Goal: Task Accomplishment & Management: Complete application form

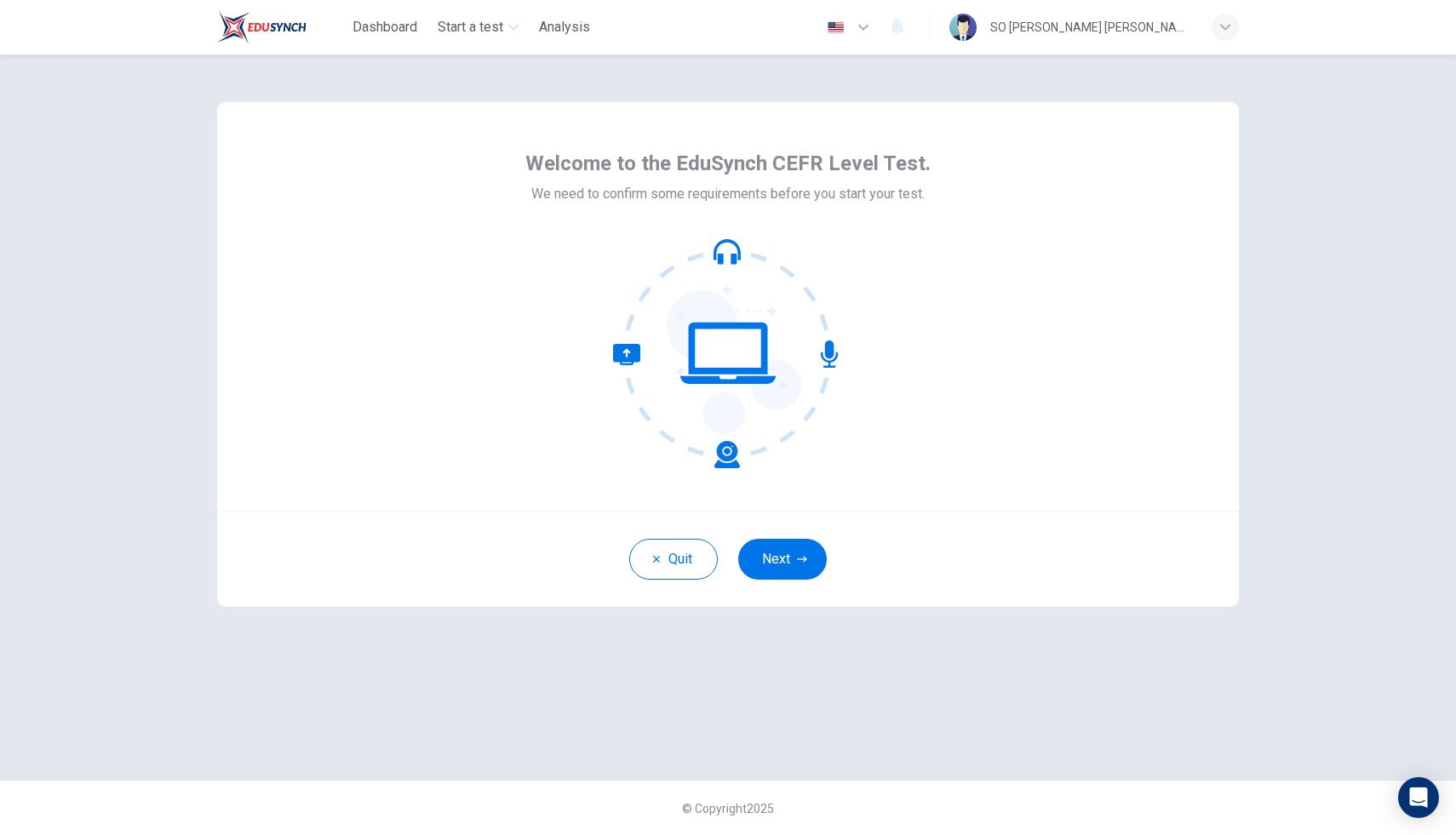
click at [790, 599] on div "Quit Next" at bounding box center [727, 560] width 1021 height 97
click at [790, 572] on button "Next" at bounding box center [783, 559] width 89 height 41
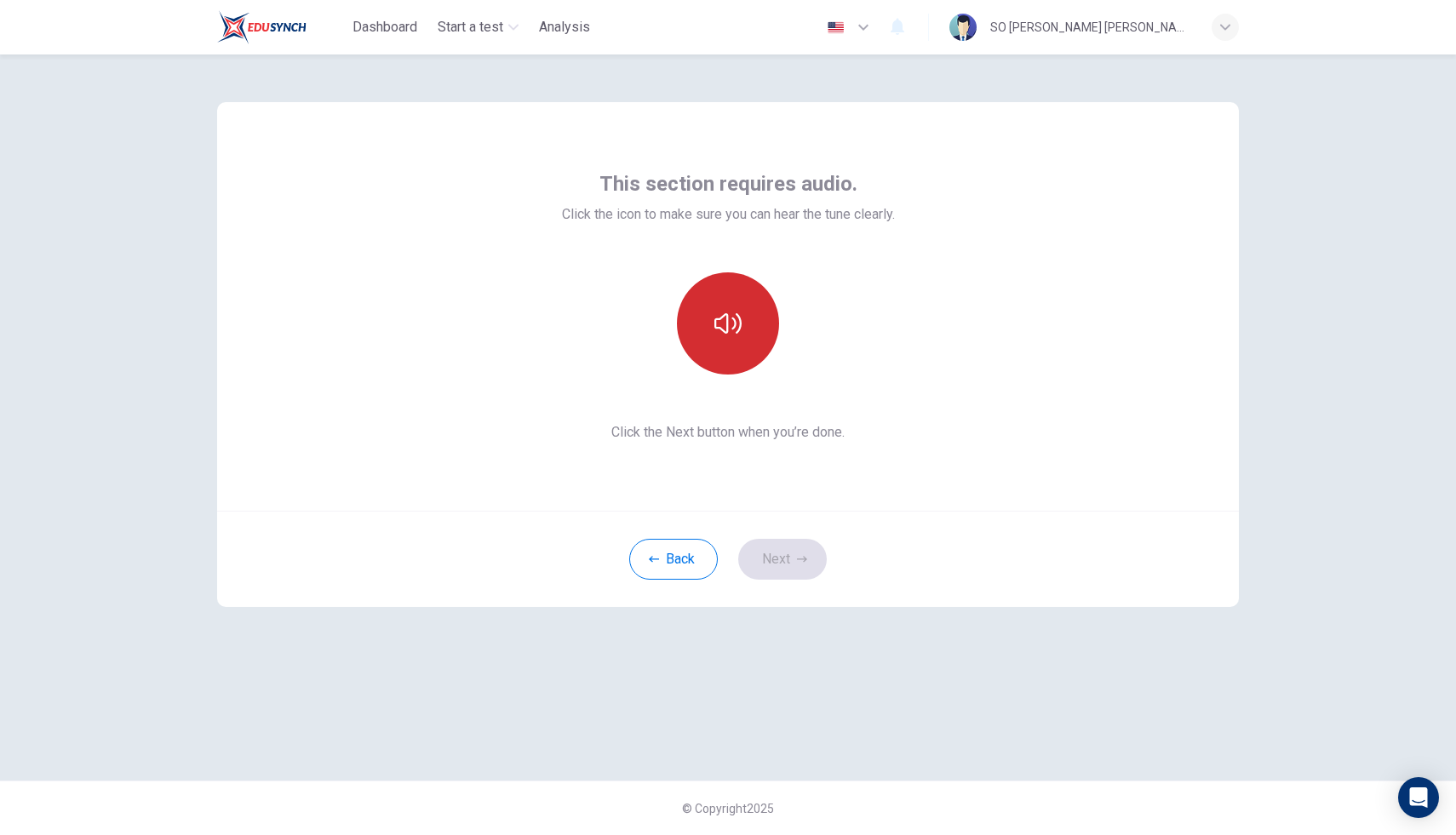
click at [737, 352] on button "button" at bounding box center [728, 324] width 102 height 102
click at [738, 354] on button "button" at bounding box center [728, 324] width 102 height 102
click at [738, 356] on button "button" at bounding box center [728, 324] width 102 height 102
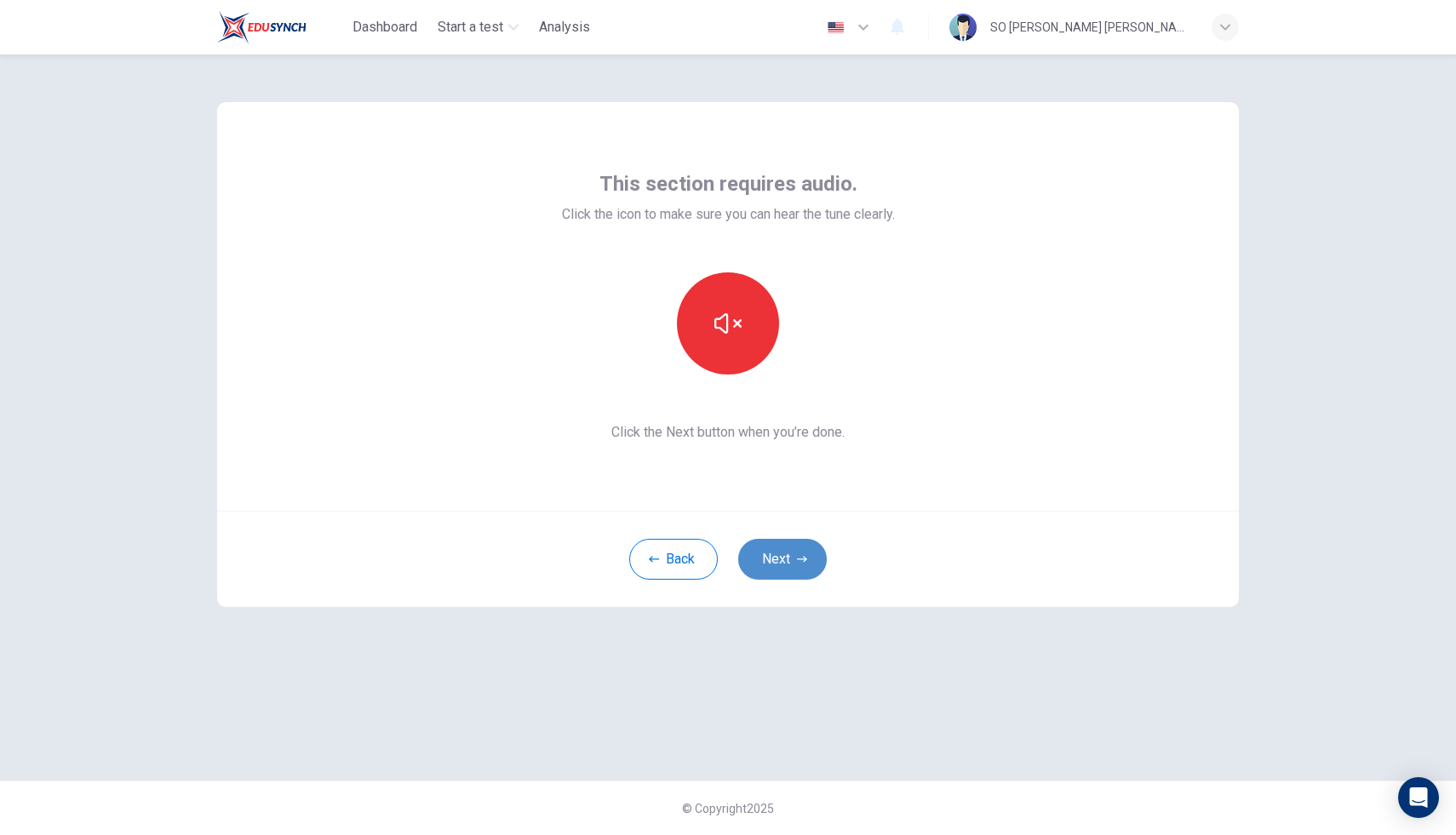
click at [786, 550] on button "Next" at bounding box center [783, 559] width 89 height 41
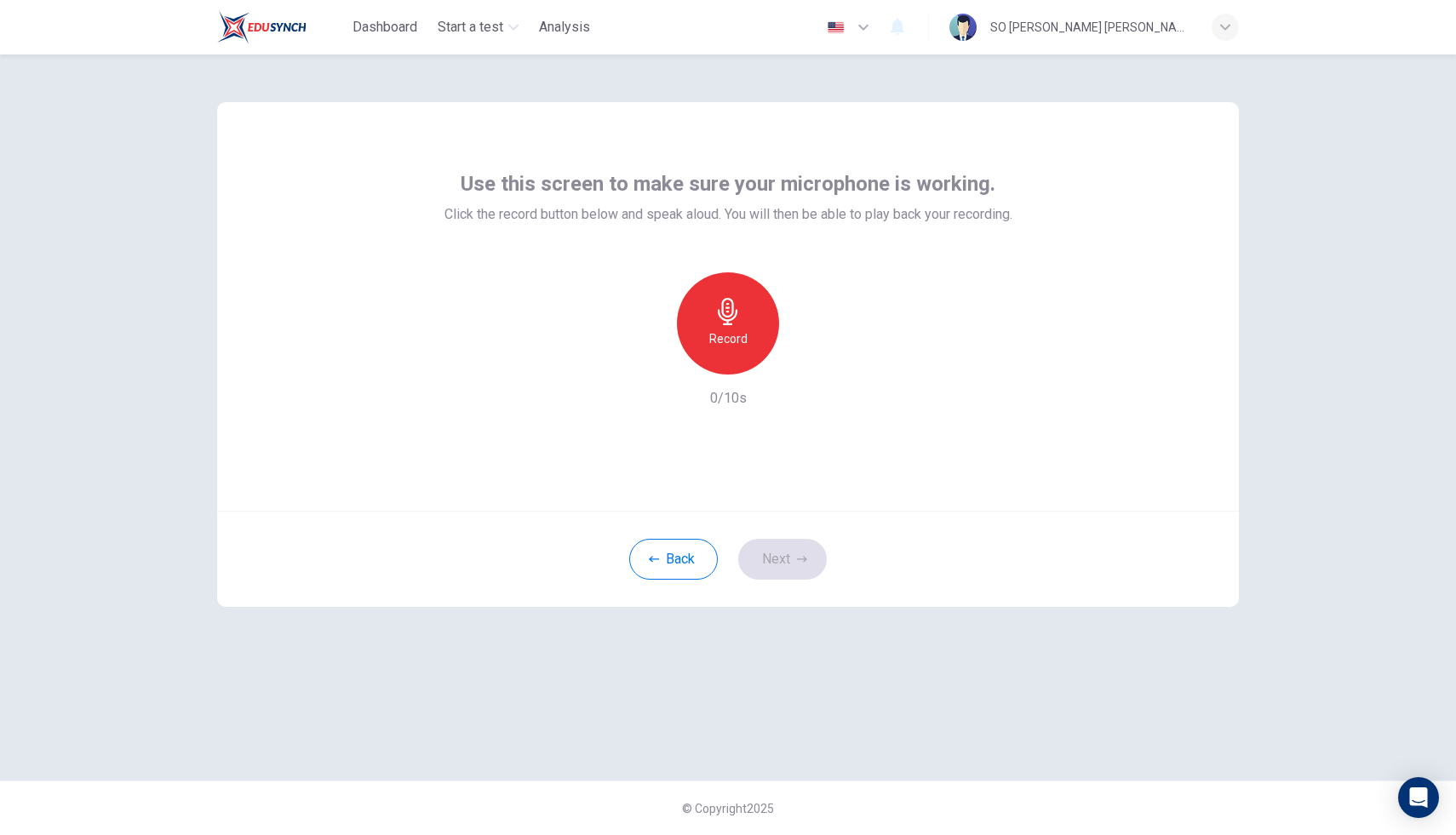
click at [727, 310] on icon "button" at bounding box center [728, 311] width 27 height 27
click at [726, 311] on icon "button" at bounding box center [727, 311] width 20 height 27
click at [646, 356] on icon "button" at bounding box center [649, 361] width 15 height 15
click at [731, 344] on h6 "Record" at bounding box center [728, 339] width 38 height 21
click at [731, 344] on h6 "Stop" at bounding box center [728, 339] width 26 height 21
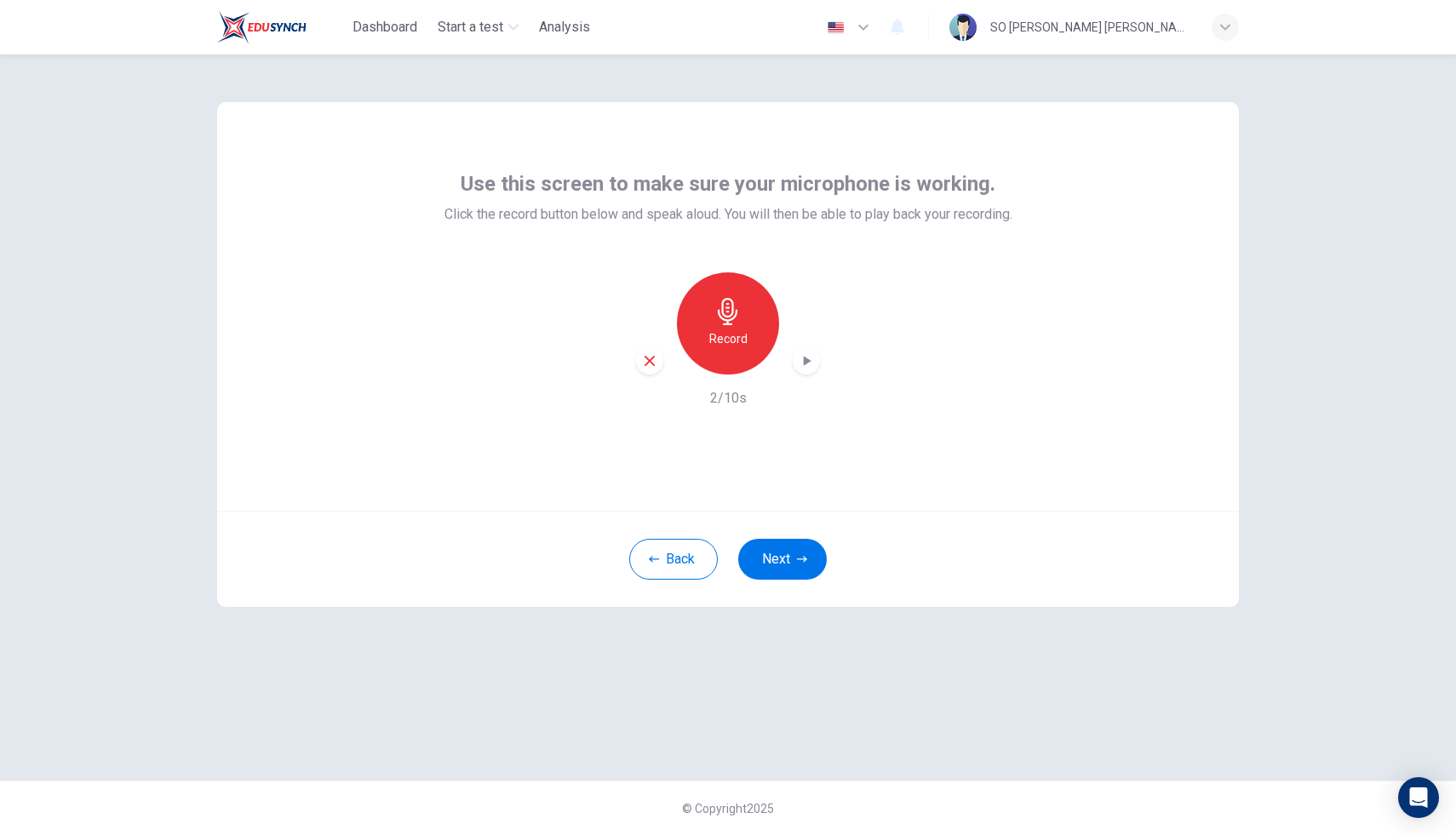
click at [804, 371] on div "button" at bounding box center [806, 361] width 27 height 27
click at [784, 566] on button "Next" at bounding box center [783, 559] width 89 height 41
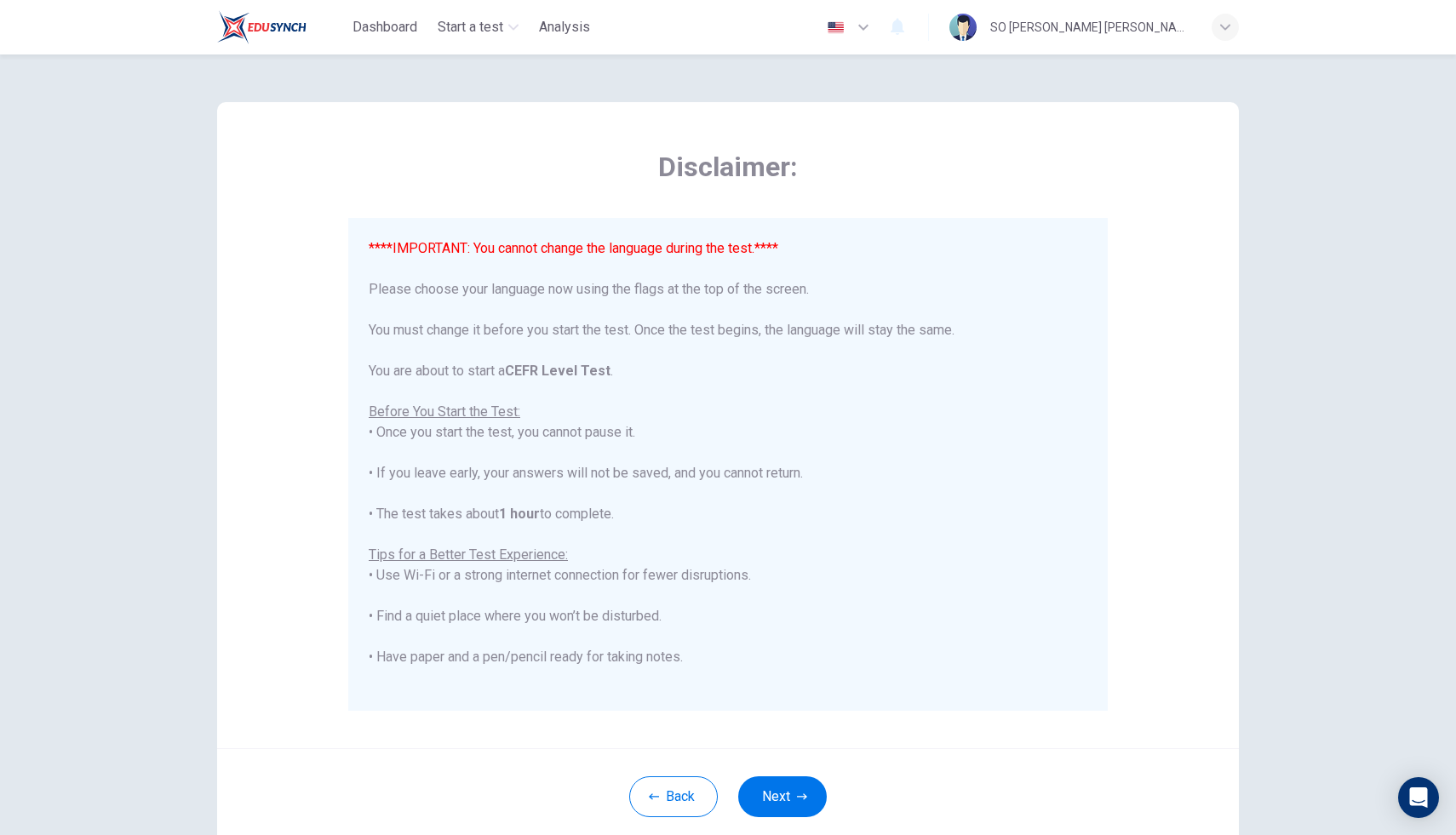
click at [880, 20] on button "button" at bounding box center [849, 27] width 62 height 34
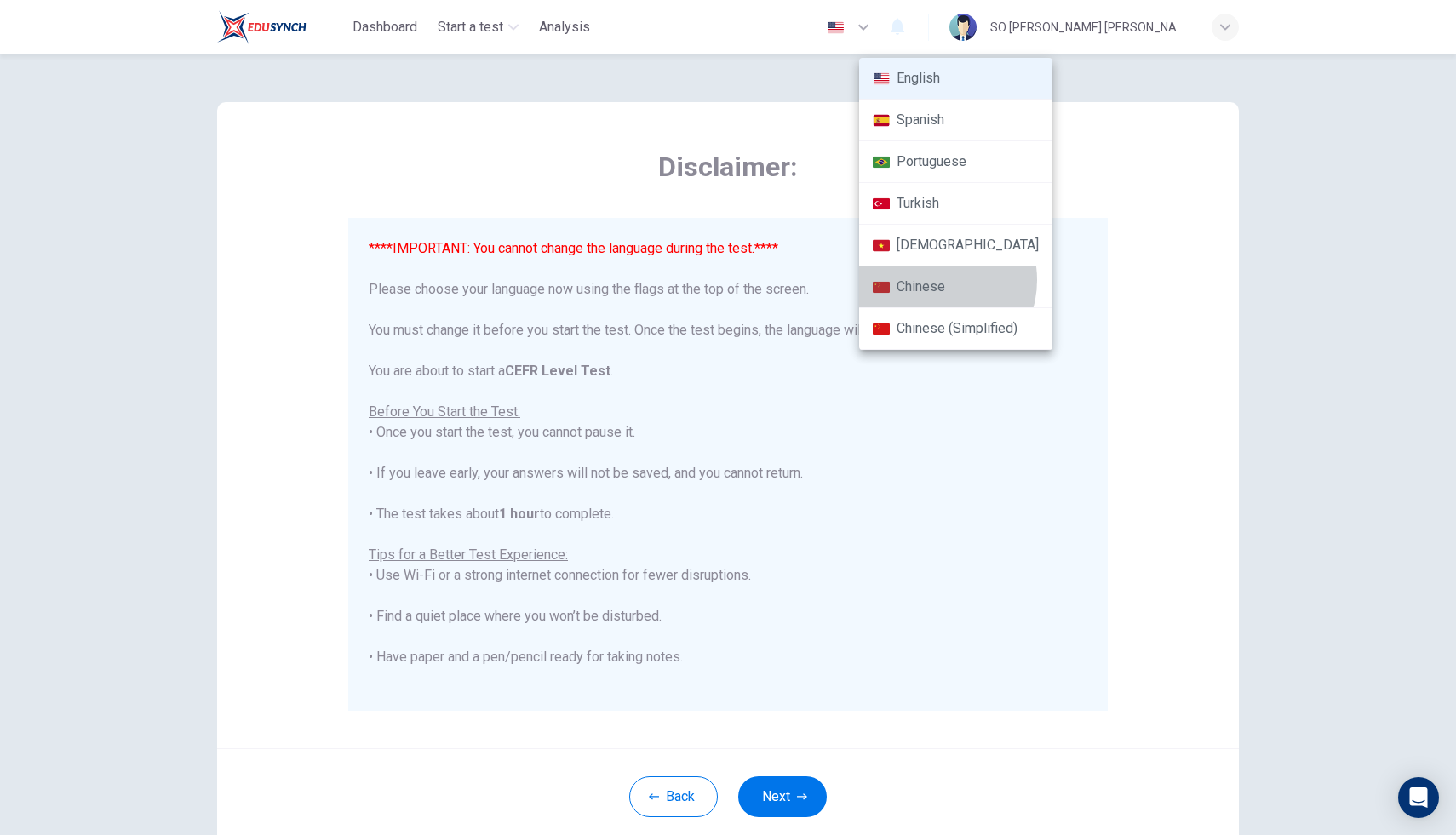
click at [939, 285] on li "Chinese" at bounding box center [956, 288] width 193 height 42
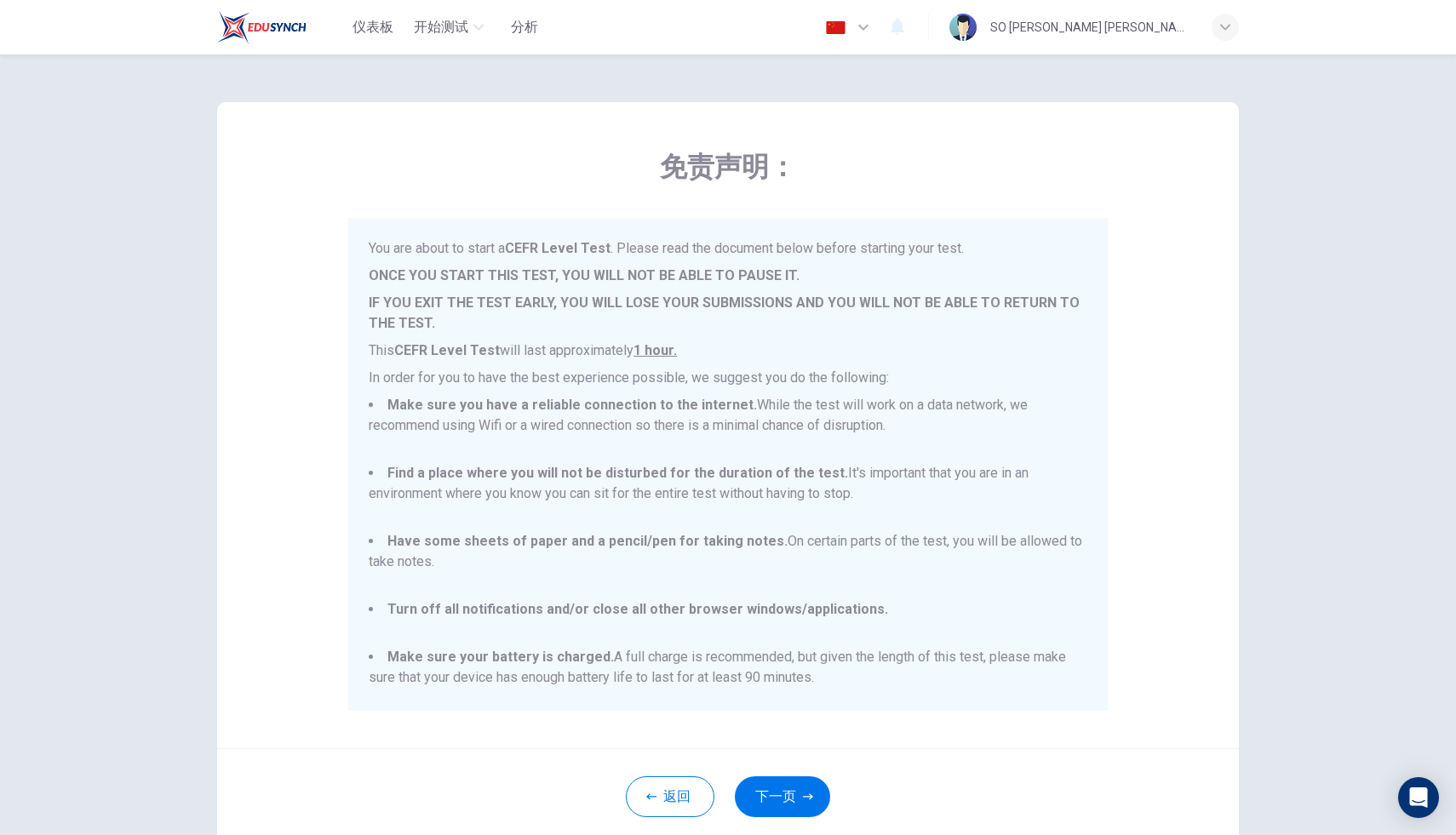
click at [874, 31] on icon "button" at bounding box center [863, 27] width 21 height 21
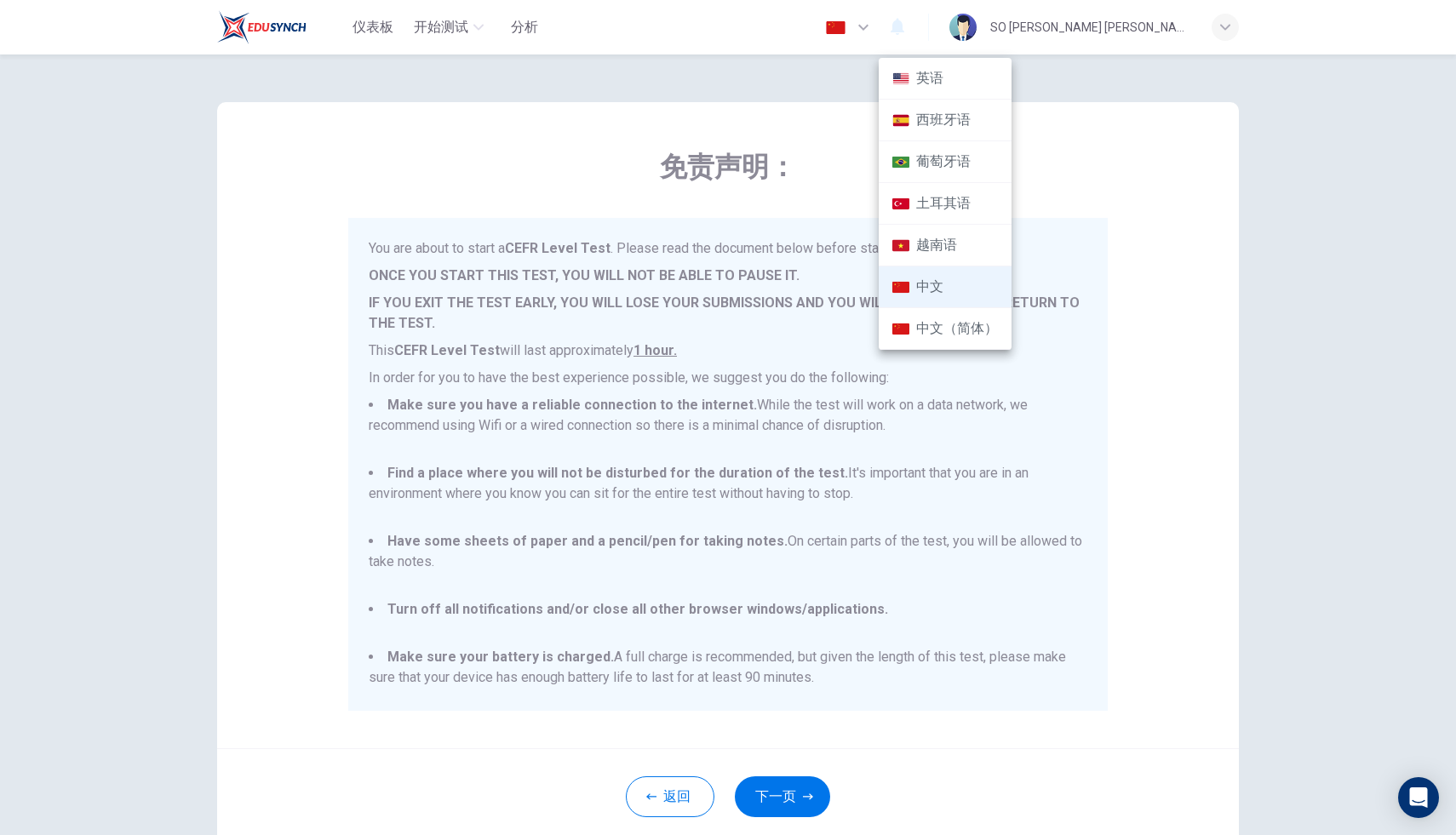
click at [957, 331] on li "中文（简体）" at bounding box center [945, 329] width 133 height 42
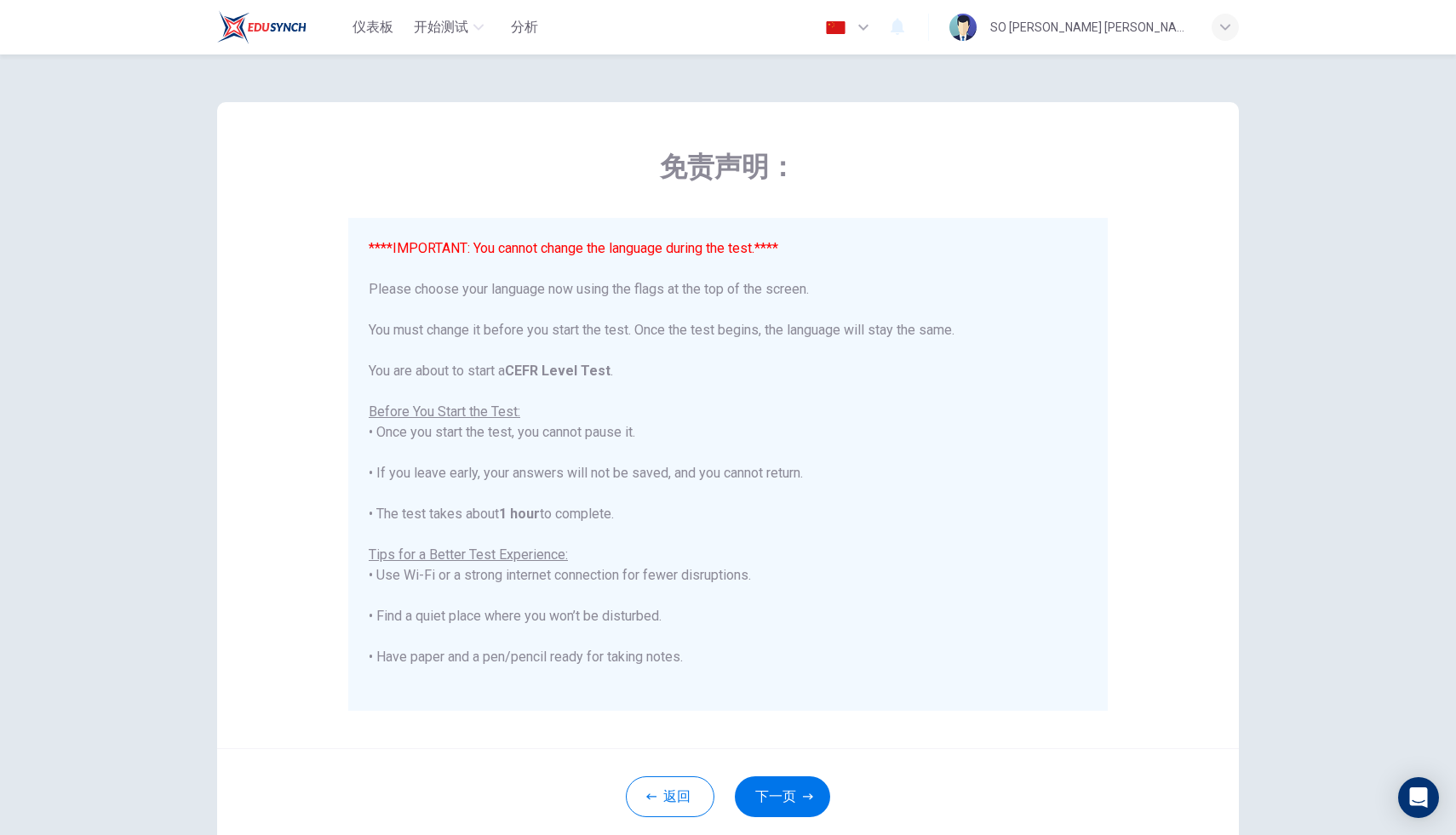
click at [846, 24] on img "button" at bounding box center [836, 27] width 21 height 12
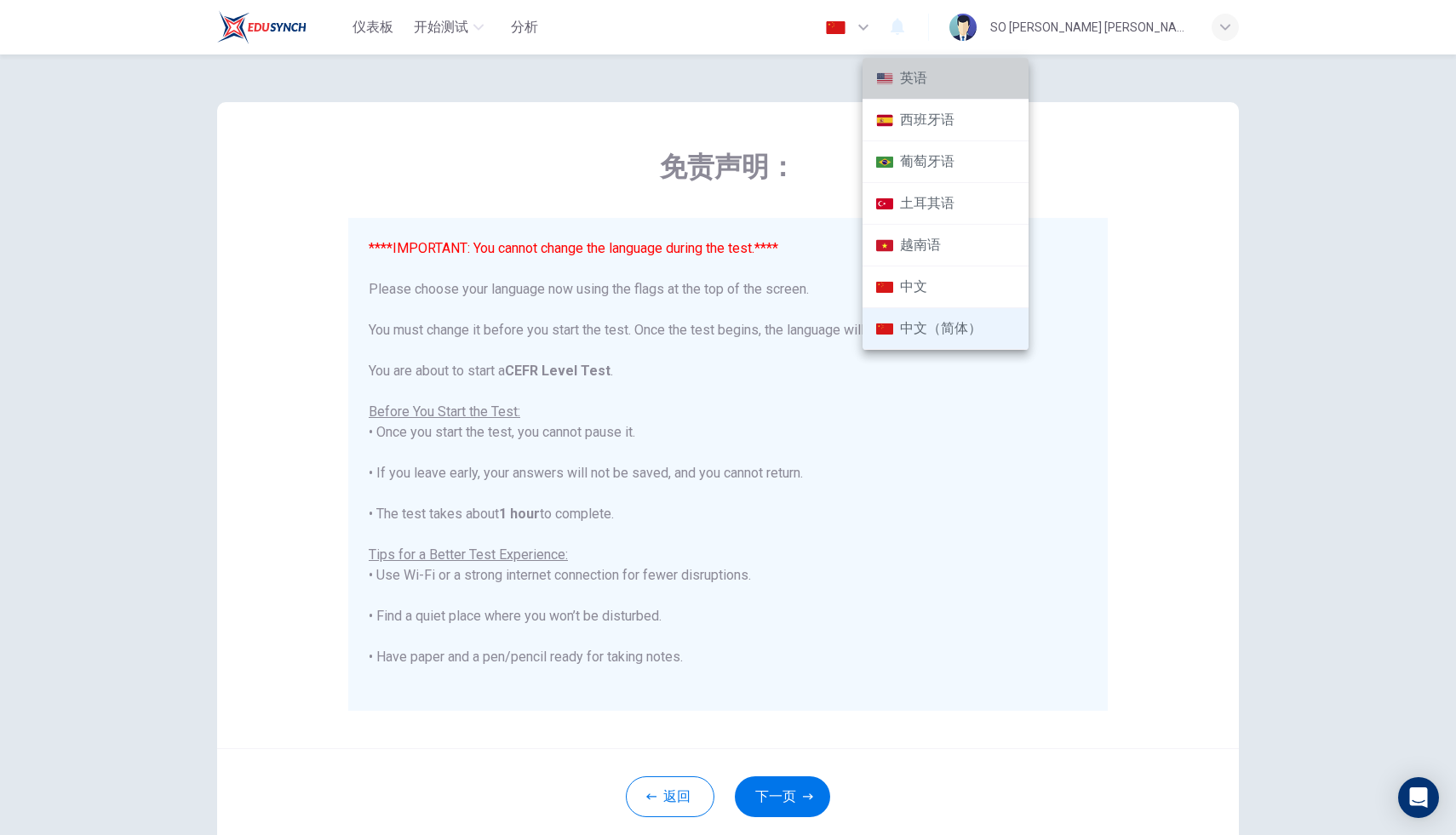
click at [932, 76] on li "英语" at bounding box center [945, 79] width 166 height 42
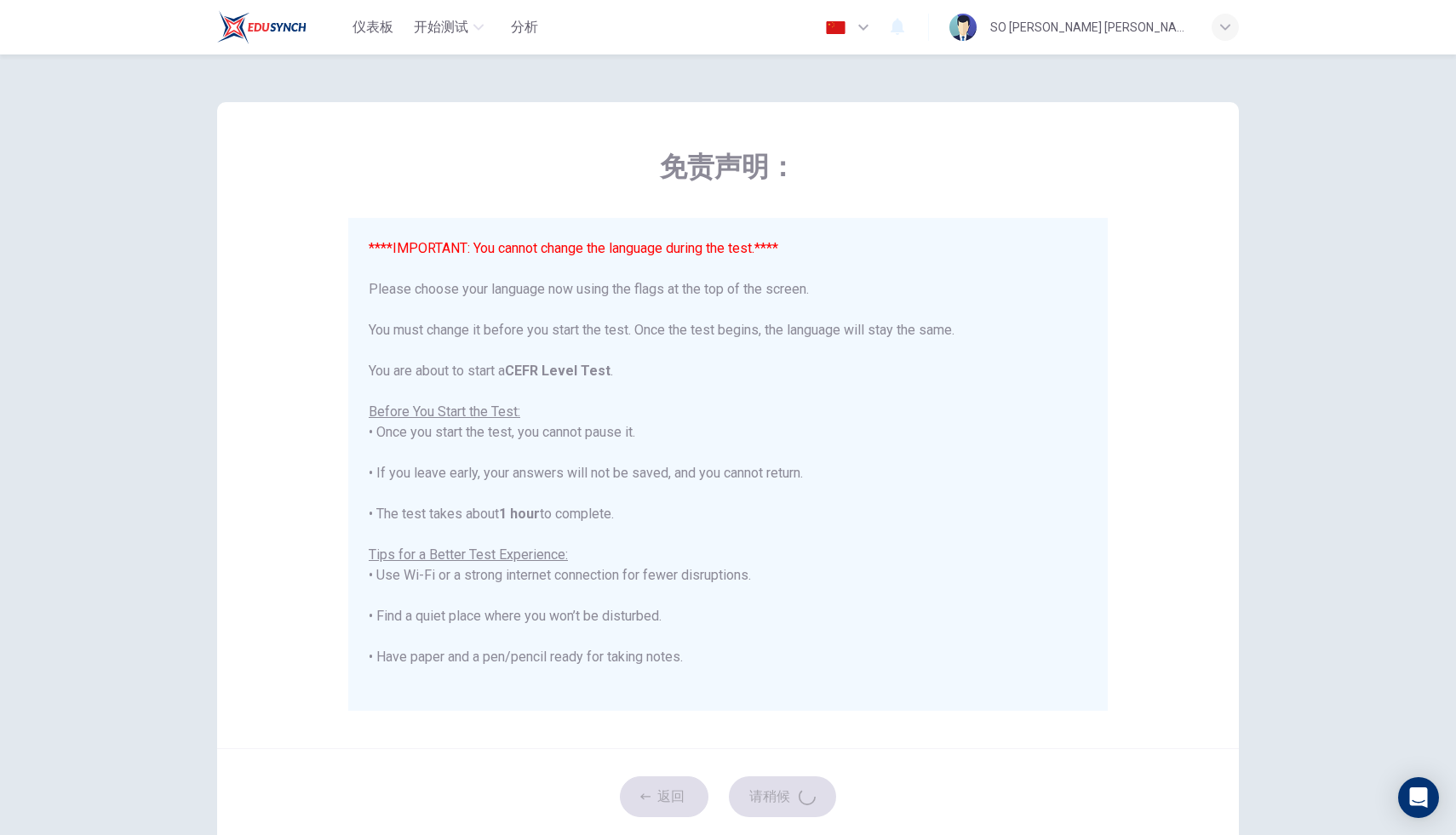
type input "en"
click at [801, 792] on icon "button" at bounding box center [802, 797] width 10 height 10
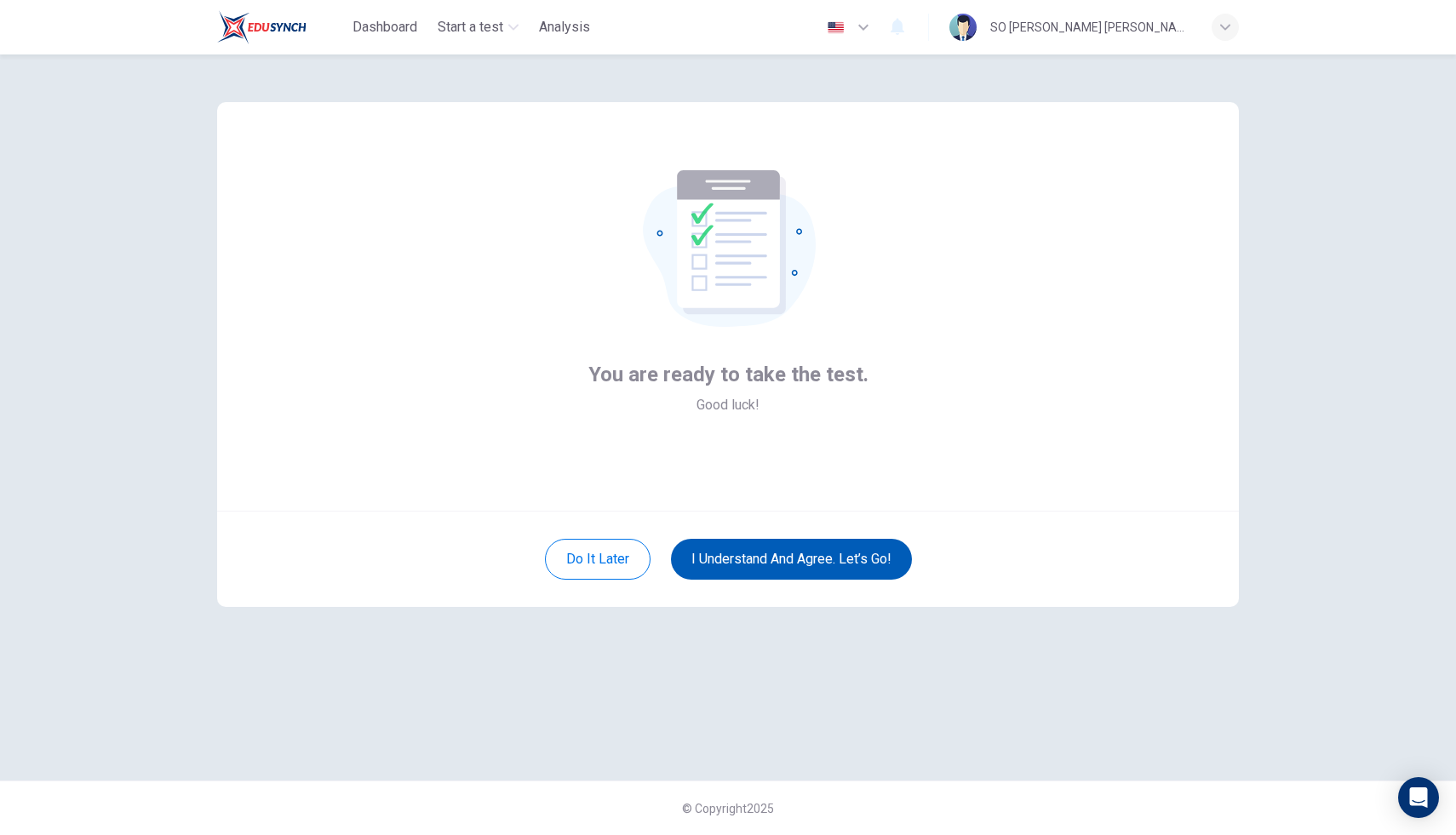
click at [874, 32] on icon "button" at bounding box center [863, 27] width 21 height 21
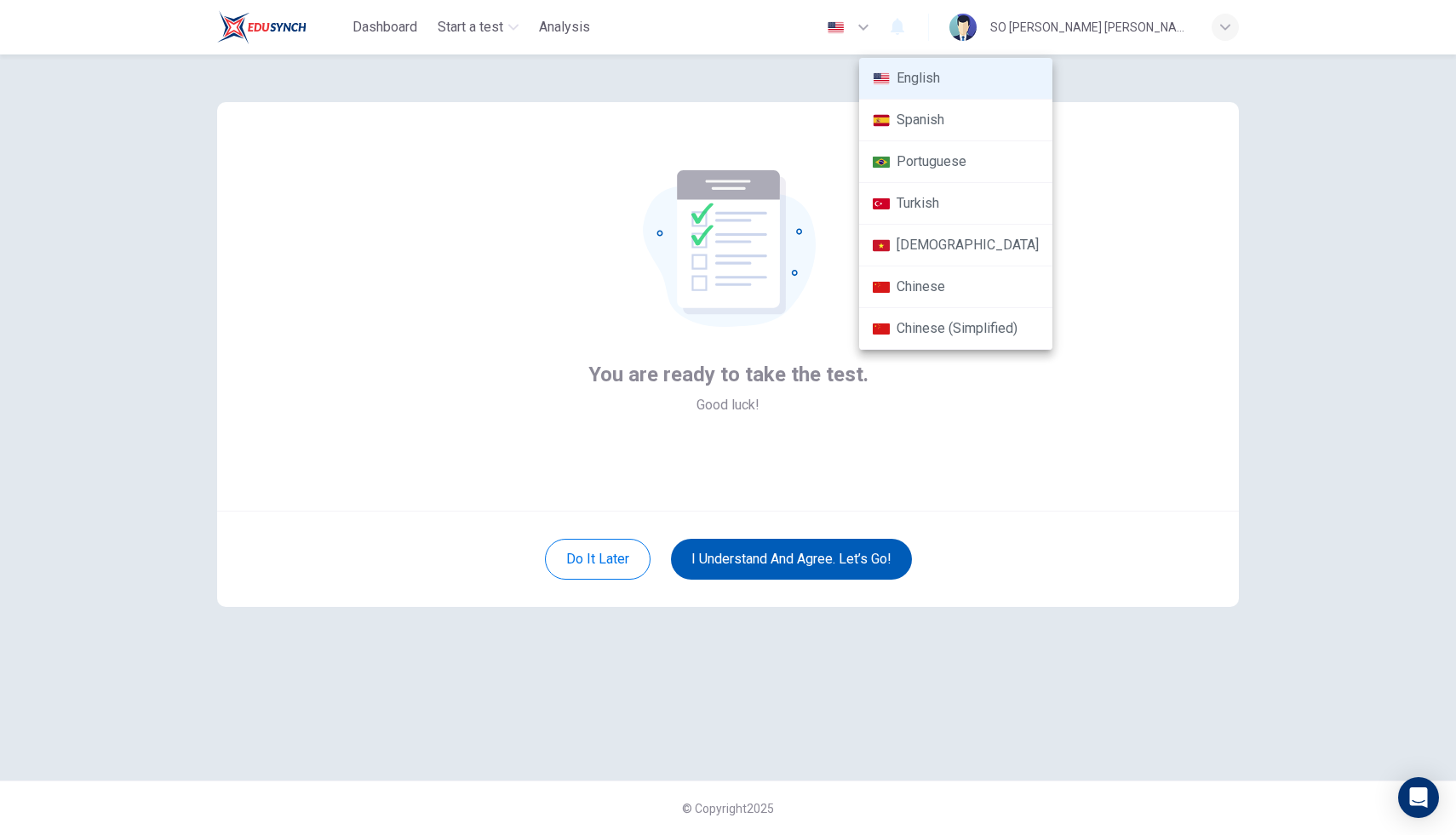
click at [975, 411] on div at bounding box center [728, 418] width 1456 height 835
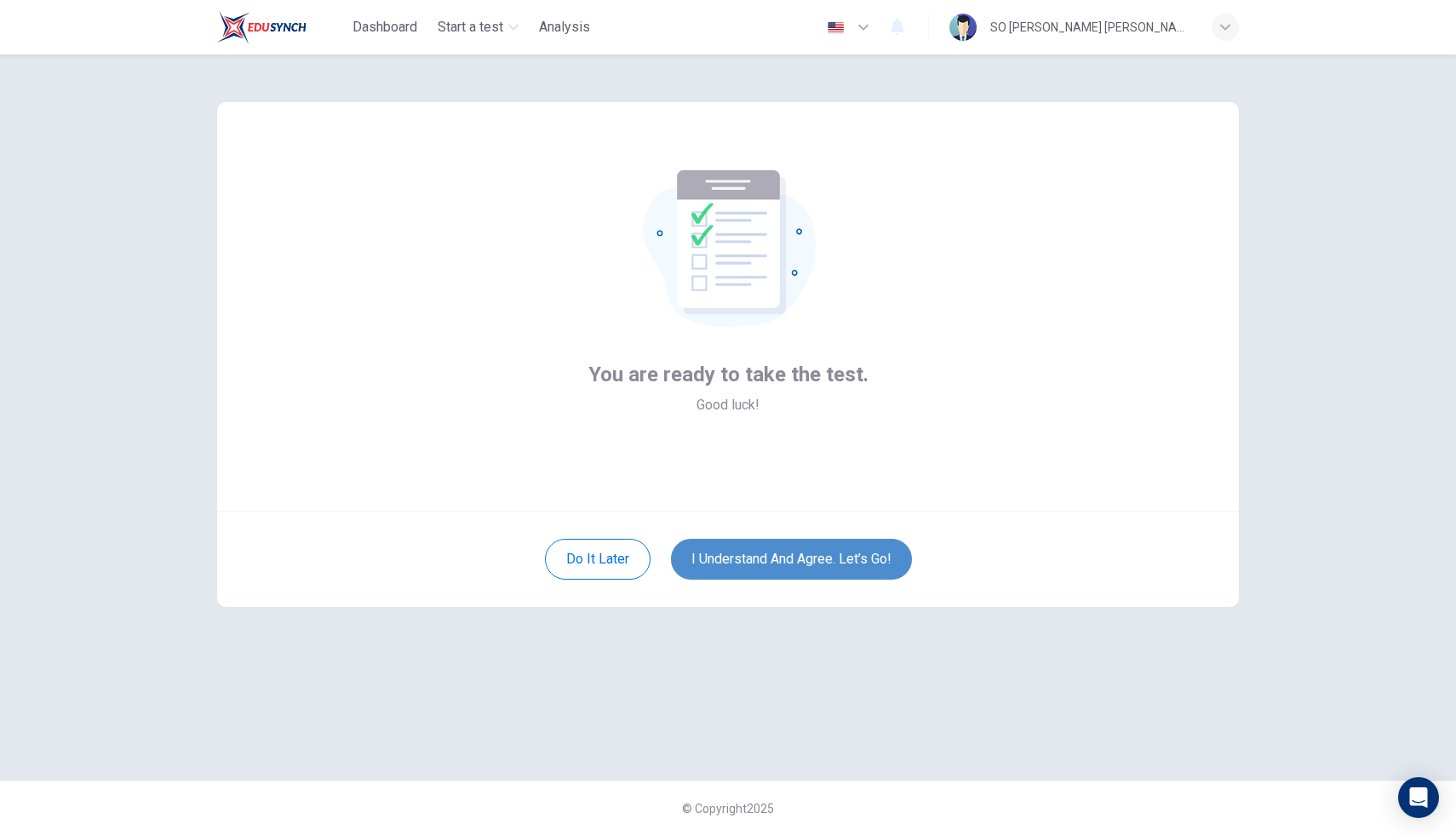
click at [882, 558] on button "I understand and agree. Let’s go!" at bounding box center [791, 559] width 241 height 41
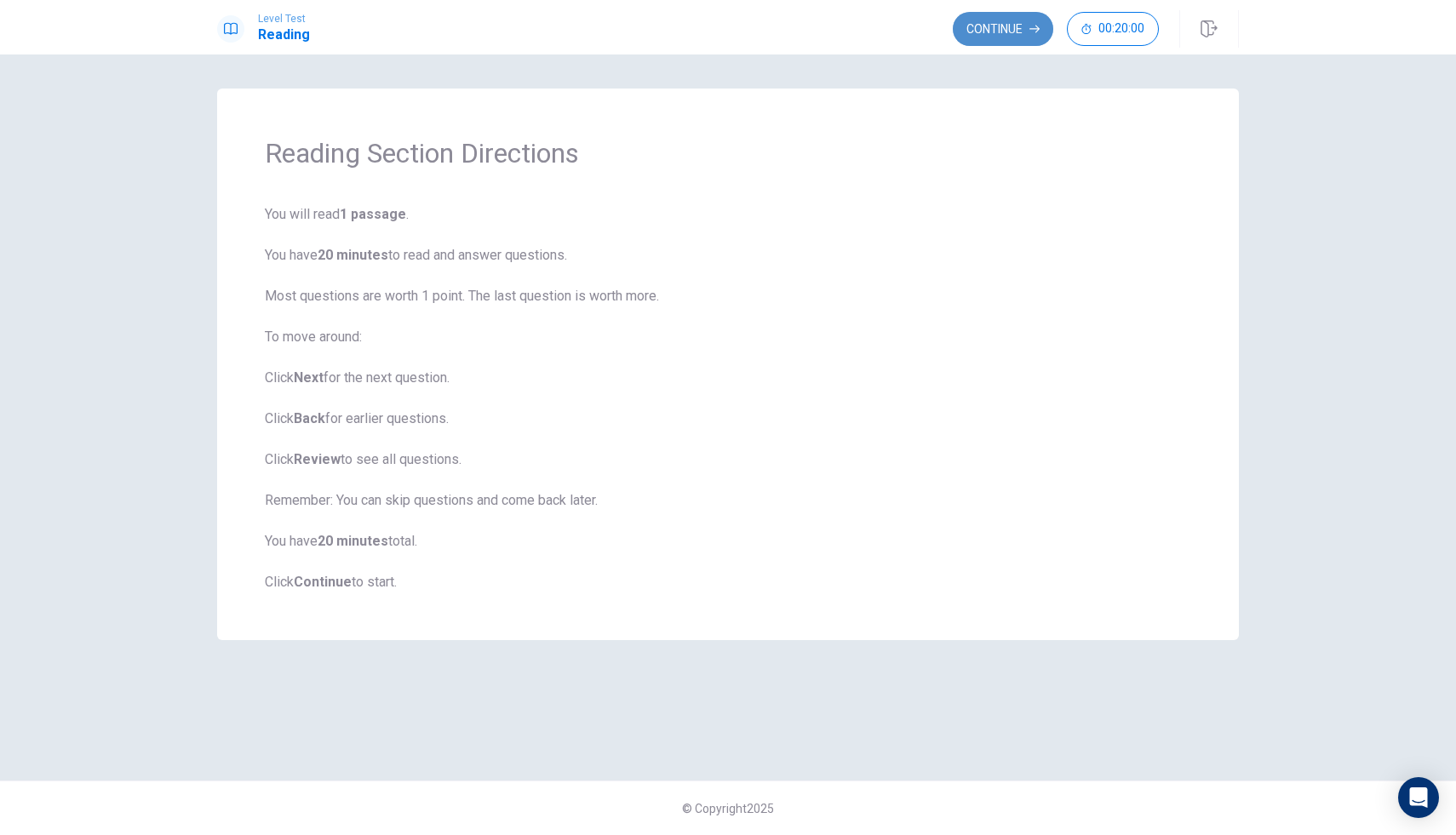
click at [1004, 33] on button "Continue" at bounding box center [1003, 29] width 100 height 34
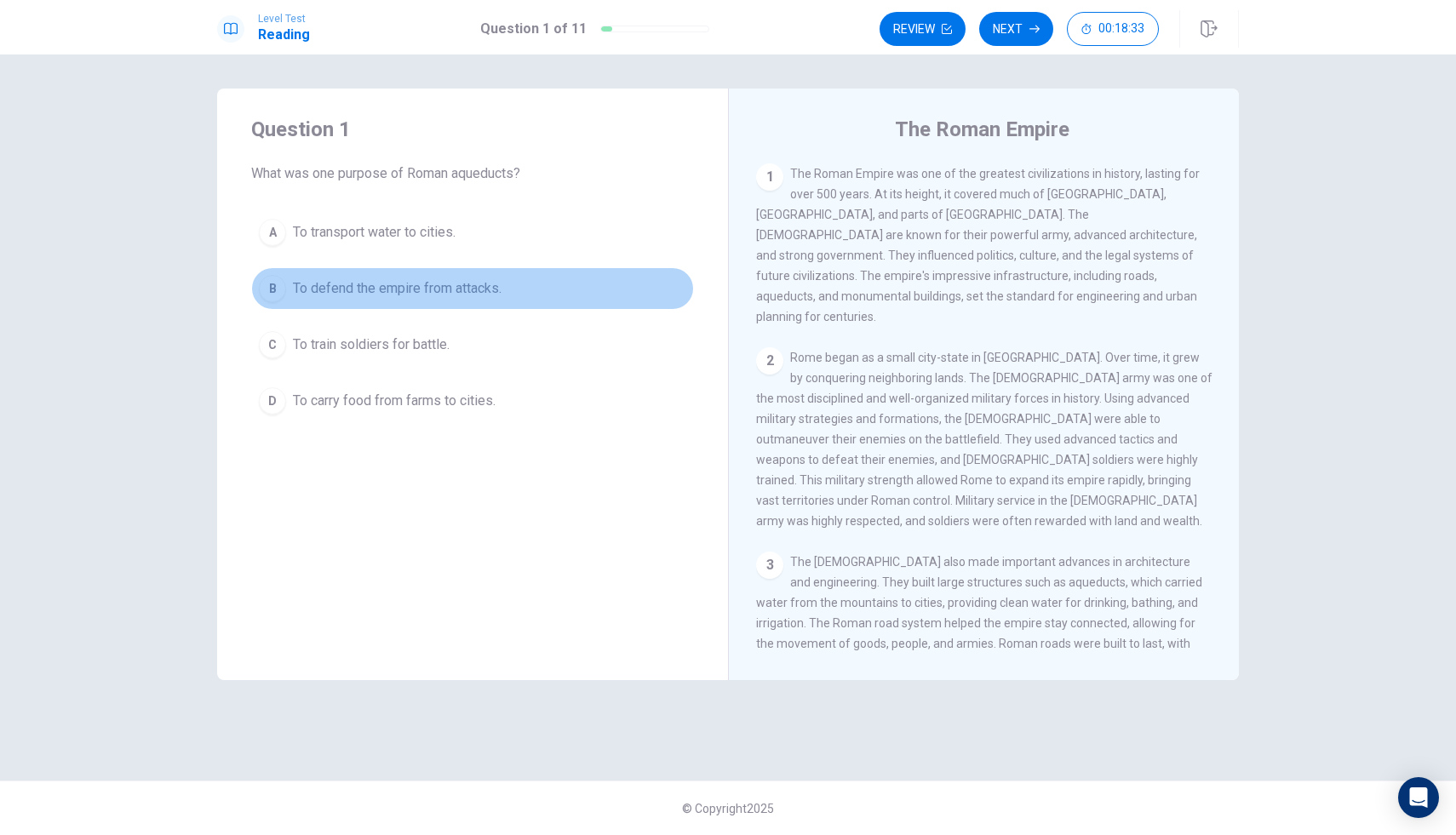
click at [448, 280] on span "To defend the empire from attacks." at bounding box center [397, 289] width 208 height 21
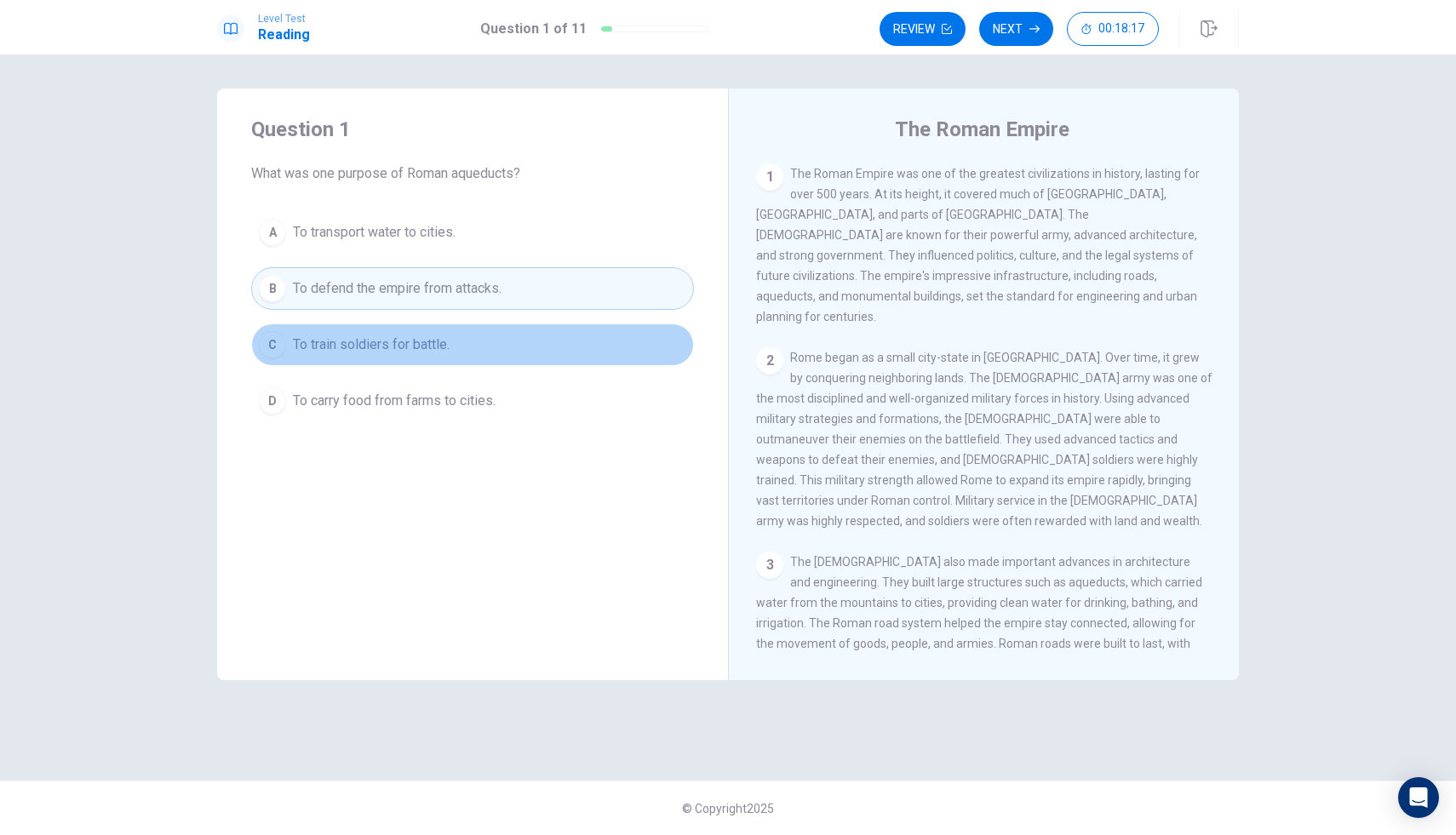
click at [489, 339] on button "C To train soldiers for battle." at bounding box center [472, 345] width 443 height 43
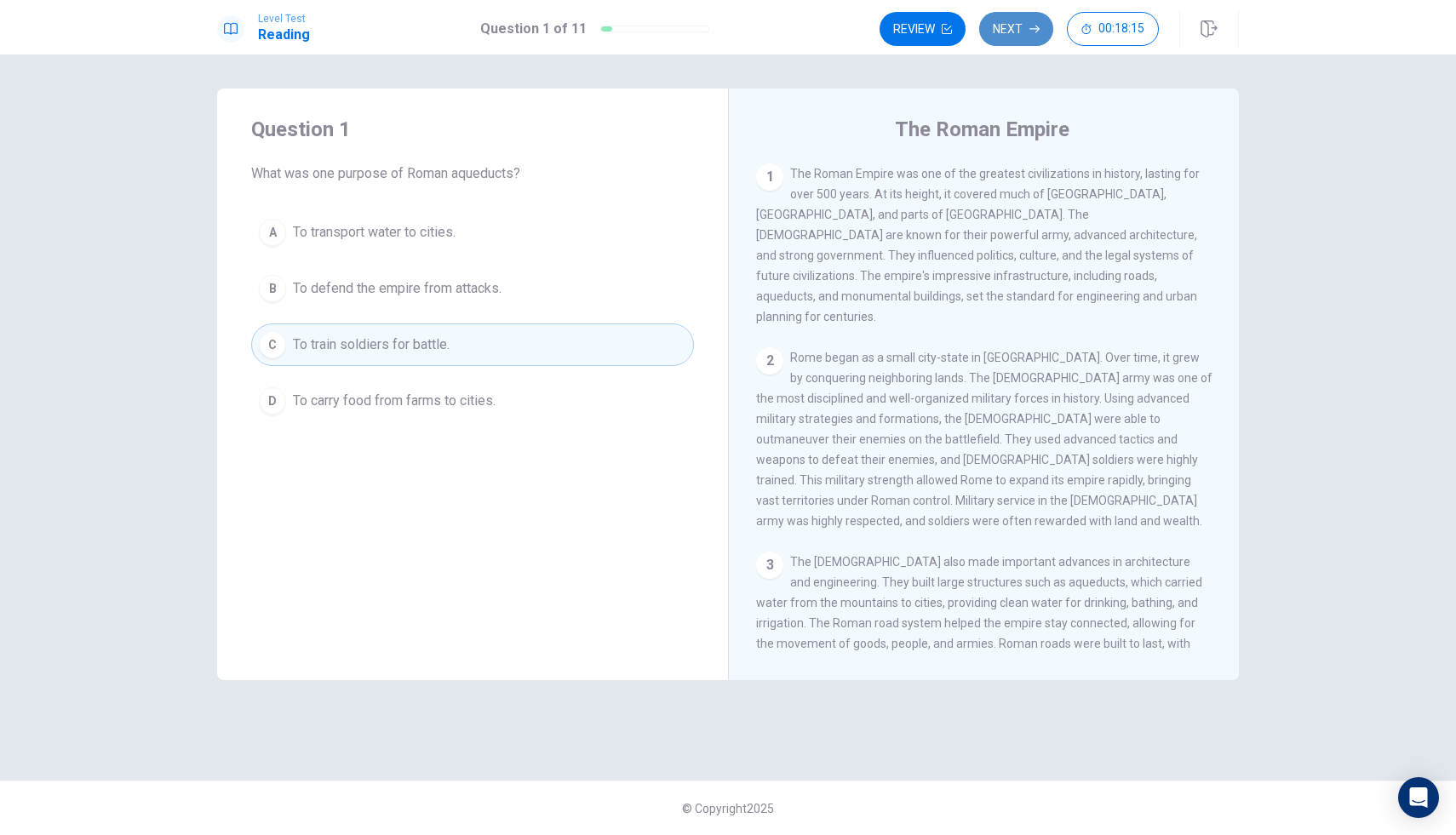
click at [1025, 29] on button "Next" at bounding box center [1016, 29] width 74 height 34
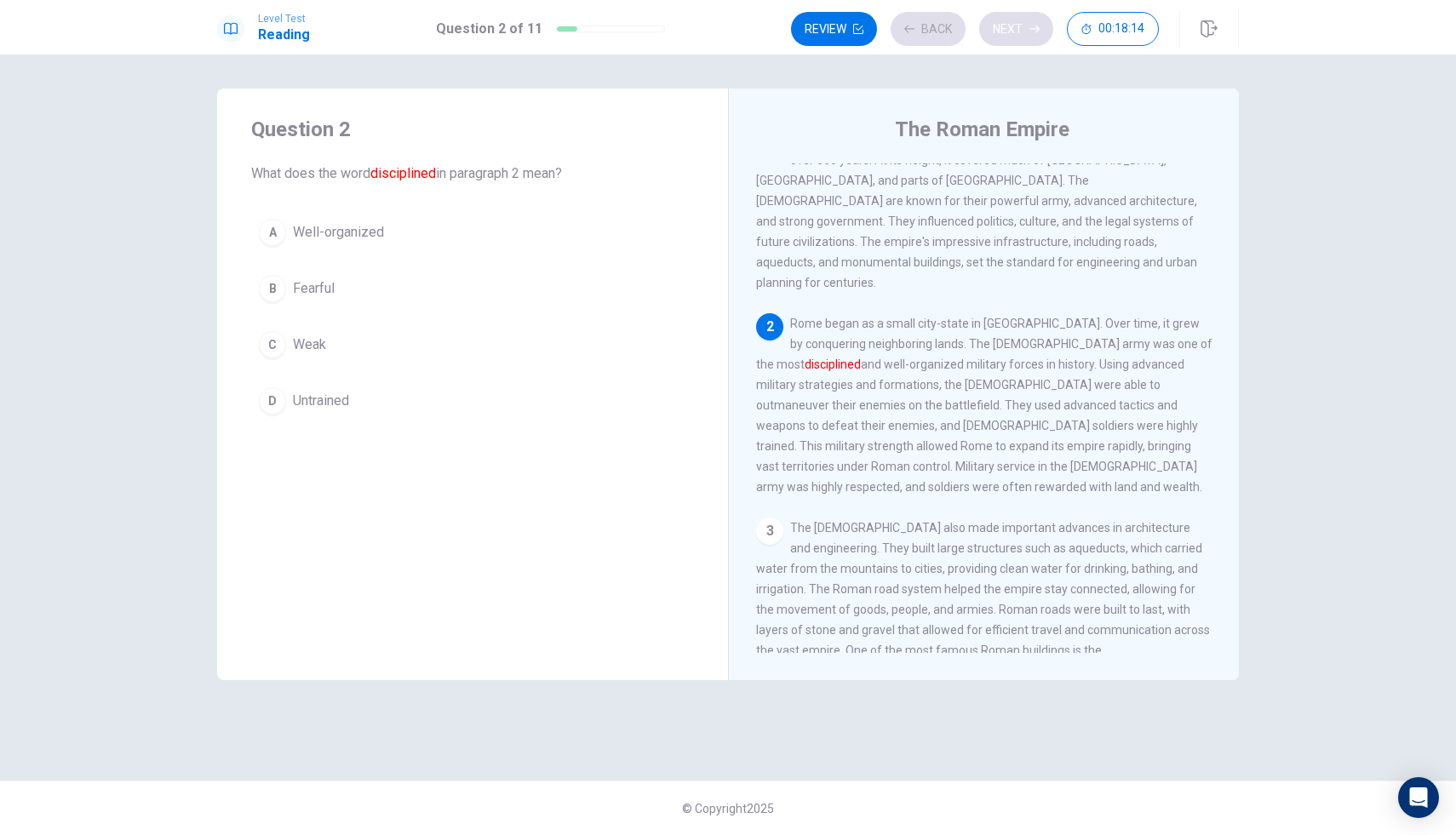
scroll to position [42, 0]
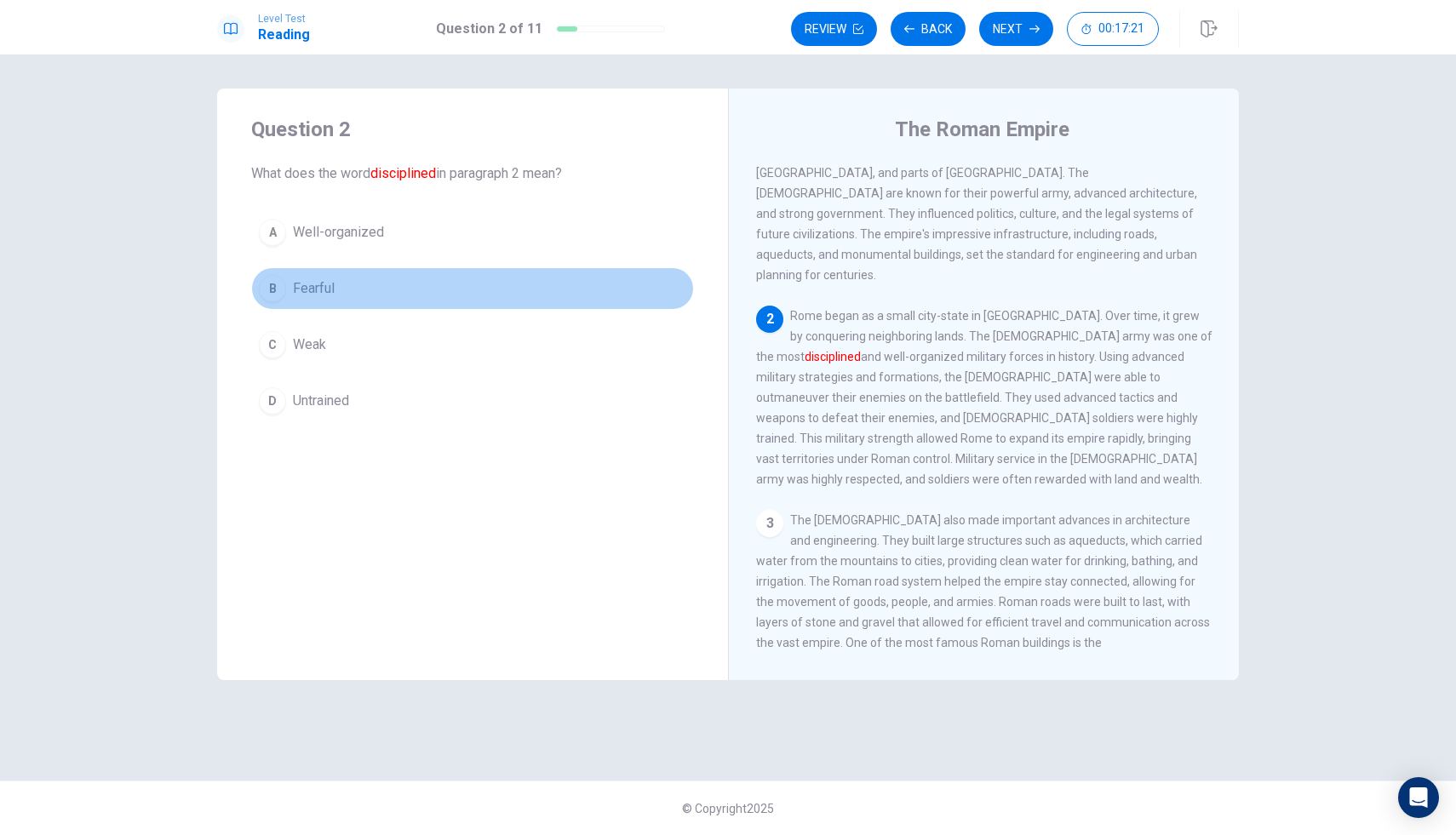
click at [301, 280] on span "Fearful" at bounding box center [313, 289] width 42 height 21
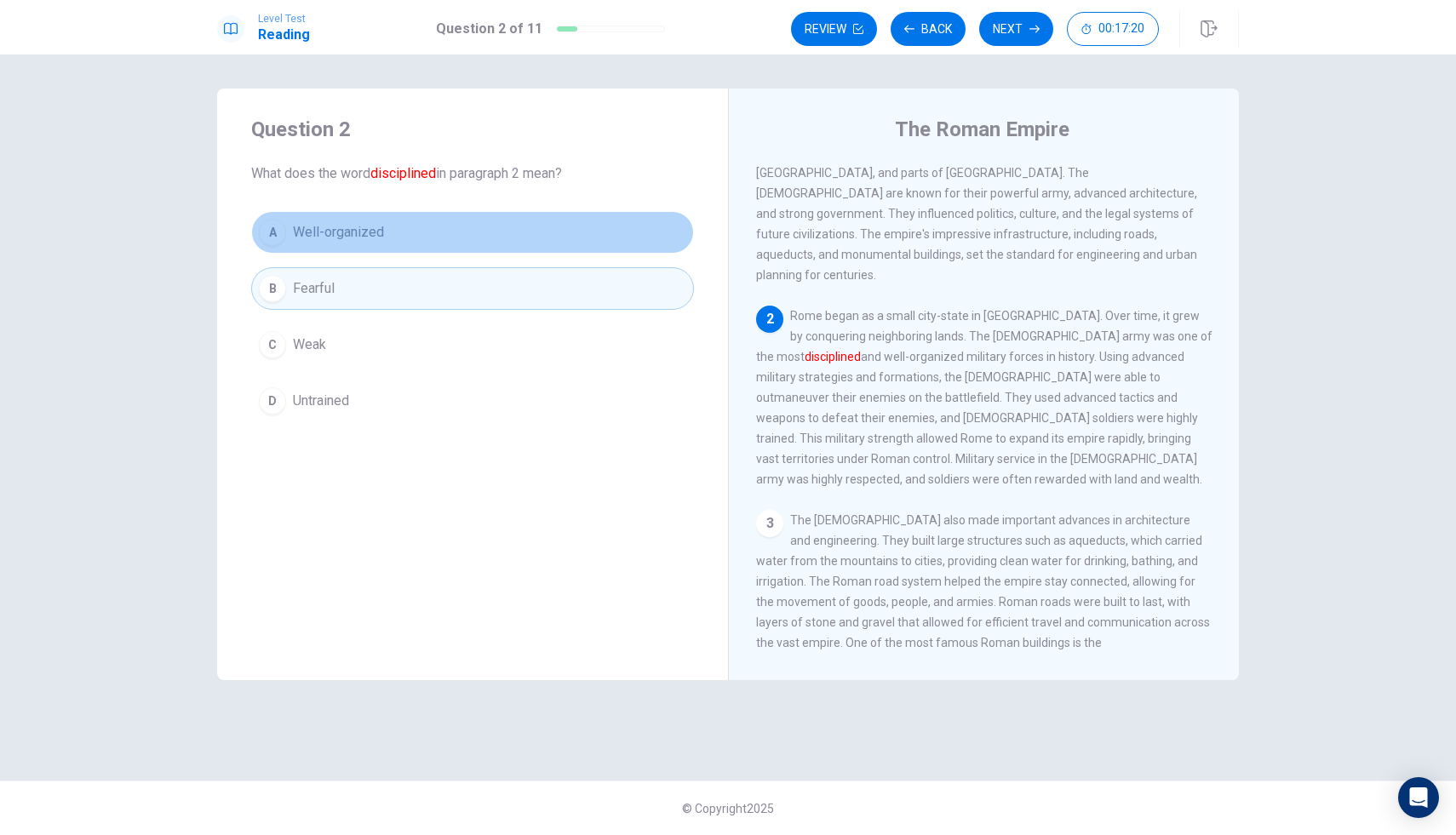
click at [311, 240] on span "Well-organized" at bounding box center [338, 233] width 91 height 21
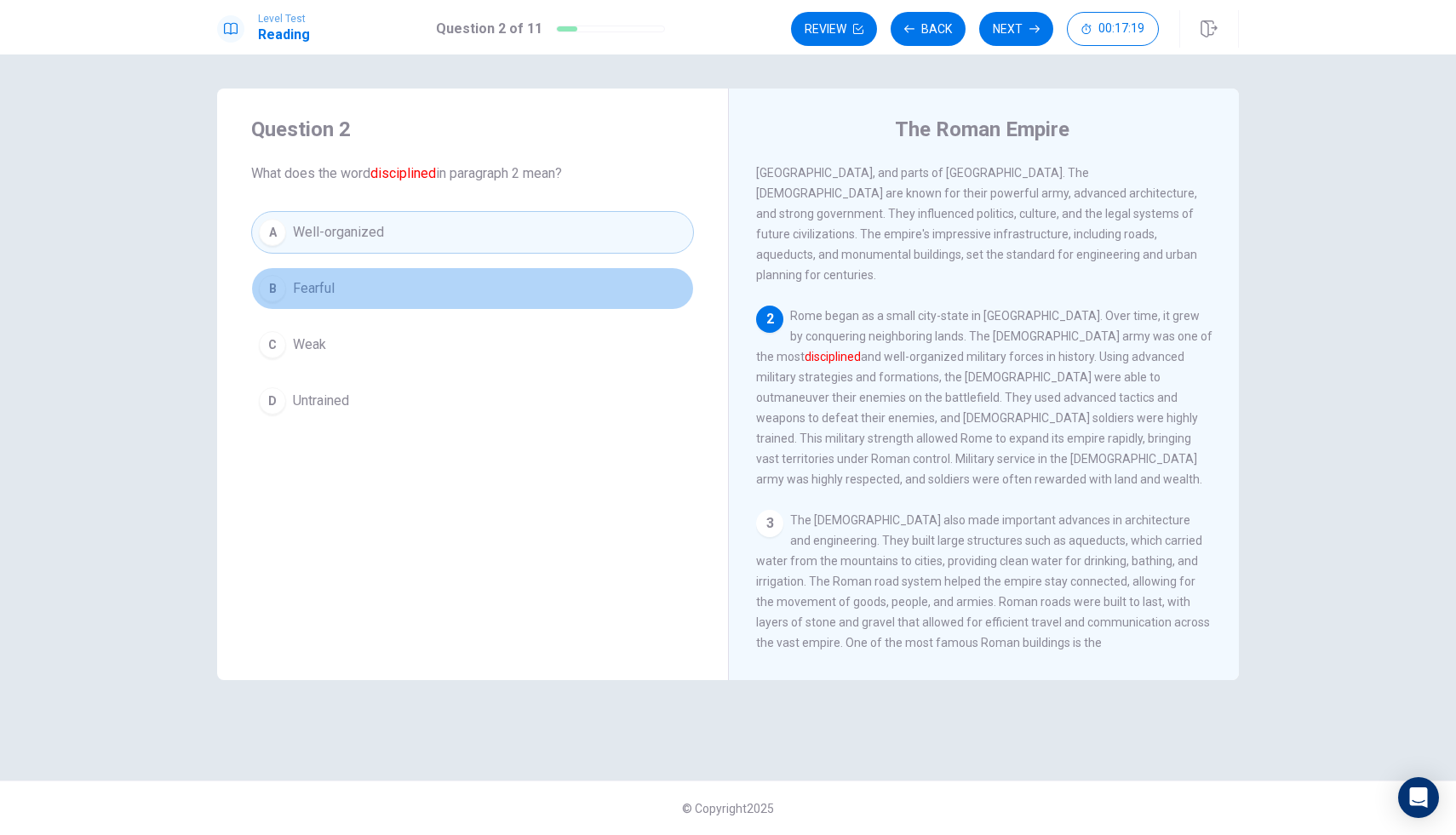
click at [332, 270] on button "B Fearful" at bounding box center [472, 288] width 443 height 43
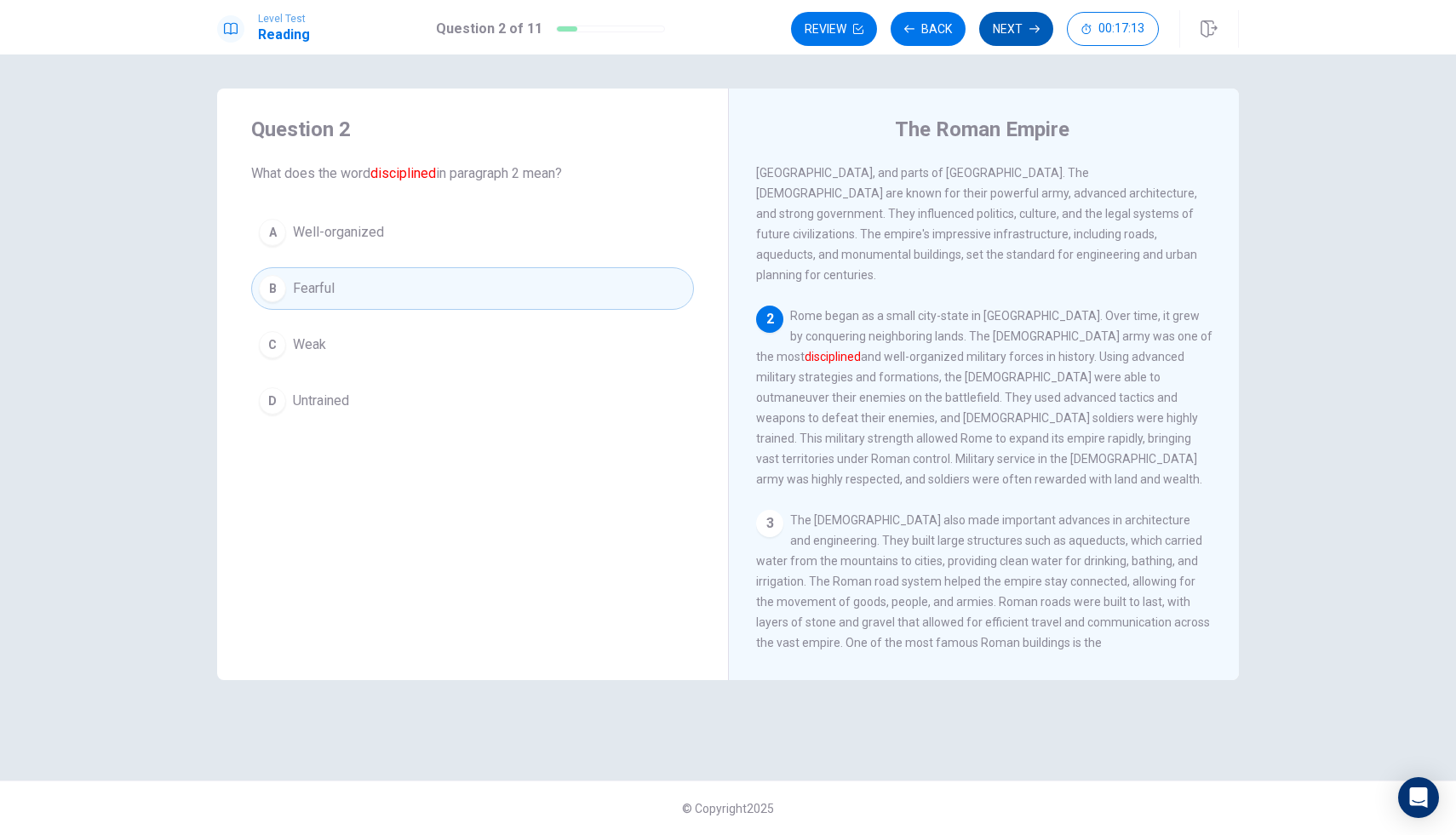
click at [1022, 21] on button "Next" at bounding box center [1016, 29] width 74 height 34
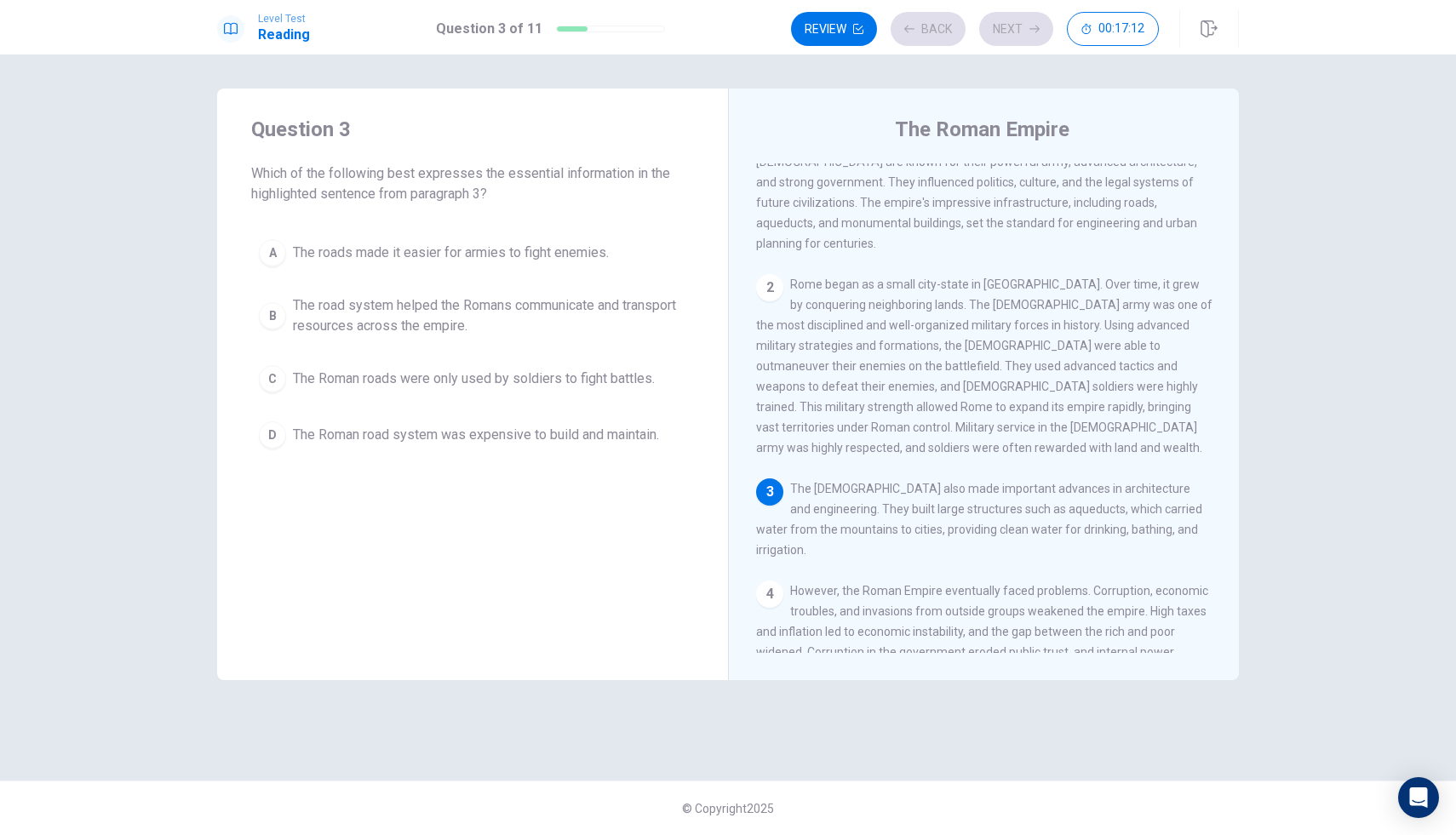
scroll to position [126, 0]
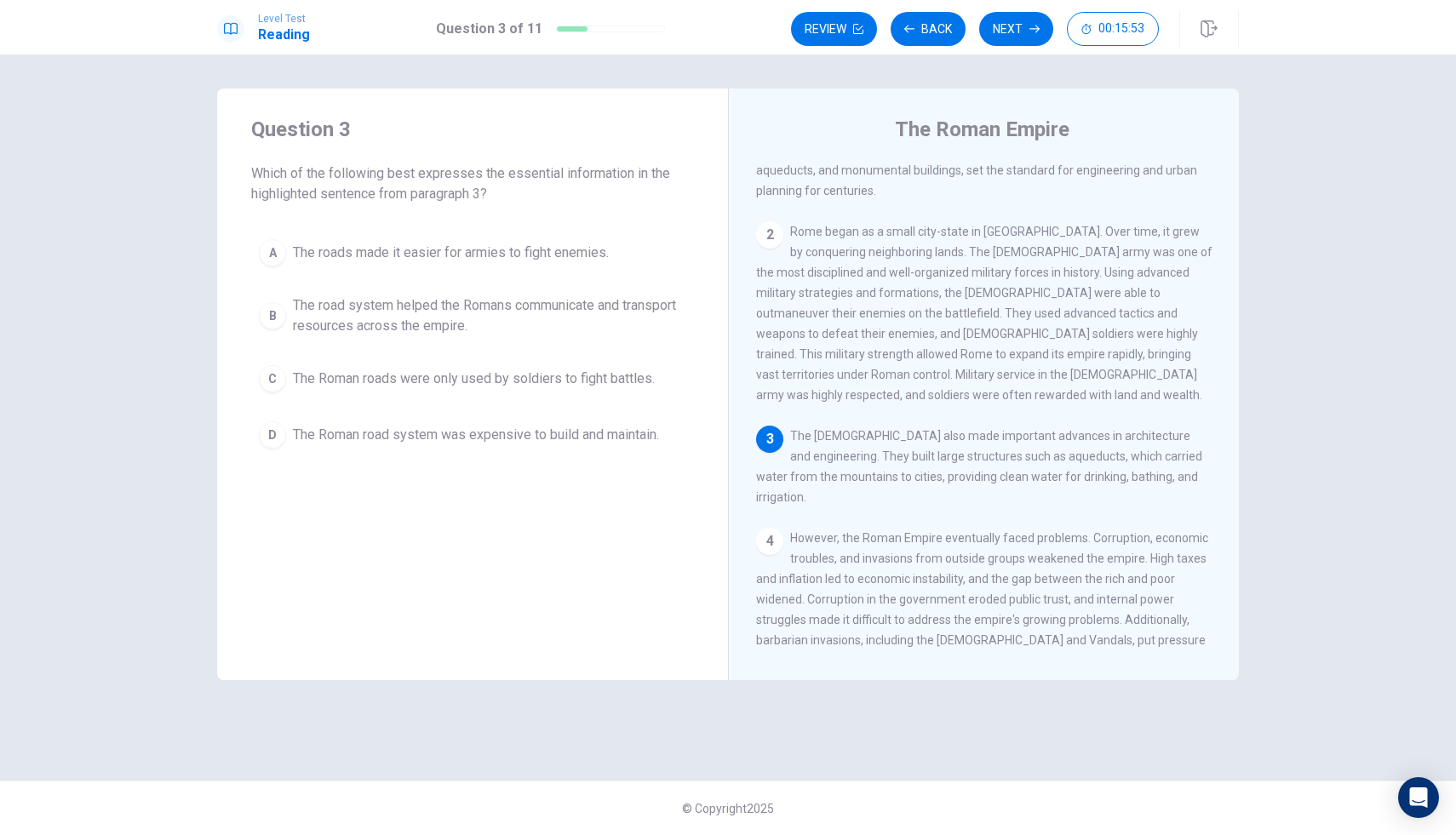
drag, startPoint x: 576, startPoint y: 374, endPoint x: 591, endPoint y: 361, distance: 19.8
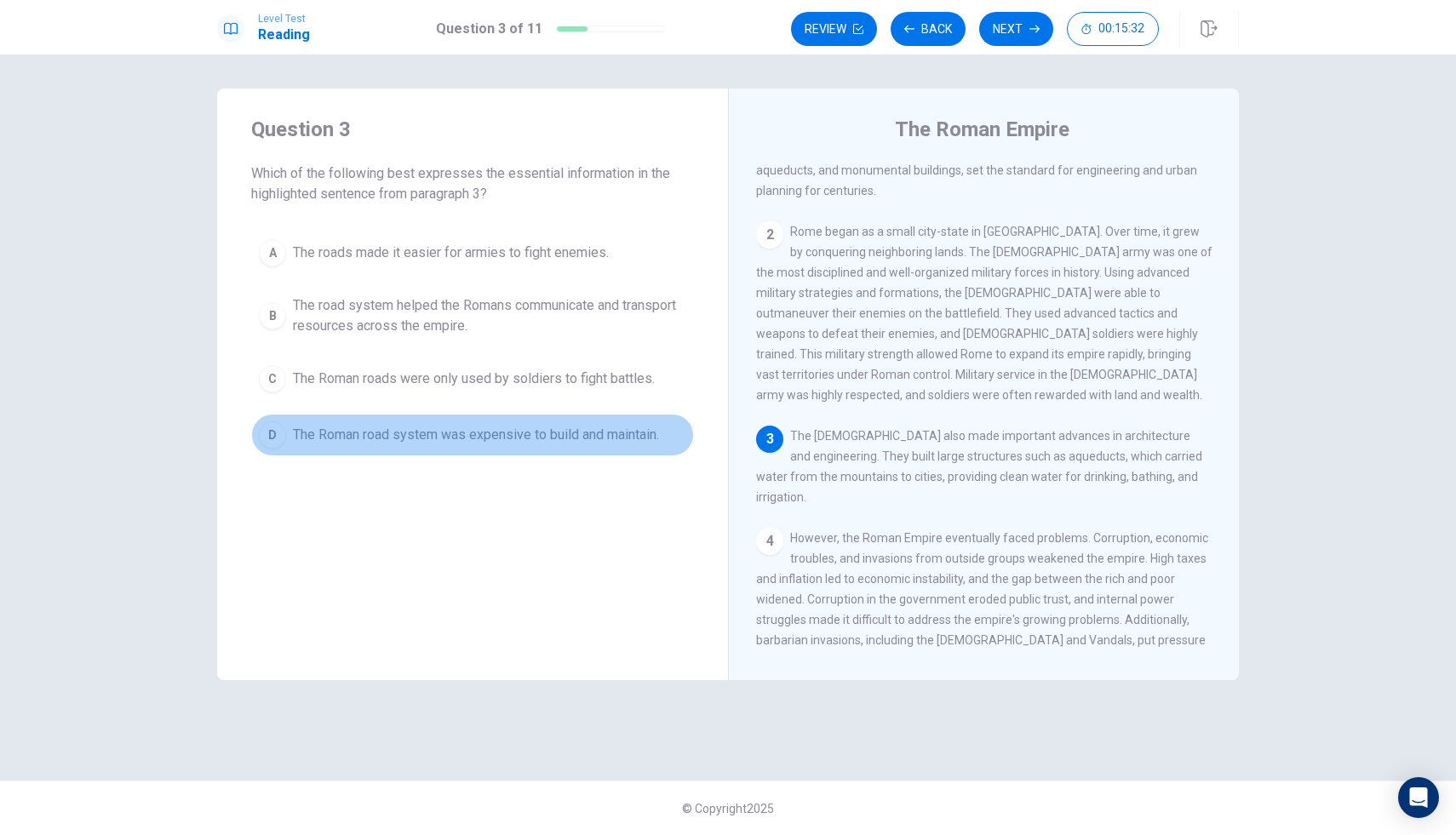
click at [557, 440] on span "The Roman road system was expensive to build and maintain." at bounding box center [475, 435] width 366 height 21
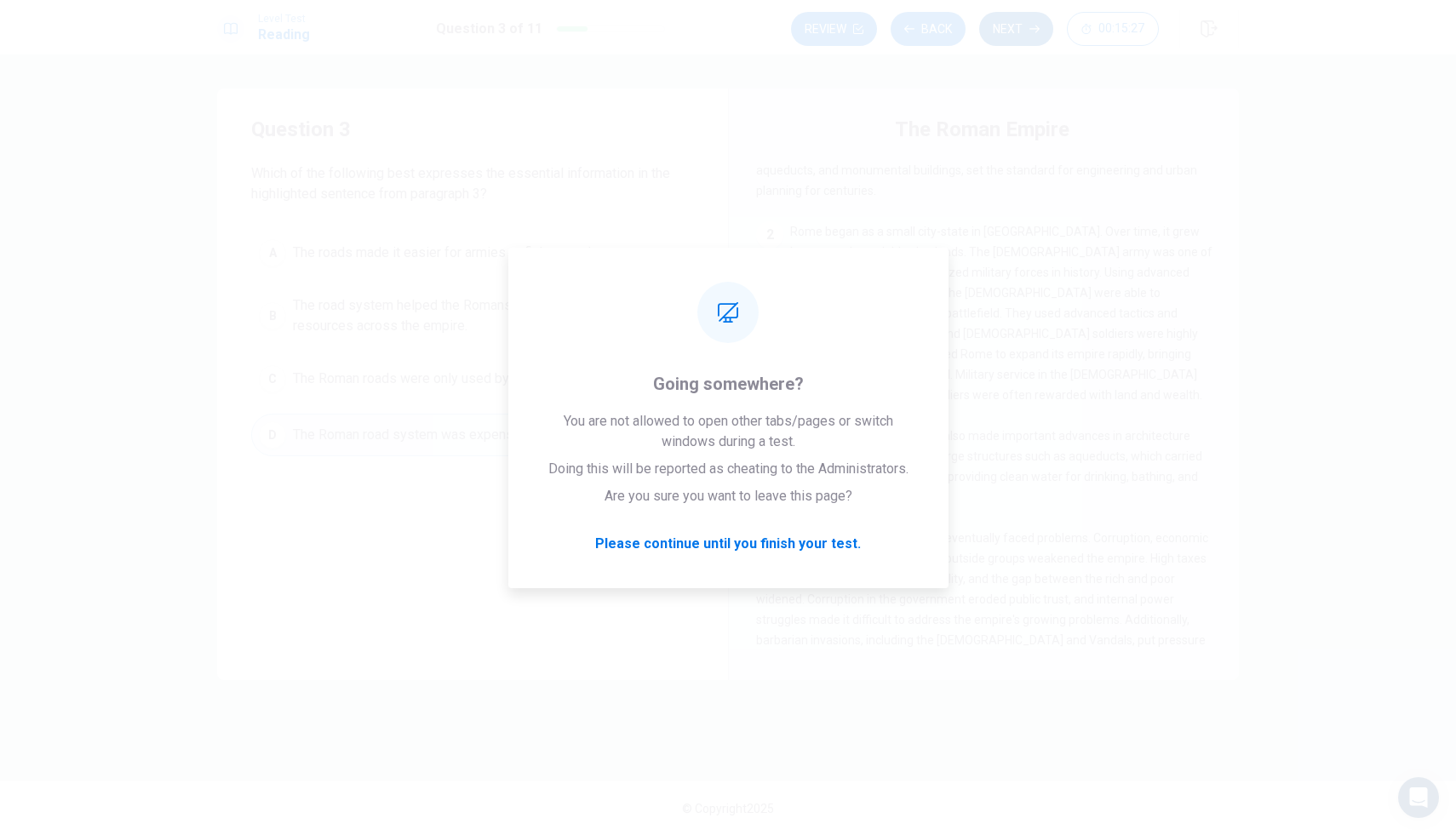
click at [1021, 32] on button "Next" at bounding box center [1016, 29] width 74 height 34
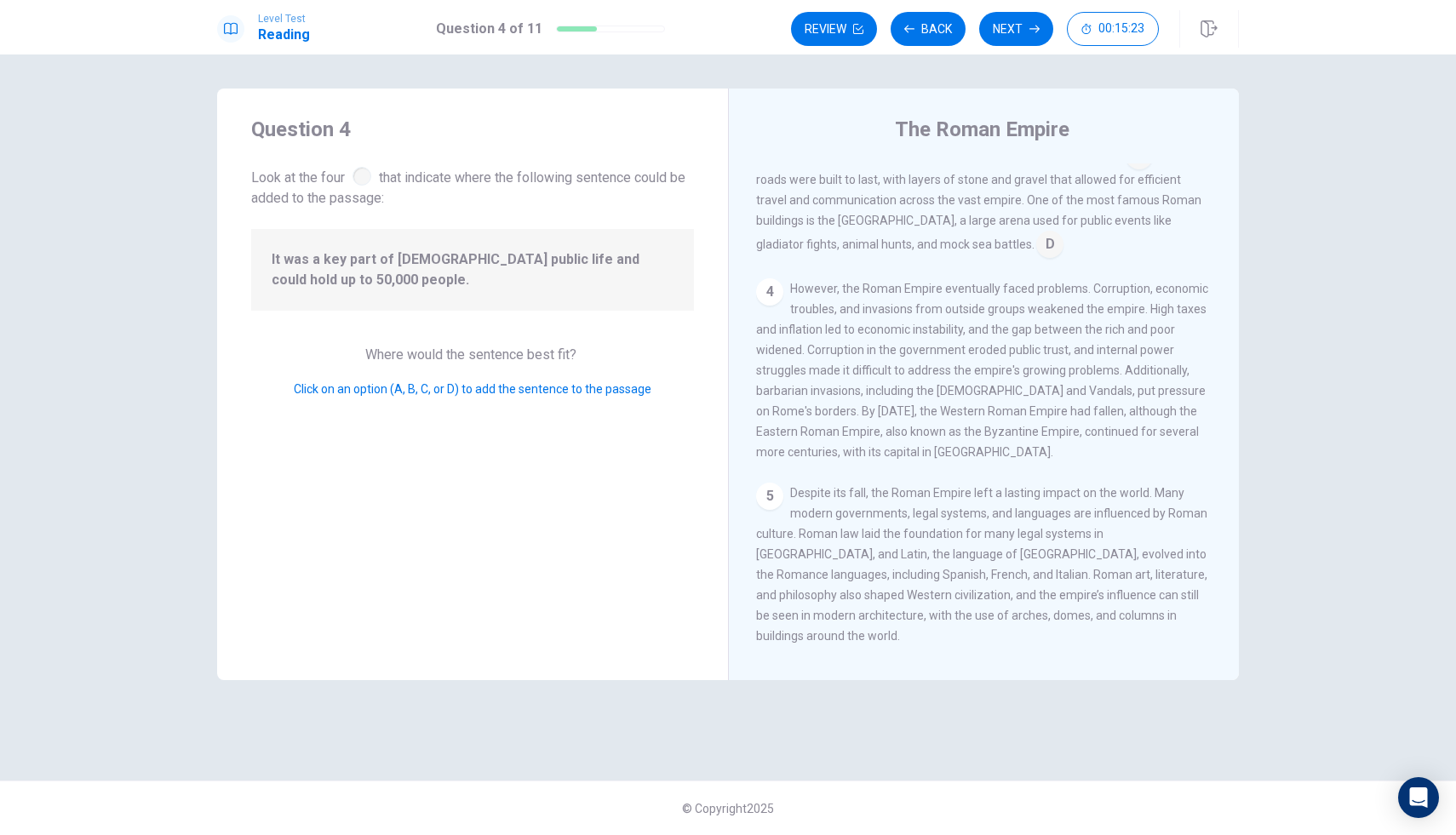
scroll to position [224, 0]
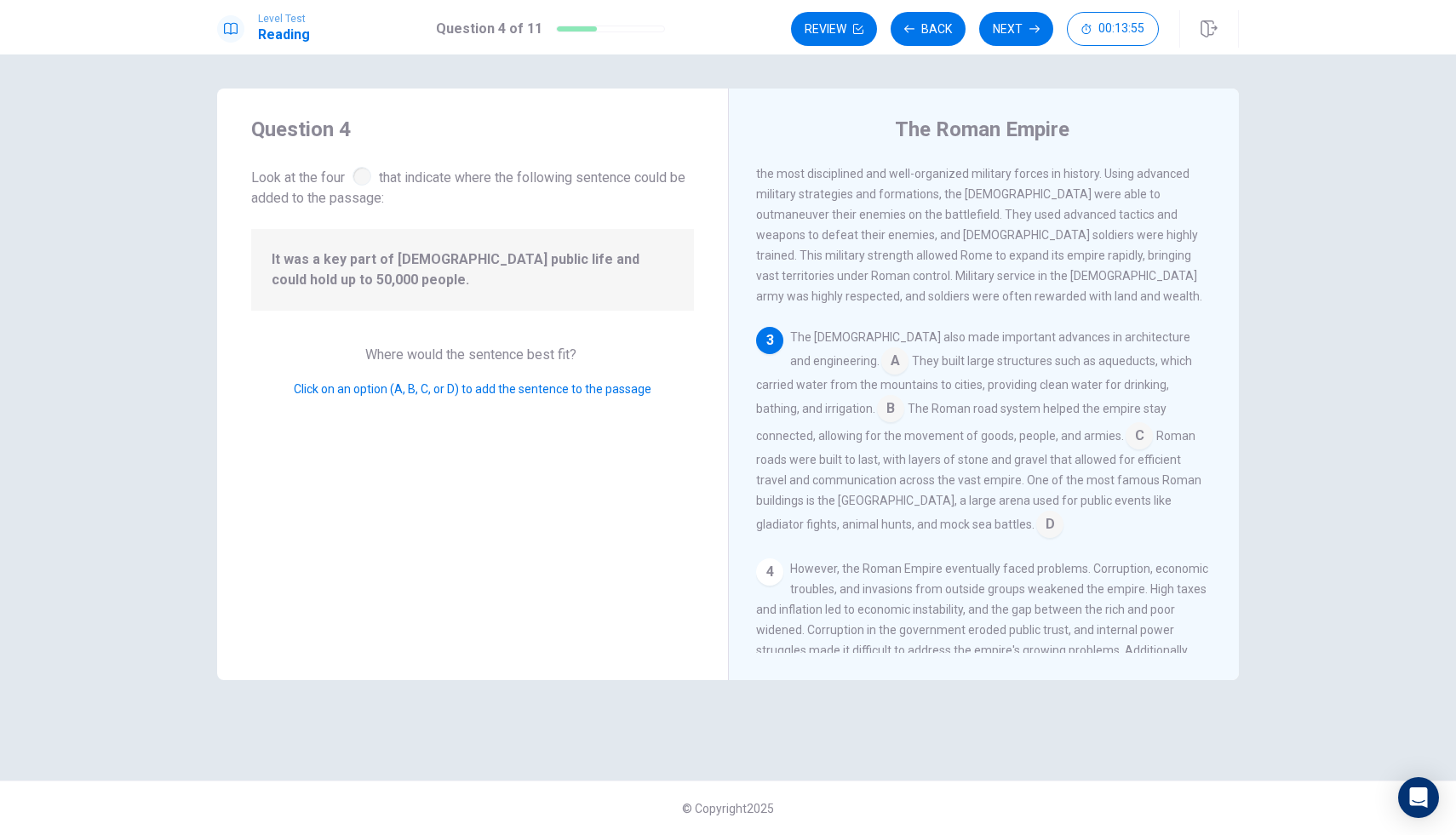
click at [881, 356] on input at bounding box center [895, 363] width 27 height 27
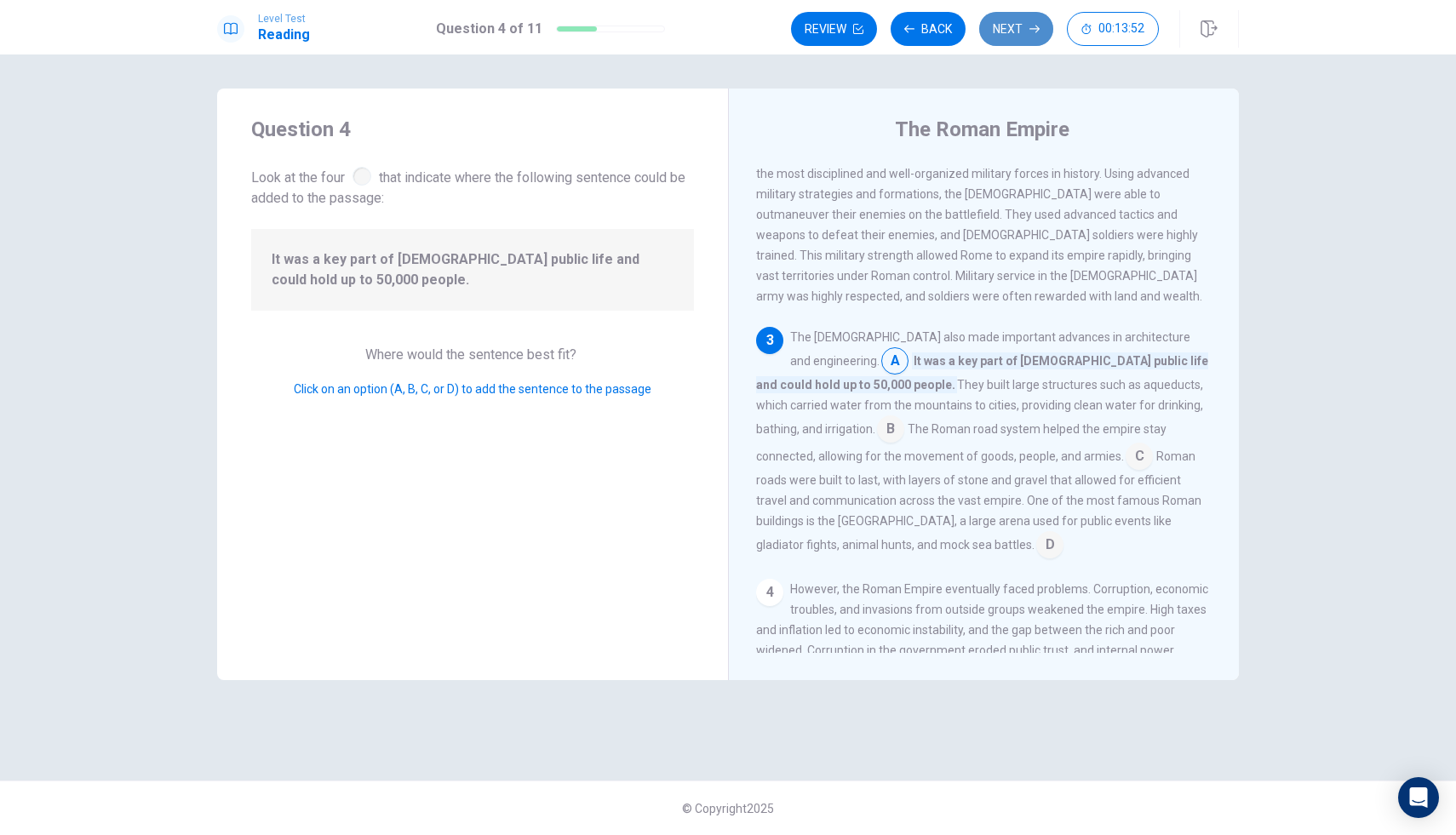
click at [1013, 25] on button "Next" at bounding box center [1016, 29] width 74 height 34
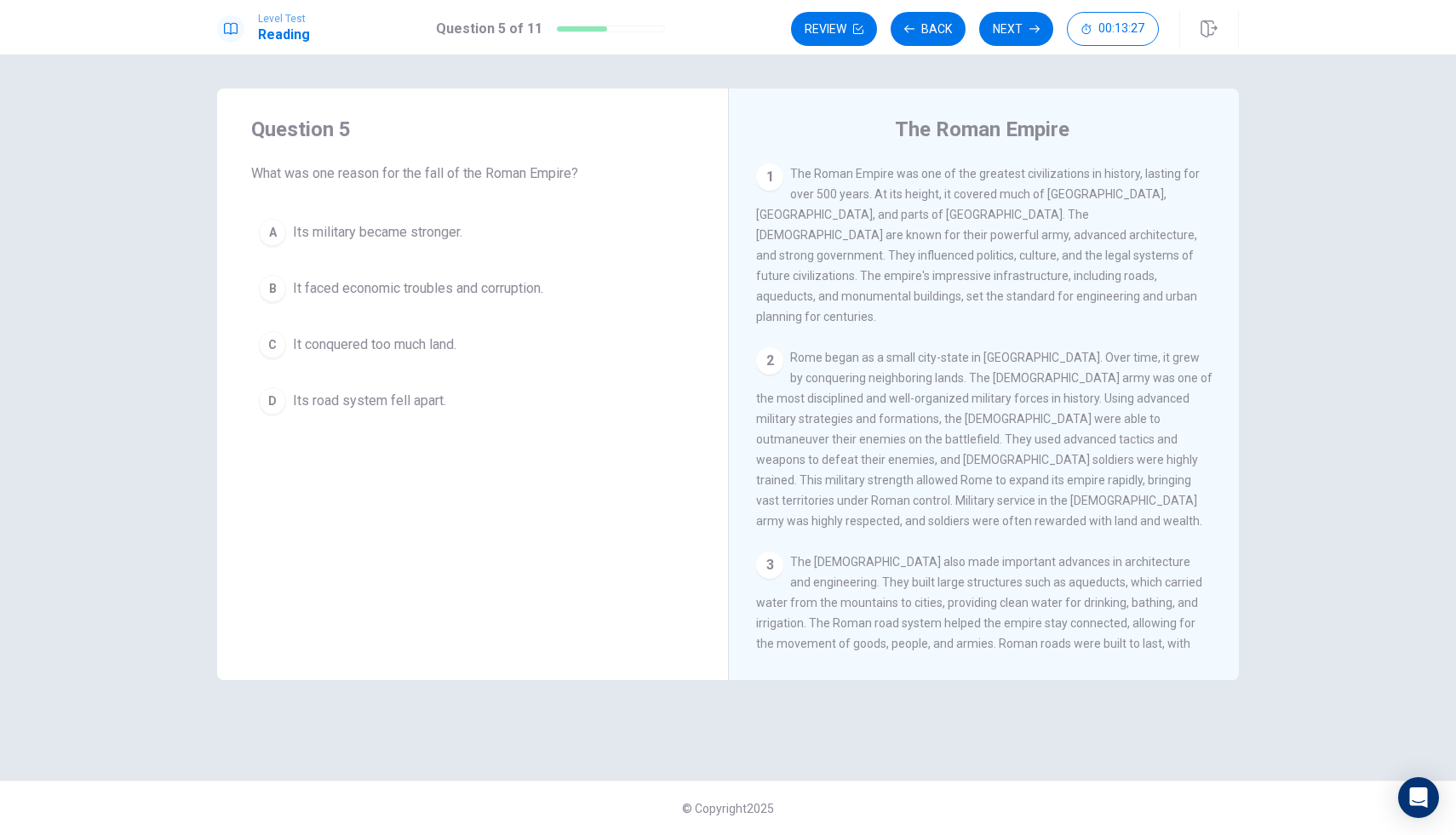
scroll to position [464, 0]
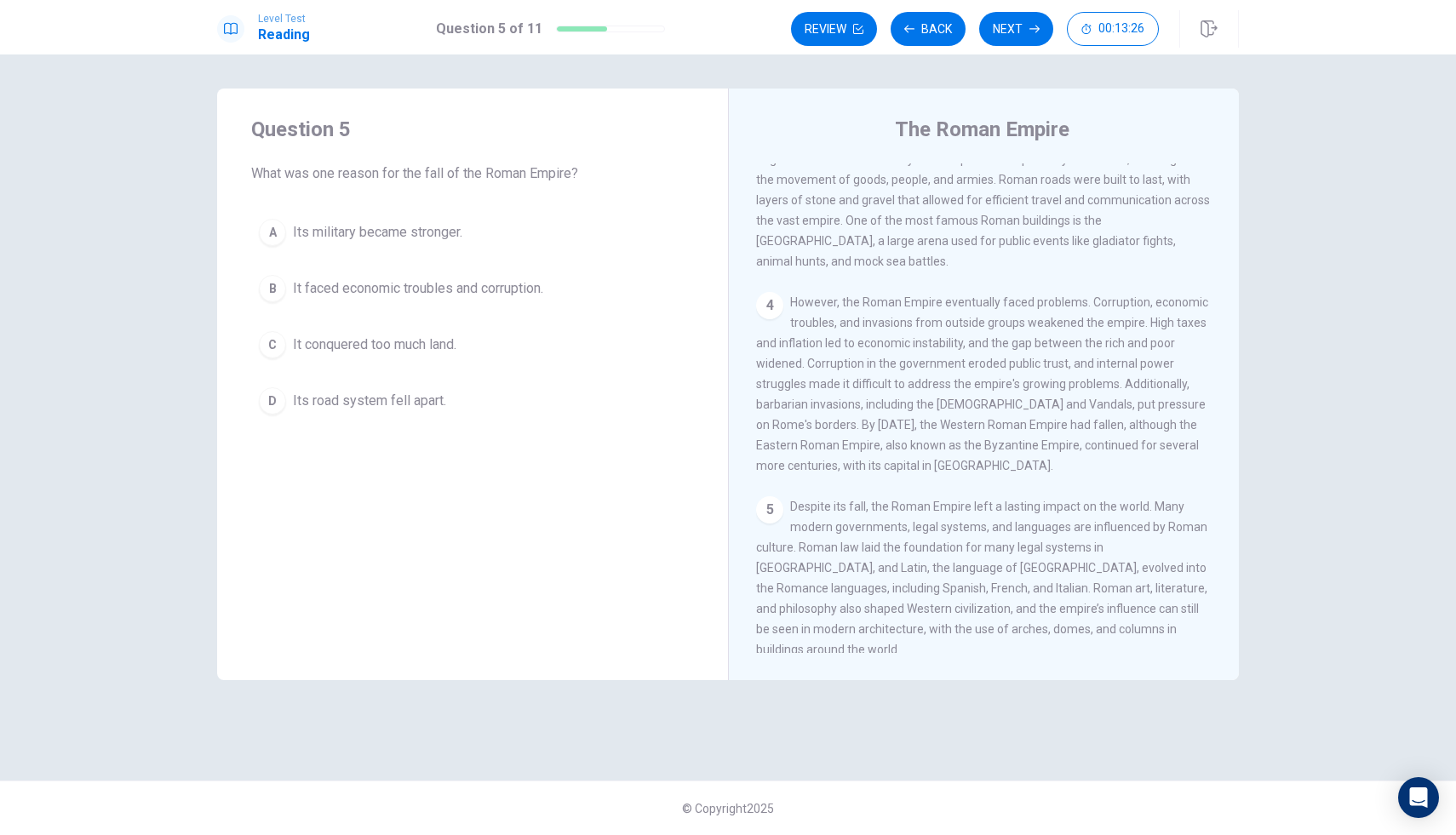
drag, startPoint x: 1412, startPoint y: 405, endPoint x: 1267, endPoint y: 379, distance: 147.3
click at [1394, 259] on div "Question 5 What was one reason for the fall of the Roman Empire? A Its military…" at bounding box center [728, 445] width 1456 height 781
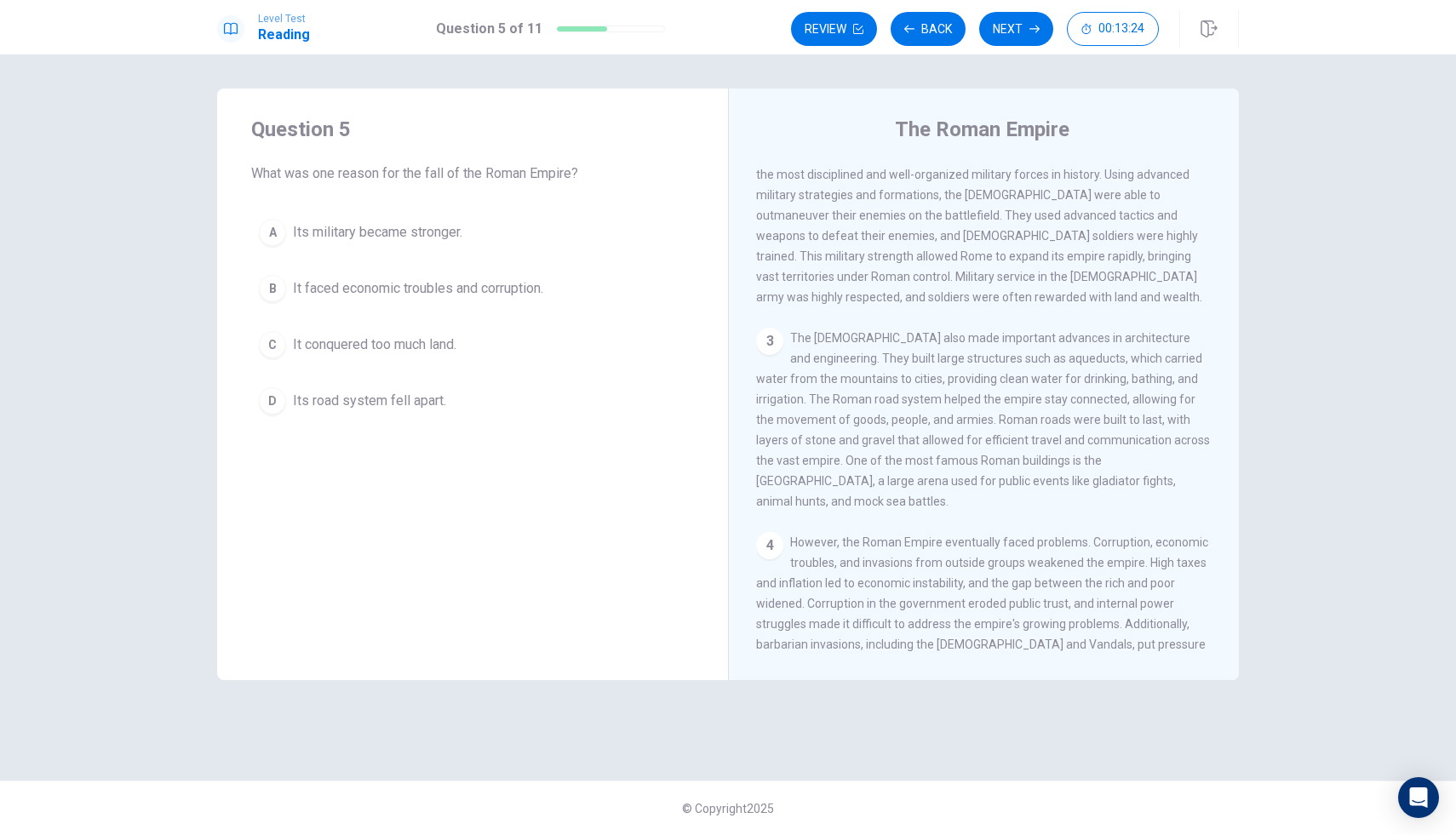
scroll to position [0, 0]
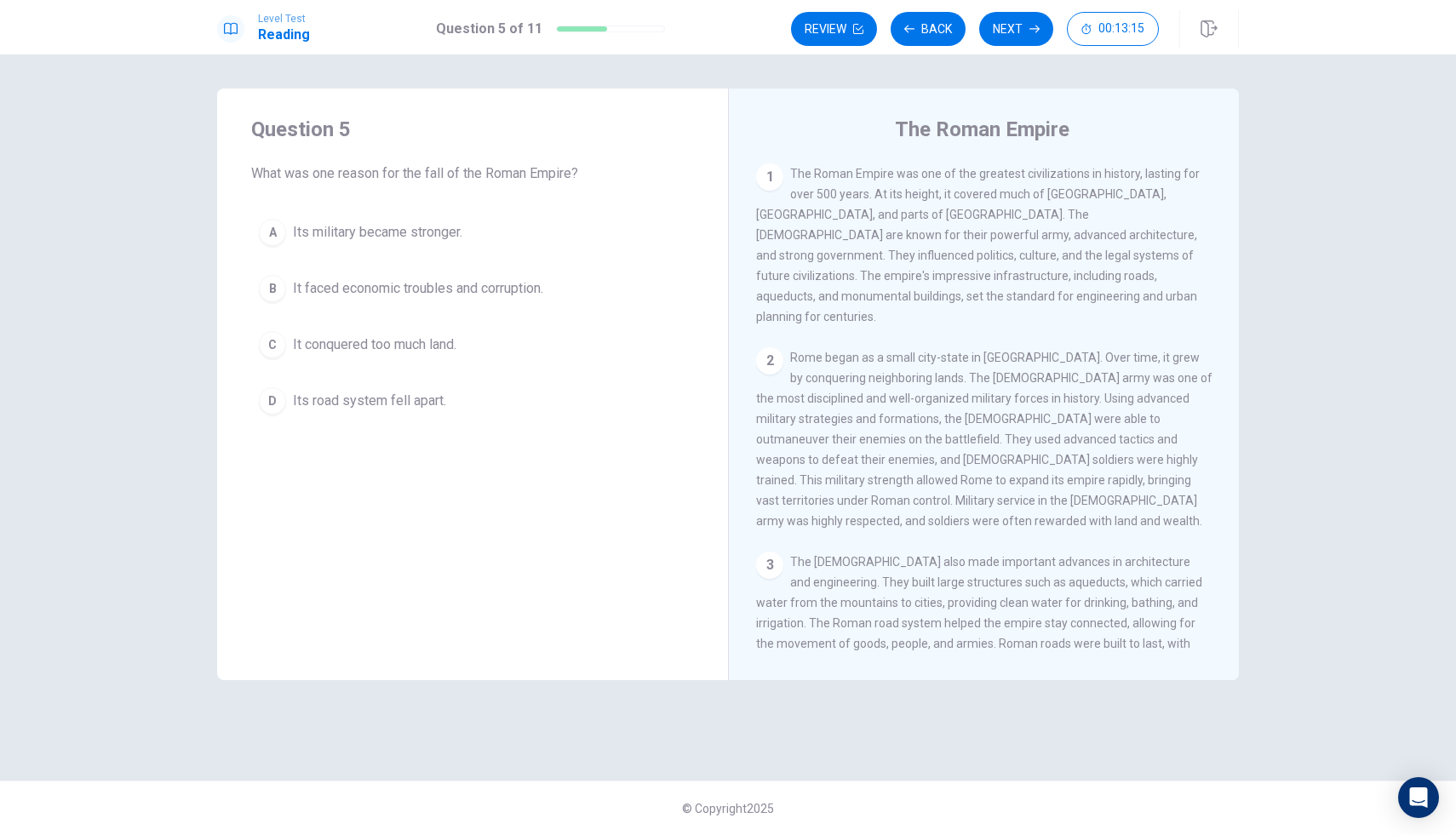
drag, startPoint x: 634, startPoint y: 257, endPoint x: 708, endPoint y: 369, distance: 134.2
click at [708, 369] on div "Question 5 What was one reason for the fall of the Roman Empire? A Its military…" at bounding box center [472, 269] width 511 height 361
drag, startPoint x: 729, startPoint y: 230, endPoint x: 865, endPoint y: 264, distance: 140.2
click at [865, 264] on div "The Roman Empire 1 The Roman Empire was one of the greatest civilizations in hi…" at bounding box center [984, 384] width 511 height 592
drag, startPoint x: 801, startPoint y: 175, endPoint x: 948, endPoint y: 210, distance: 151.1
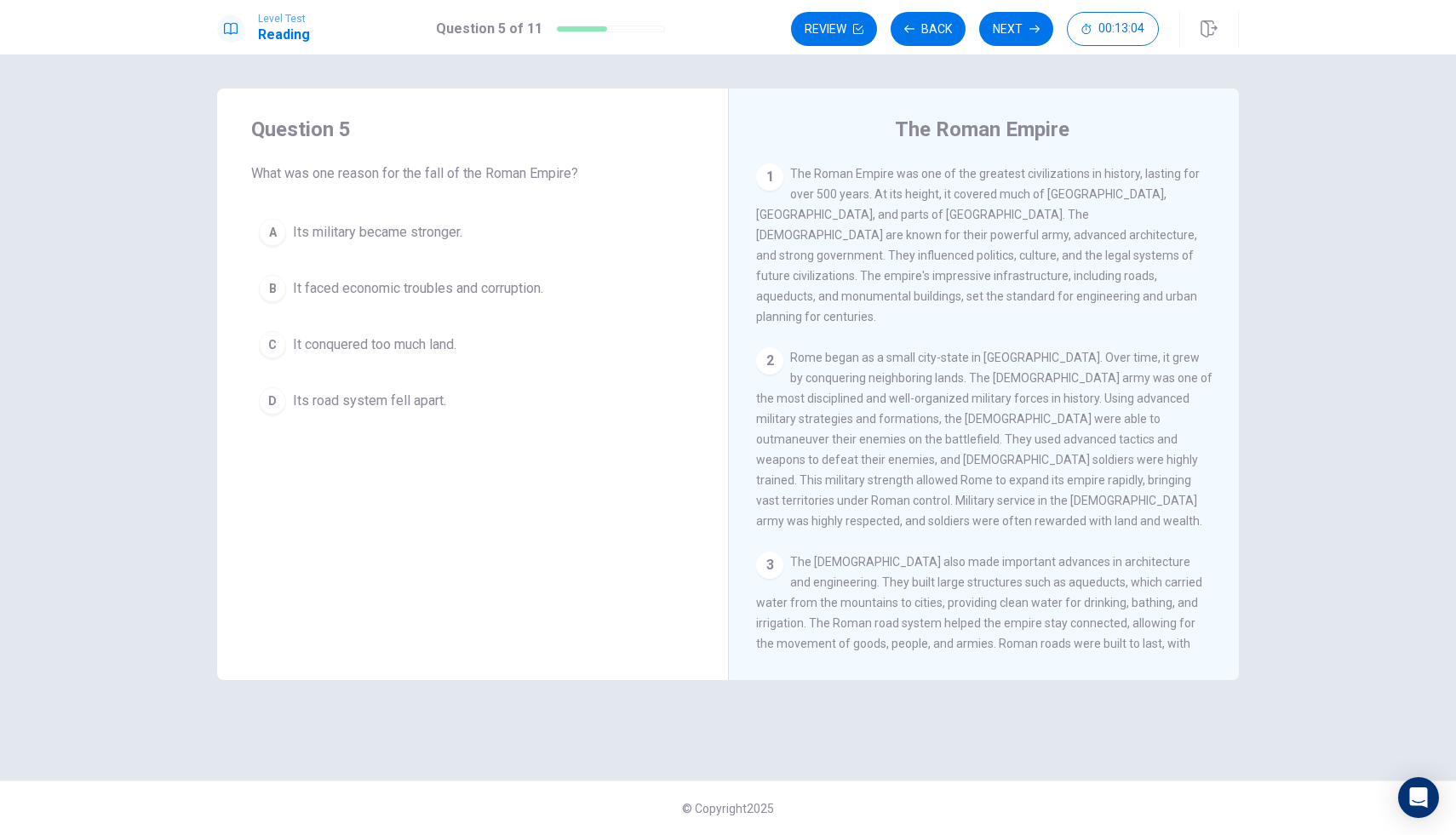
click at [948, 210] on span "The Roman Empire was one of the greatest civilizations in history, lasting for …" at bounding box center [978, 245] width 444 height 157
click at [809, 174] on span "The Roman Empire was one of the greatest civilizations in history, lasting for …" at bounding box center [978, 245] width 444 height 157
drag, startPoint x: 809, startPoint y: 174, endPoint x: 822, endPoint y: 175, distance: 13.0
click at [815, 177] on span "The Roman Empire was one of the greatest civilizations in history, lasting for …" at bounding box center [978, 245] width 444 height 157
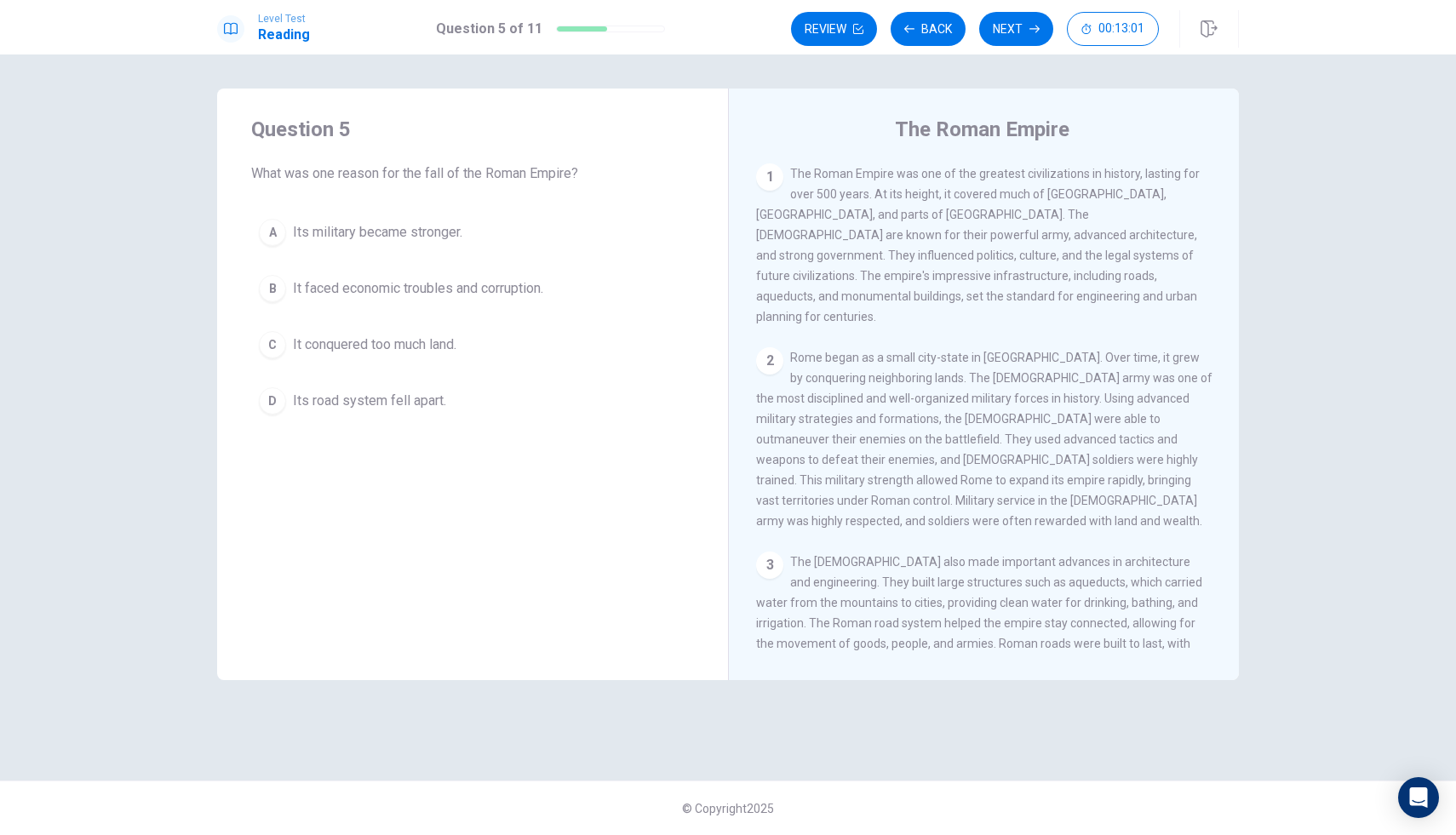
drag, startPoint x: 830, startPoint y: 175, endPoint x: 948, endPoint y: 278, distance: 156.6
click at [948, 278] on span "The Roman Empire was one of the greatest civilizations in history, lasting for …" at bounding box center [978, 245] width 444 height 157
click at [523, 187] on div "Question 5 What was one reason for the fall of the Roman Empire? A Its military…" at bounding box center [472, 269] width 511 height 361
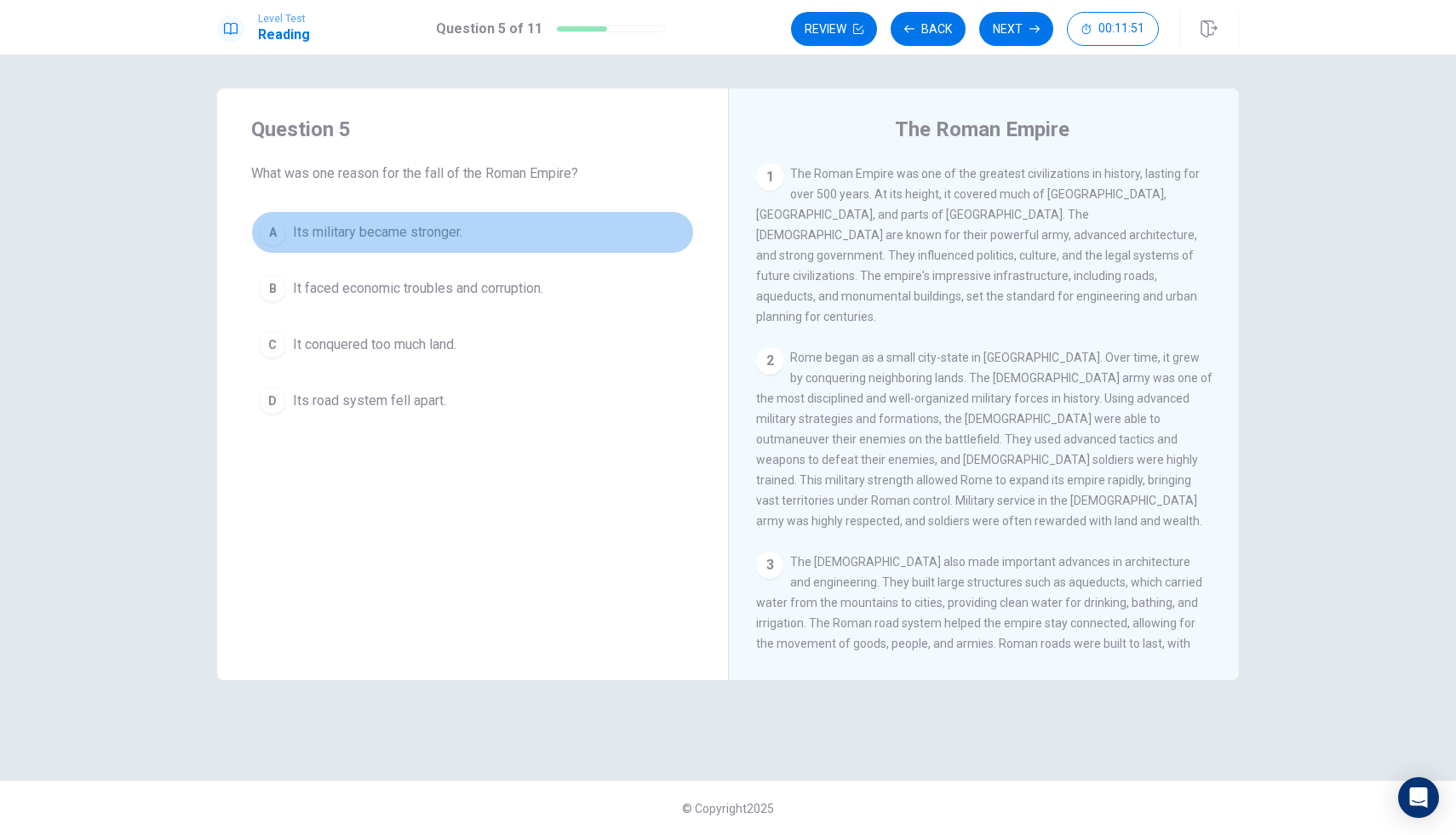
click at [287, 242] on button "A Its military became stronger." at bounding box center [472, 232] width 443 height 43
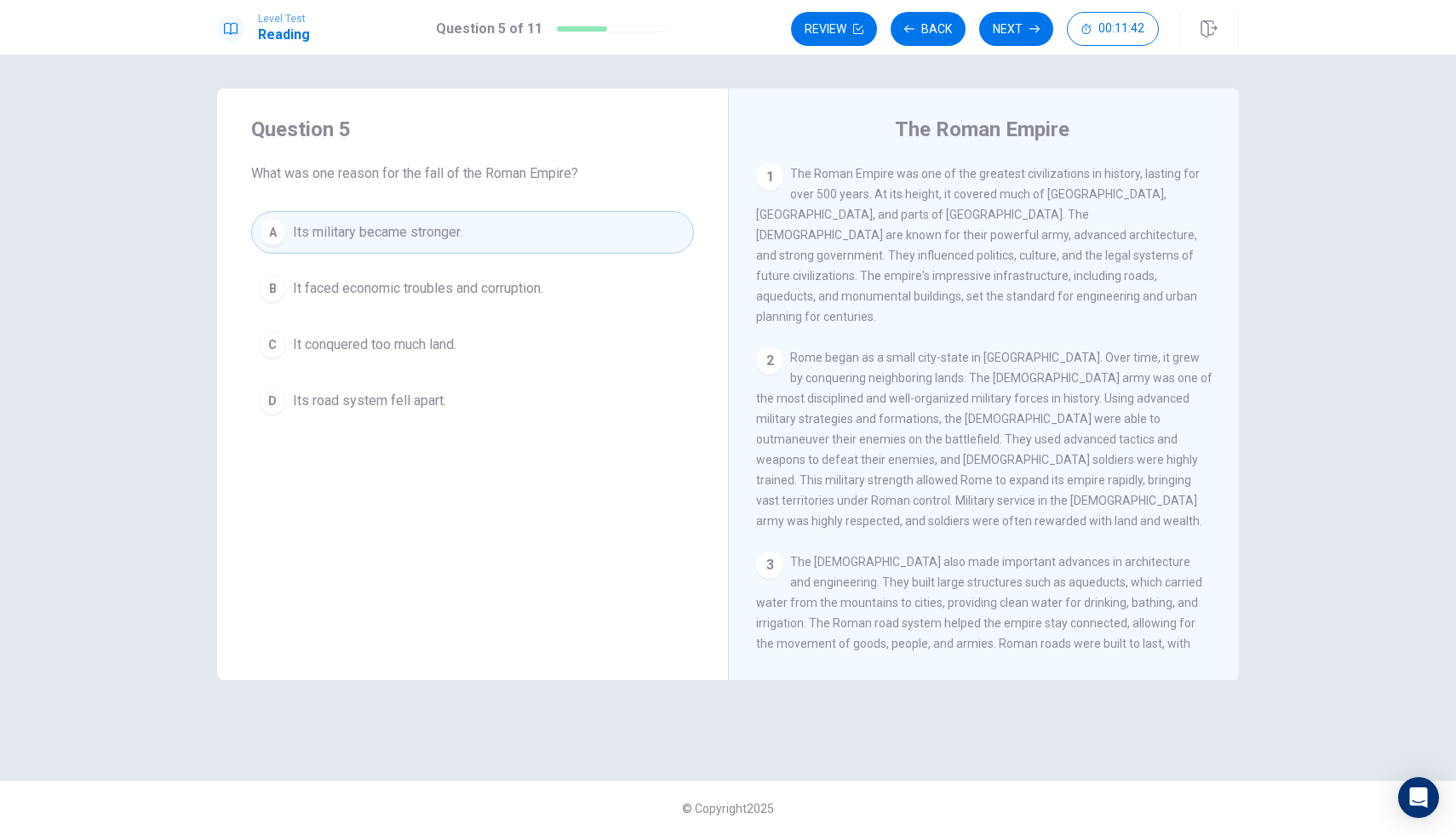
drag, startPoint x: 962, startPoint y: 303, endPoint x: 1009, endPoint y: 367, distance: 79.4
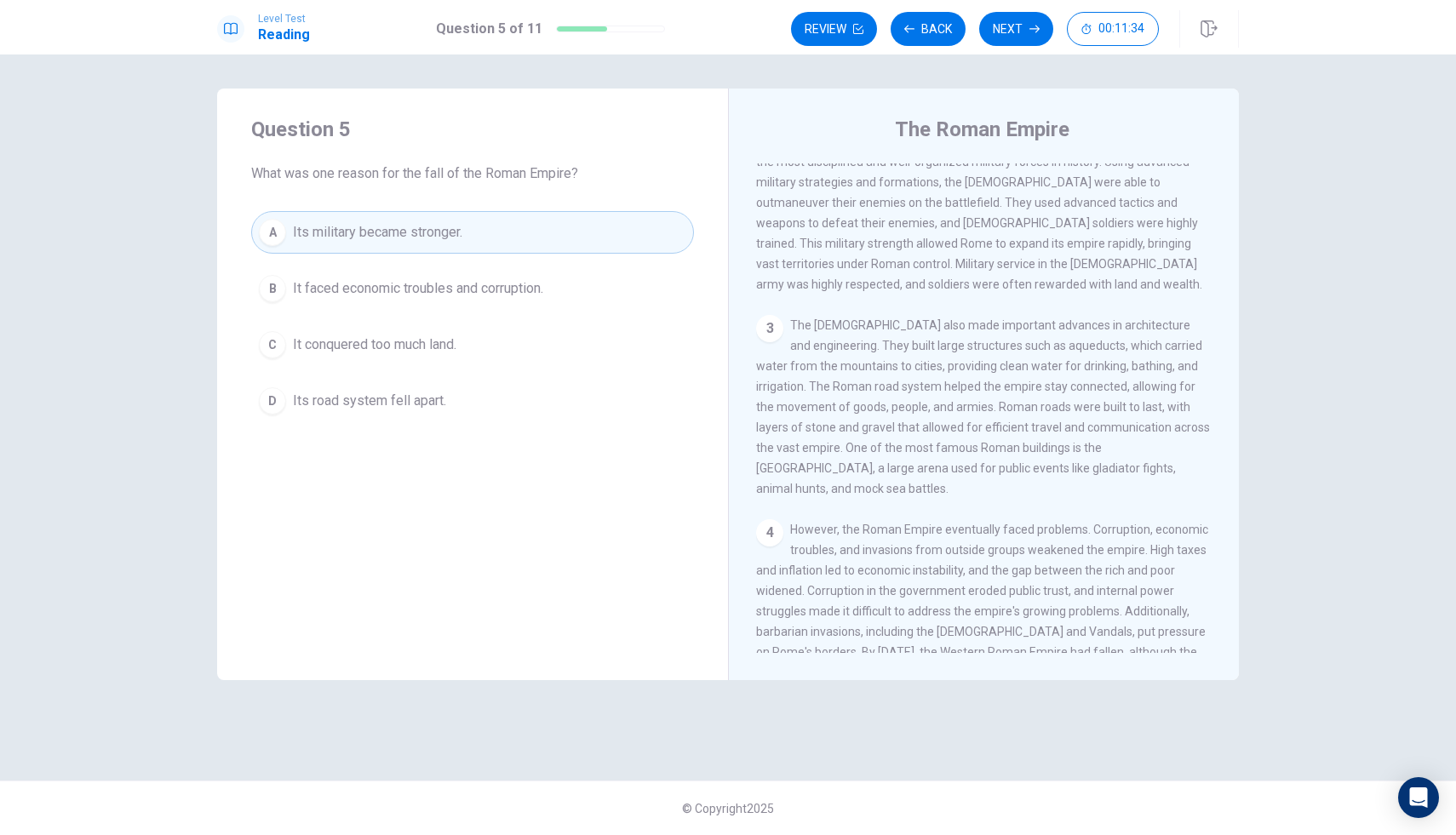
scroll to position [181, 0]
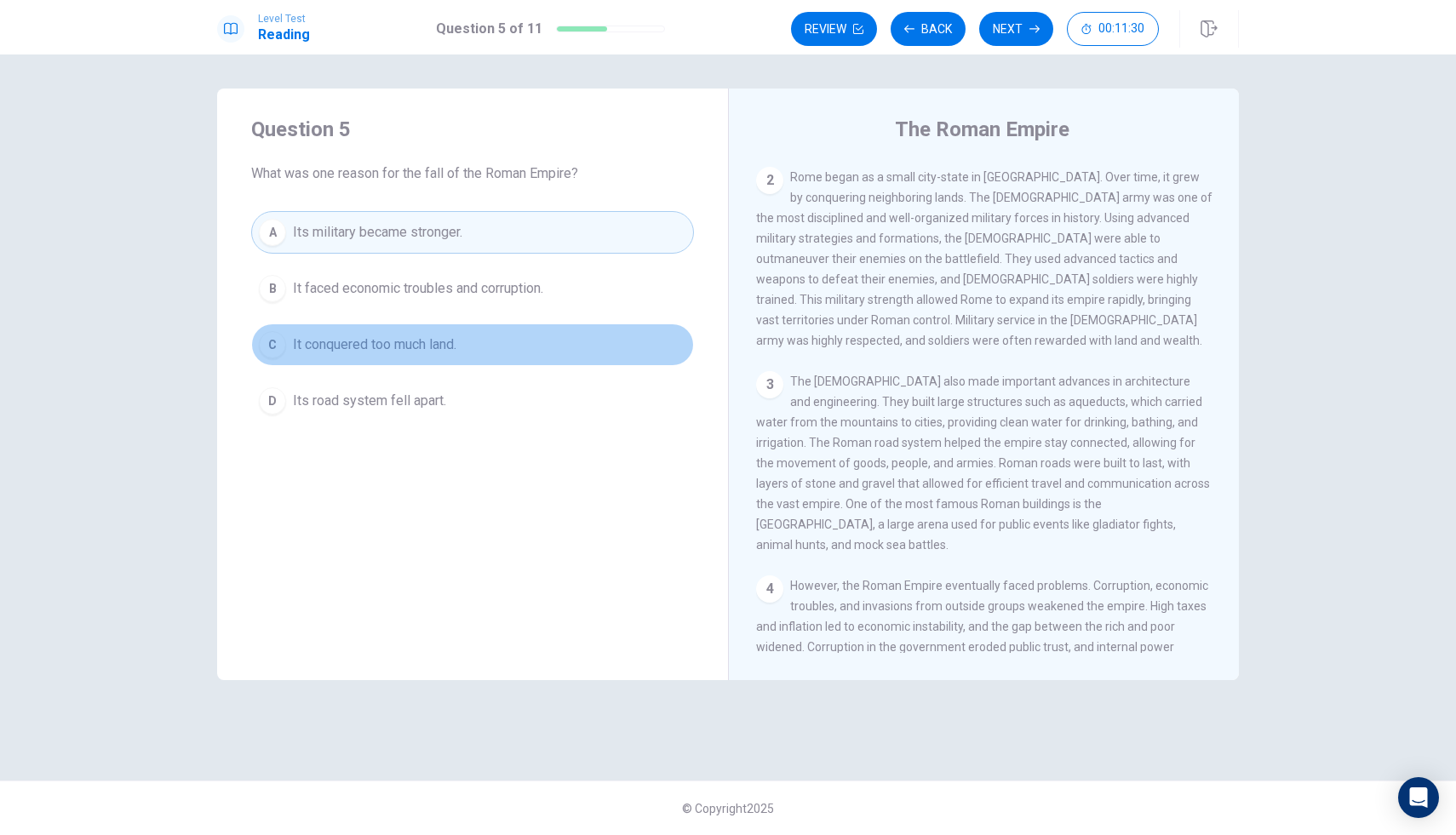
click at [506, 336] on button "C It conquered too much land." at bounding box center [472, 345] width 443 height 43
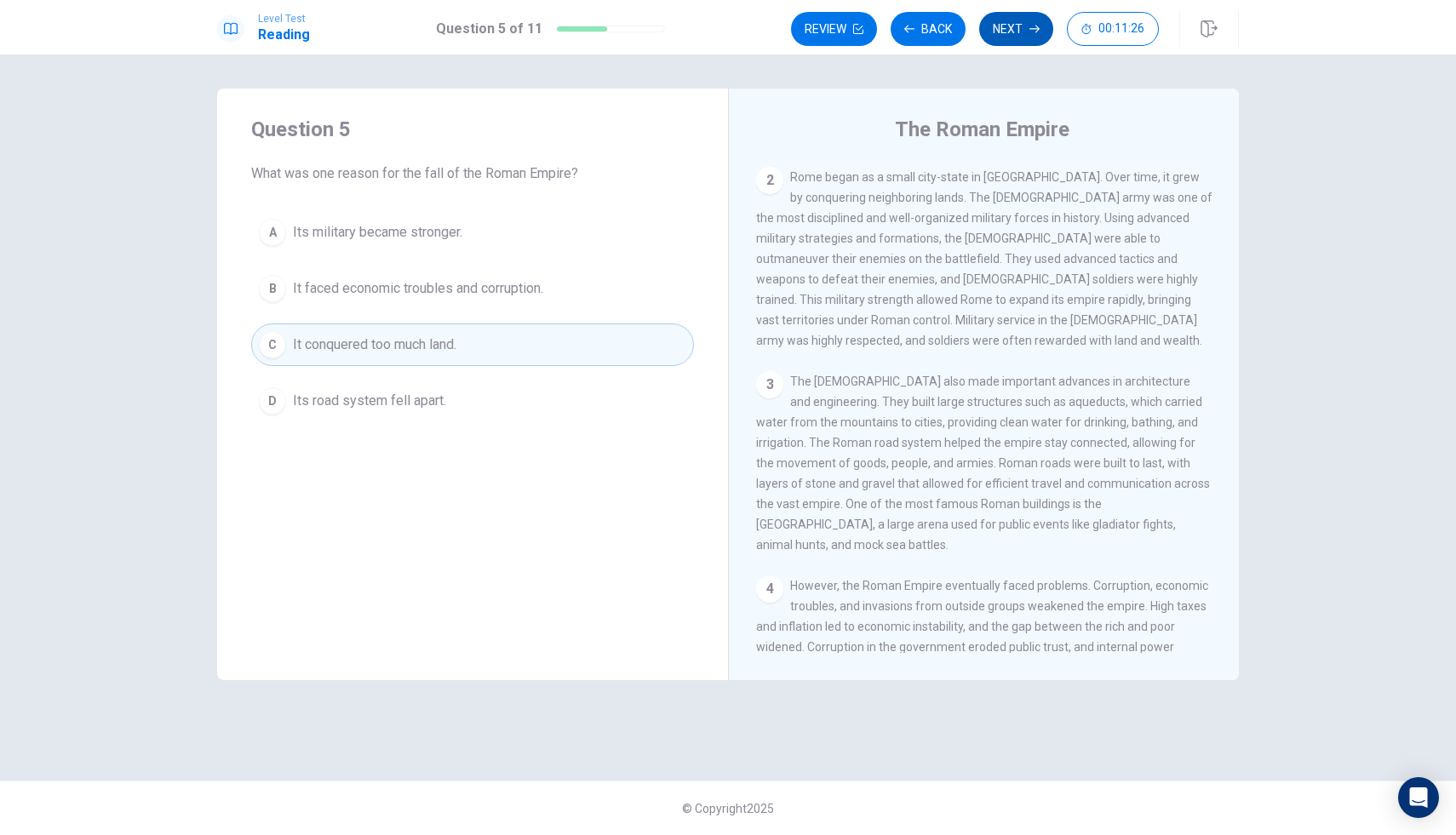
click at [1038, 36] on button "Next" at bounding box center [1016, 29] width 74 height 34
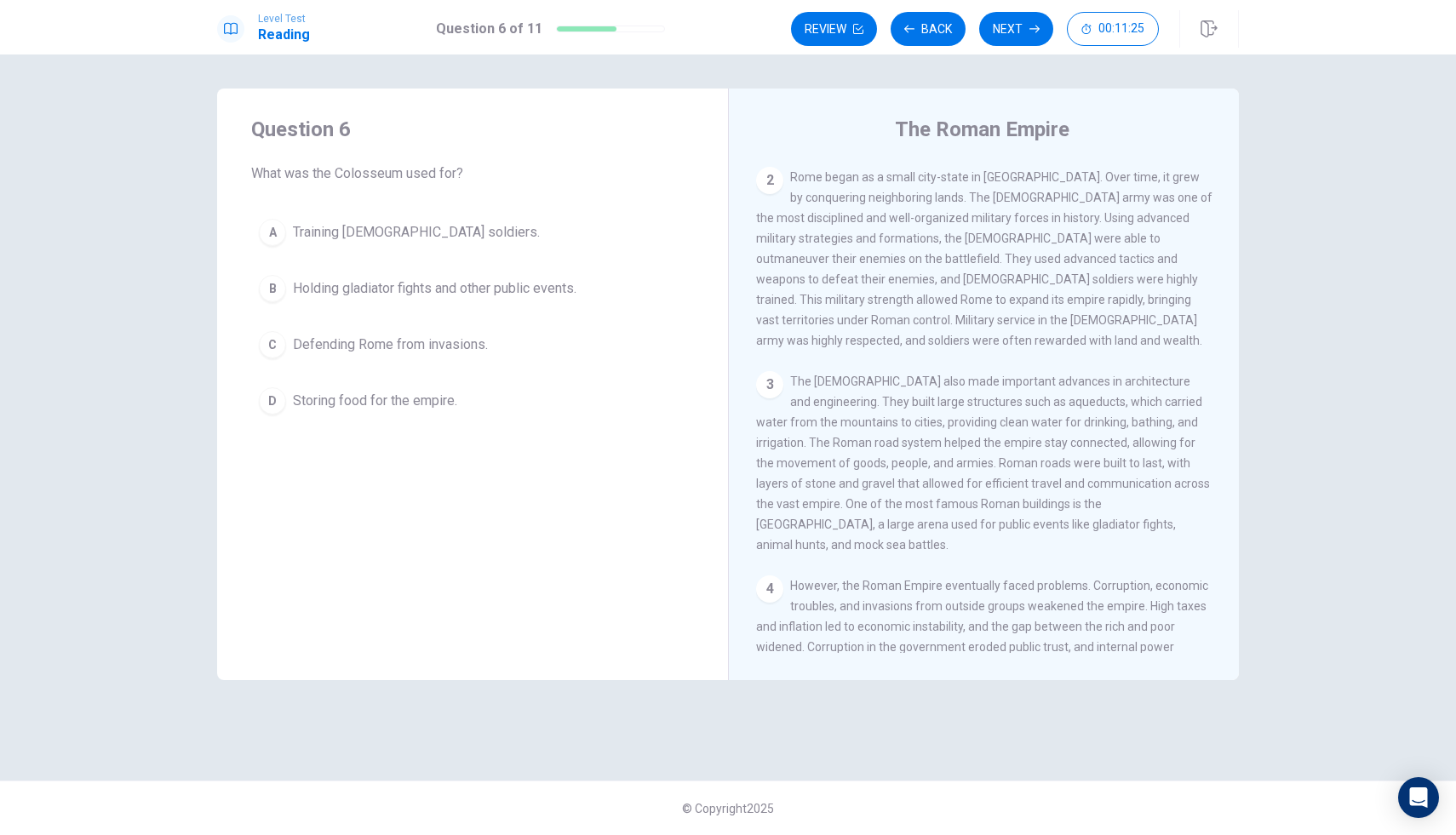
click at [480, 314] on div "A Training [DEMOGRAPHIC_DATA] soldiers. B Holding gladiator fights and other pu…" at bounding box center [472, 316] width 443 height 211
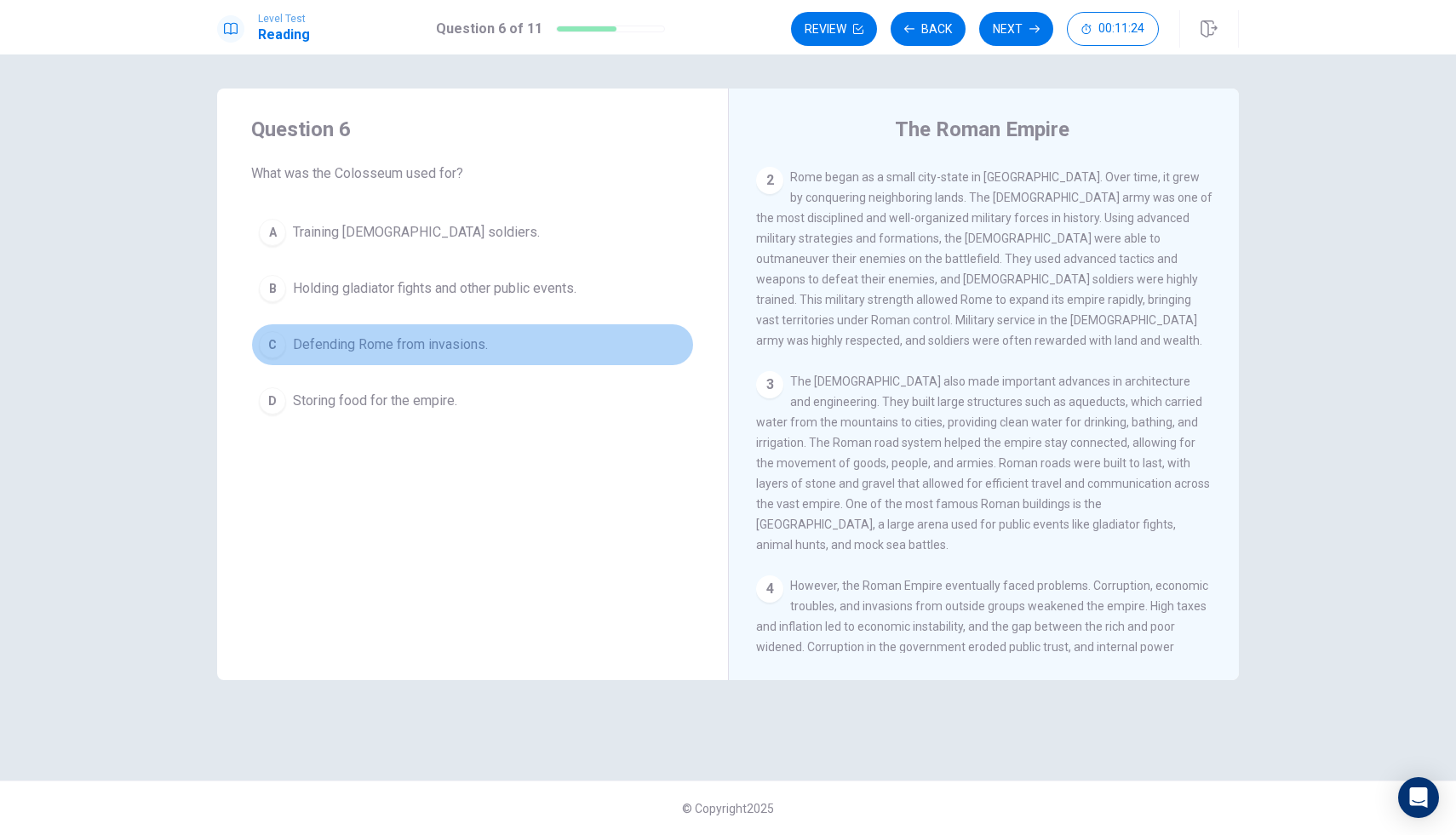
click at [462, 331] on button "C Defending [GEOGRAPHIC_DATA] from invasions." at bounding box center [472, 345] width 443 height 43
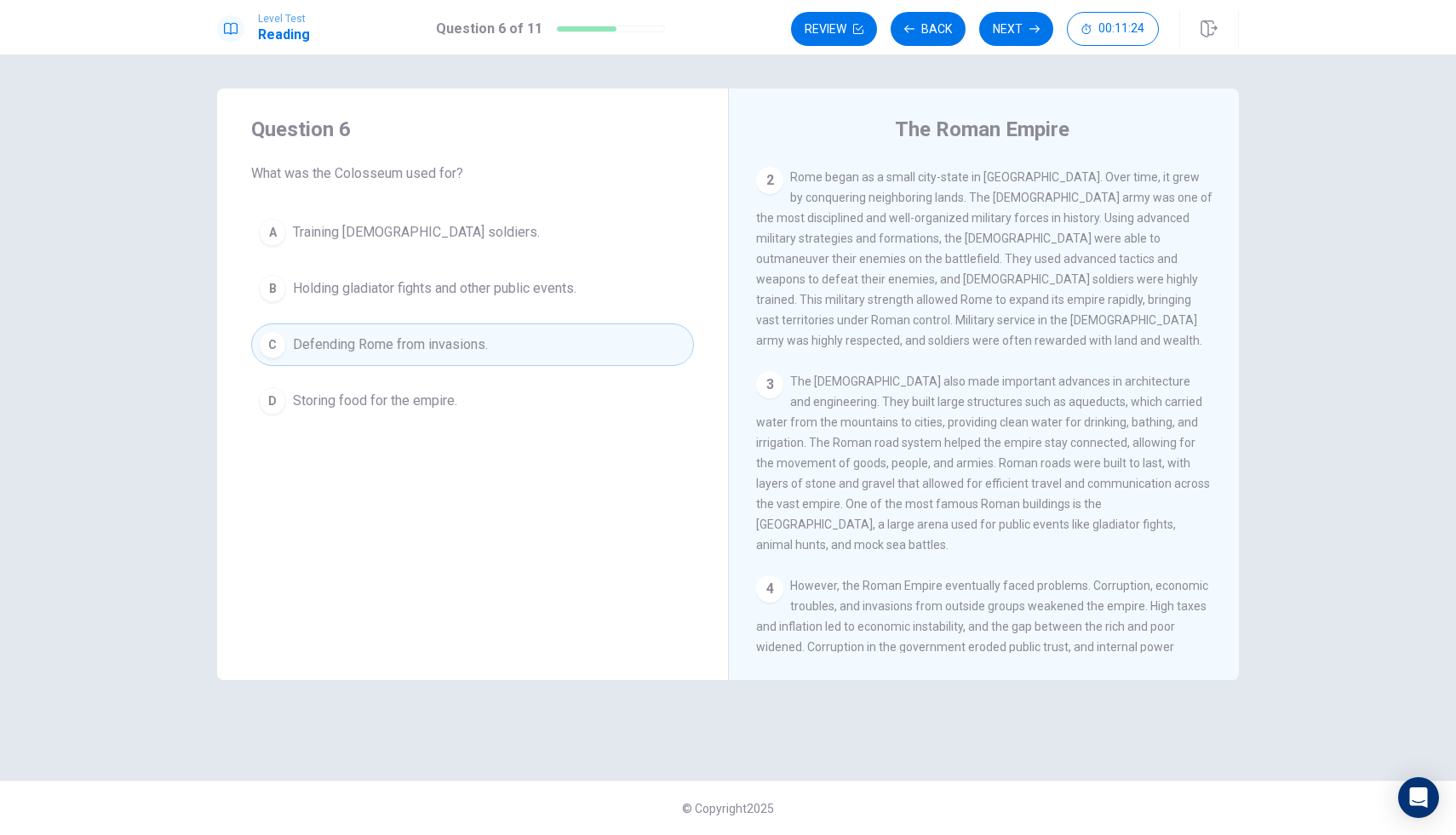
click at [462, 331] on button "C Defending [GEOGRAPHIC_DATA] from invasions." at bounding box center [472, 345] width 443 height 43
click at [475, 320] on div "A Training [DEMOGRAPHIC_DATA] soldiers. B Holding gladiator fights and other pu…" at bounding box center [472, 316] width 443 height 211
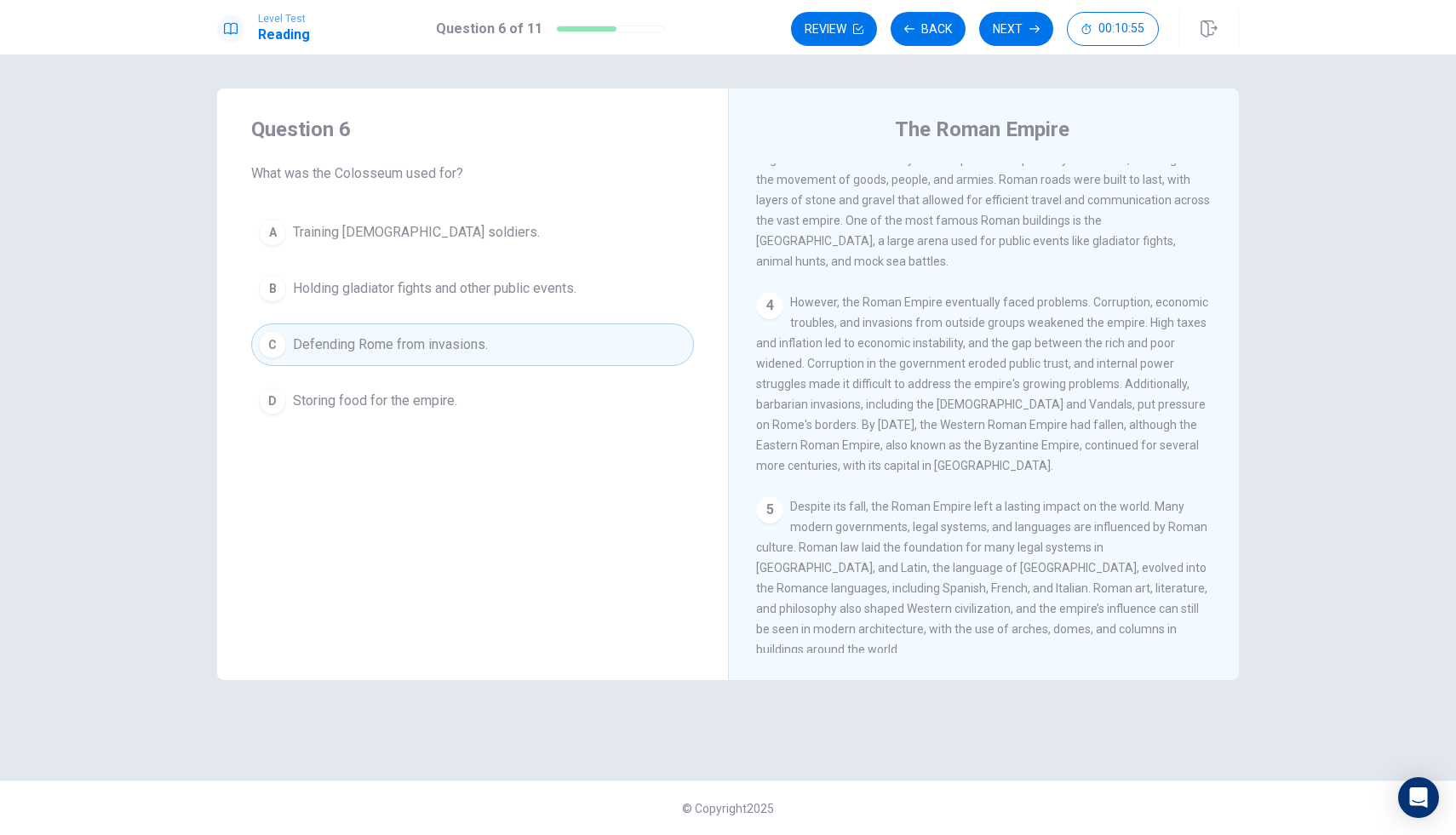
scroll to position [442, 0]
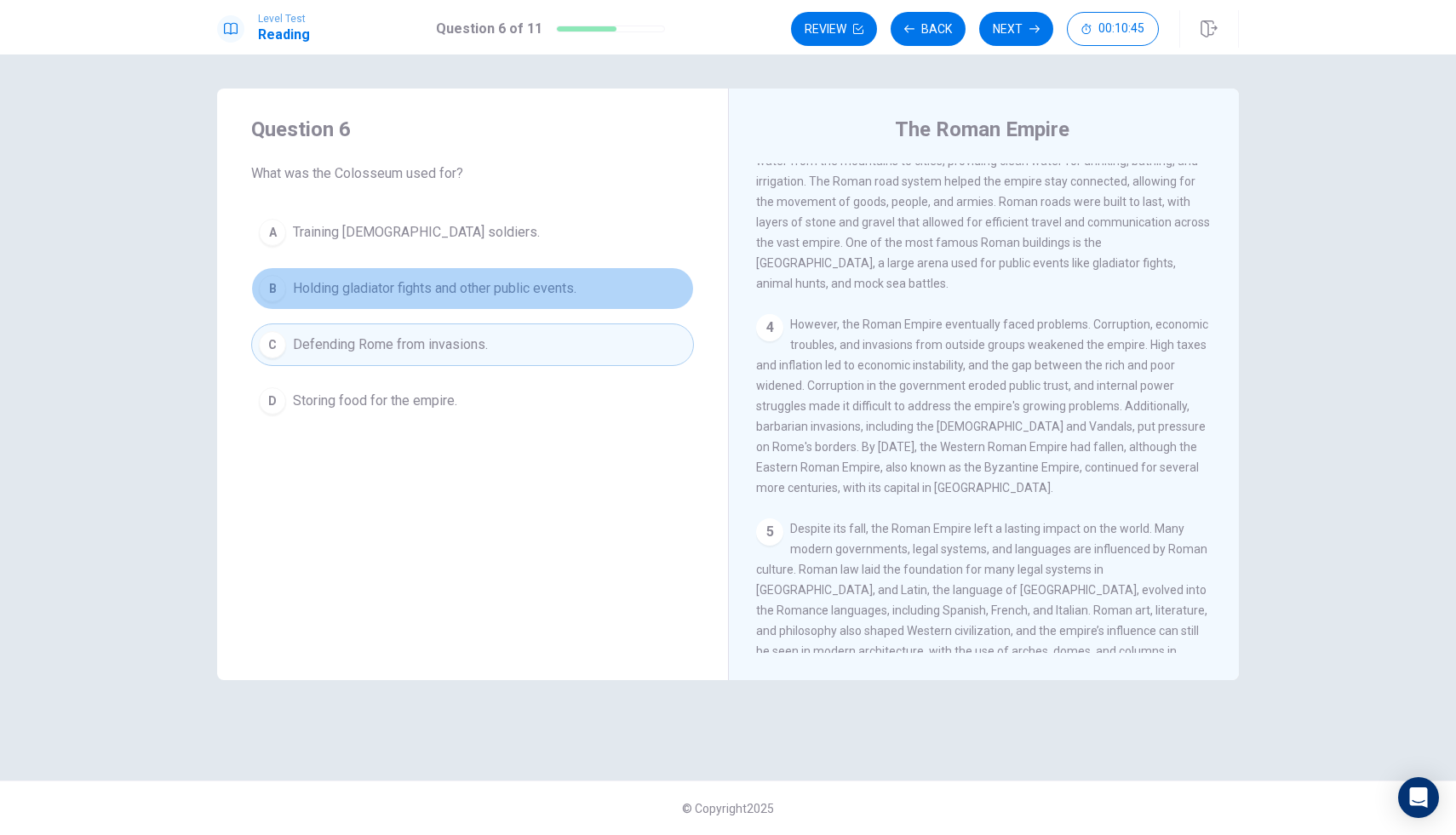
click at [616, 293] on button "B Holding gladiator fights and other public events." at bounding box center [472, 288] width 443 height 43
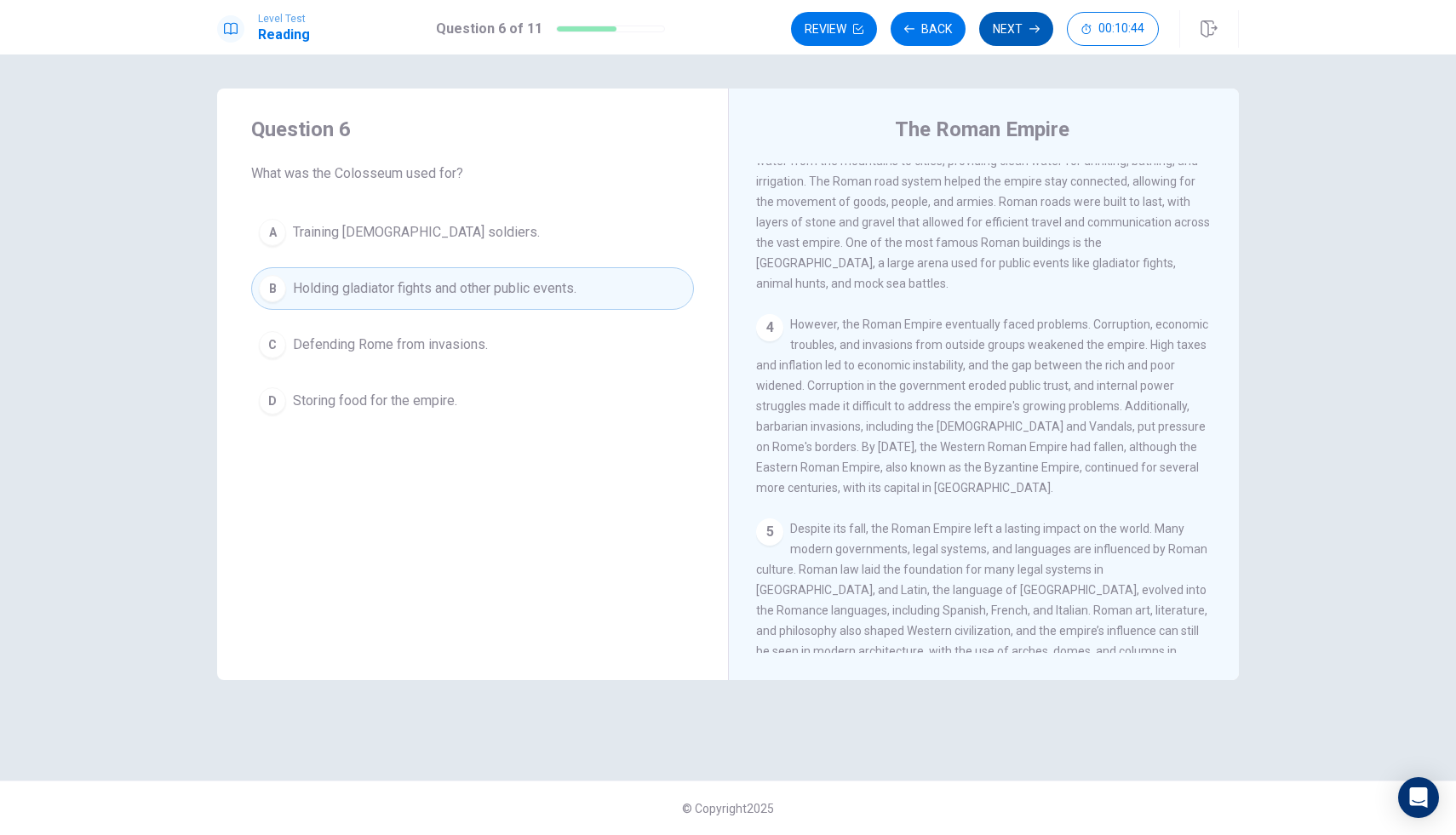
click at [1020, 35] on button "Next" at bounding box center [1016, 29] width 74 height 34
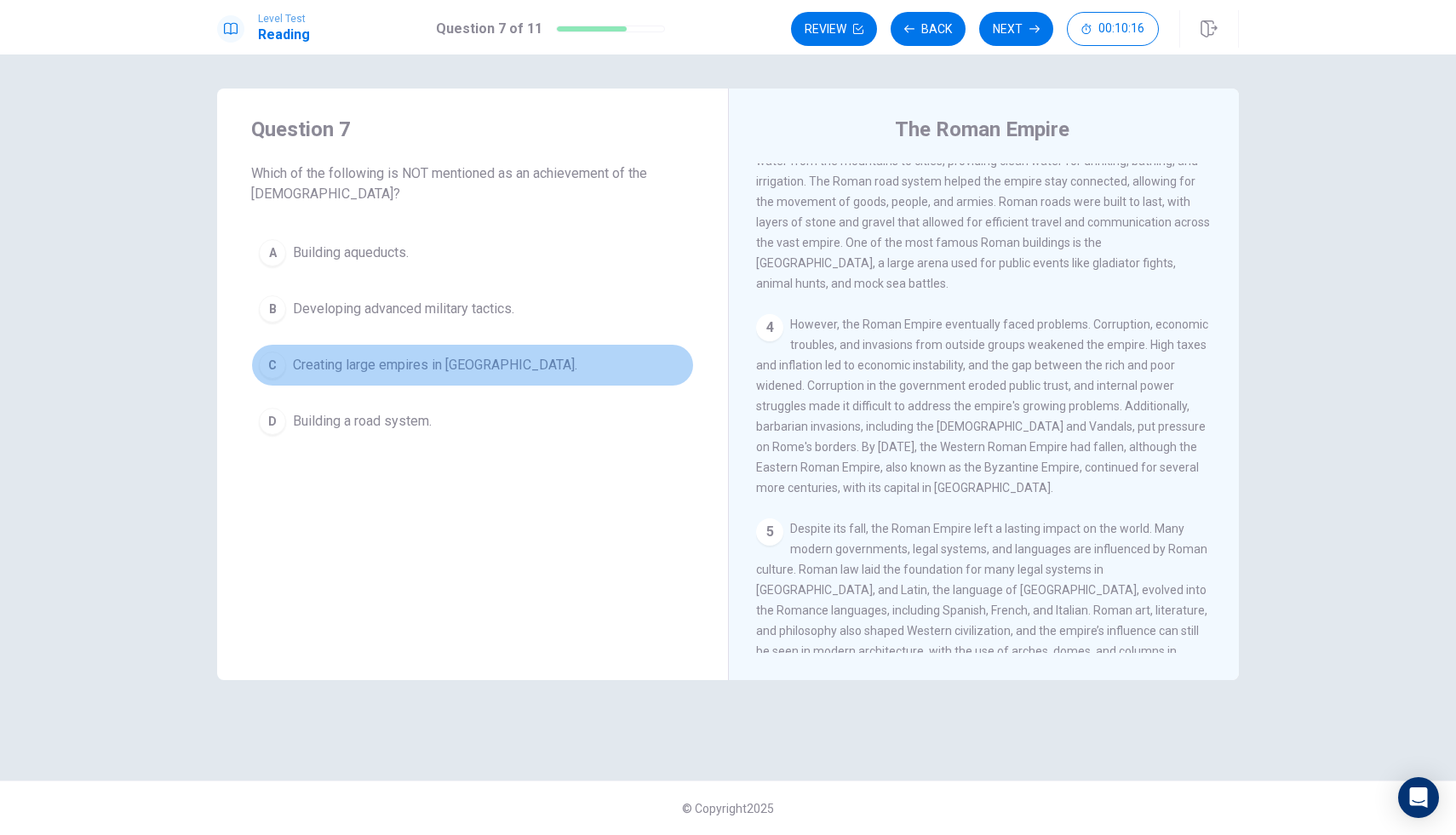
click at [476, 363] on span "Creating large empires in [GEOGRAPHIC_DATA]." at bounding box center [435, 365] width 284 height 21
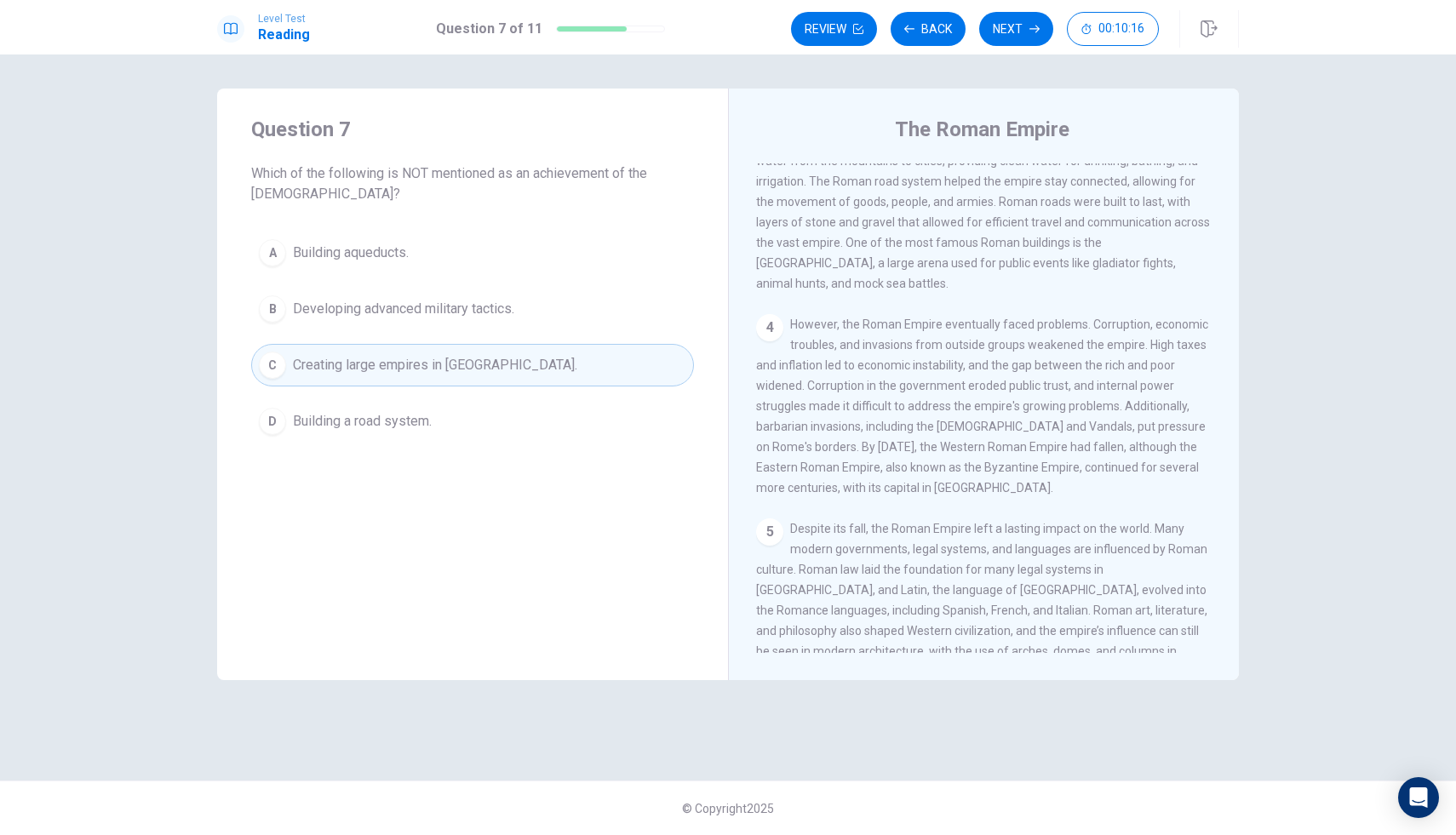
click at [524, 310] on button "B Developing advanced military tactics." at bounding box center [472, 309] width 443 height 43
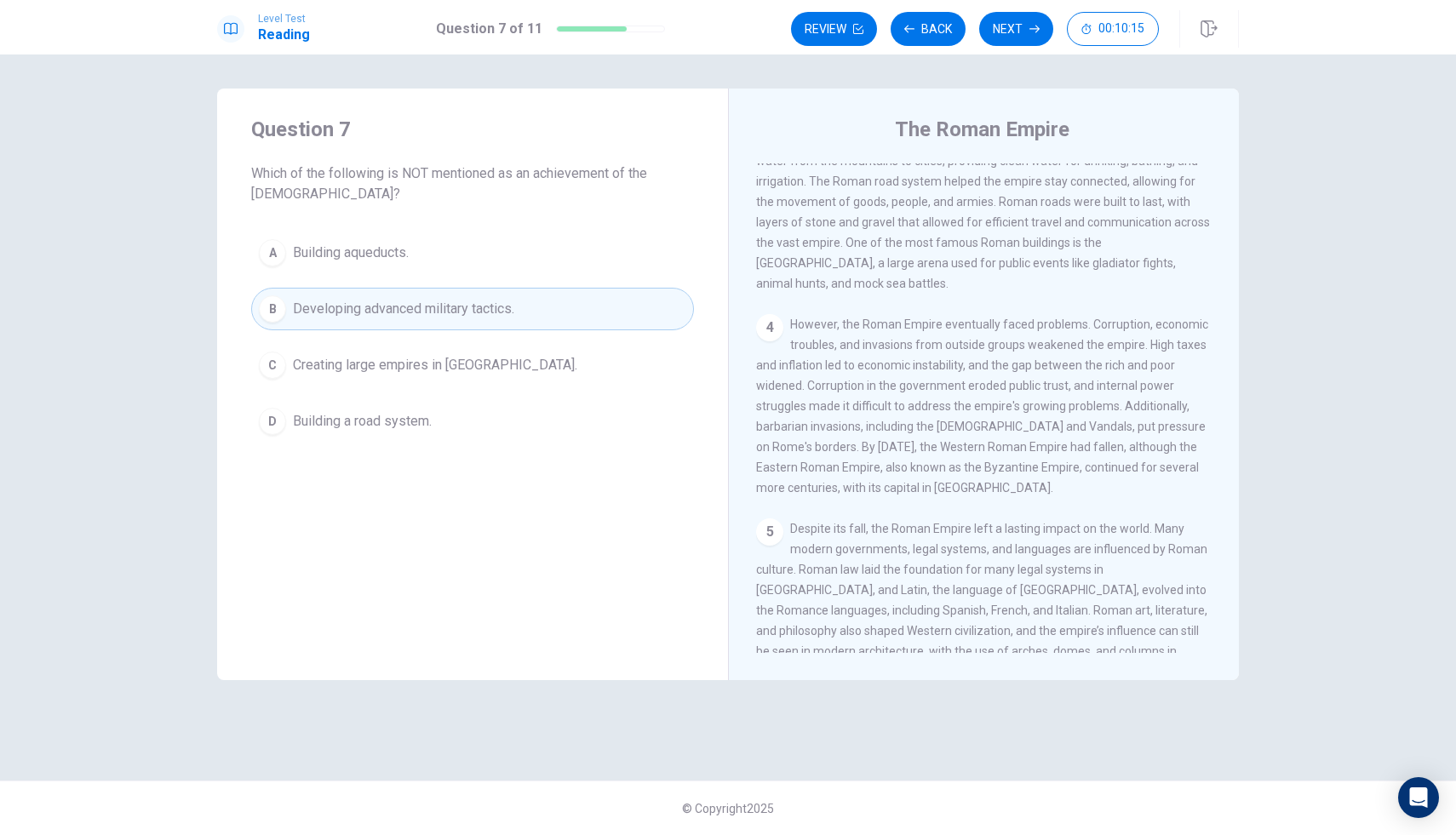
click at [532, 238] on button "A Building aqueducts." at bounding box center [472, 253] width 443 height 43
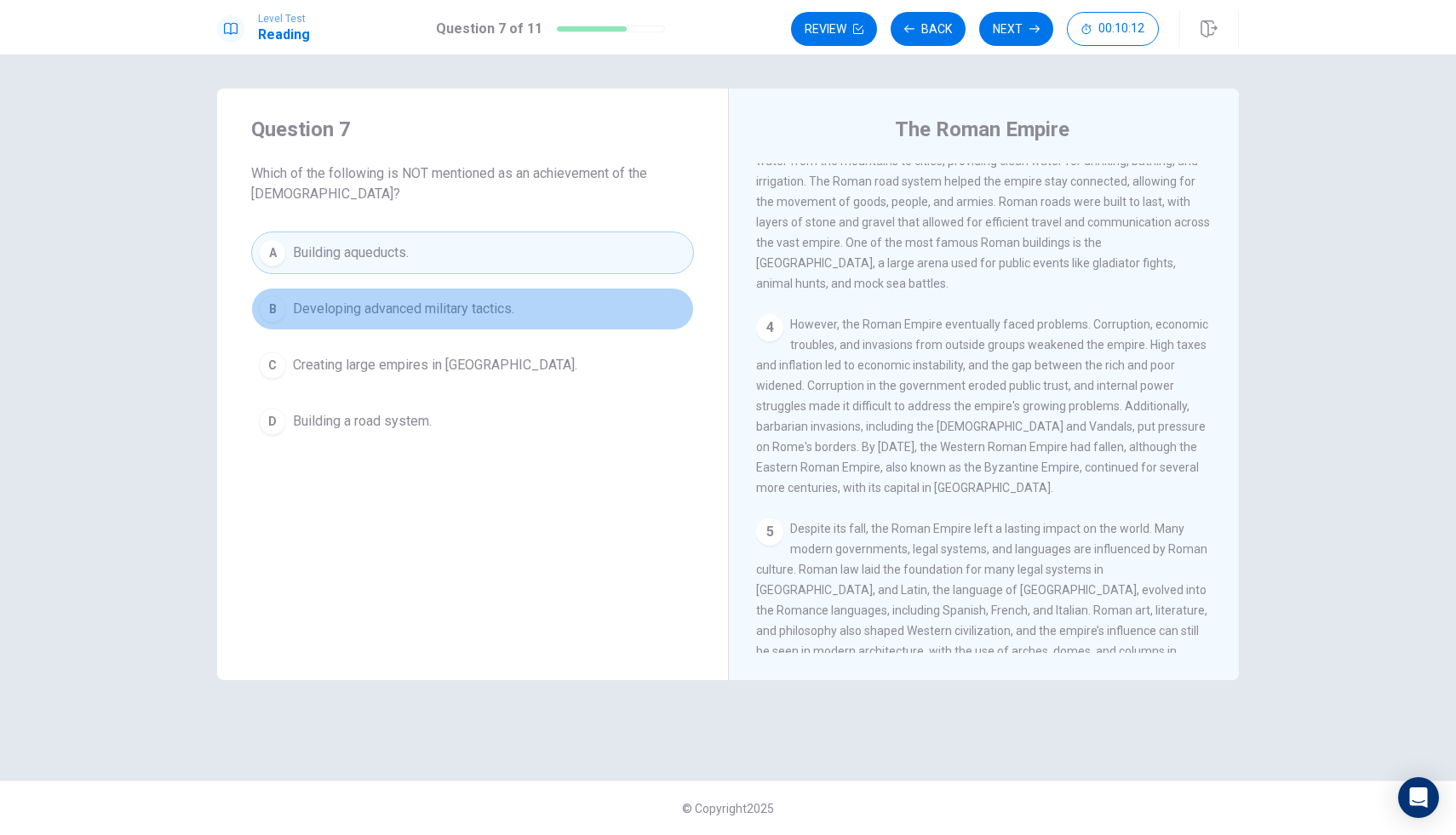
click at [547, 295] on button "B Developing advanced military tactics." at bounding box center [472, 309] width 443 height 43
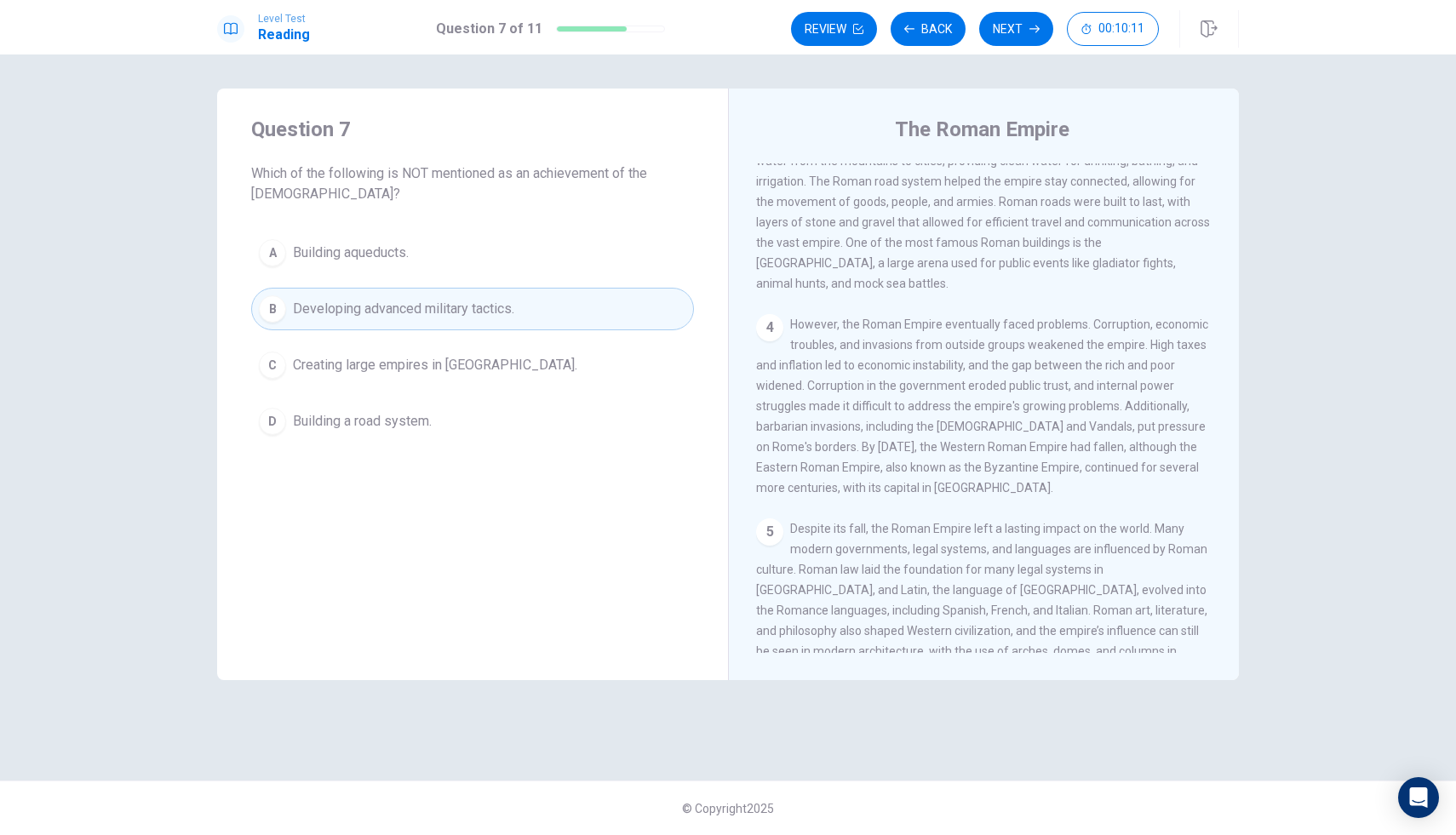
click at [527, 334] on div "A Building aqueducts. B Developing advanced military tactics. C Creating large …" at bounding box center [472, 337] width 443 height 211
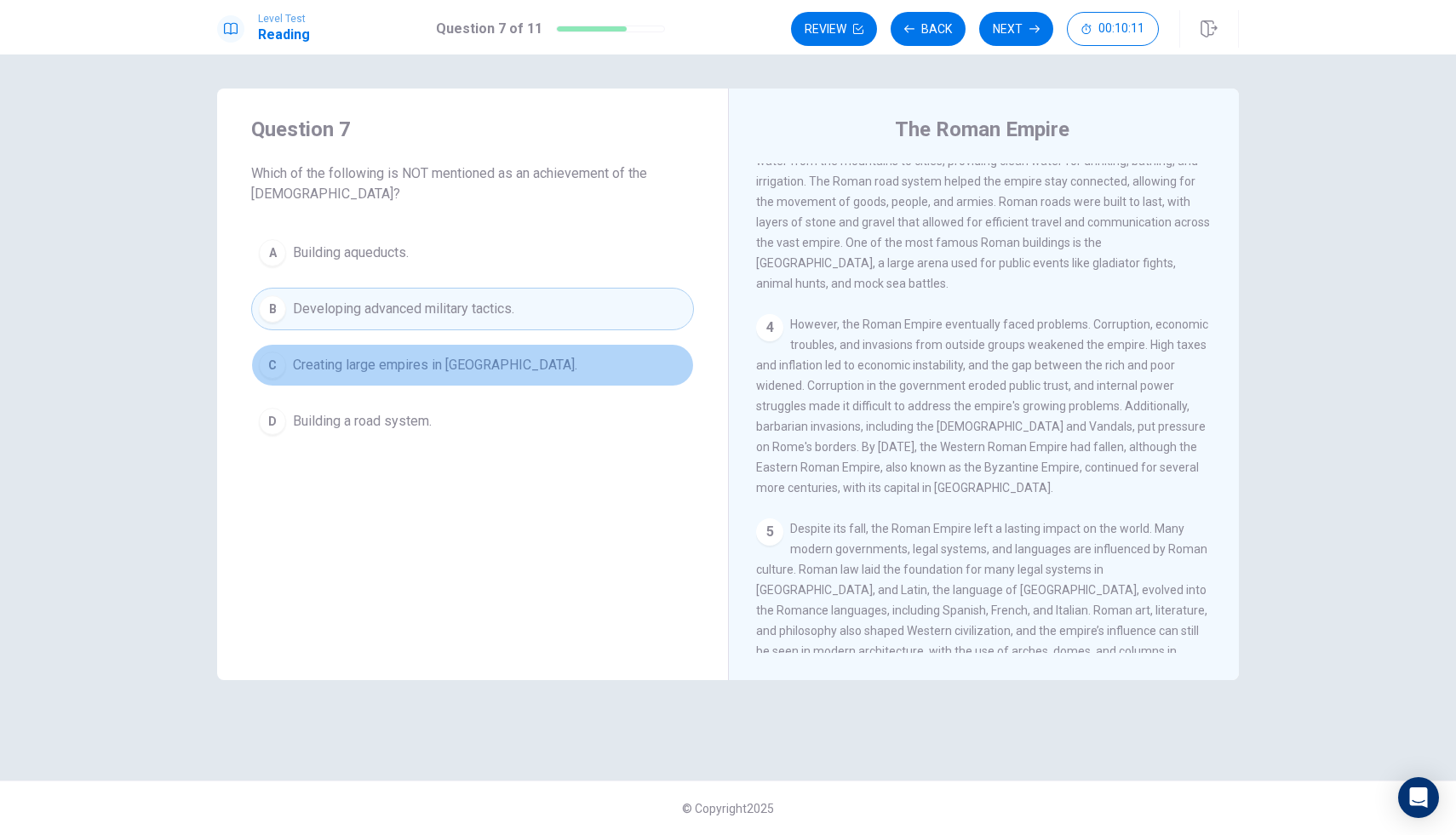
click at [500, 370] on button "C Creating large empires in [GEOGRAPHIC_DATA]." at bounding box center [472, 364] width 443 height 43
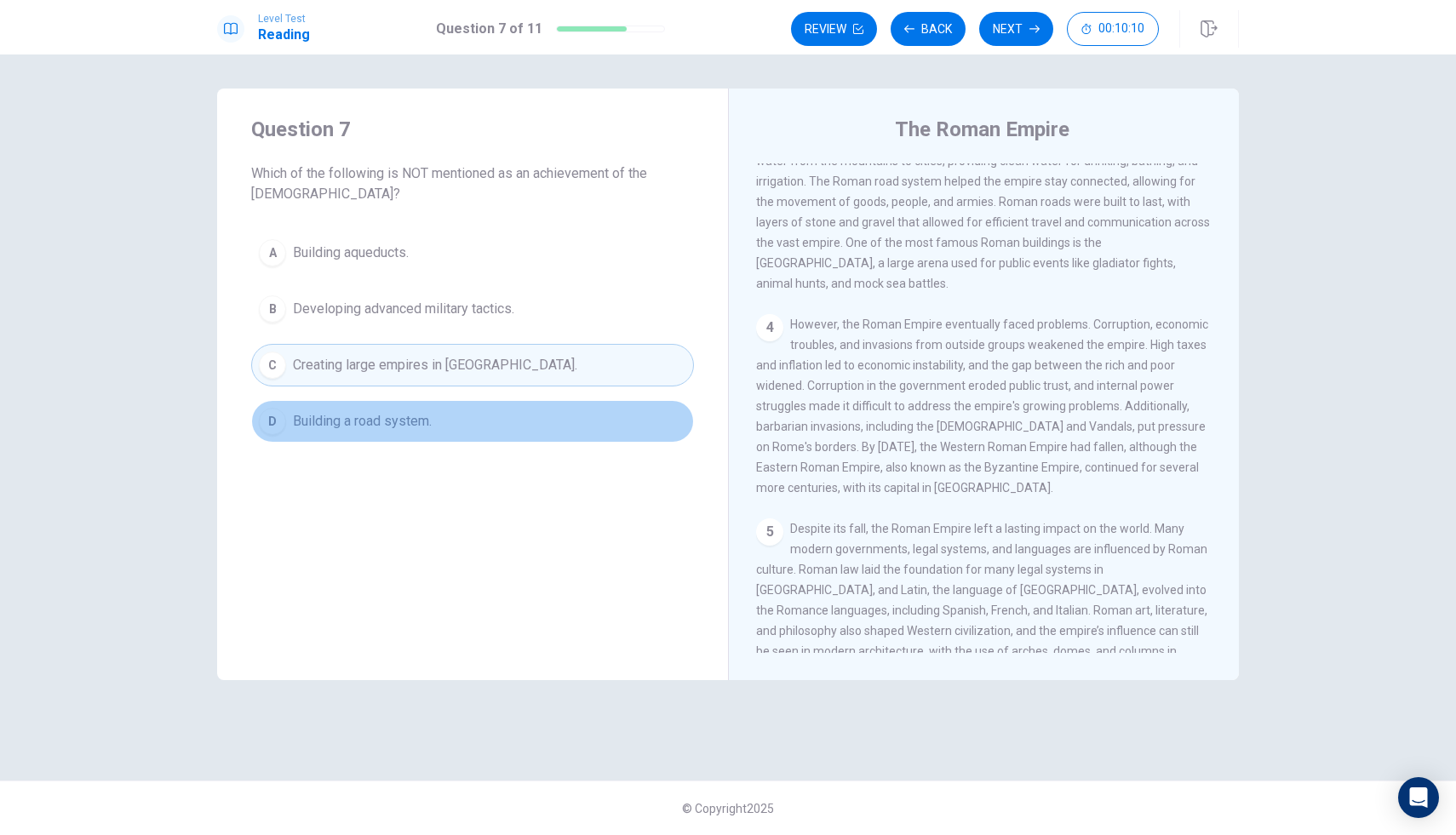
click at [464, 403] on button "D Building a road system." at bounding box center [472, 421] width 443 height 43
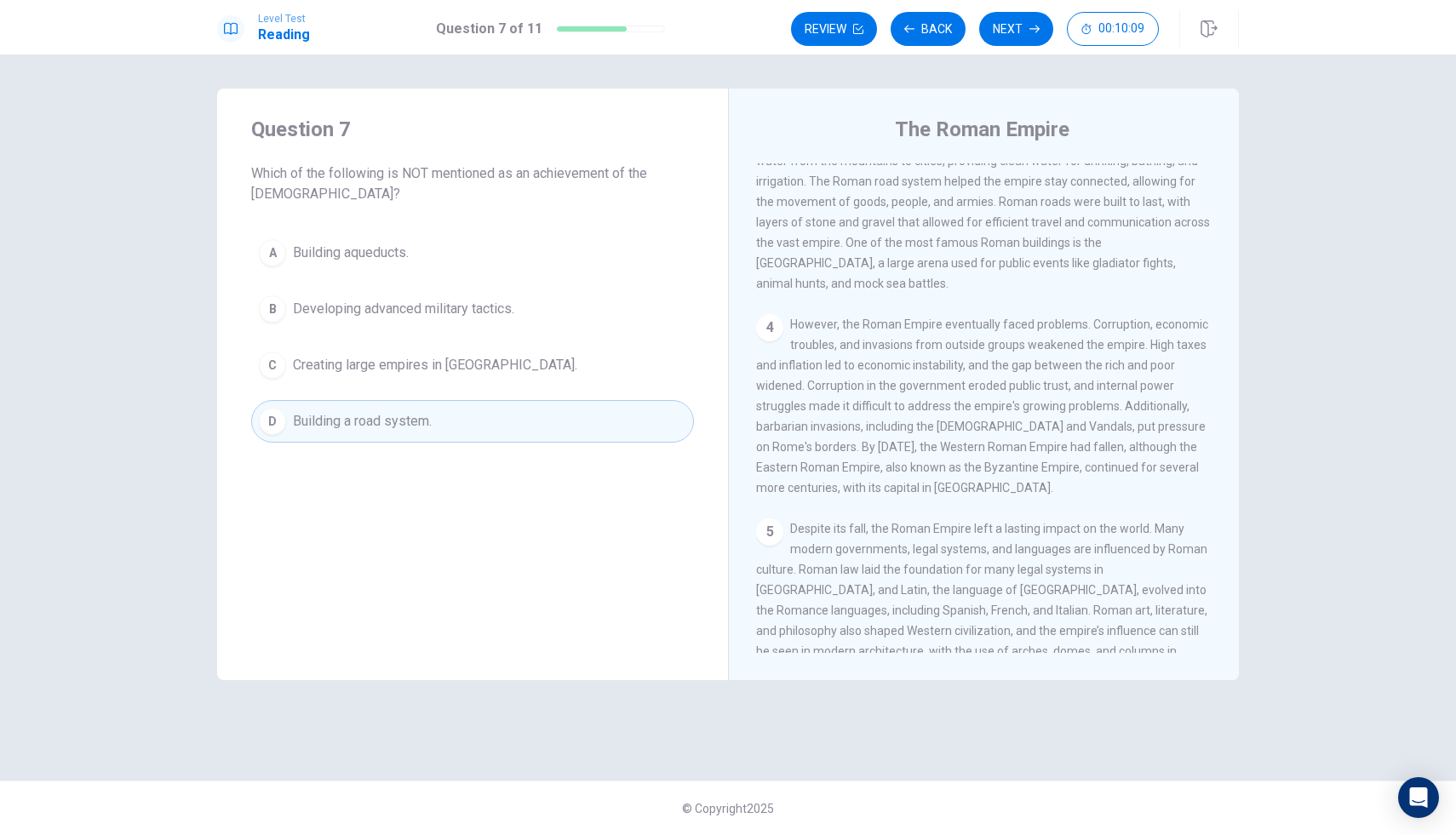
click at [475, 385] on button "C Creating large empires in [GEOGRAPHIC_DATA]." at bounding box center [472, 364] width 443 height 43
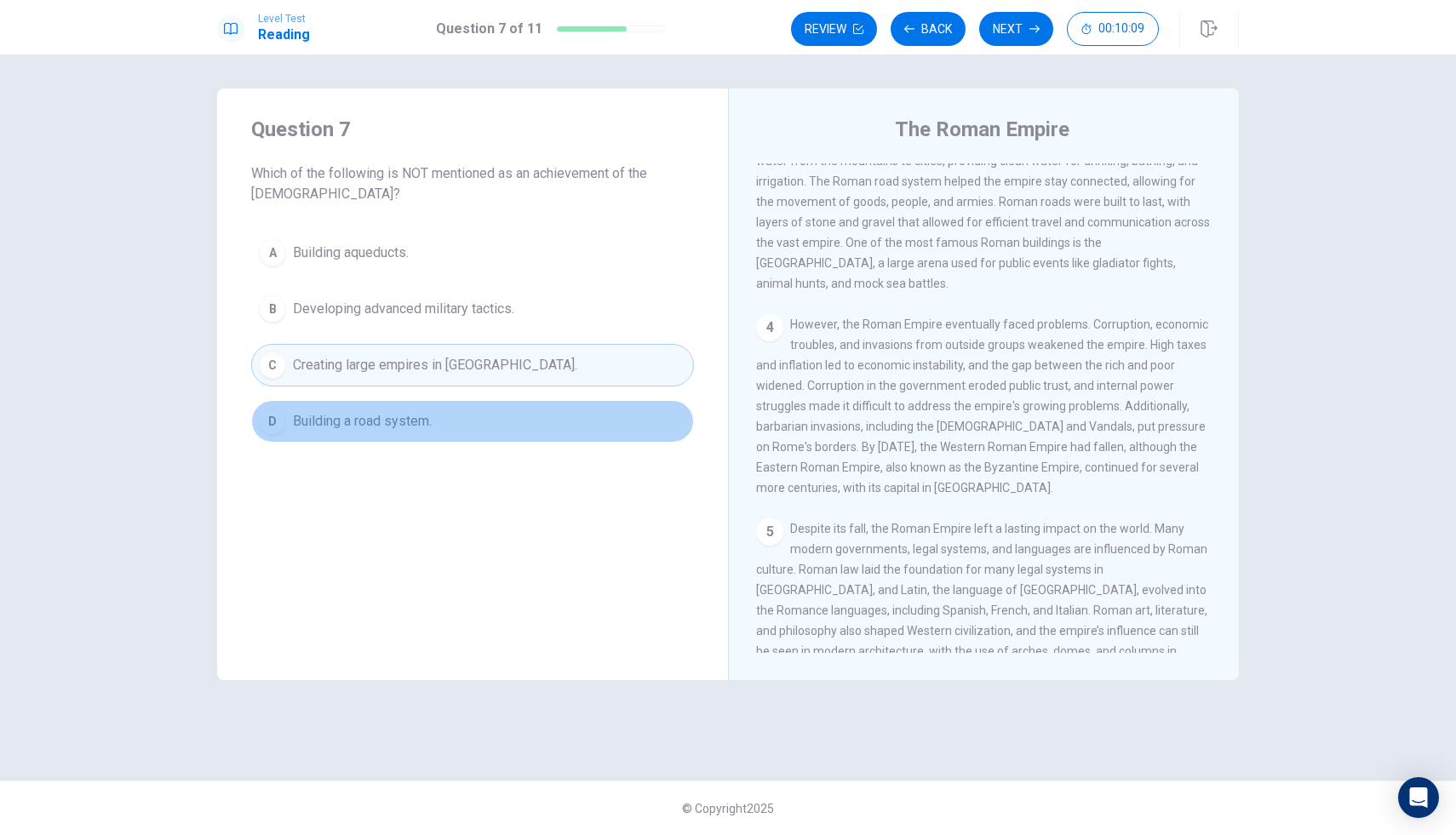
click at [462, 406] on button "D Building a road system." at bounding box center [472, 421] width 443 height 43
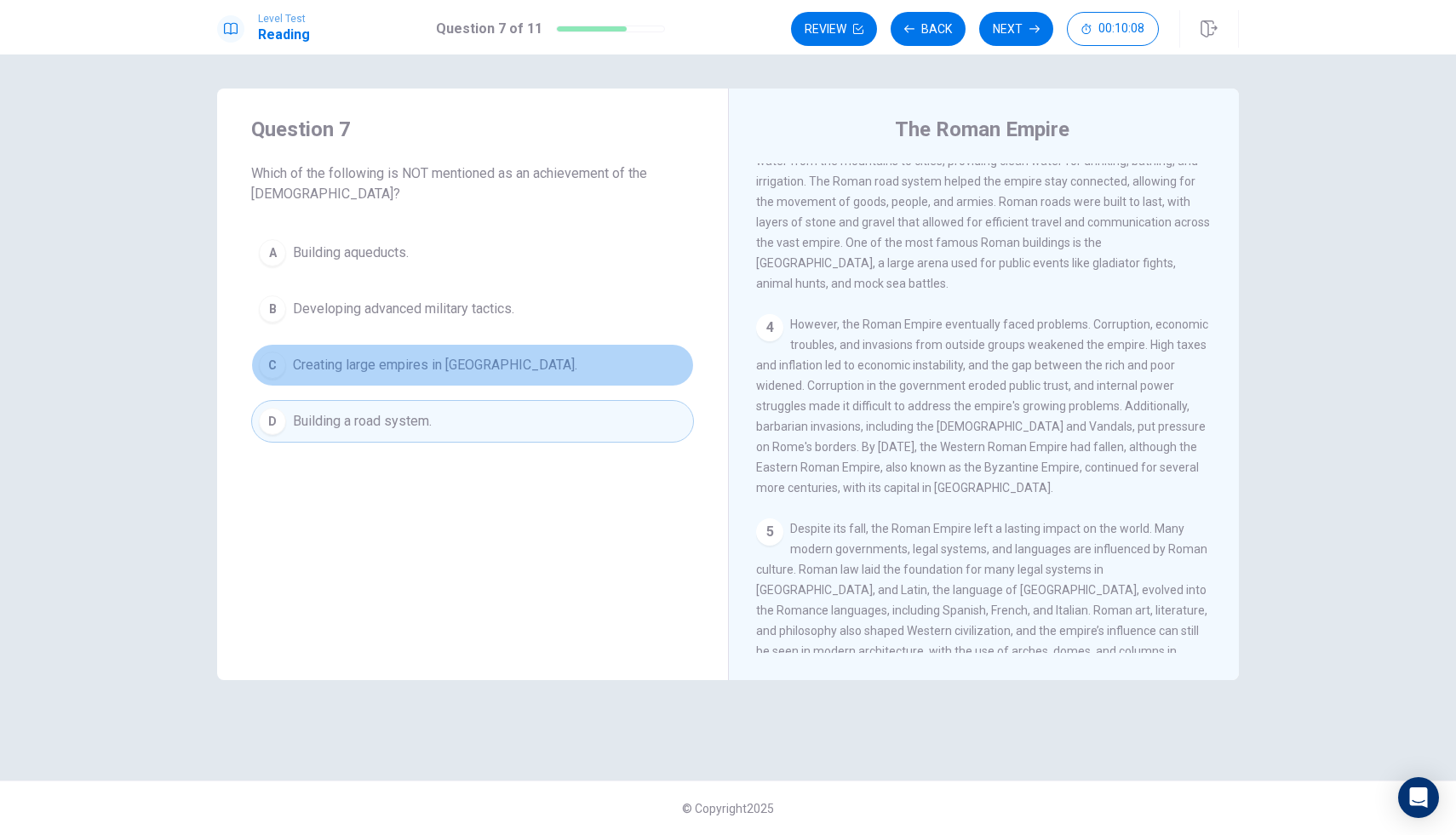
drag, startPoint x: 496, startPoint y: 364, endPoint x: 471, endPoint y: 433, distance: 73.4
click at [483, 388] on div "A Building aqueducts. B Developing advanced military tactics. C Creating large …" at bounding box center [472, 337] width 443 height 211
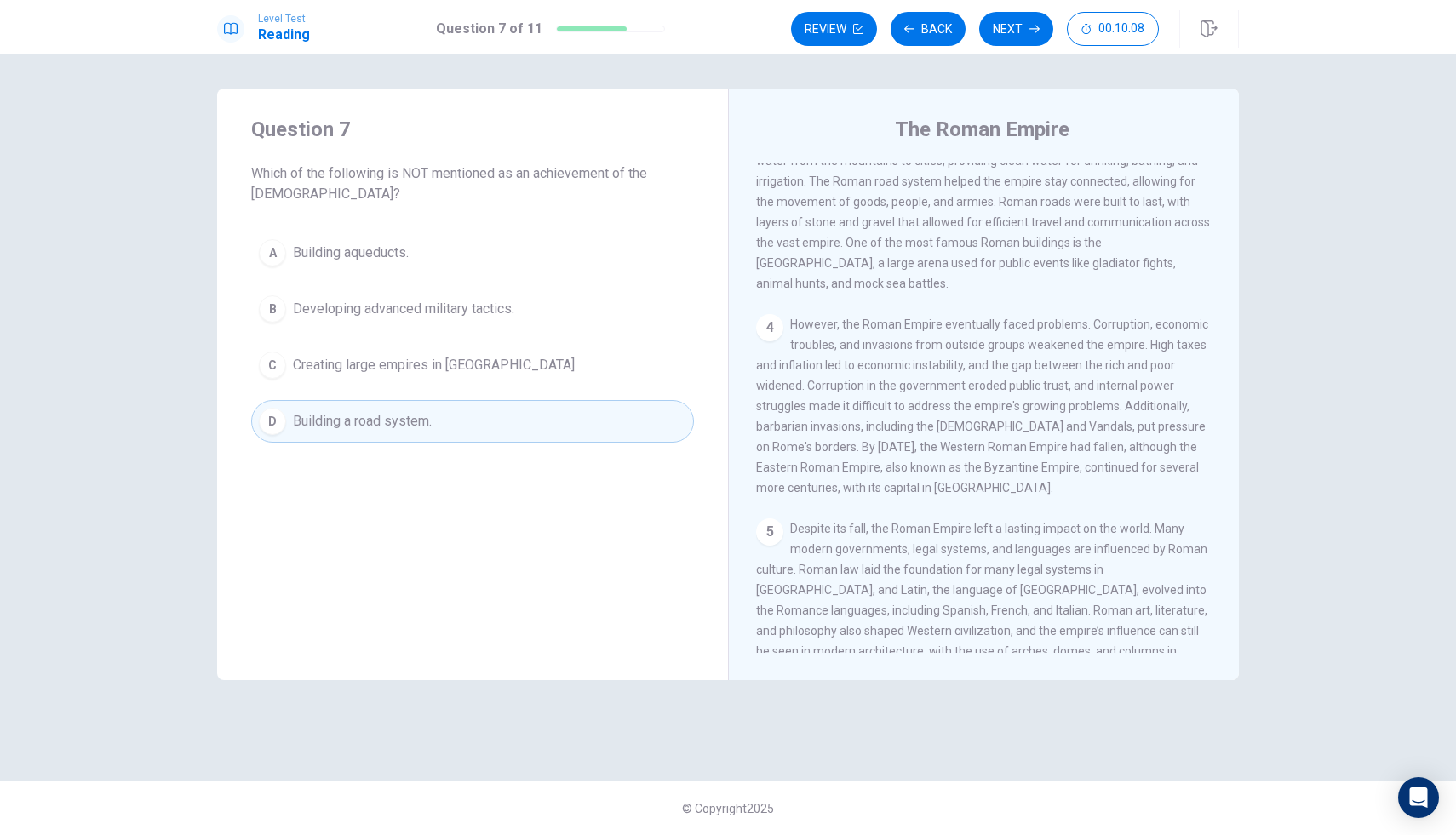
click at [494, 446] on div "Question 7 Which of the following is NOT mentioned as an achievement of the [DE…" at bounding box center [472, 279] width 511 height 382
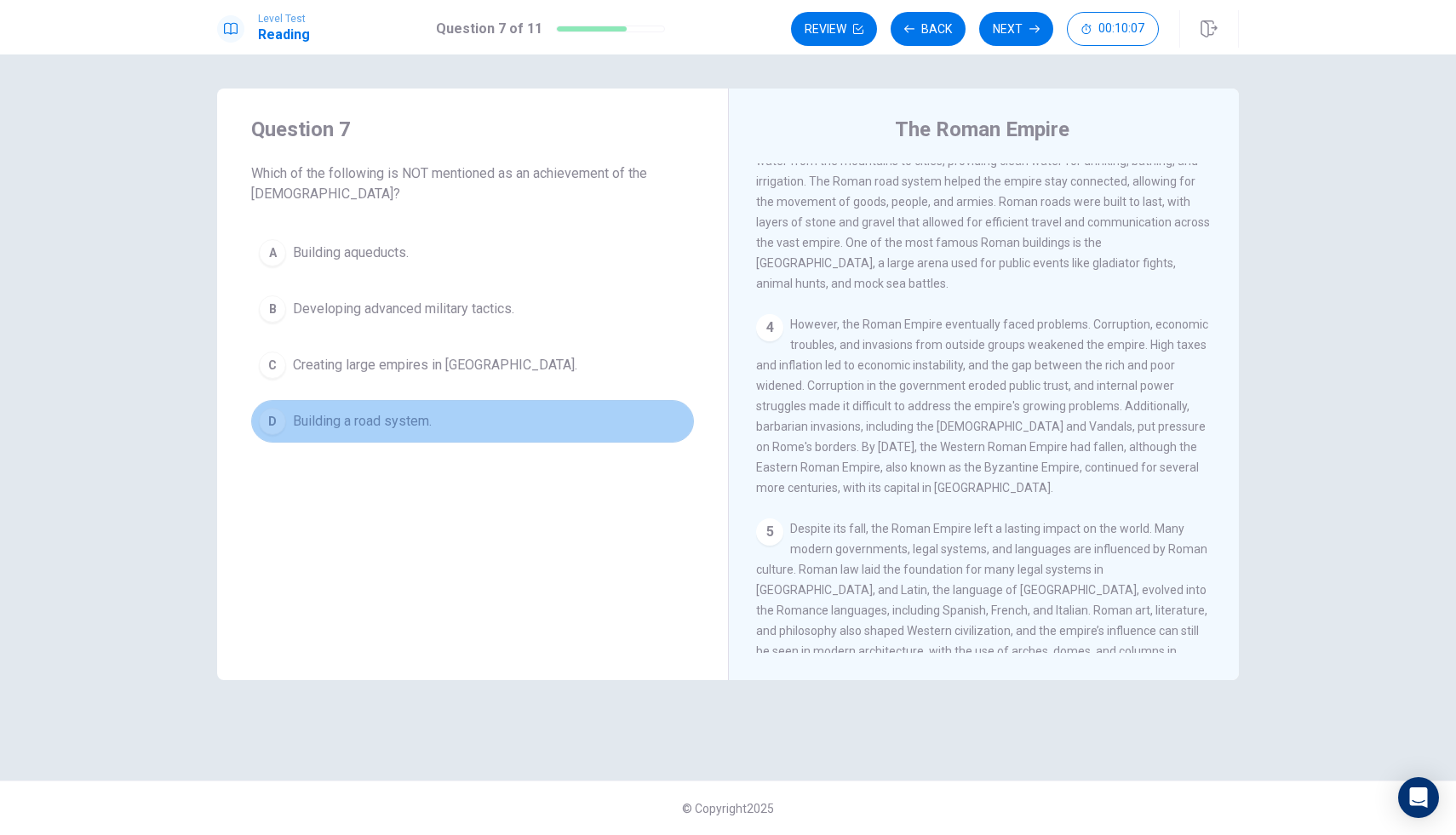
click at [496, 441] on button "D Building a road system." at bounding box center [472, 421] width 443 height 43
click at [497, 440] on button "D Building a road system." at bounding box center [472, 421] width 443 height 43
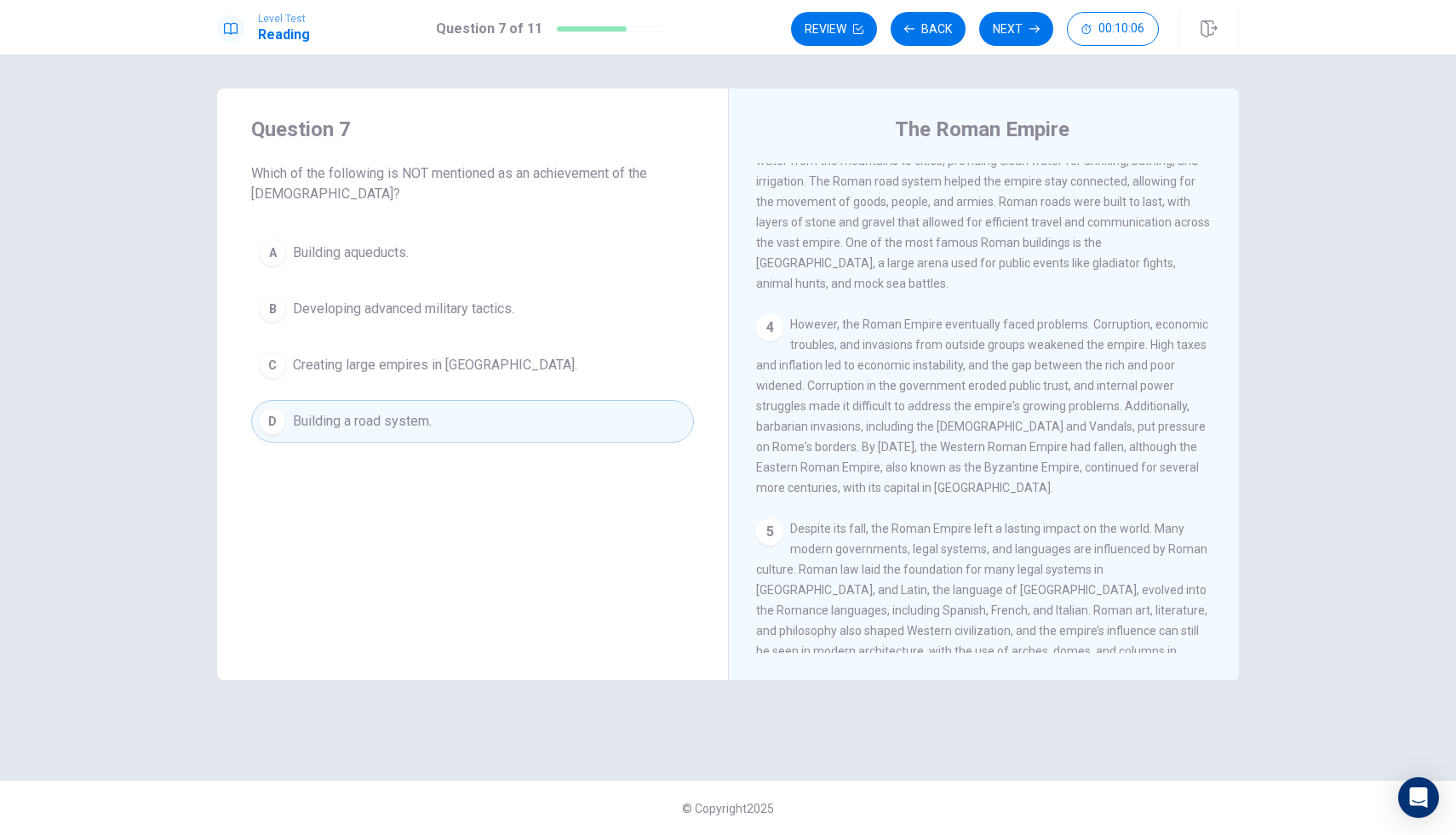
click at [497, 440] on button "D Building a road system." at bounding box center [472, 421] width 443 height 43
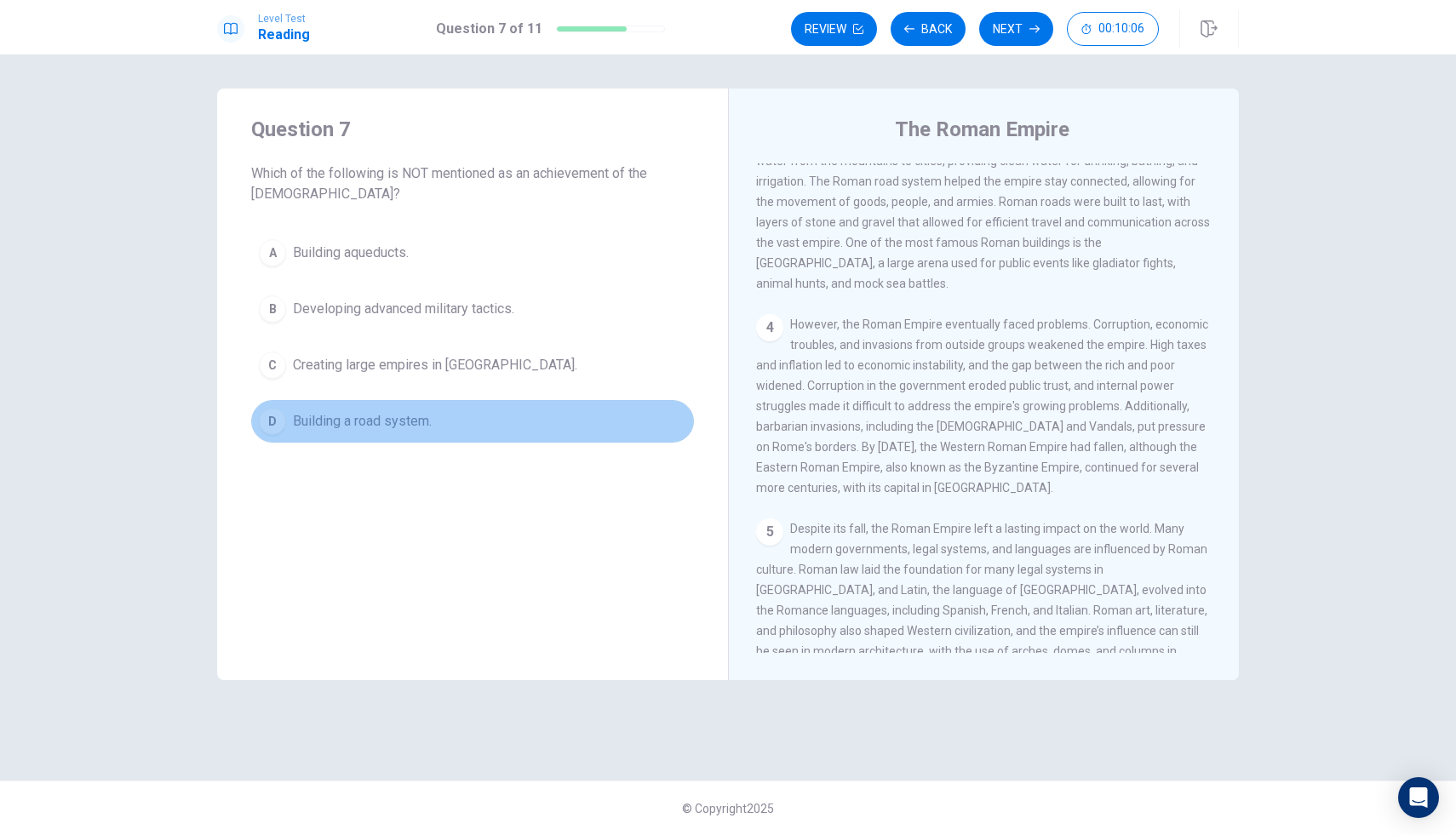
click at [497, 440] on button "D Building a road system." at bounding box center [472, 421] width 443 height 43
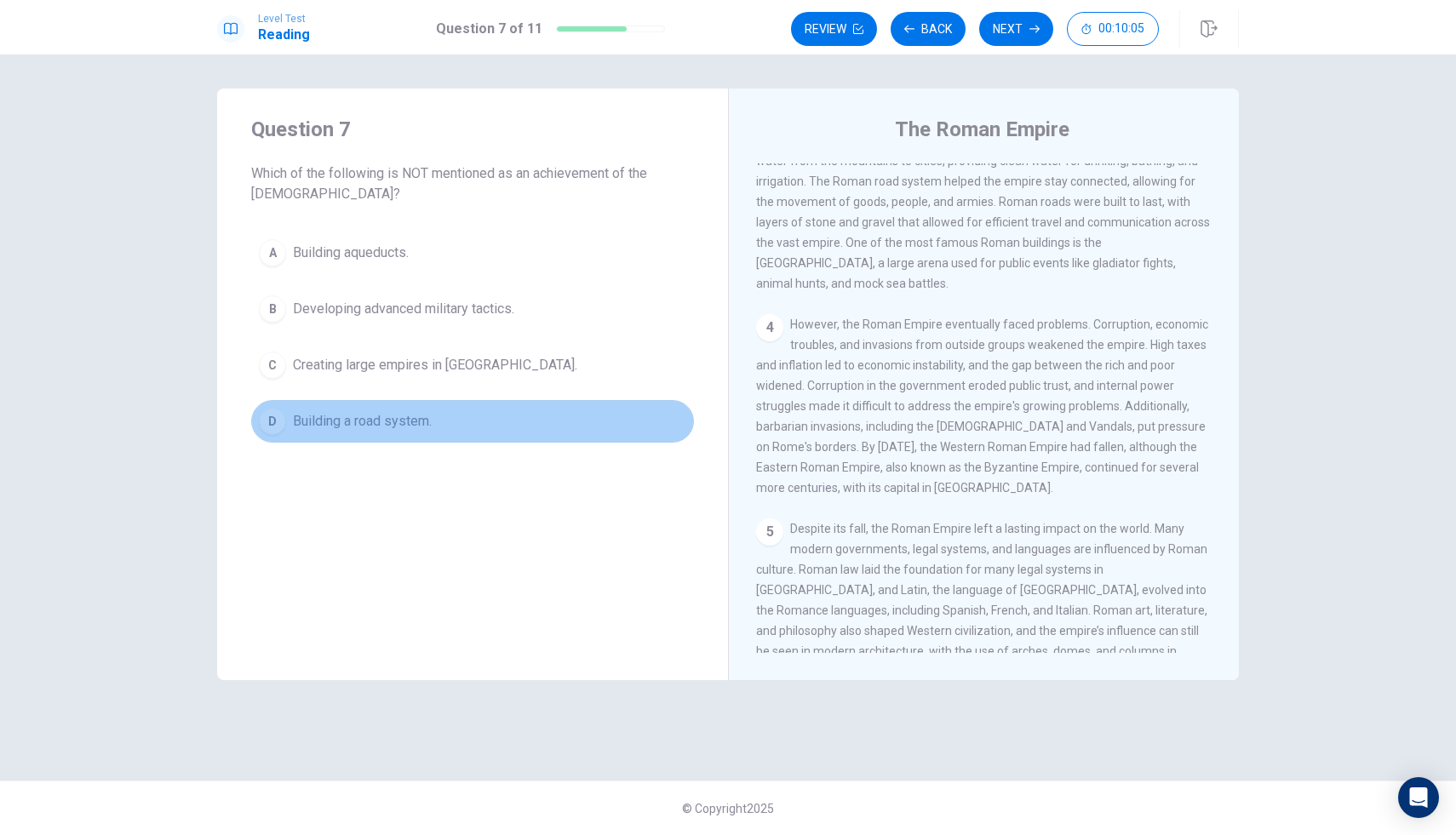
click at [496, 440] on button "D Building a road system." at bounding box center [472, 421] width 443 height 43
click at [494, 440] on button "D Building a road system." at bounding box center [472, 421] width 443 height 43
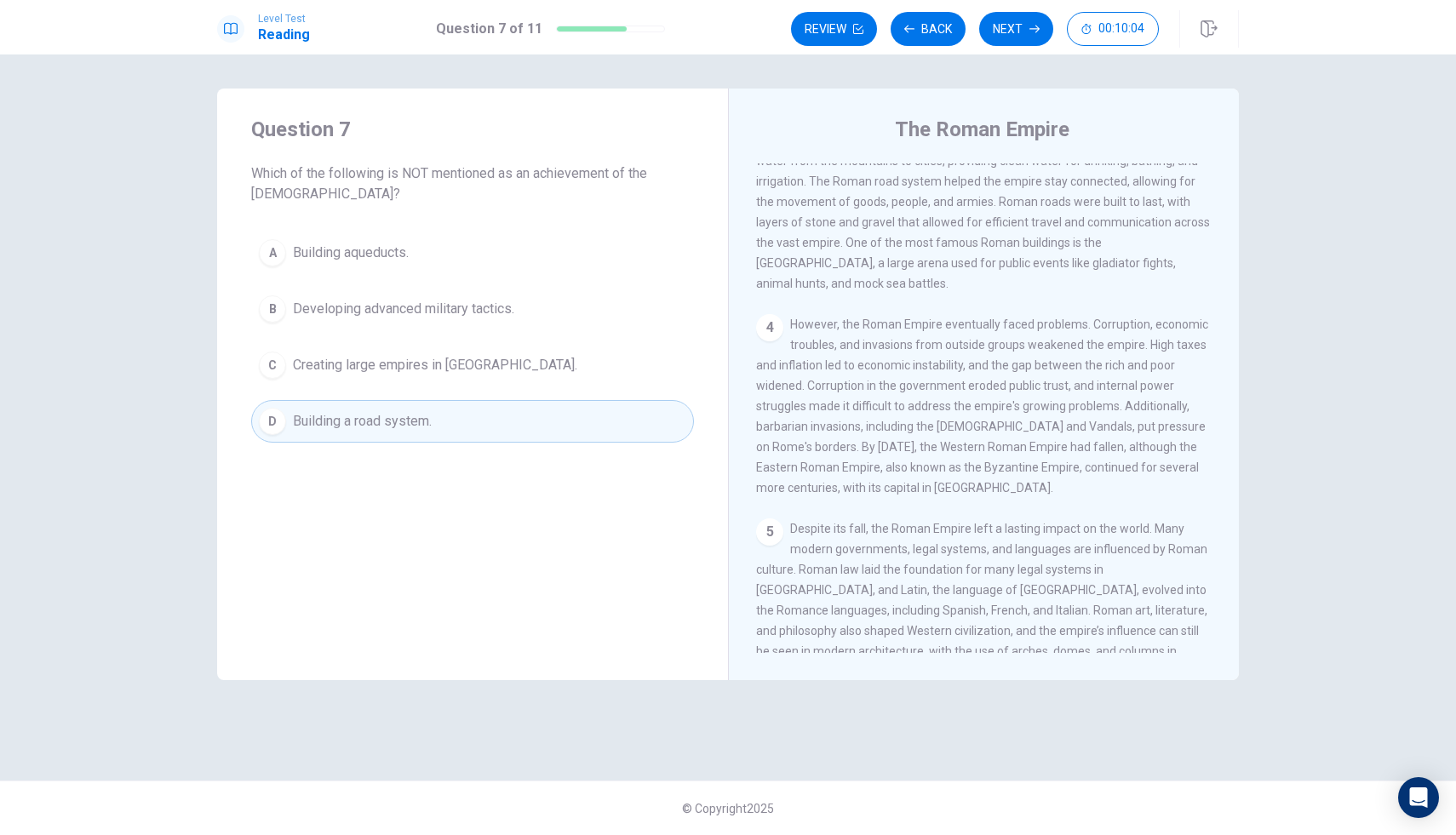
click at [494, 440] on button "D Building a road system." at bounding box center [472, 421] width 443 height 43
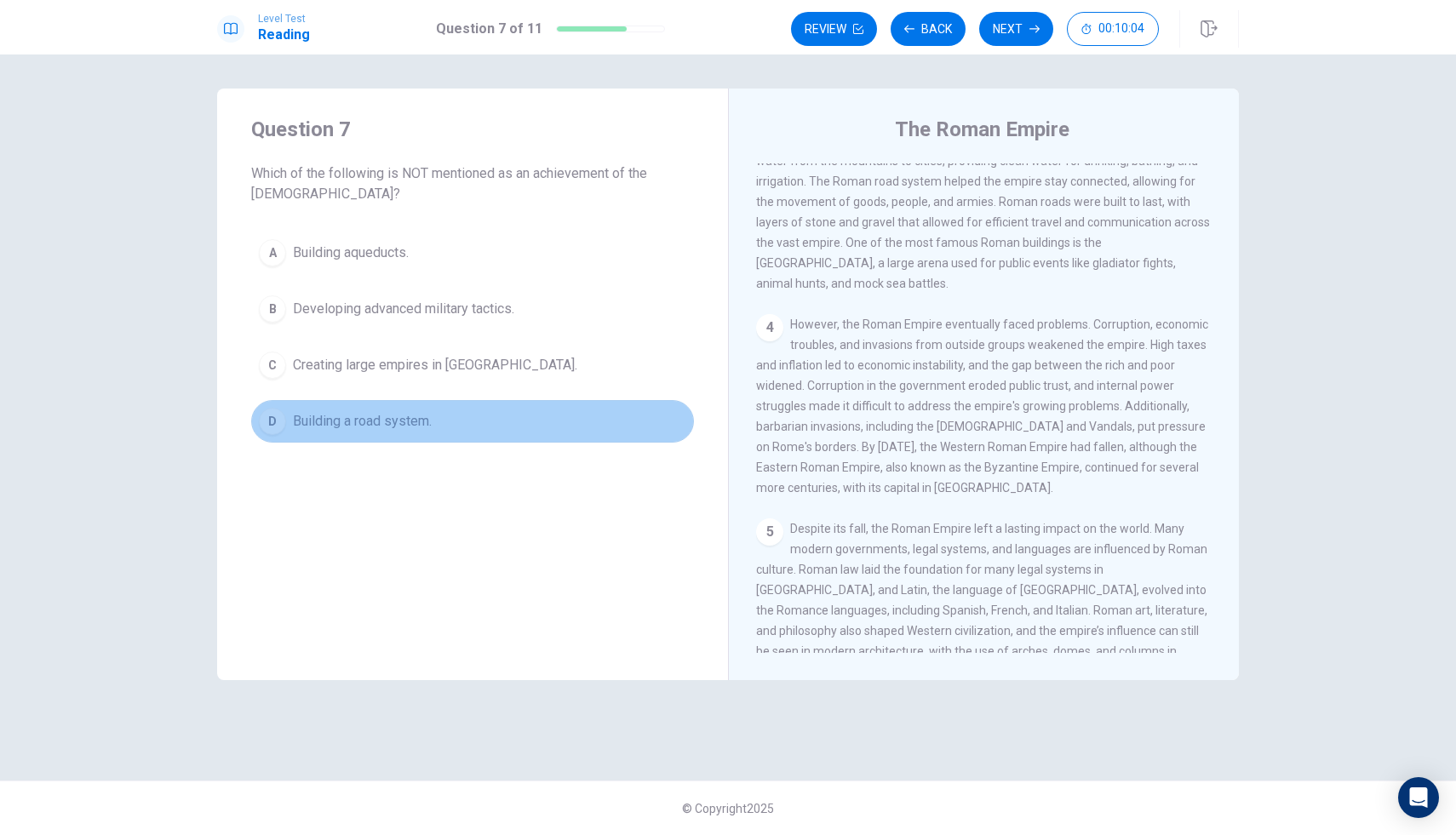
click at [494, 440] on button "D Building a road system." at bounding box center [472, 421] width 443 height 43
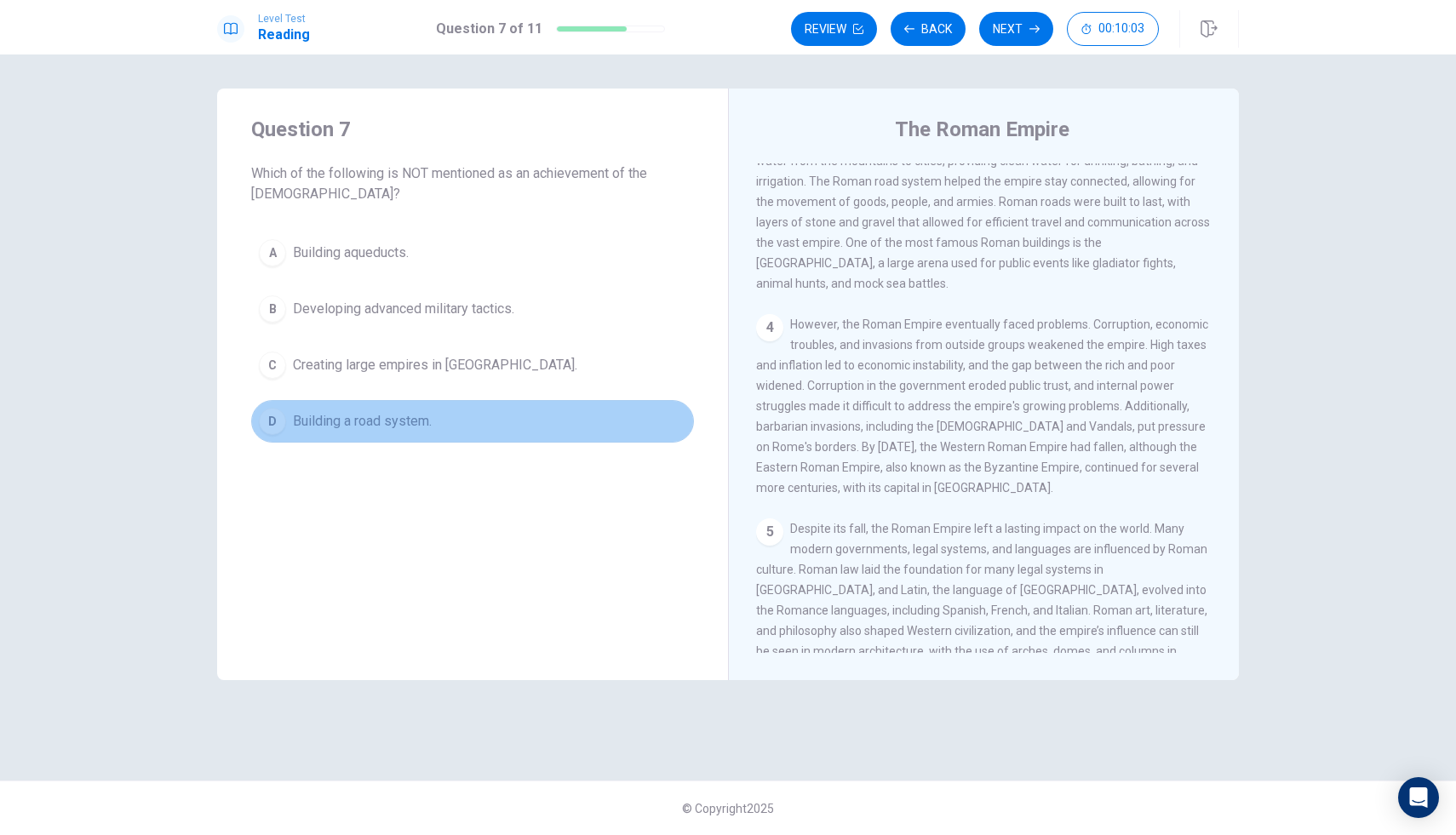
click at [494, 440] on button "D Building a road system." at bounding box center [472, 421] width 443 height 43
click at [495, 440] on button "D Building a road system." at bounding box center [472, 421] width 443 height 43
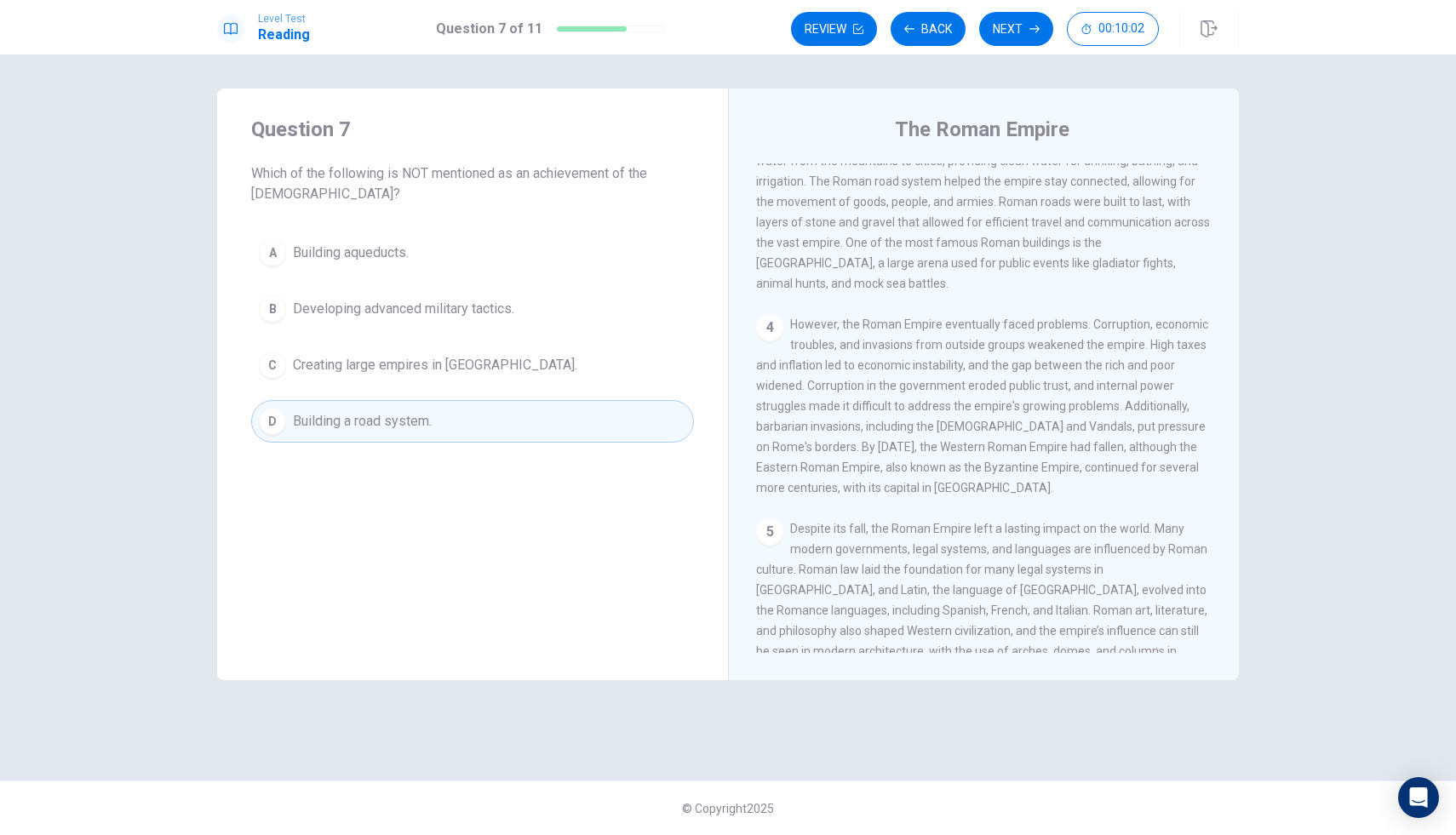
click at [495, 440] on button "D Building a road system." at bounding box center [472, 421] width 443 height 43
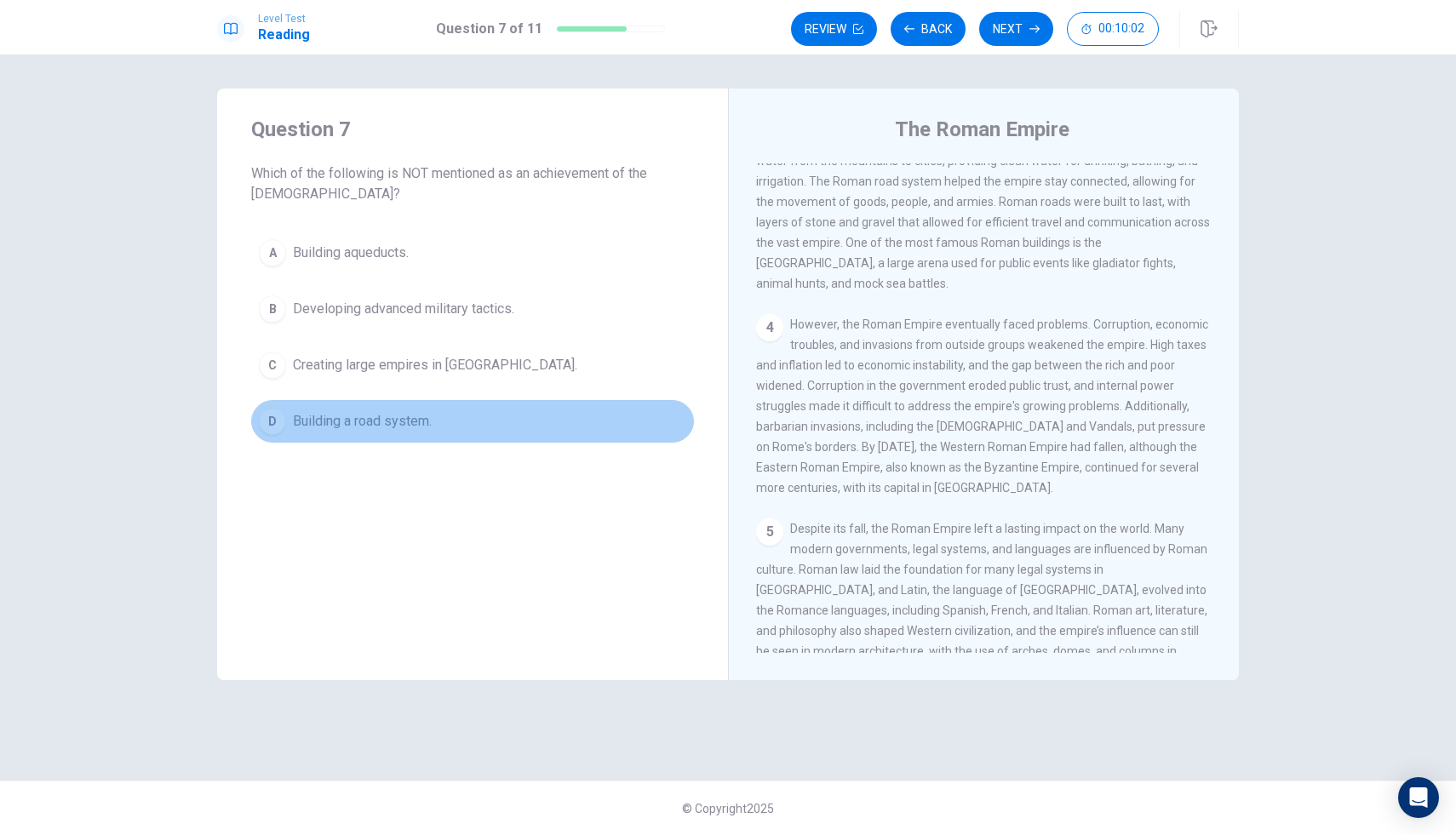
click at [496, 440] on button "D Building a road system." at bounding box center [472, 421] width 443 height 43
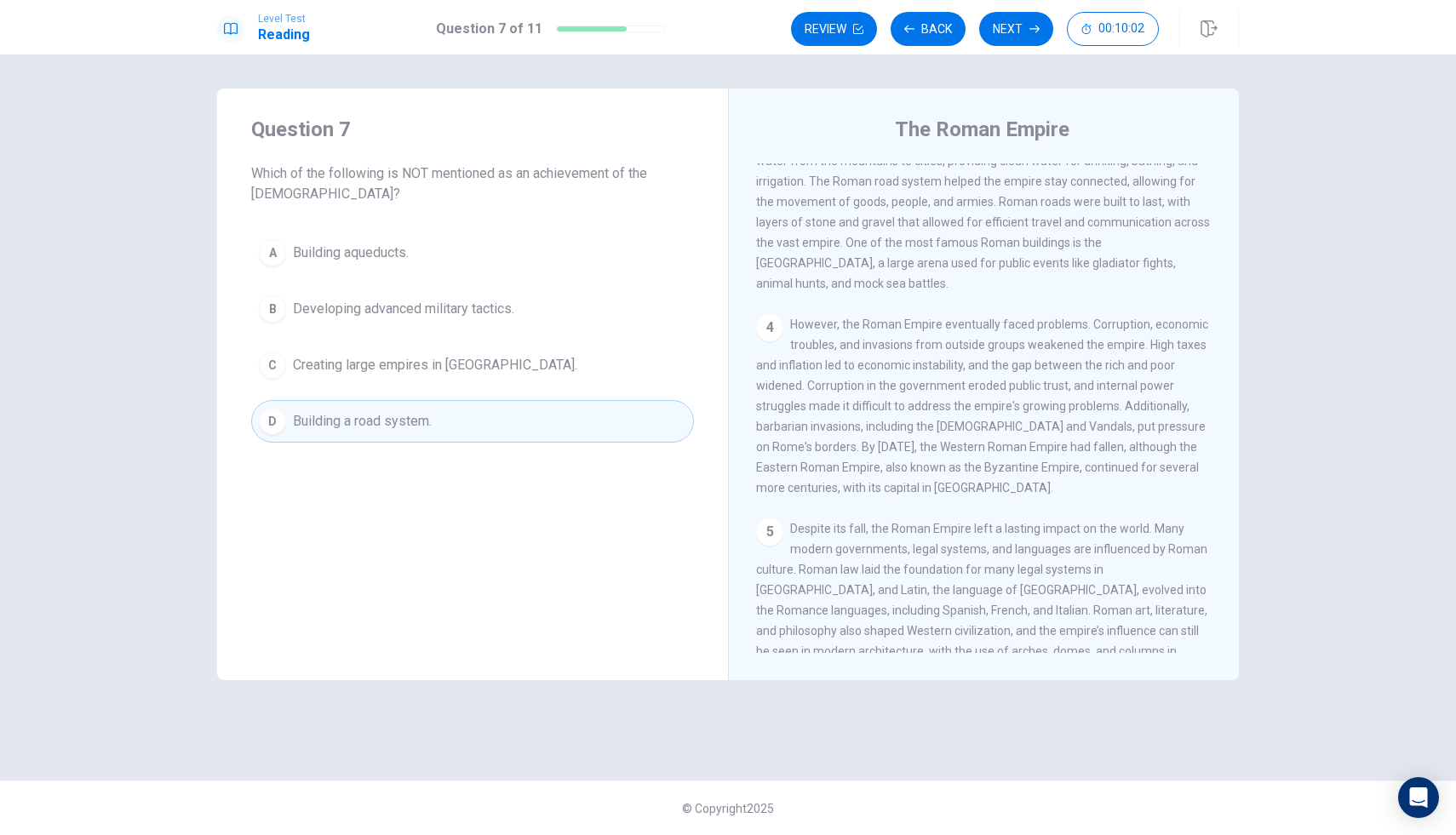
click at [496, 440] on button "D Building a road system." at bounding box center [472, 421] width 443 height 43
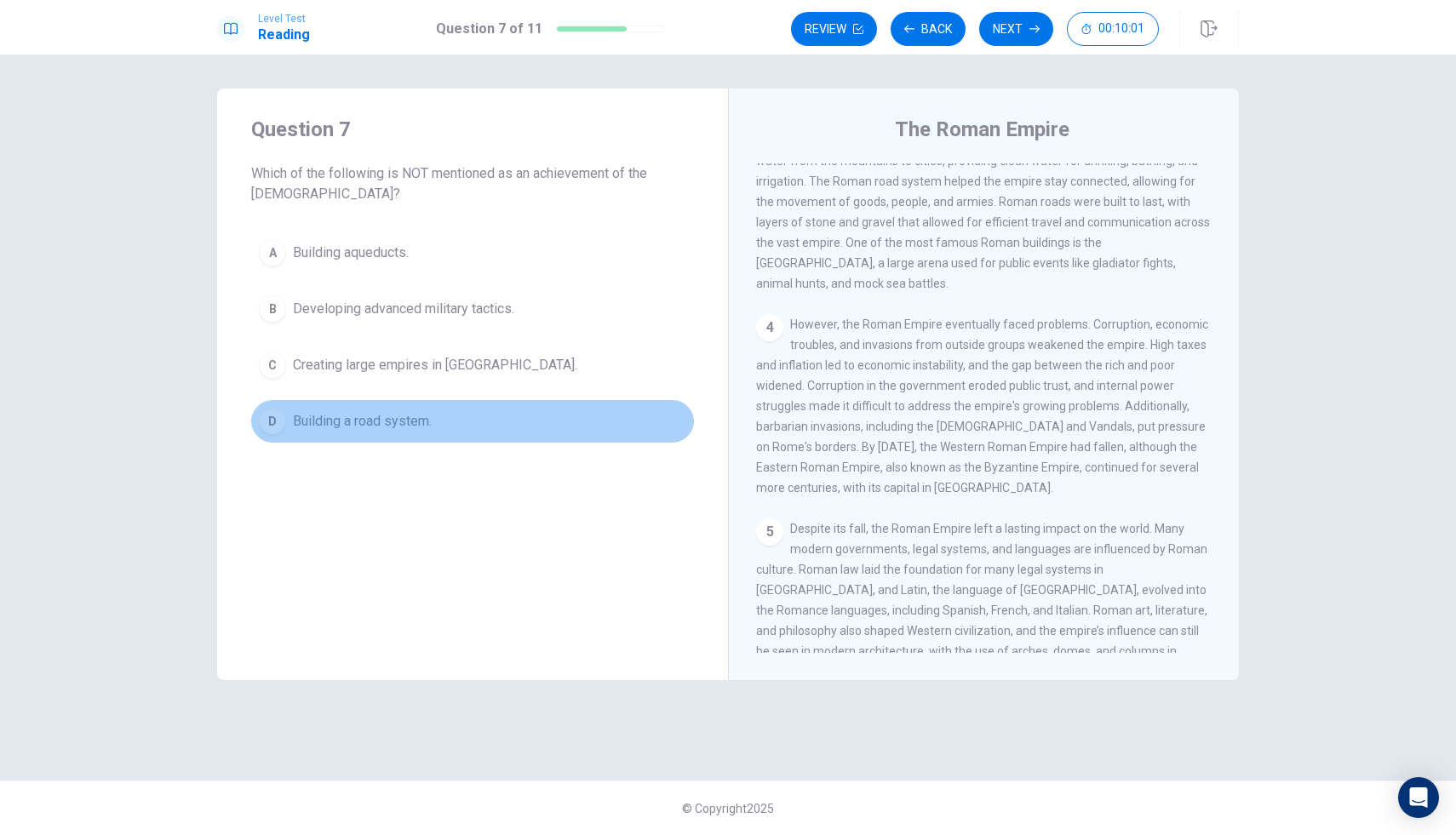
click at [496, 440] on button "D Building a road system." at bounding box center [472, 421] width 443 height 43
click at [496, 439] on button "D Building a road system." at bounding box center [472, 421] width 443 height 43
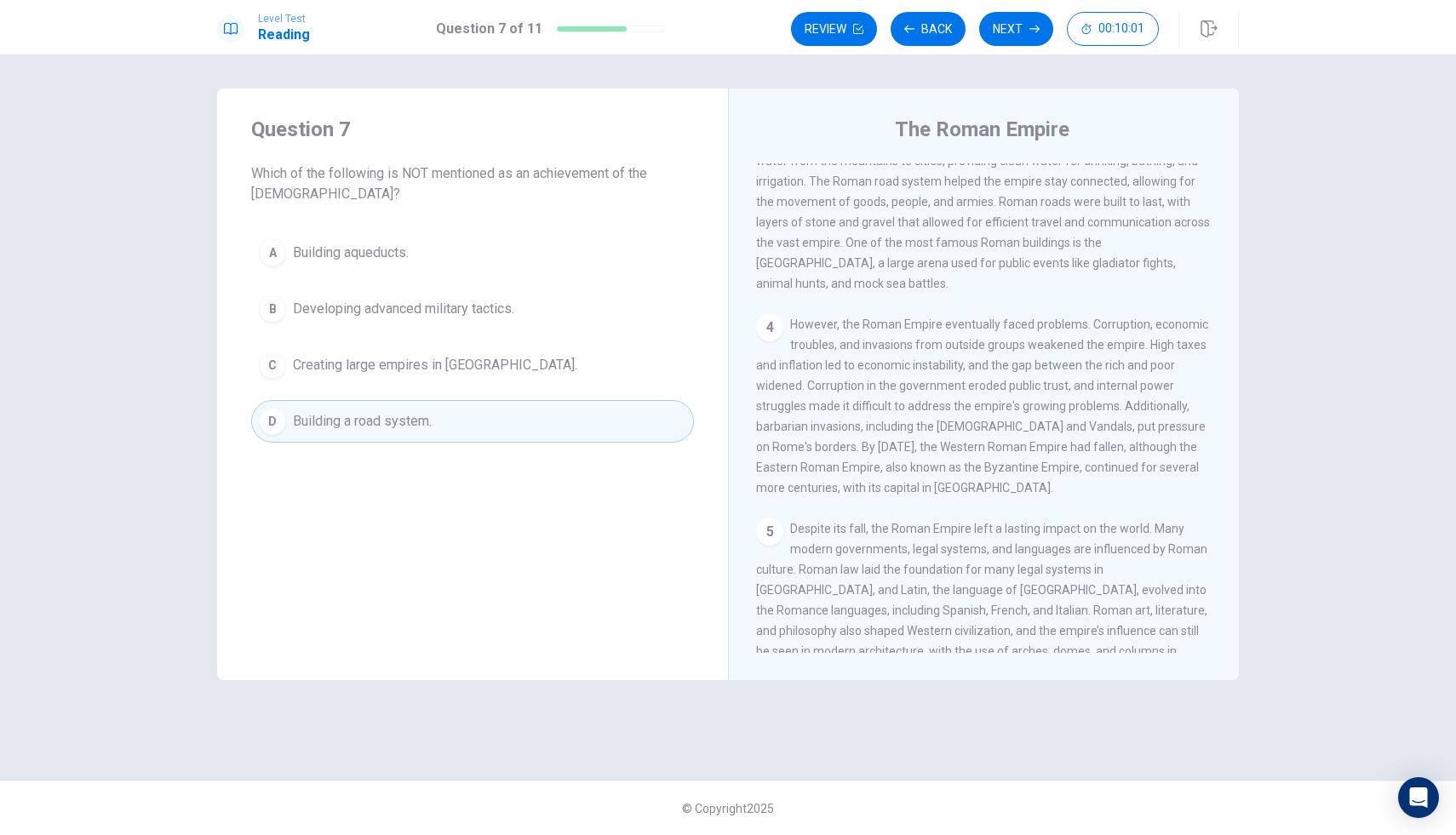
click at [496, 439] on button "D Building a road system." at bounding box center [472, 421] width 443 height 43
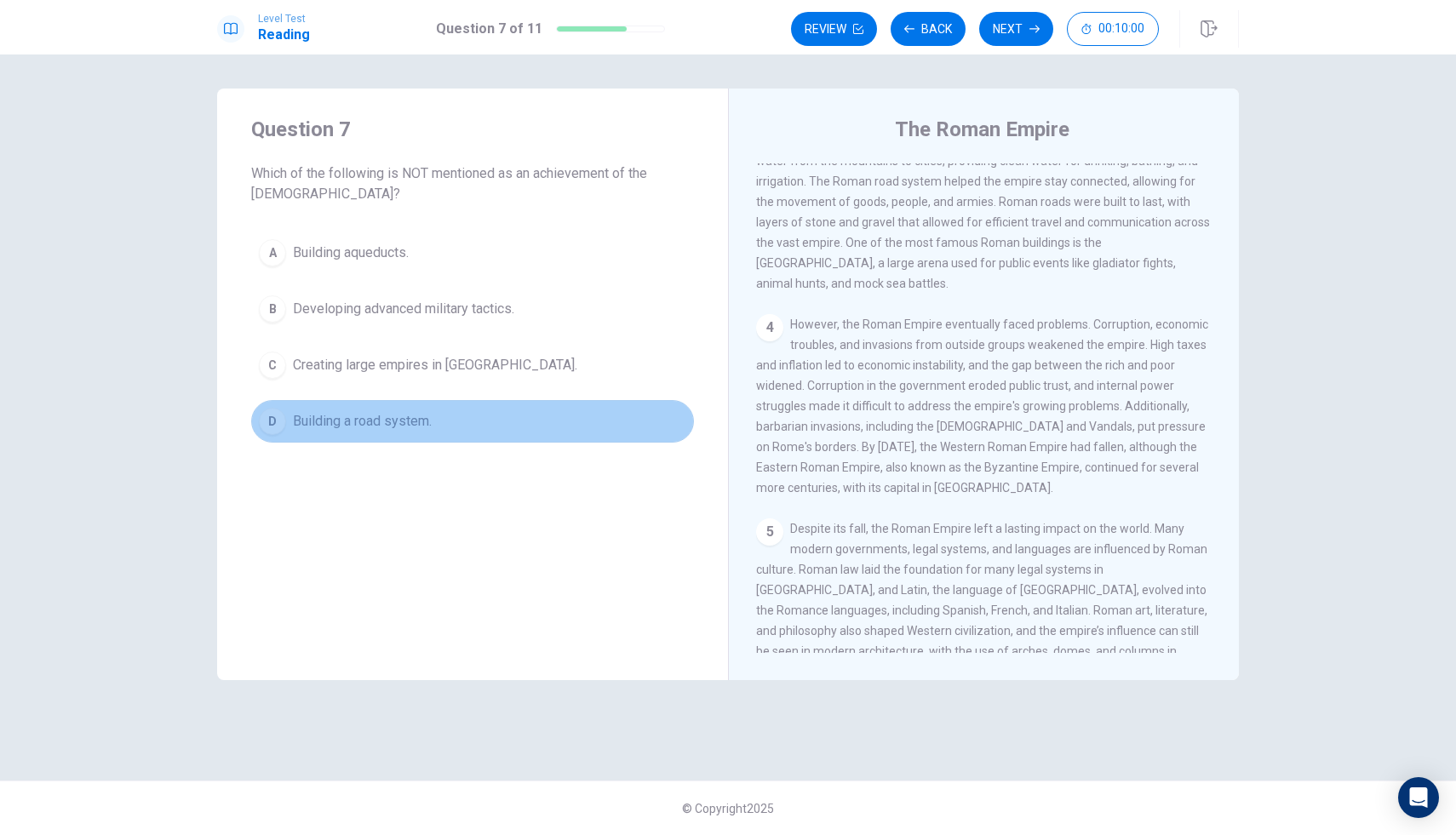
click at [496, 439] on button "D Building a road system." at bounding box center [472, 421] width 443 height 43
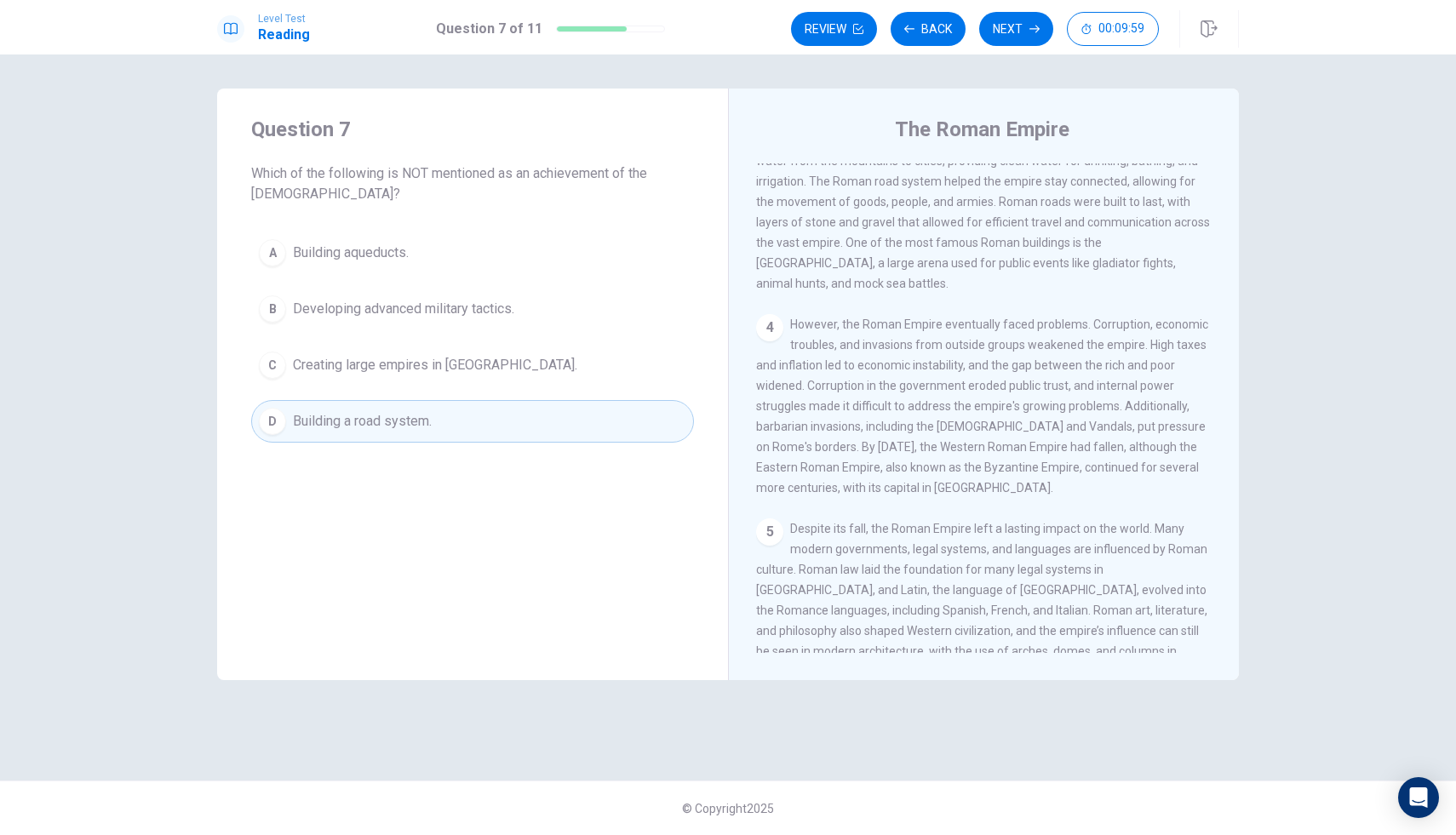
click at [496, 438] on button "D Building a road system." at bounding box center [472, 421] width 443 height 43
click at [489, 423] on button "D Building a road system." at bounding box center [472, 421] width 443 height 43
click at [417, 369] on span "Creating large empires in [GEOGRAPHIC_DATA]." at bounding box center [435, 365] width 284 height 21
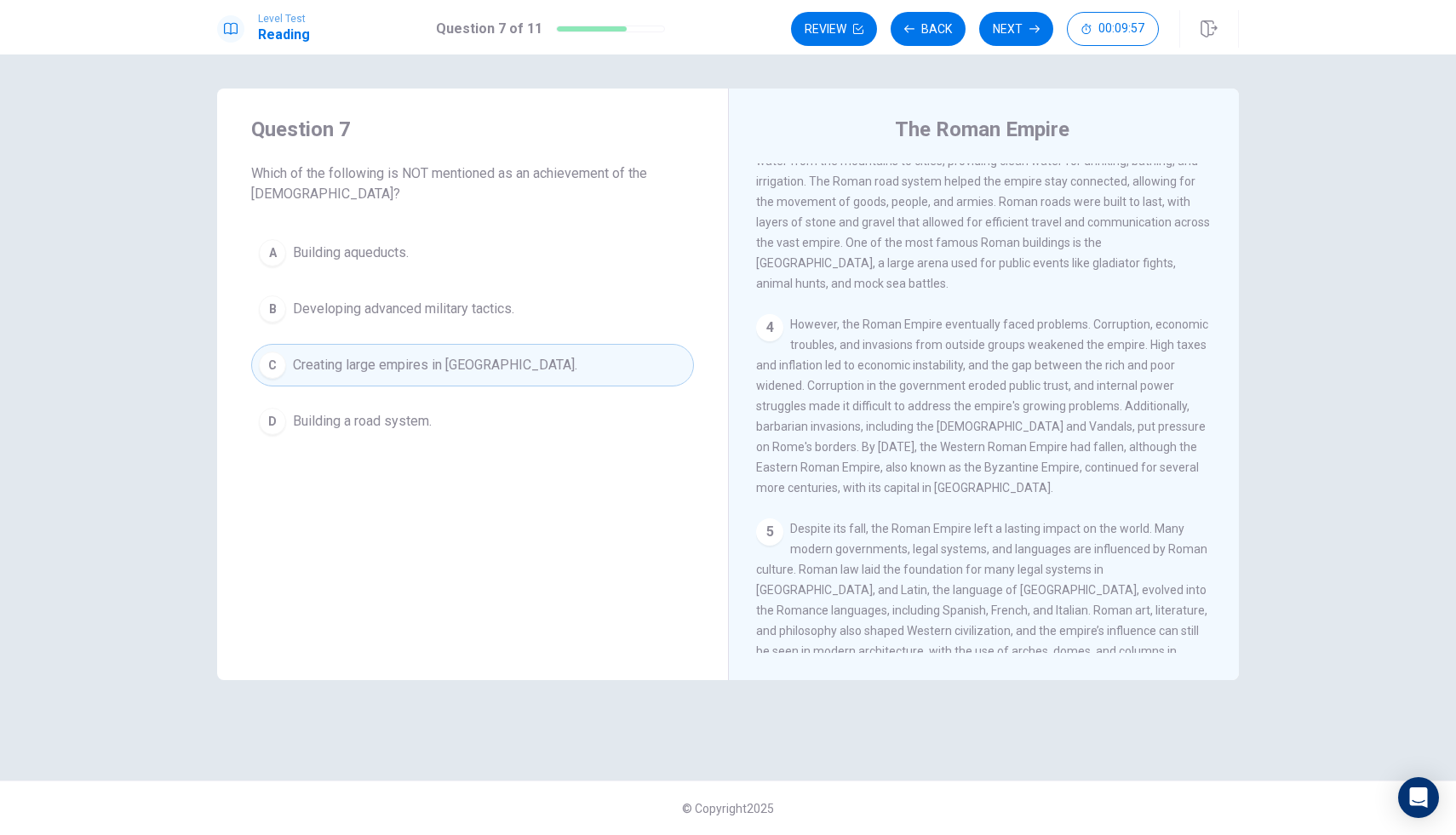
click at [463, 287] on div "A Building aqueducts. B Developing advanced military tactics. C Creating large …" at bounding box center [472, 337] width 443 height 211
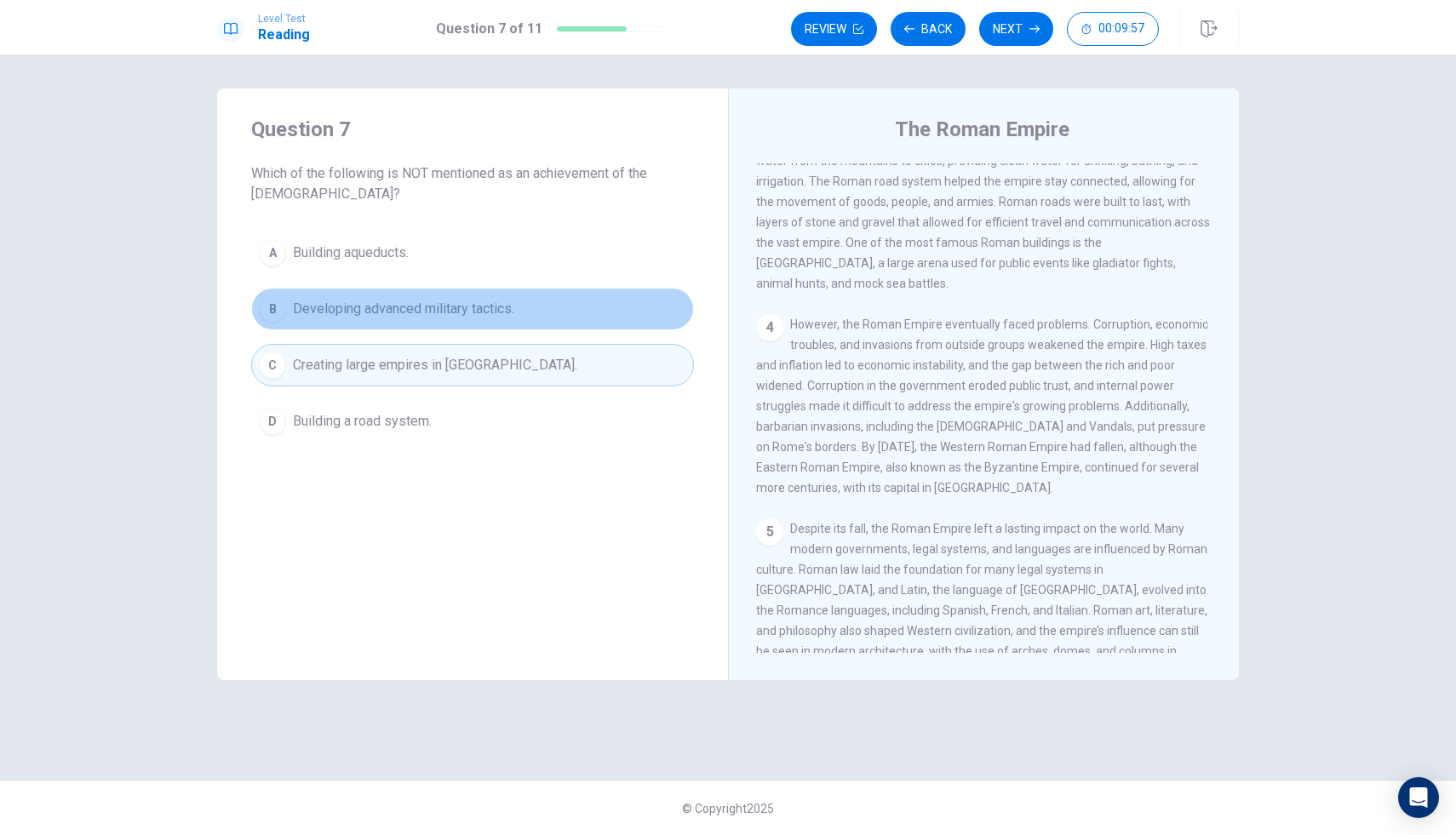
click at [459, 295] on button "B Developing advanced military tactics." at bounding box center [472, 309] width 443 height 43
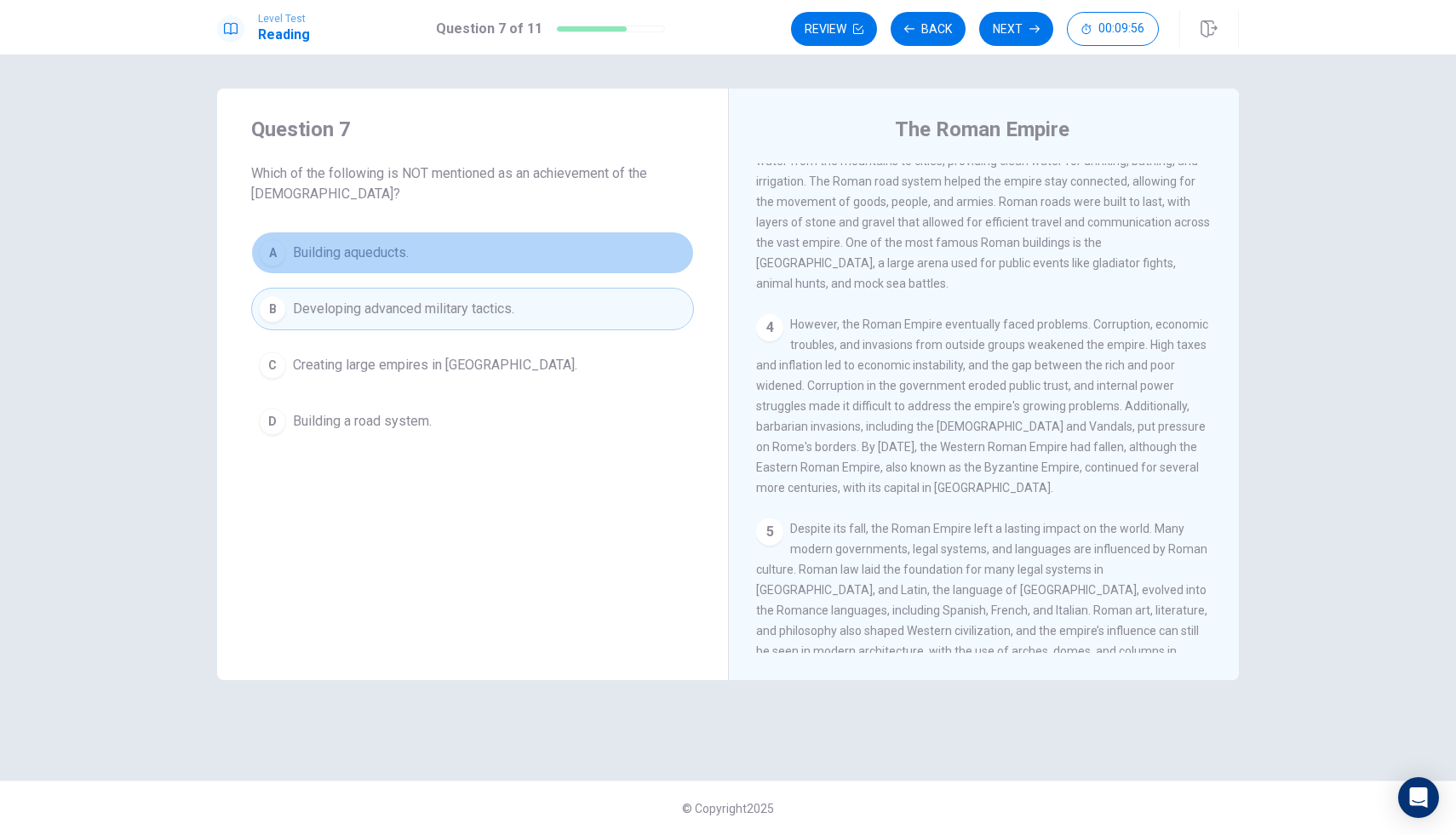
click at [473, 264] on button "A Building aqueducts." at bounding box center [472, 253] width 443 height 43
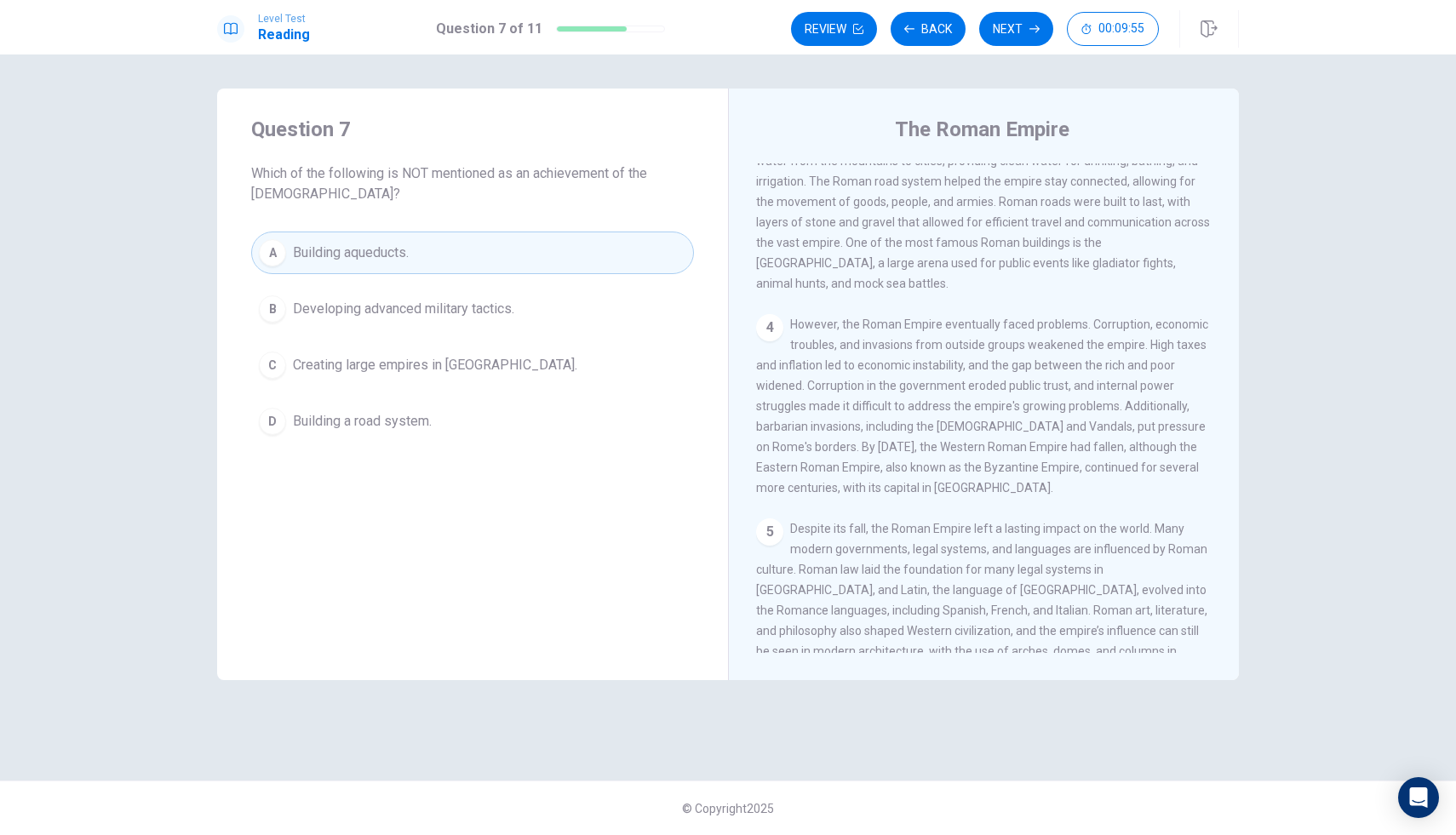
click at [467, 344] on div "A Building aqueducts. B Developing advanced military tactics. C Creating large …" at bounding box center [472, 337] width 443 height 211
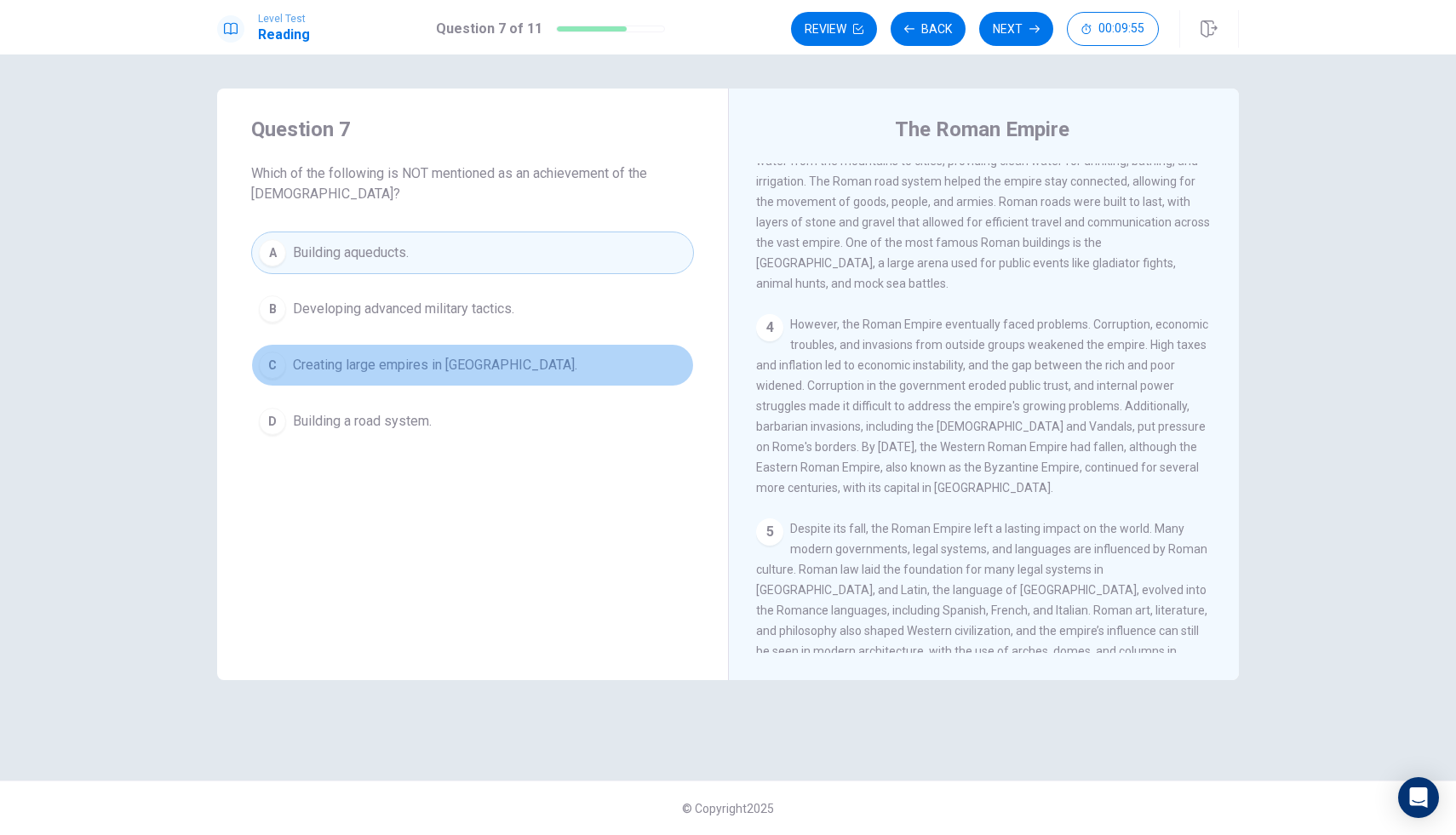
click at [467, 346] on button "C Creating large empires in [GEOGRAPHIC_DATA]." at bounding box center [472, 364] width 443 height 43
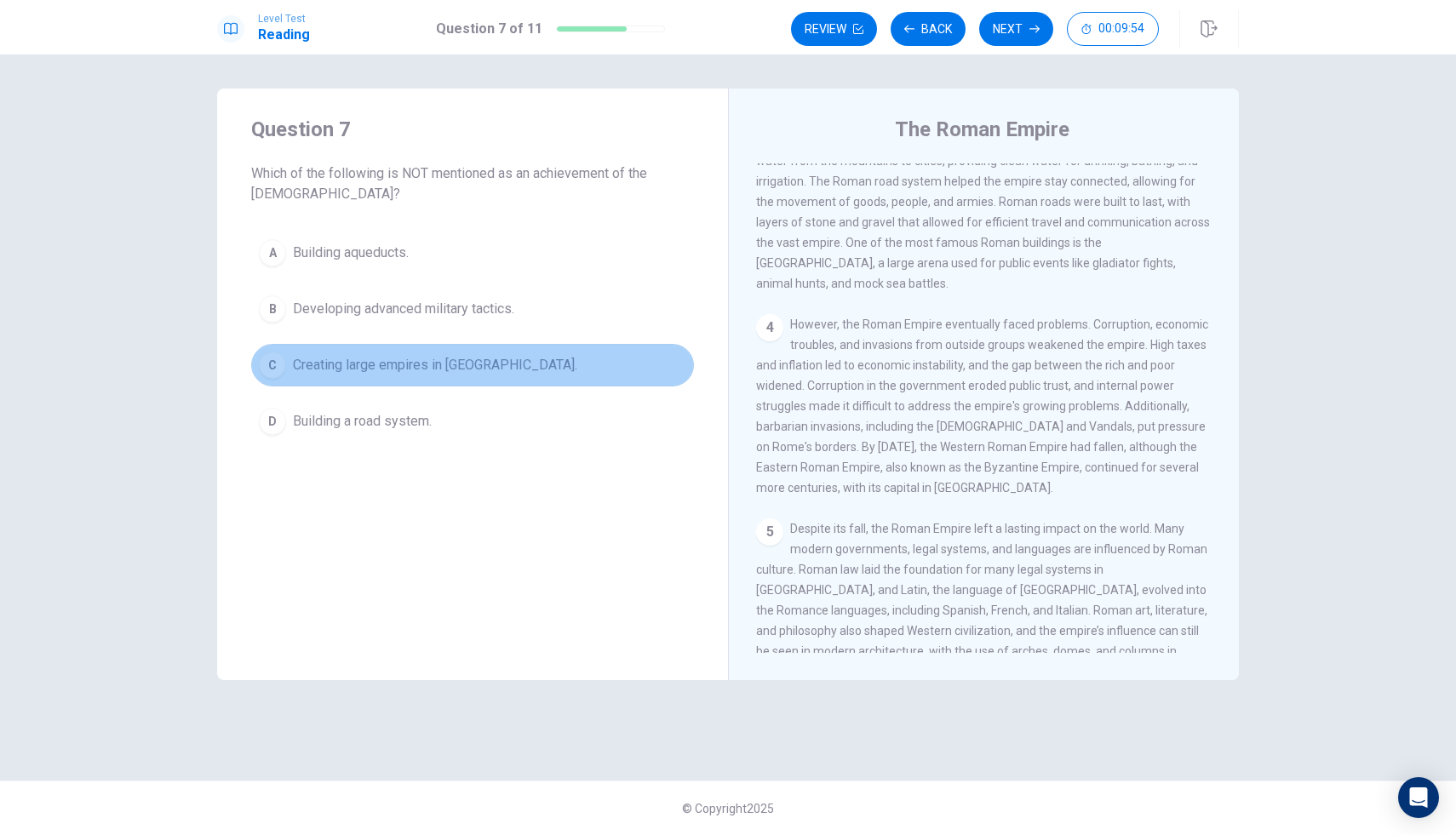
click at [465, 347] on button "C Creating large empires in [GEOGRAPHIC_DATA]." at bounding box center [472, 364] width 443 height 43
click at [465, 346] on button "C Creating large empires in [GEOGRAPHIC_DATA]." at bounding box center [472, 364] width 443 height 43
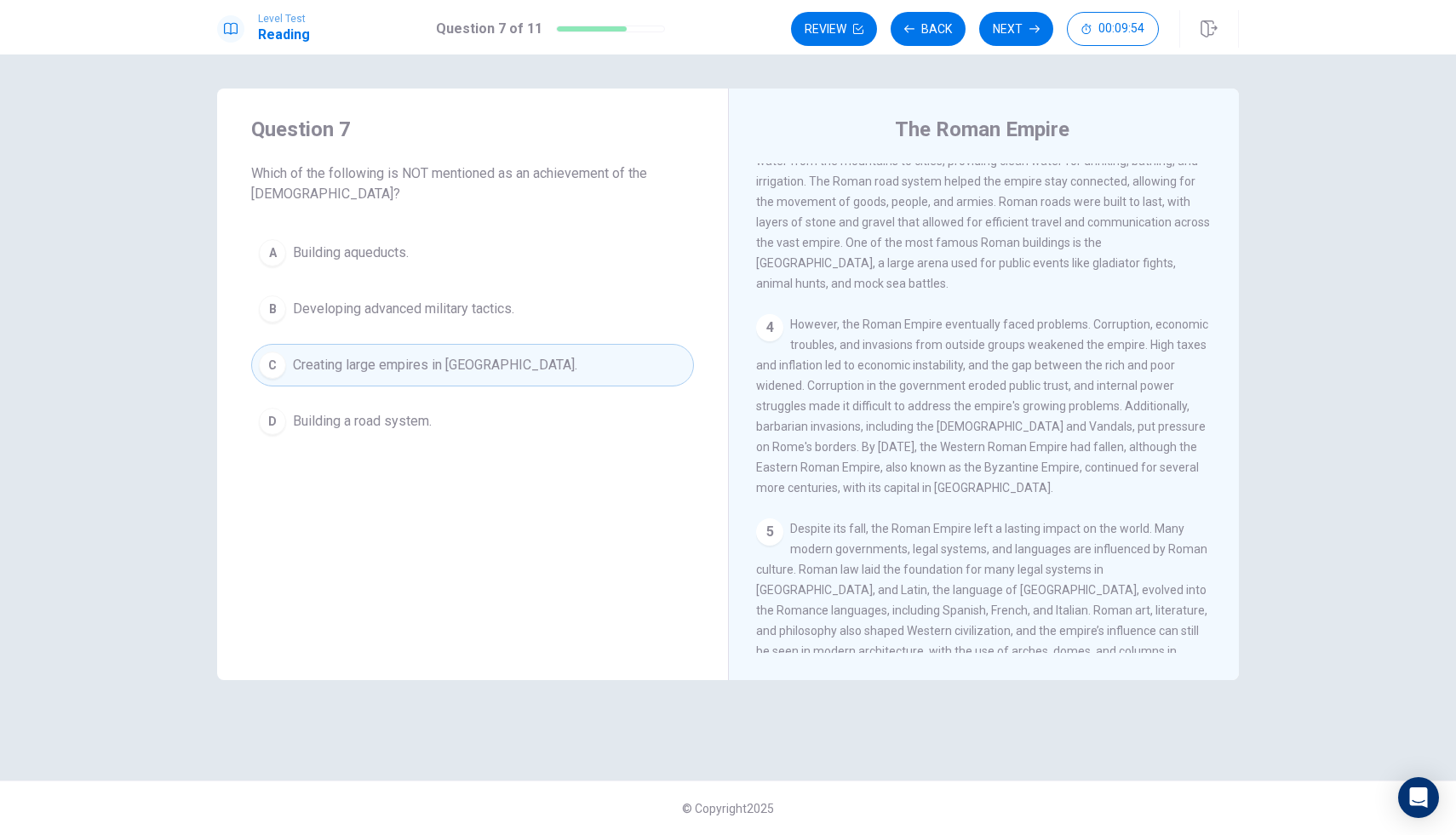
click at [465, 346] on button "C Creating large empires in [GEOGRAPHIC_DATA]." at bounding box center [472, 364] width 443 height 43
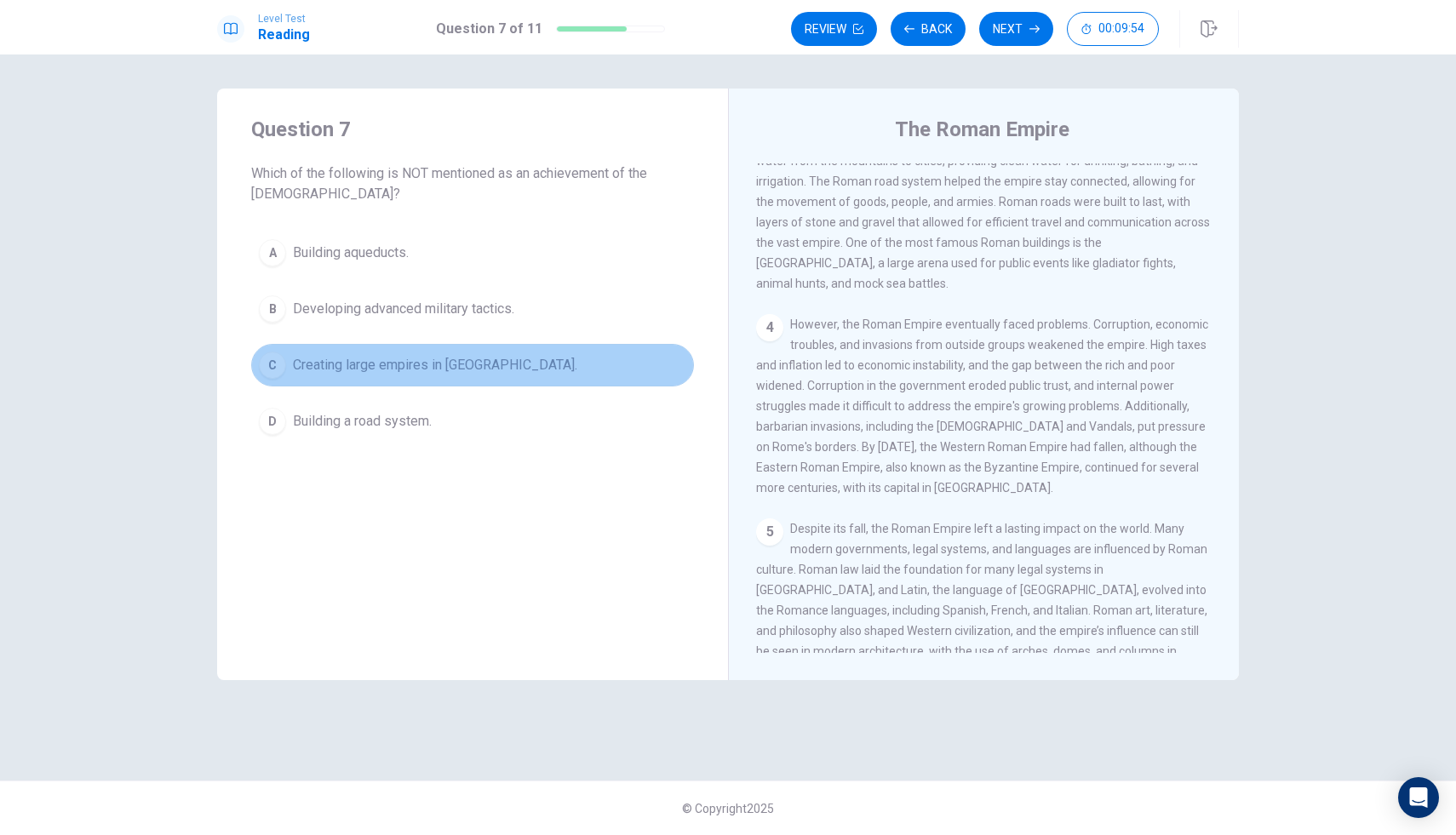
click at [465, 346] on button "C Creating large empires in [GEOGRAPHIC_DATA]." at bounding box center [472, 364] width 443 height 43
click at [467, 346] on button "C Creating large empires in [GEOGRAPHIC_DATA]." at bounding box center [472, 364] width 443 height 43
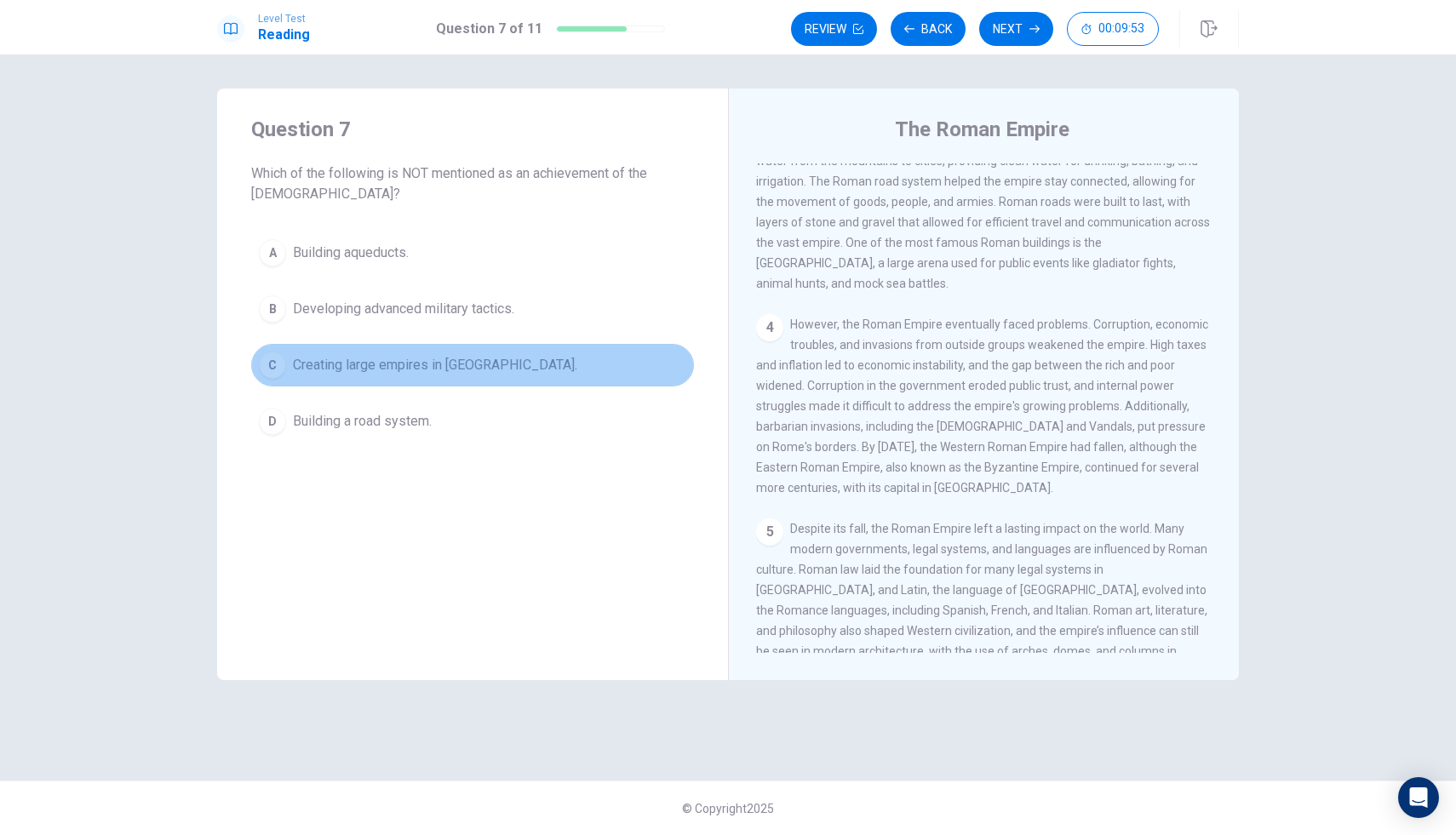
click at [467, 346] on button "C Creating large empires in [GEOGRAPHIC_DATA]." at bounding box center [472, 364] width 443 height 43
click at [465, 347] on button "C Creating large empires in [GEOGRAPHIC_DATA]." at bounding box center [472, 364] width 443 height 43
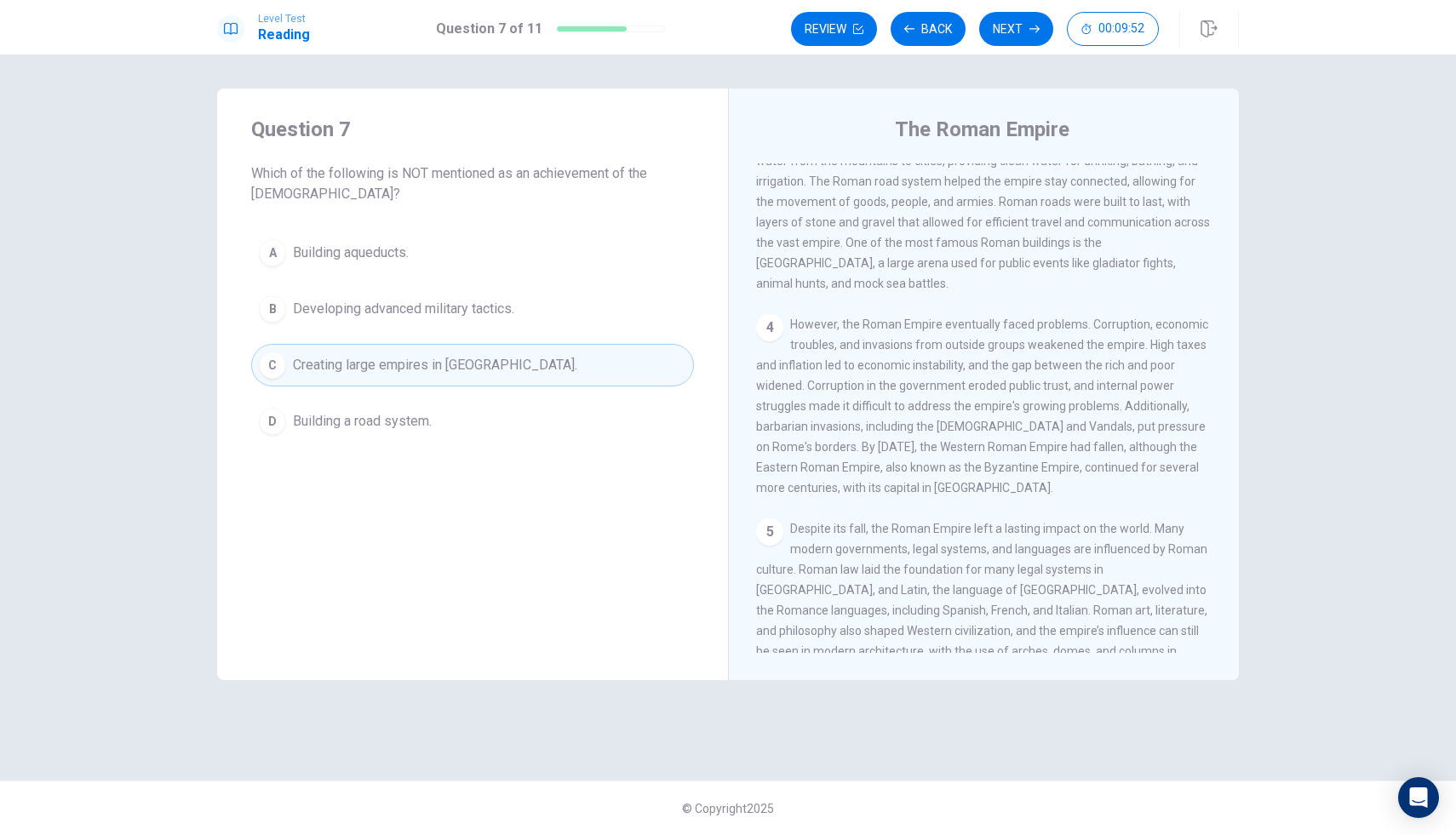
click at [465, 347] on button "C Creating large empires in [GEOGRAPHIC_DATA]." at bounding box center [472, 364] width 443 height 43
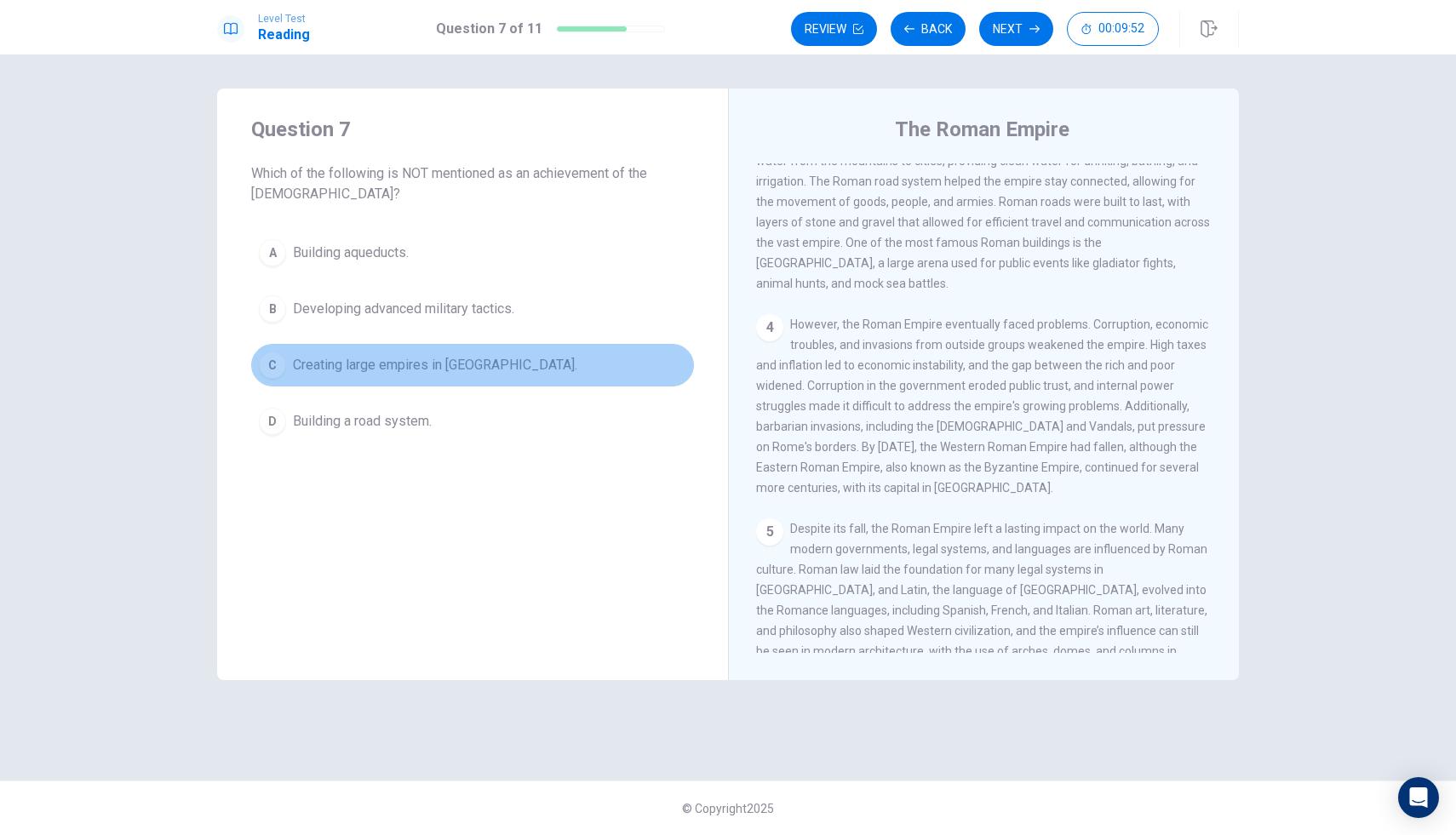
click at [465, 347] on button "C Creating large empires in [GEOGRAPHIC_DATA]." at bounding box center [472, 364] width 443 height 43
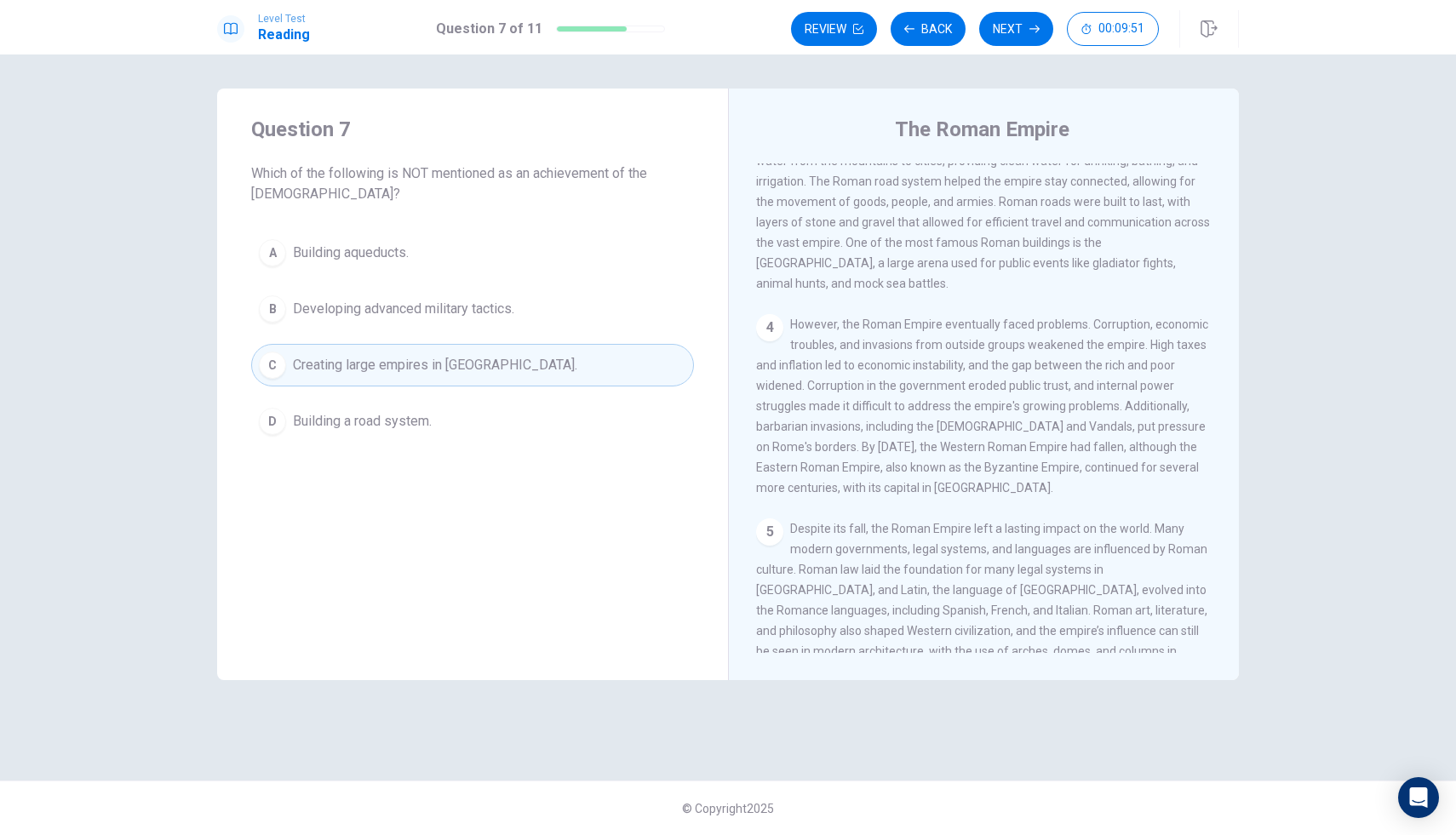
click at [465, 347] on button "C Creating large empires in [GEOGRAPHIC_DATA]." at bounding box center [472, 364] width 443 height 43
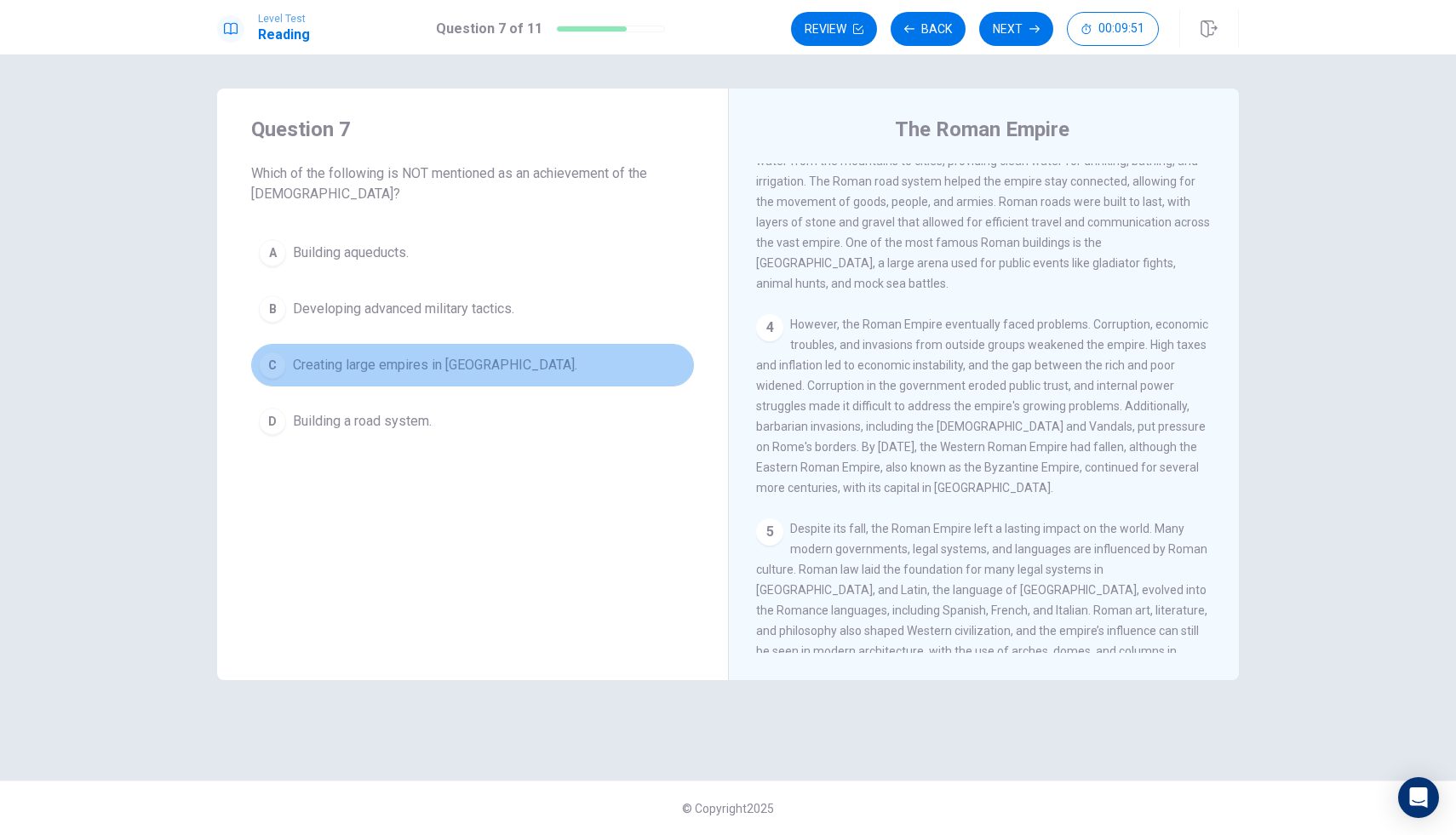
click at [465, 347] on button "C Creating large empires in [GEOGRAPHIC_DATA]." at bounding box center [472, 364] width 443 height 43
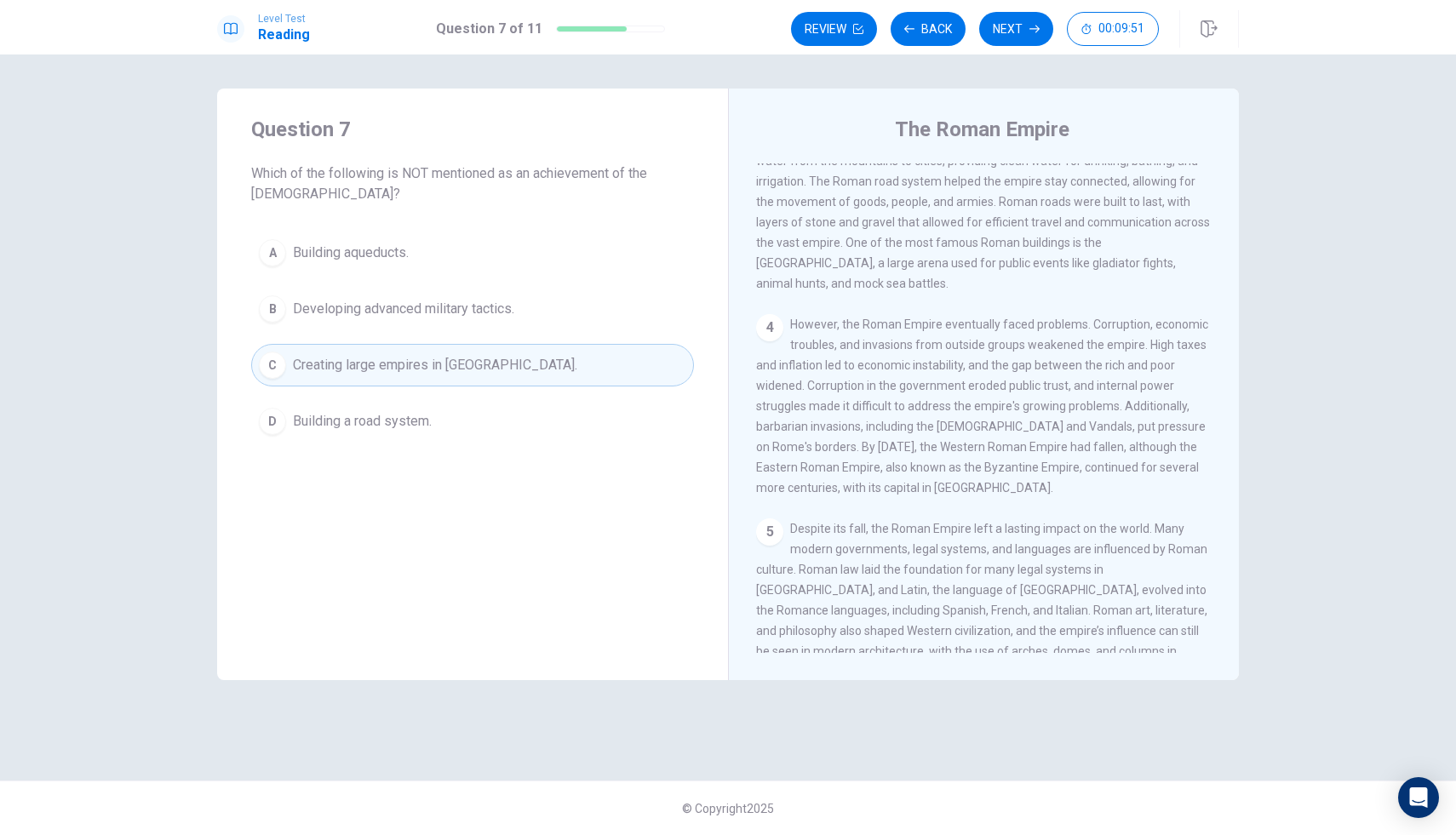
click at [465, 348] on button "C Creating large empires in [GEOGRAPHIC_DATA]." at bounding box center [472, 364] width 443 height 43
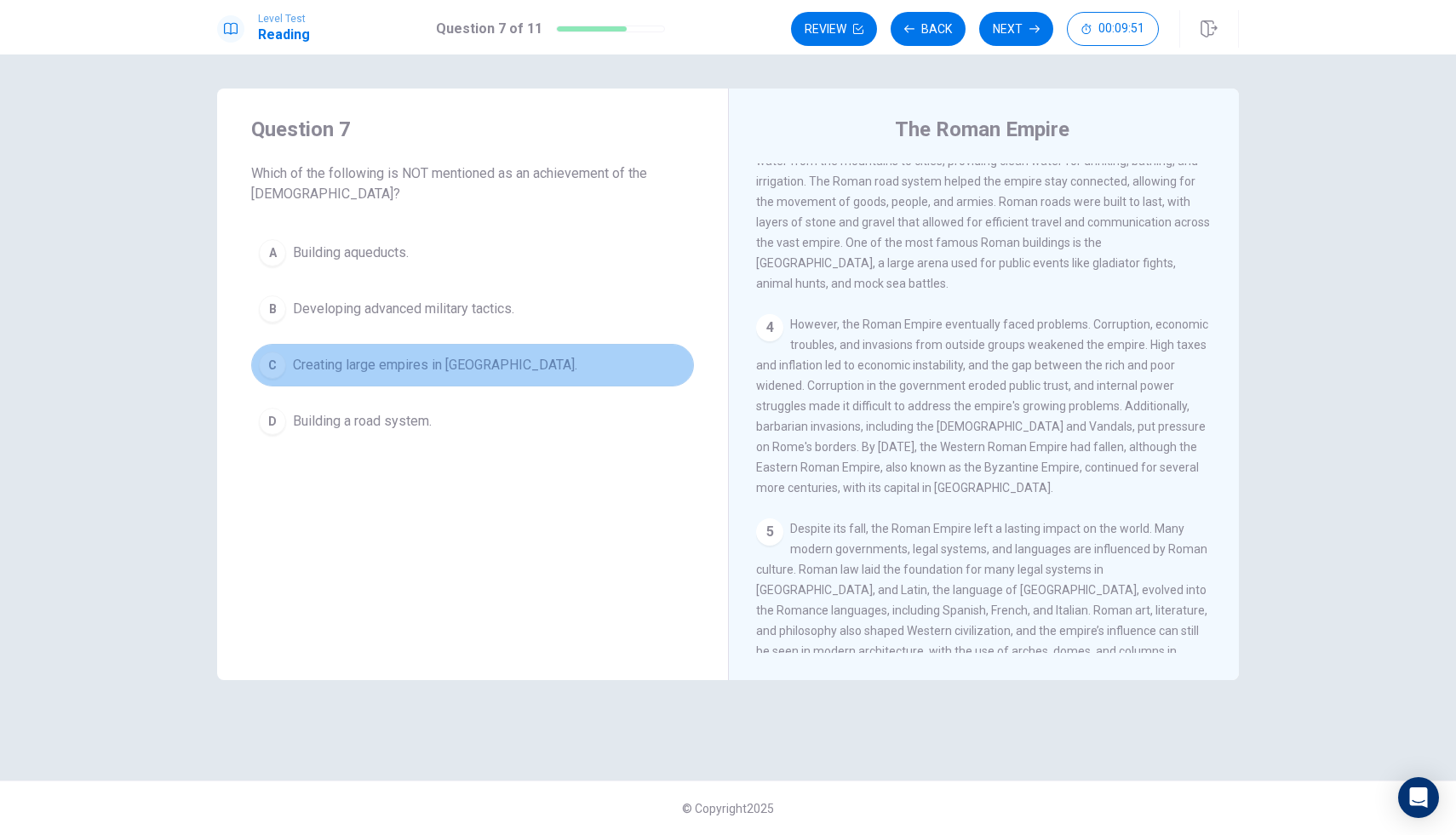
click at [465, 348] on button "C Creating large empires in [GEOGRAPHIC_DATA]." at bounding box center [472, 364] width 443 height 43
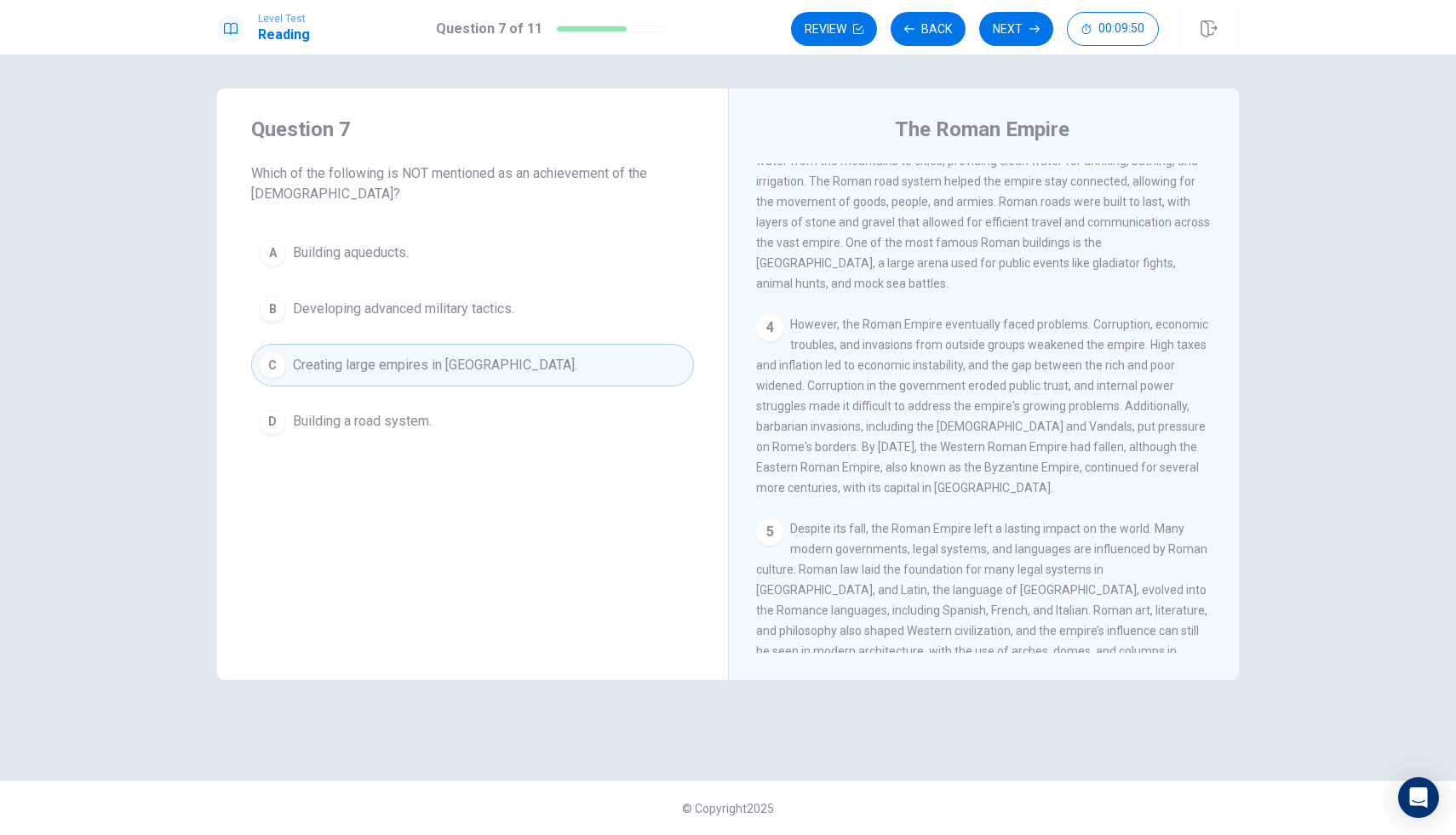
click at [465, 348] on button "C Creating large empires in [GEOGRAPHIC_DATA]." at bounding box center [472, 364] width 443 height 43
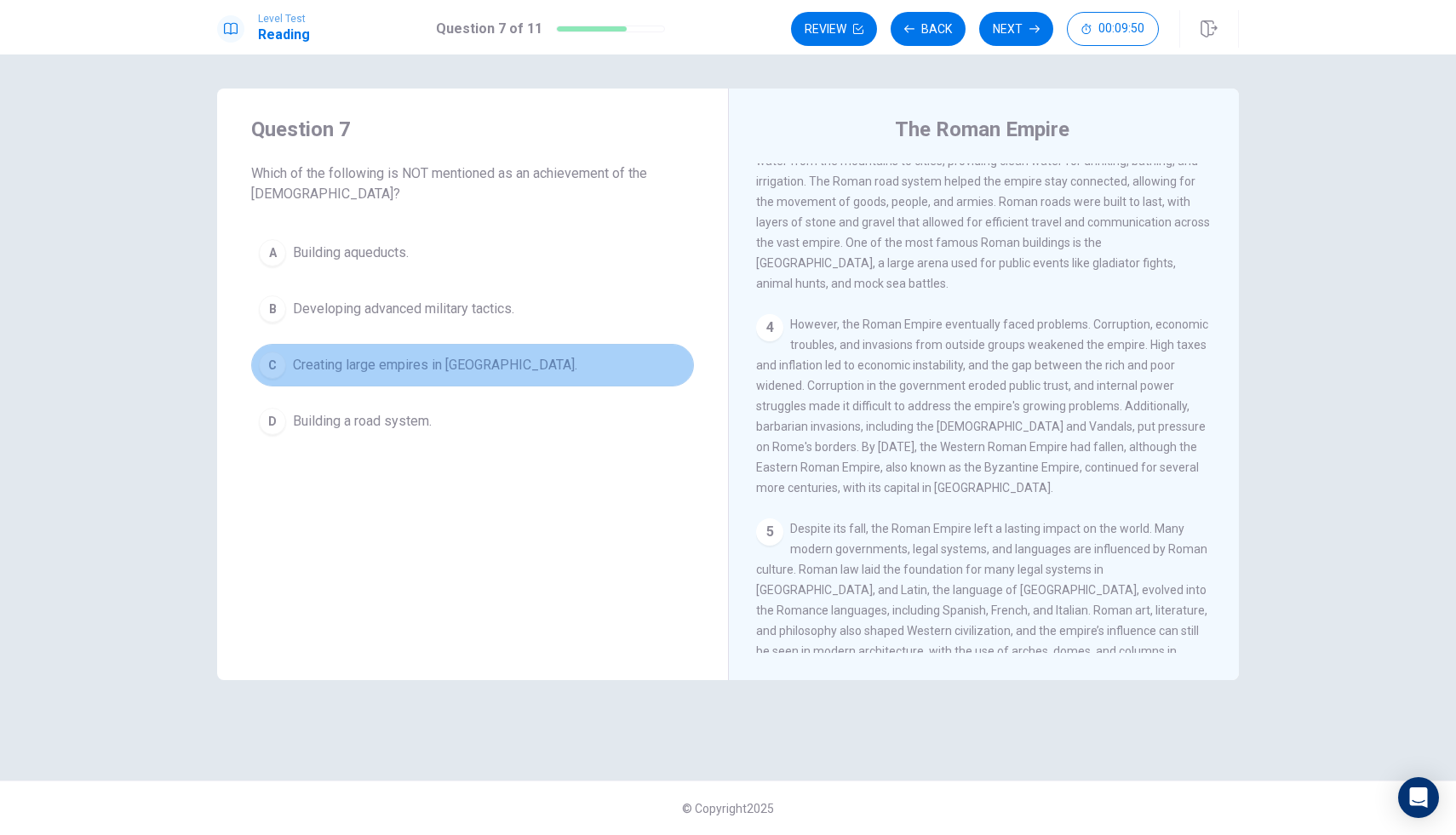
click at [465, 348] on button "C Creating large empires in [GEOGRAPHIC_DATA]." at bounding box center [472, 364] width 443 height 43
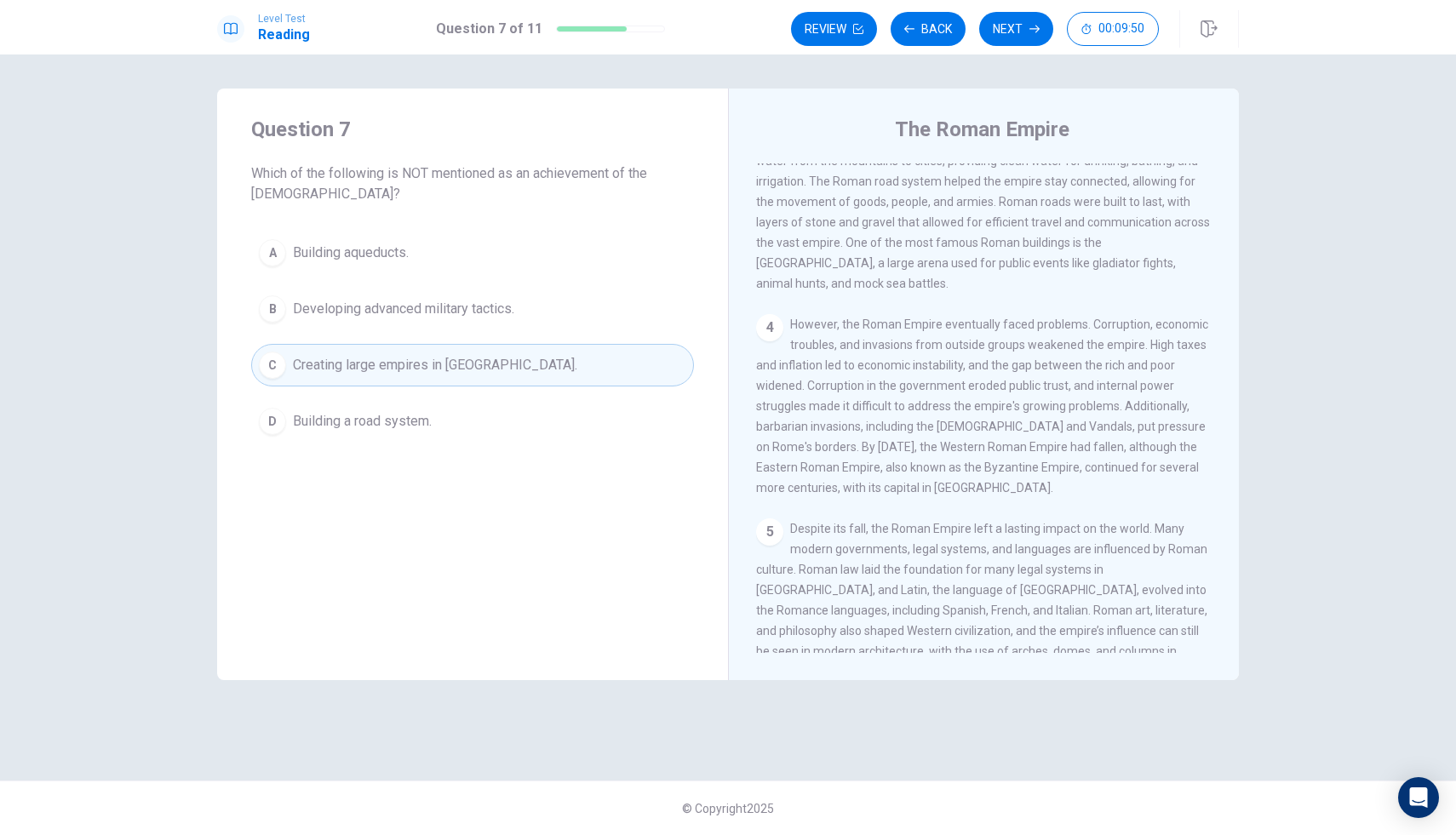
click at [465, 348] on button "C Creating large empires in [GEOGRAPHIC_DATA]." at bounding box center [472, 364] width 443 height 43
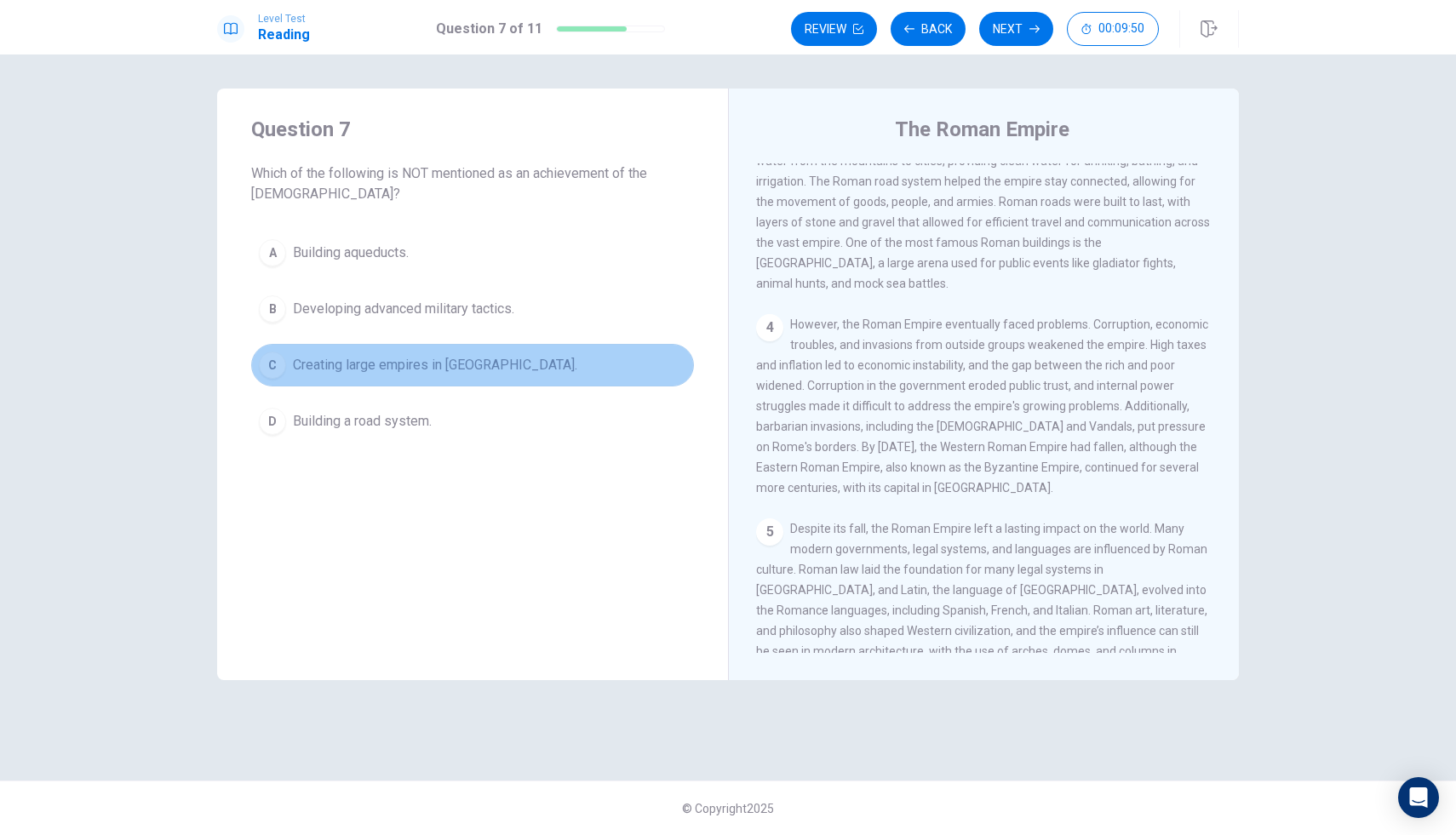
click at [463, 350] on button "C Creating large empires in [GEOGRAPHIC_DATA]." at bounding box center [472, 364] width 443 height 43
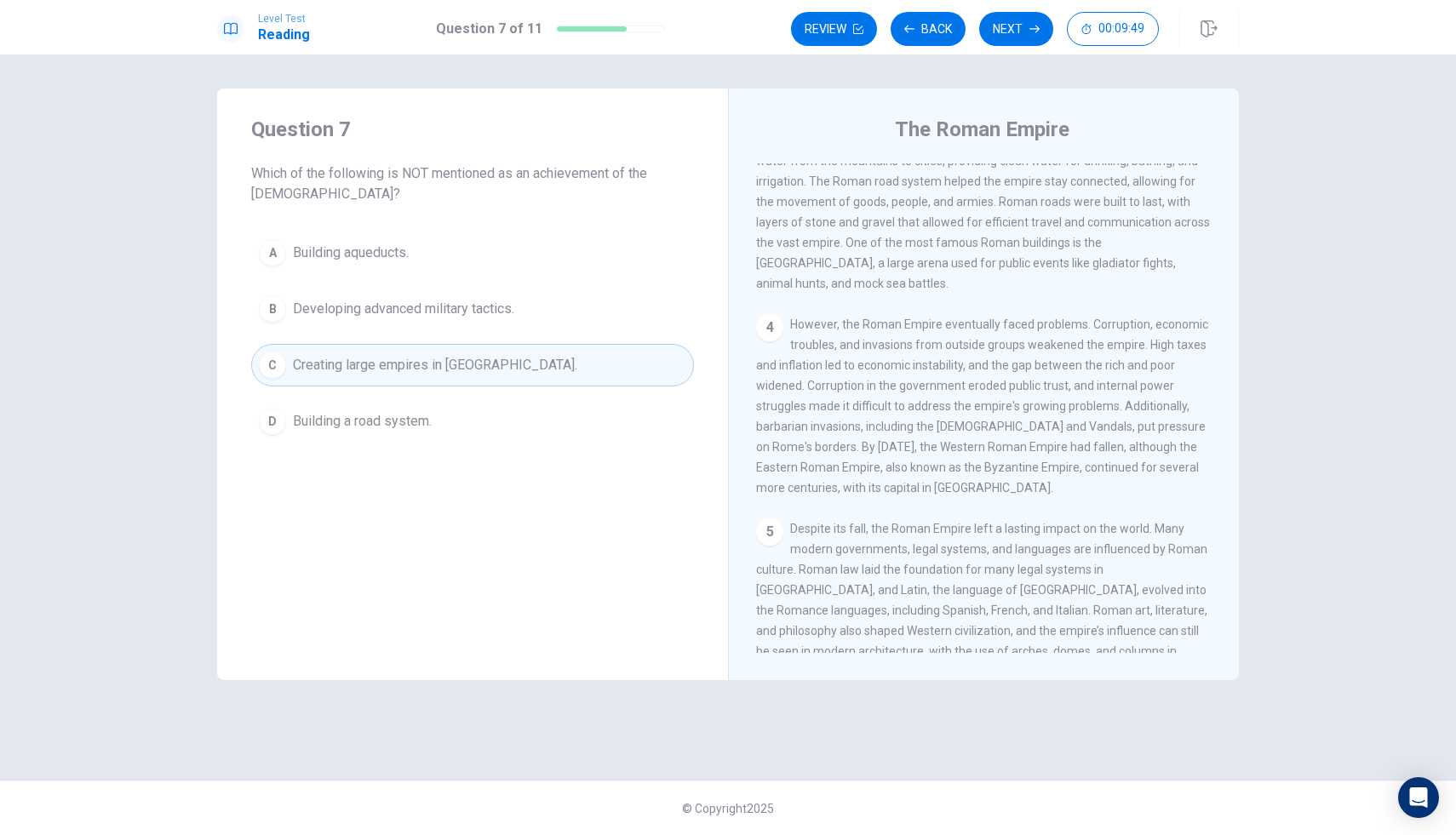
click at [463, 354] on button "C Creating large empires in [GEOGRAPHIC_DATA]." at bounding box center [472, 364] width 443 height 43
click at [464, 354] on button "C Creating large empires in [GEOGRAPHIC_DATA]." at bounding box center [472, 364] width 443 height 43
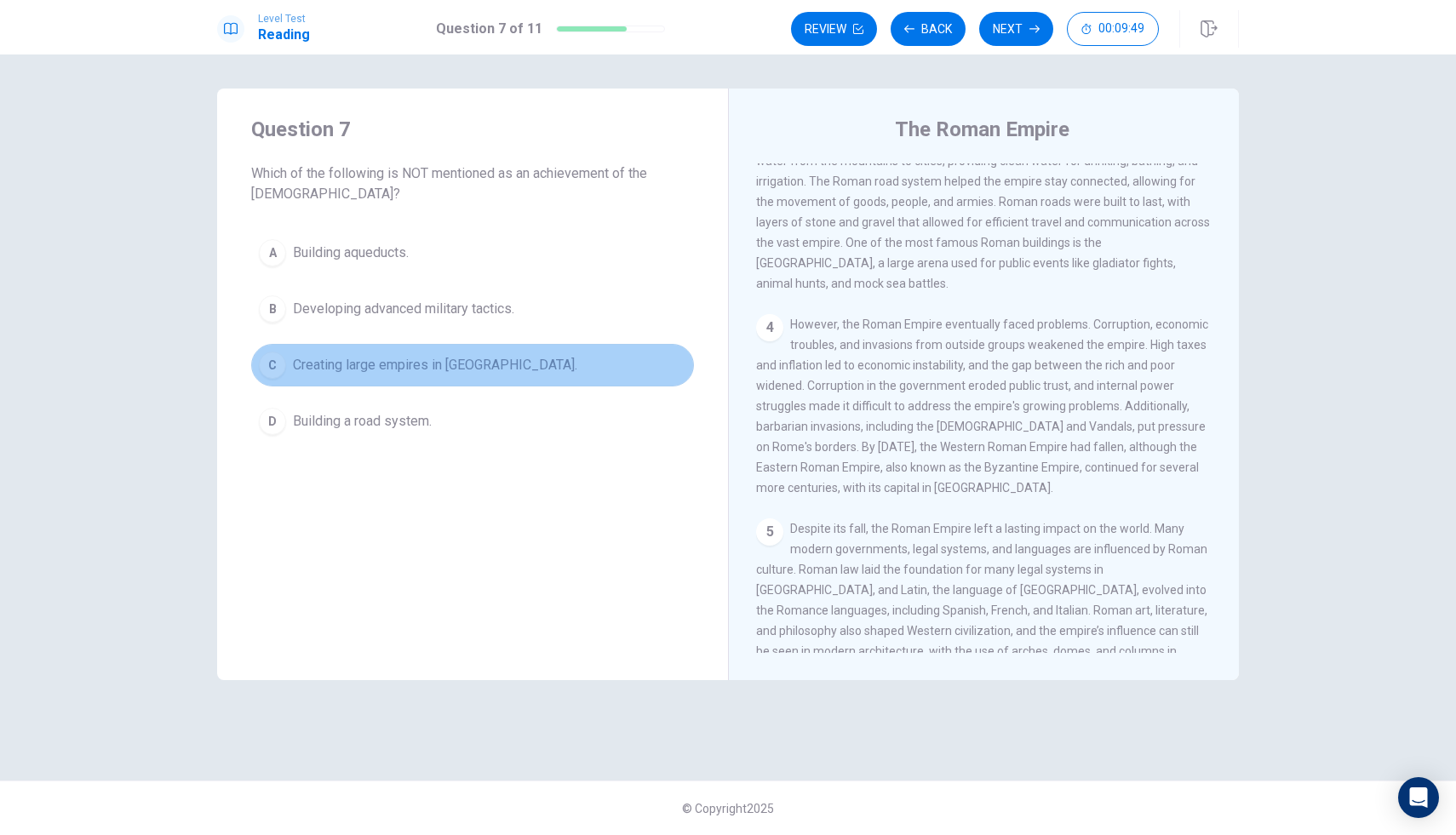
click at [464, 355] on span "Creating large empires in [GEOGRAPHIC_DATA]." at bounding box center [435, 365] width 284 height 21
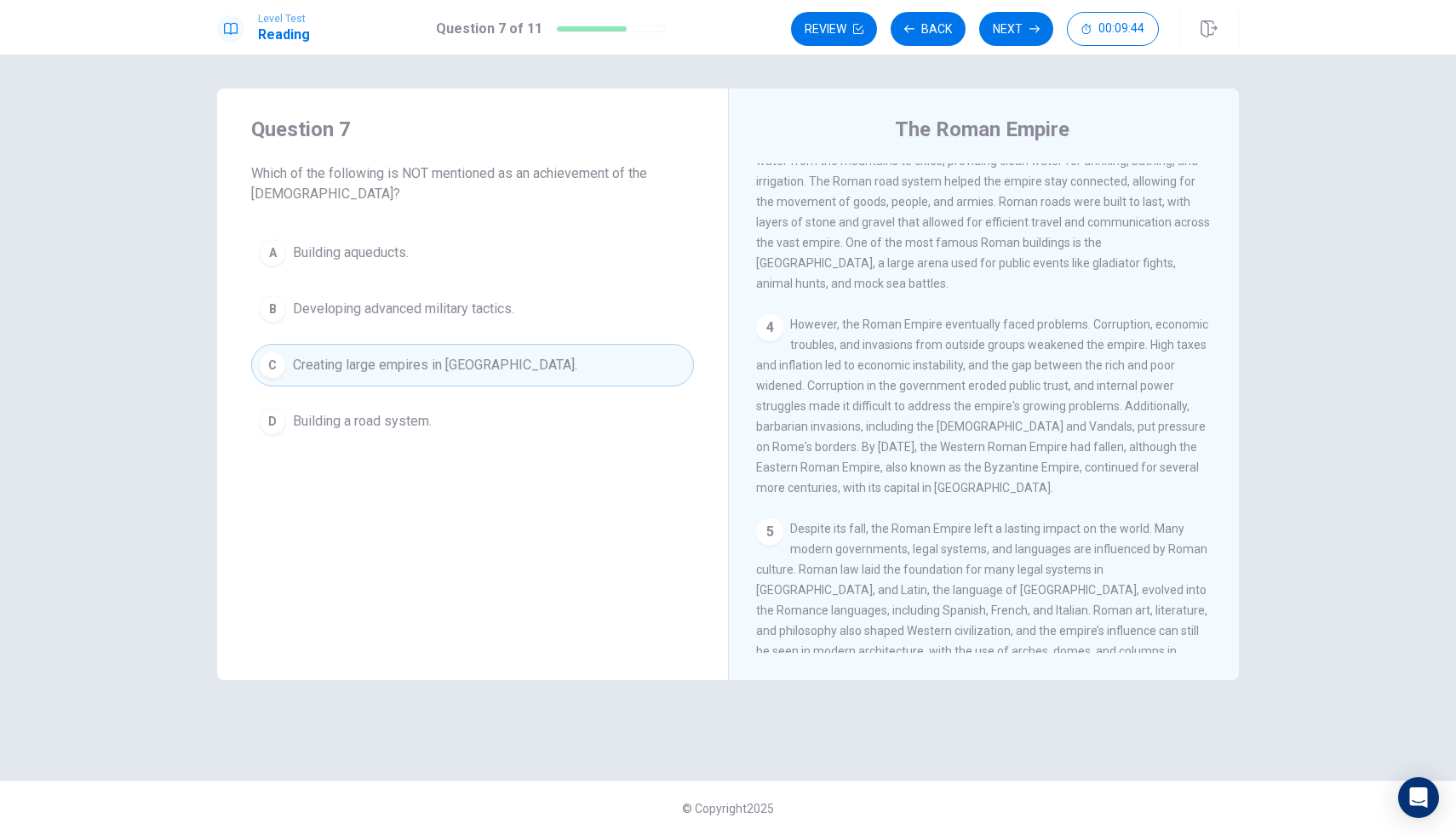
drag, startPoint x: 770, startPoint y: 366, endPoint x: 1065, endPoint y: 417, distance: 299.4
click at [1073, 419] on div "4 However, the Roman Empire eventually faced problems. Corruption, economic tro…" at bounding box center [985, 406] width 456 height 184
drag, startPoint x: 852, startPoint y: 361, endPoint x: 1000, endPoint y: 397, distance: 152.3
click at [1014, 40] on button "Next" at bounding box center [1016, 29] width 74 height 34
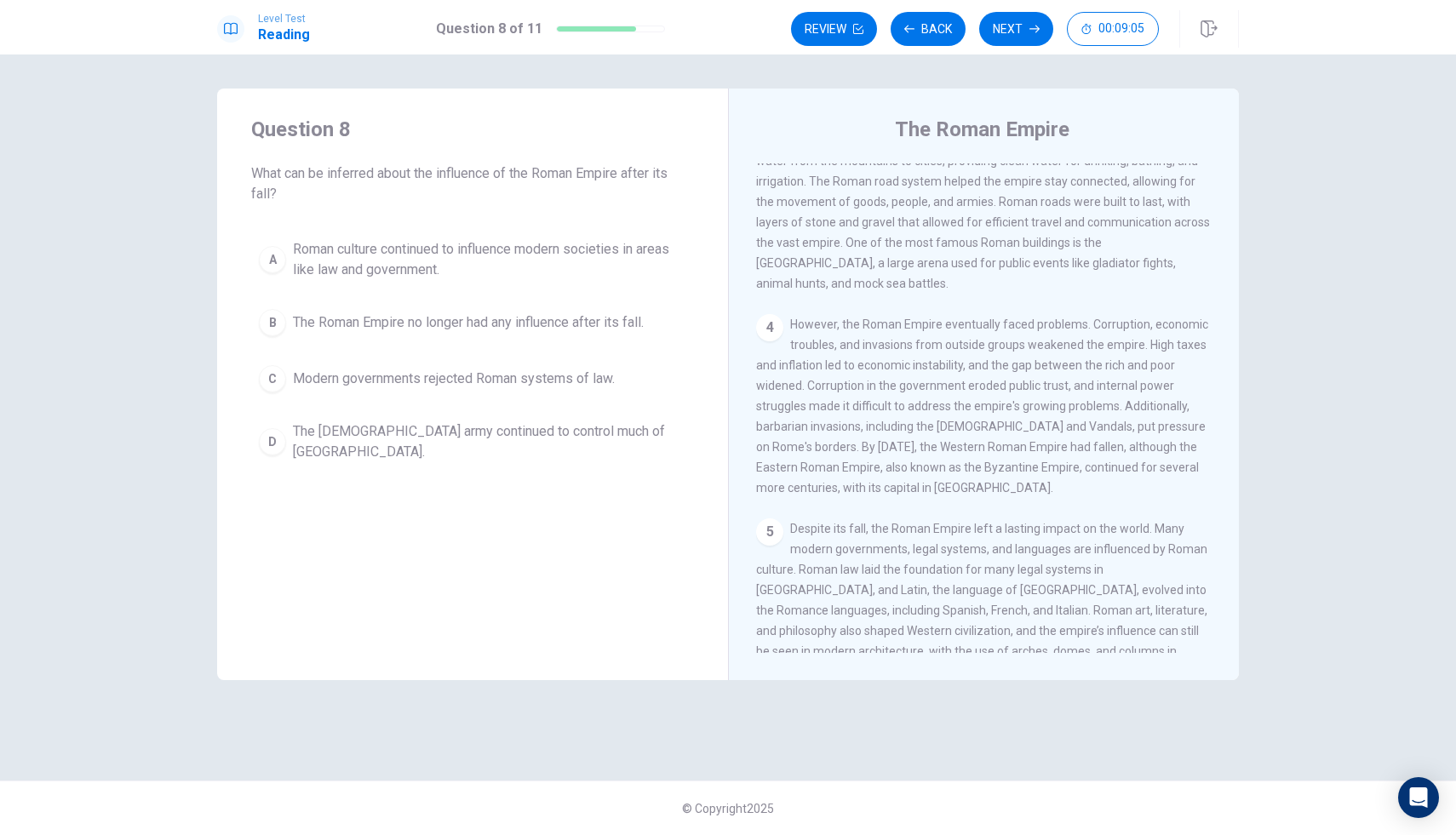
click at [665, 329] on button "B The Roman Empire no longer had any influence after its fall." at bounding box center [472, 322] width 443 height 43
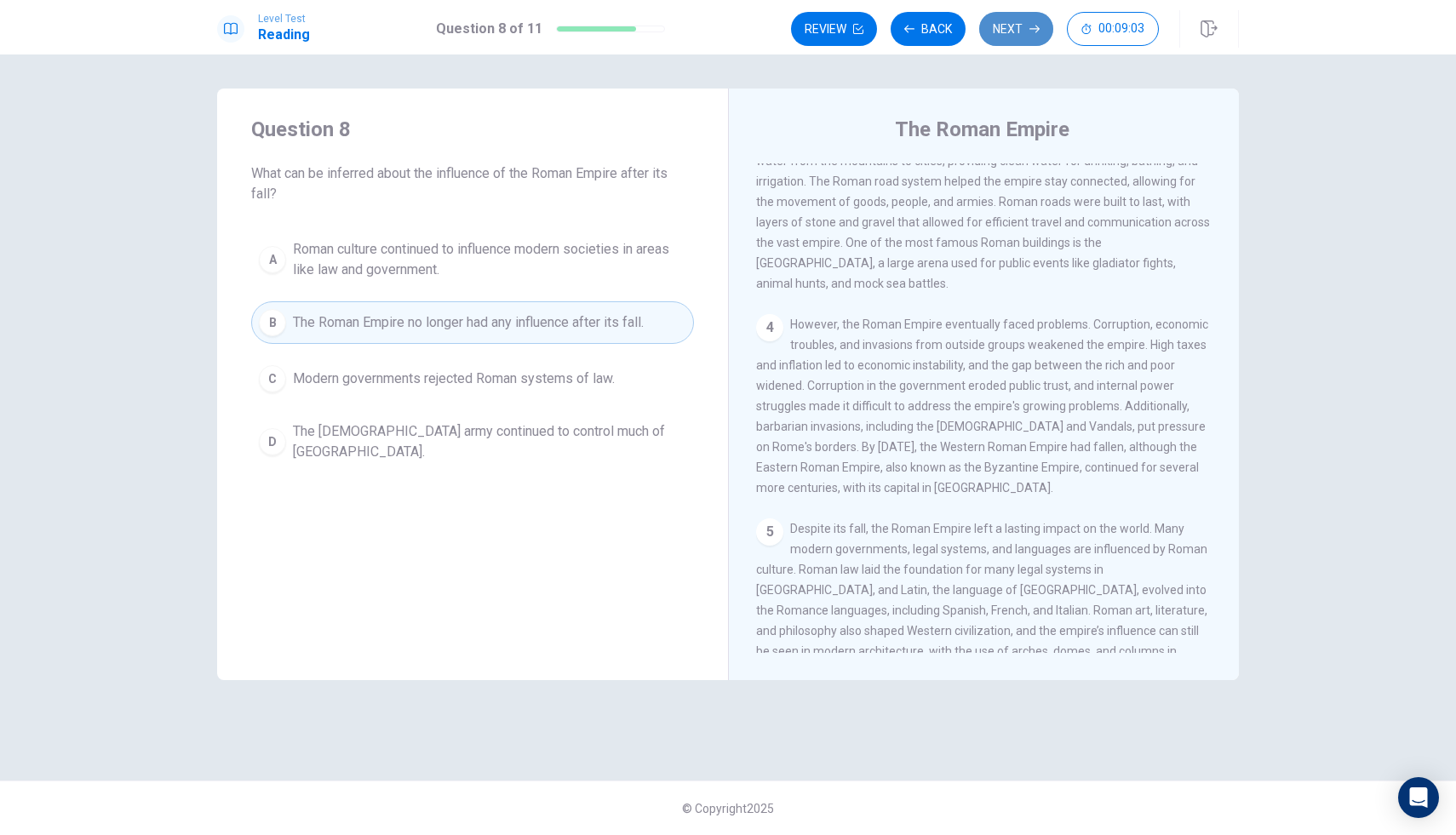
click at [1036, 20] on button "Next" at bounding box center [1016, 29] width 74 height 34
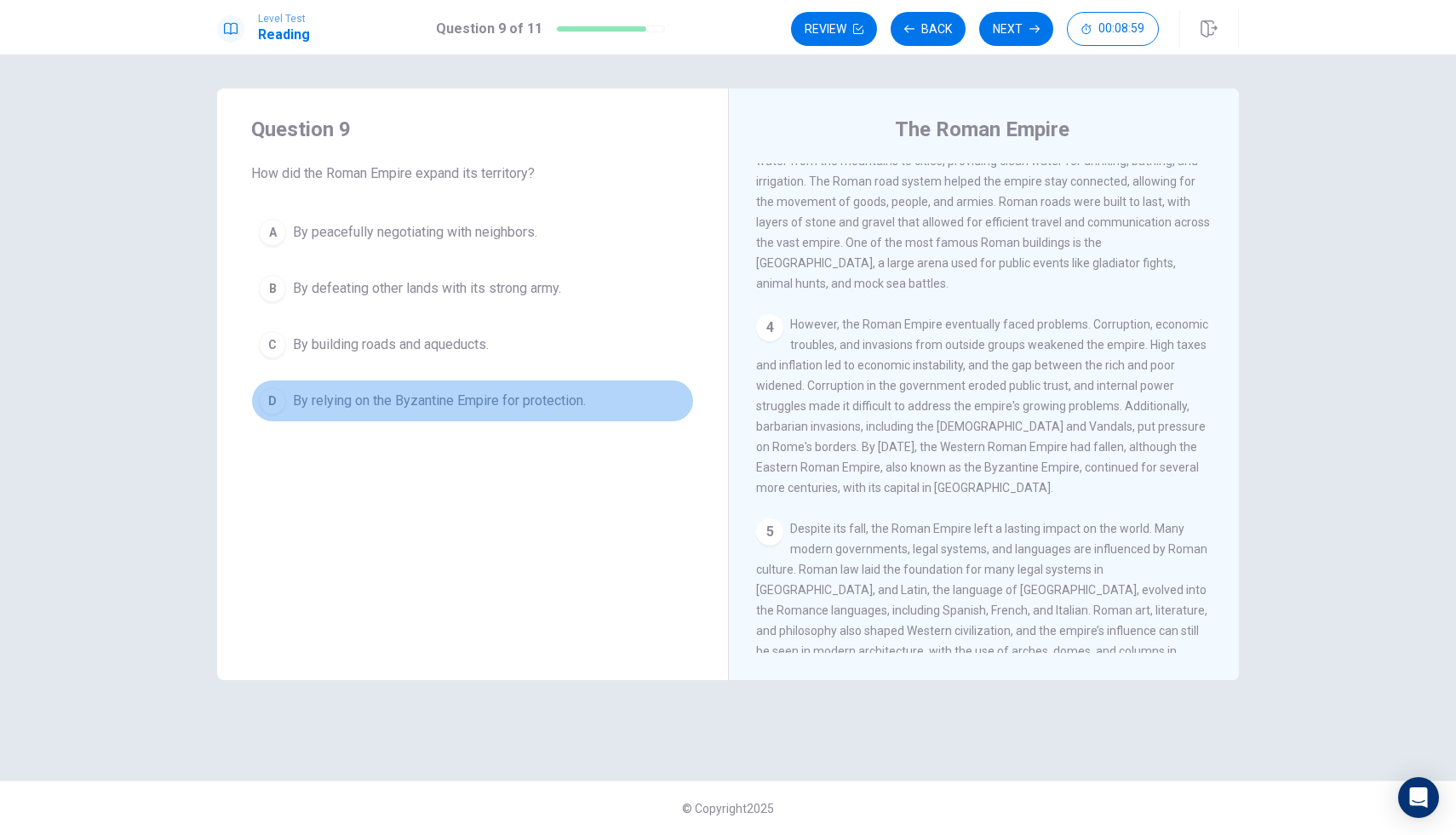
drag, startPoint x: 554, startPoint y: 403, endPoint x: 804, endPoint y: 292, distance: 273.5
click at [554, 403] on span "By relying on the Byzantine Empire for protection." at bounding box center [438, 401] width 293 height 21
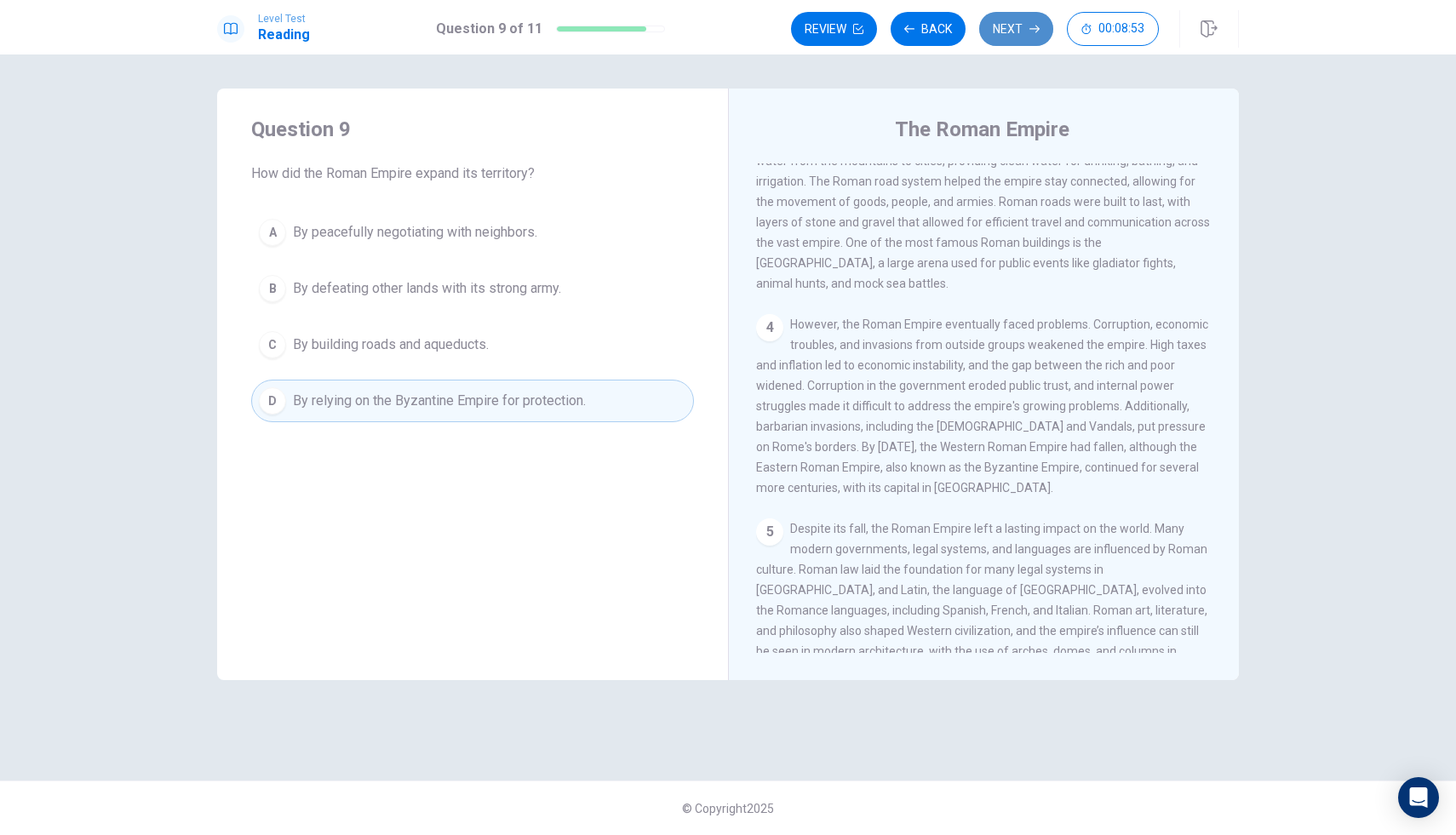
click at [1033, 23] on button "Next" at bounding box center [1016, 29] width 74 height 34
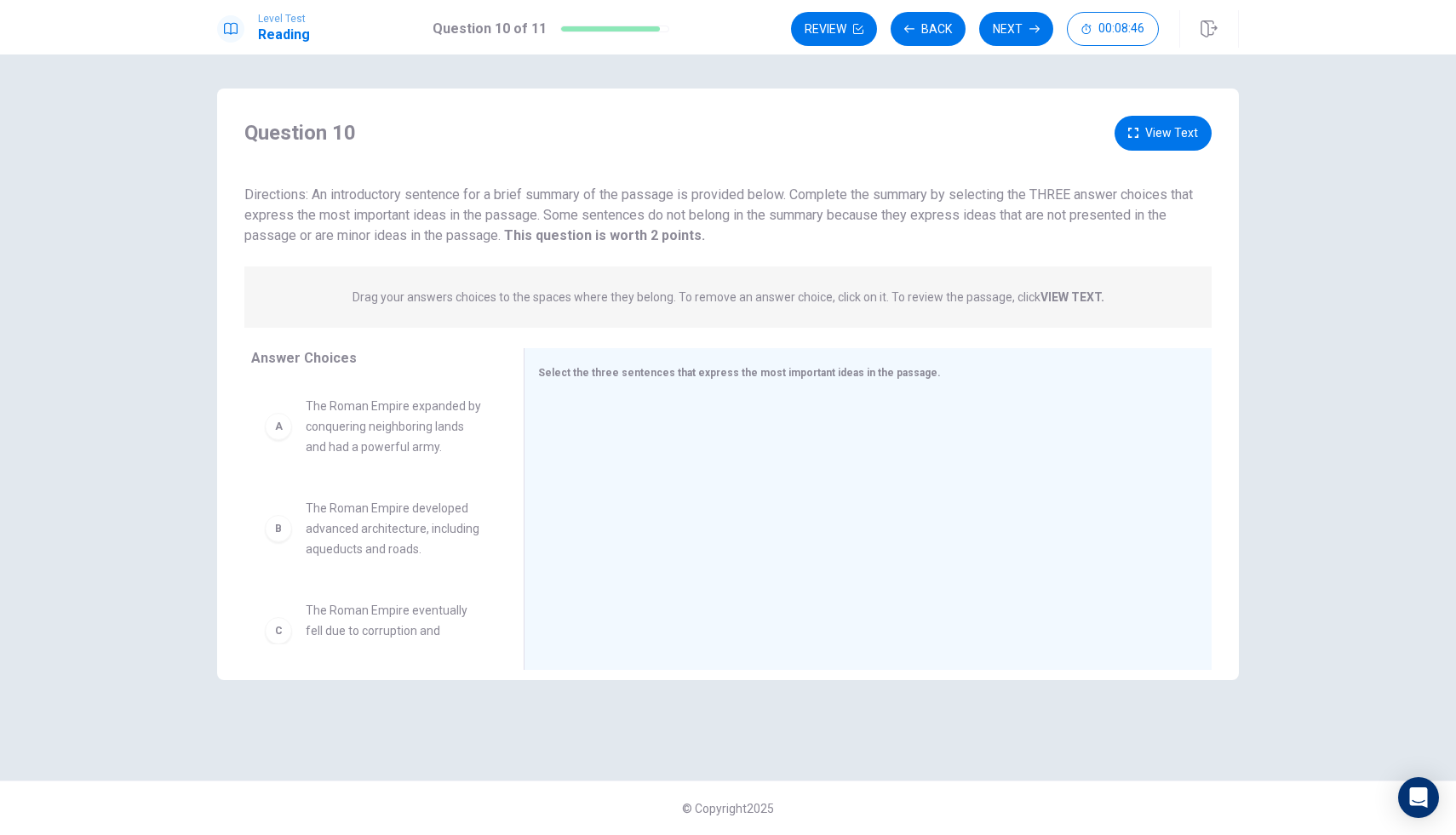
click at [347, 408] on span "The Roman Empire expanded by conquering neighboring lands and had a powerful ar…" at bounding box center [394, 426] width 177 height 62
drag, startPoint x: 347, startPoint y: 408, endPoint x: 349, endPoint y: 417, distance: 9.2
drag, startPoint x: 363, startPoint y: 411, endPoint x: 674, endPoint y: 459, distance: 314.7
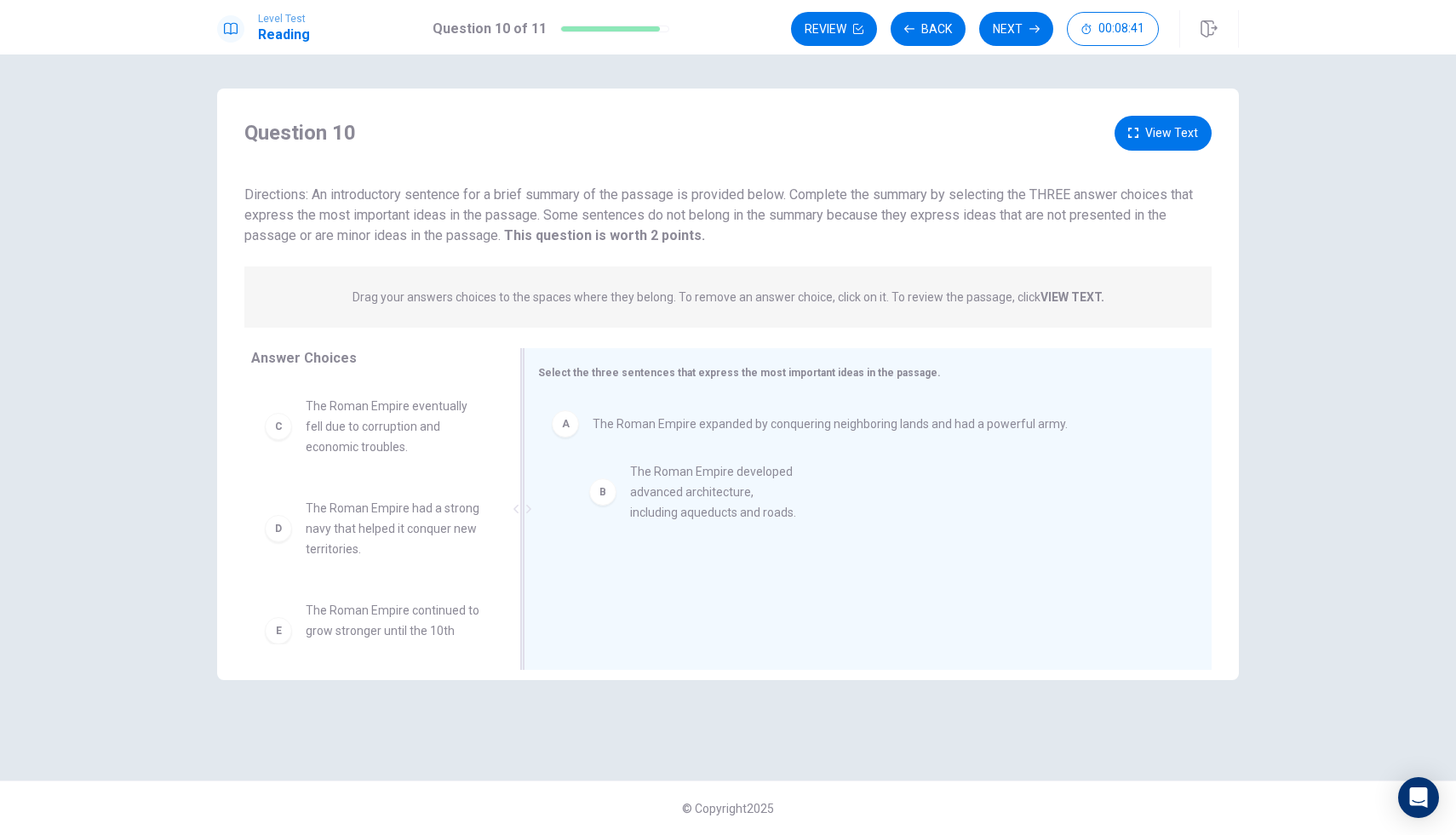
drag, startPoint x: 441, startPoint y: 419, endPoint x: 796, endPoint y: 482, distance: 360.5
drag, startPoint x: 642, startPoint y: 495, endPoint x: 636, endPoint y: 457, distance: 38.5
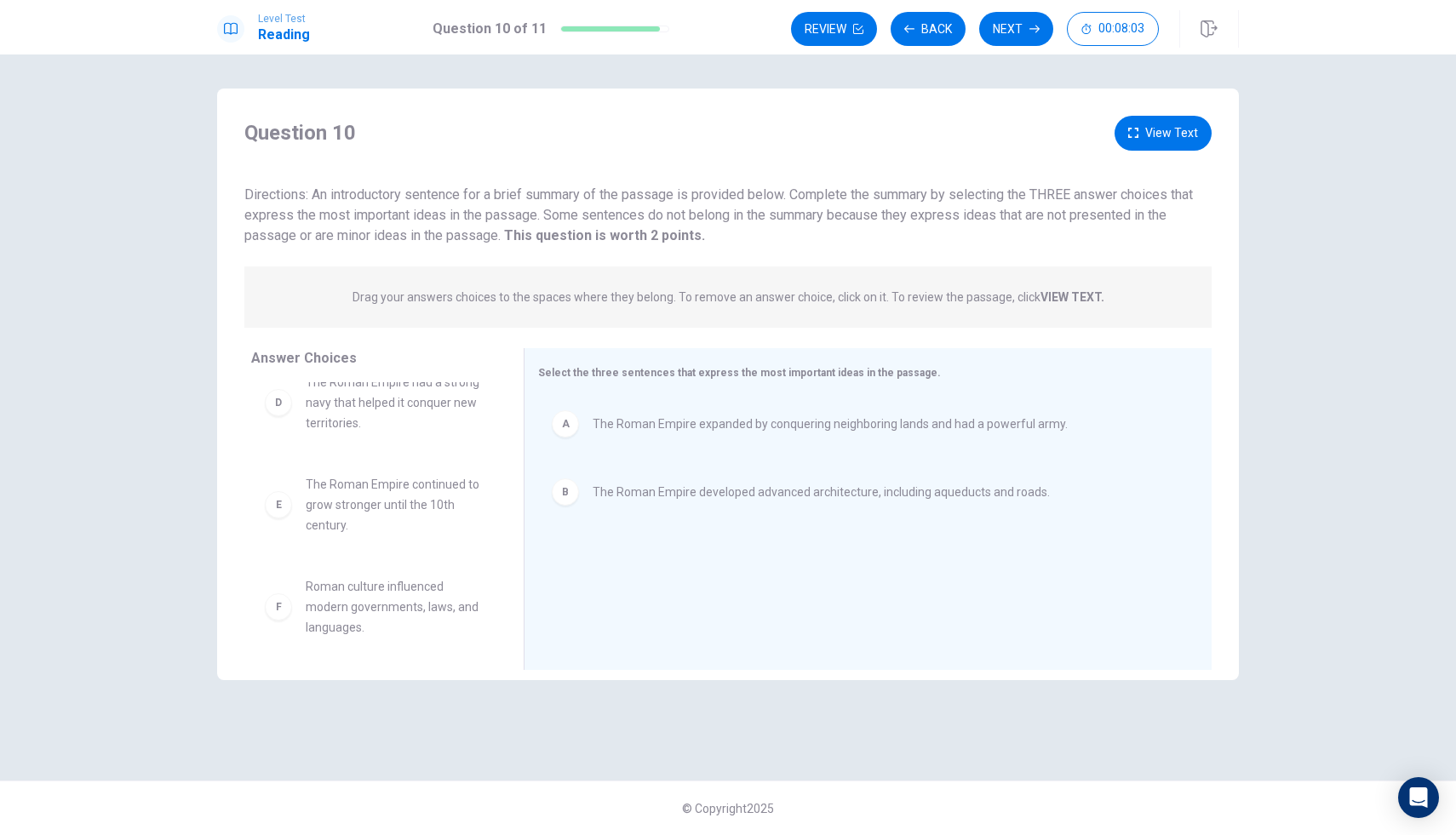
scroll to position [133, 0]
drag, startPoint x: 382, startPoint y: 575, endPoint x: 713, endPoint y: 595, distance: 331.6
click at [1166, 135] on button "View Text" at bounding box center [1163, 133] width 98 height 35
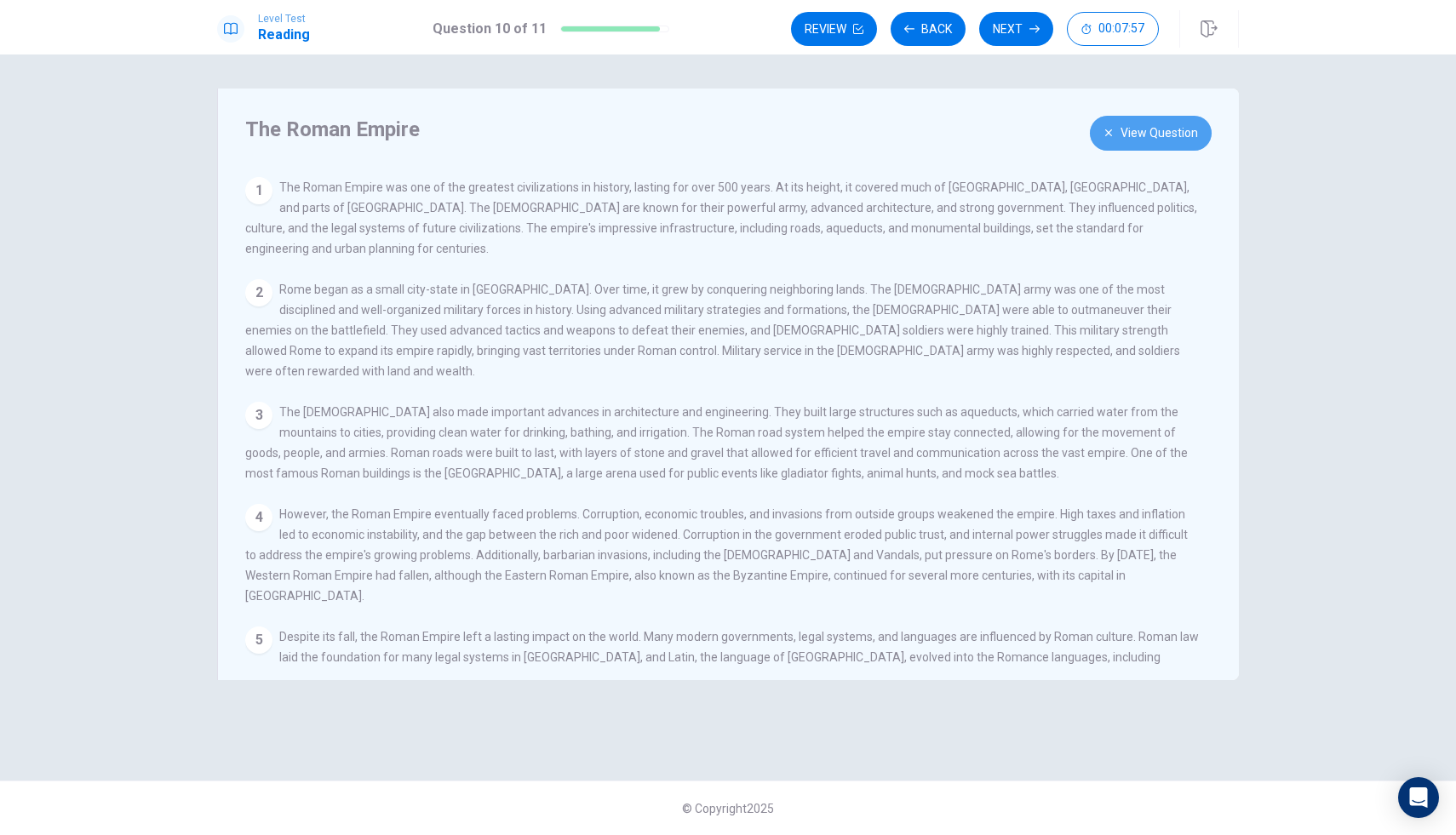
click at [1167, 136] on button "View Question" at bounding box center [1150, 133] width 122 height 35
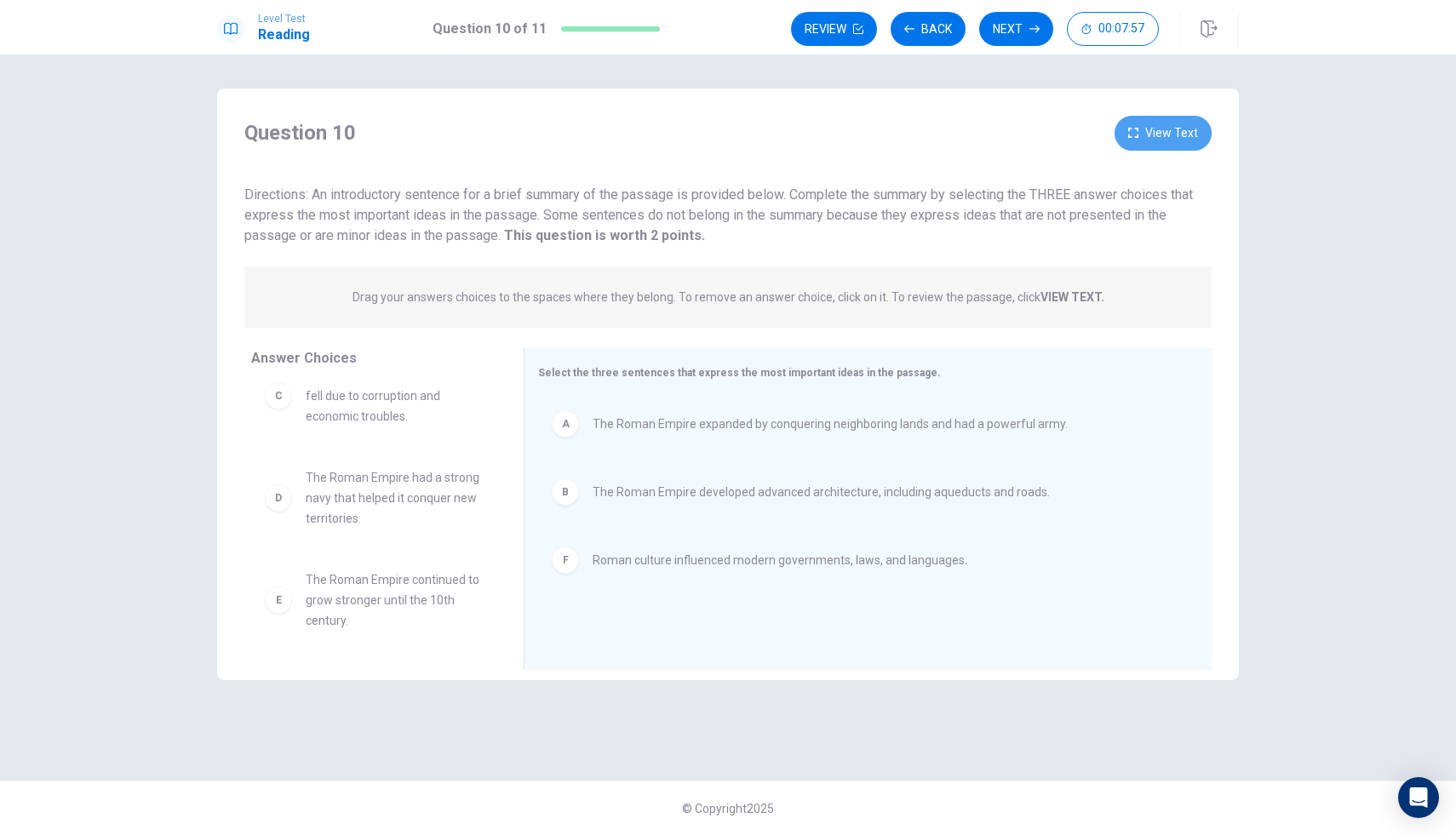
click at [1167, 136] on button "View Text" at bounding box center [1163, 133] width 98 height 35
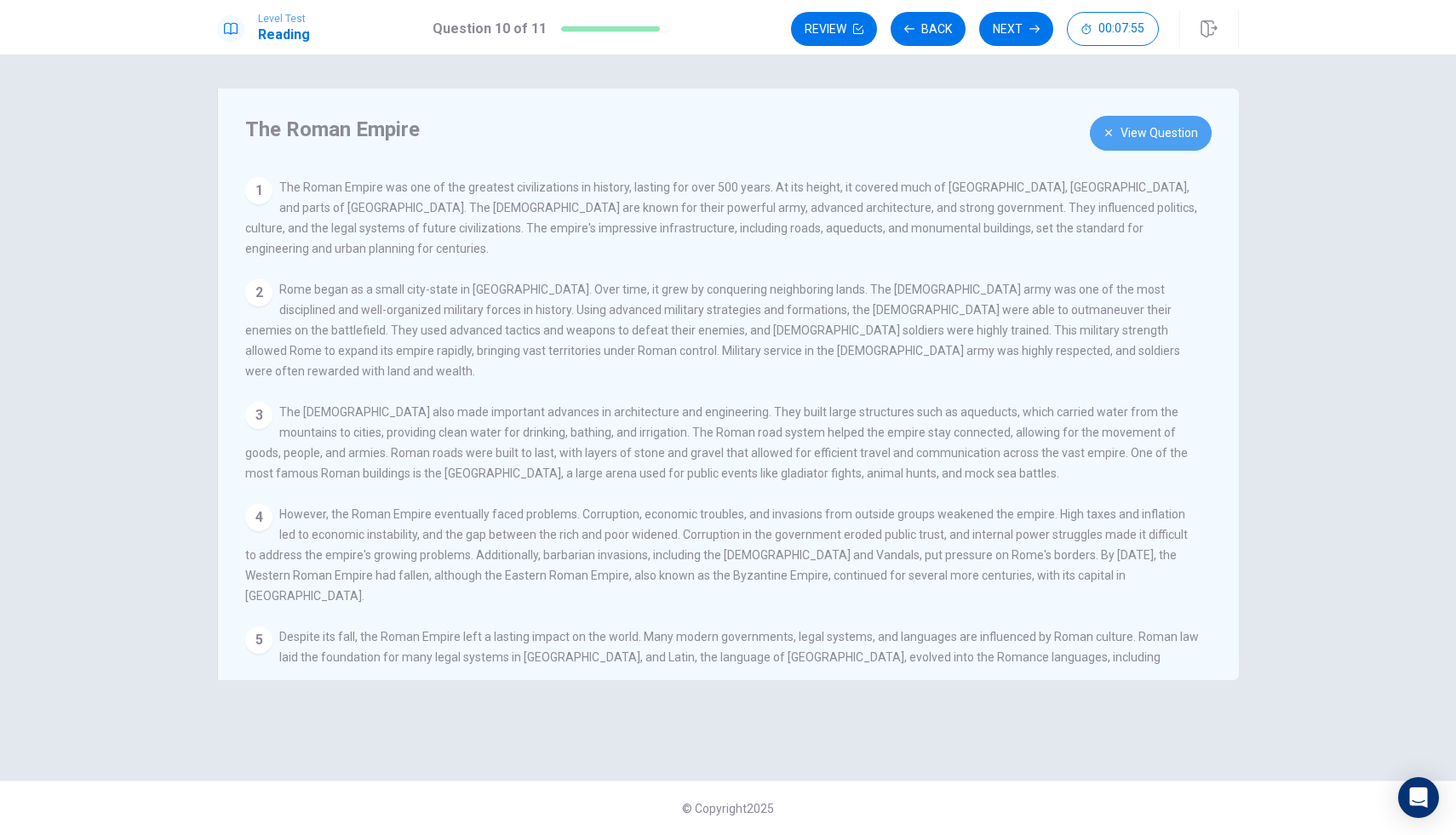
click at [1169, 138] on button "View Question" at bounding box center [1150, 133] width 122 height 35
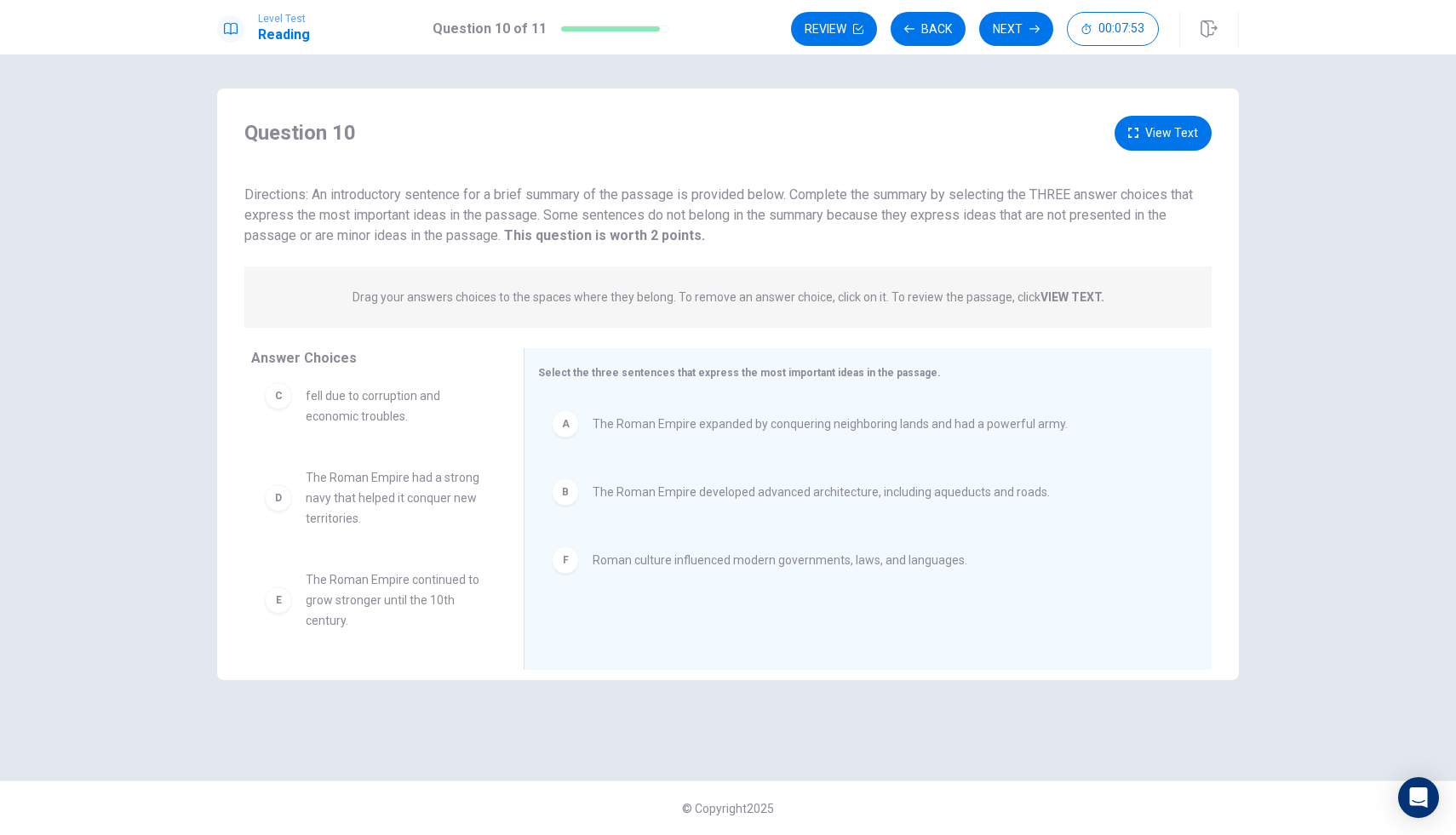
click at [1043, 26] on button "Next" at bounding box center [1016, 29] width 74 height 34
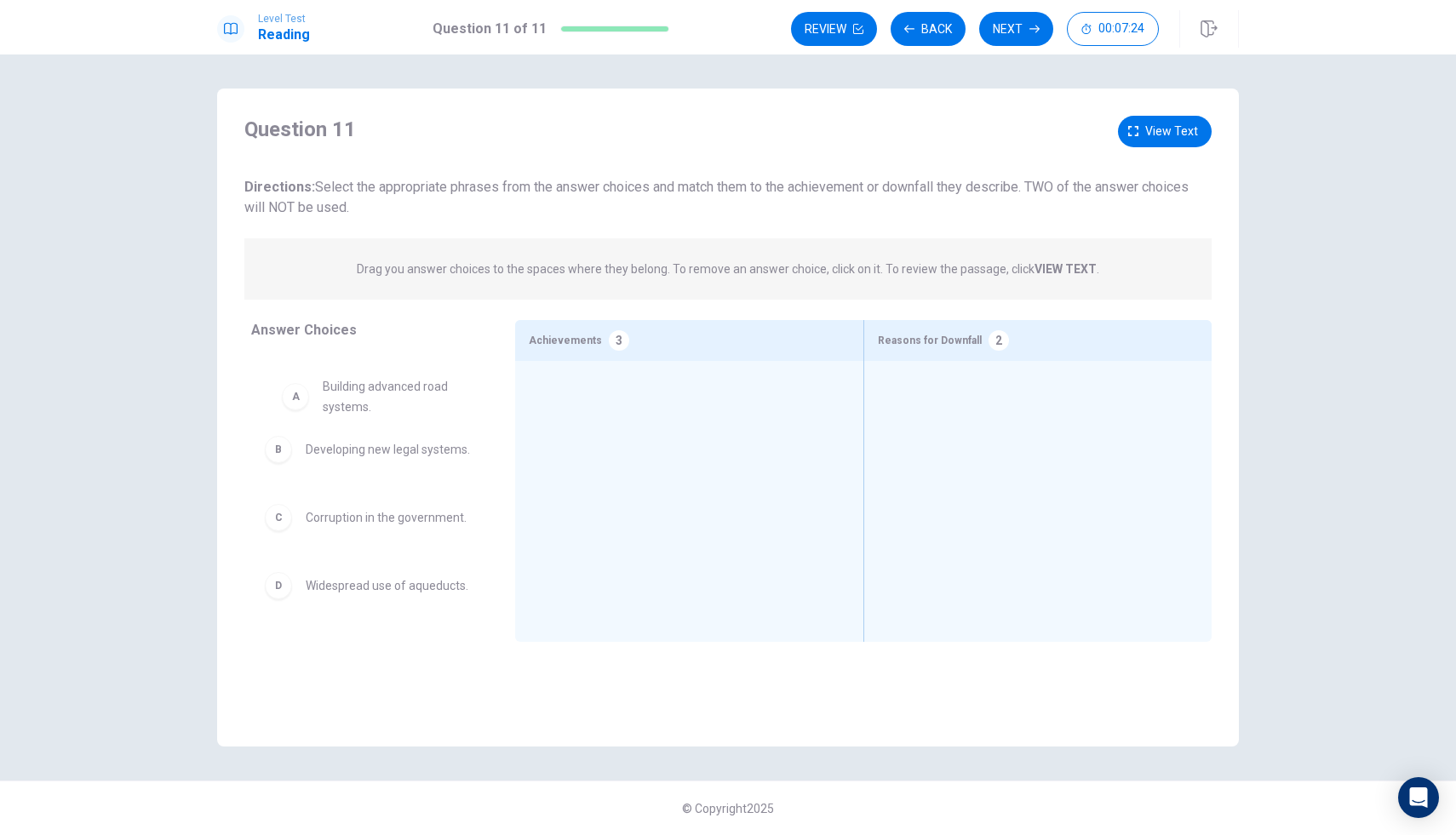
drag, startPoint x: 392, startPoint y: 378, endPoint x: 413, endPoint y: 391, distance: 24.7
drag, startPoint x: 366, startPoint y: 471, endPoint x: 622, endPoint y: 482, distance: 256.2
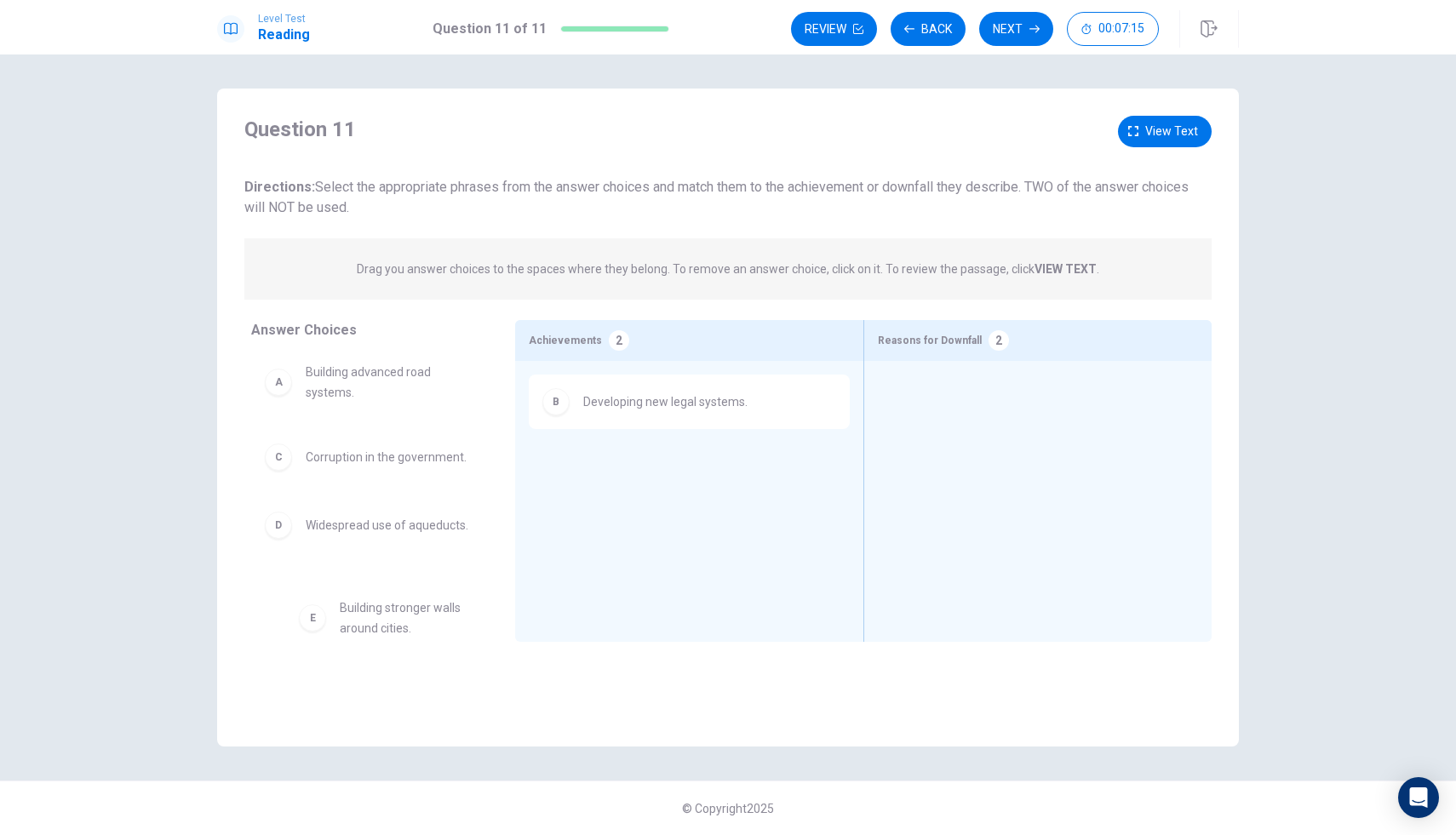
scroll to position [9, 0]
drag, startPoint x: 426, startPoint y: 606, endPoint x: 1081, endPoint y: 619, distance: 655.1
drag, startPoint x: 399, startPoint y: 597, endPoint x: 1248, endPoint y: 394, distance: 872.9
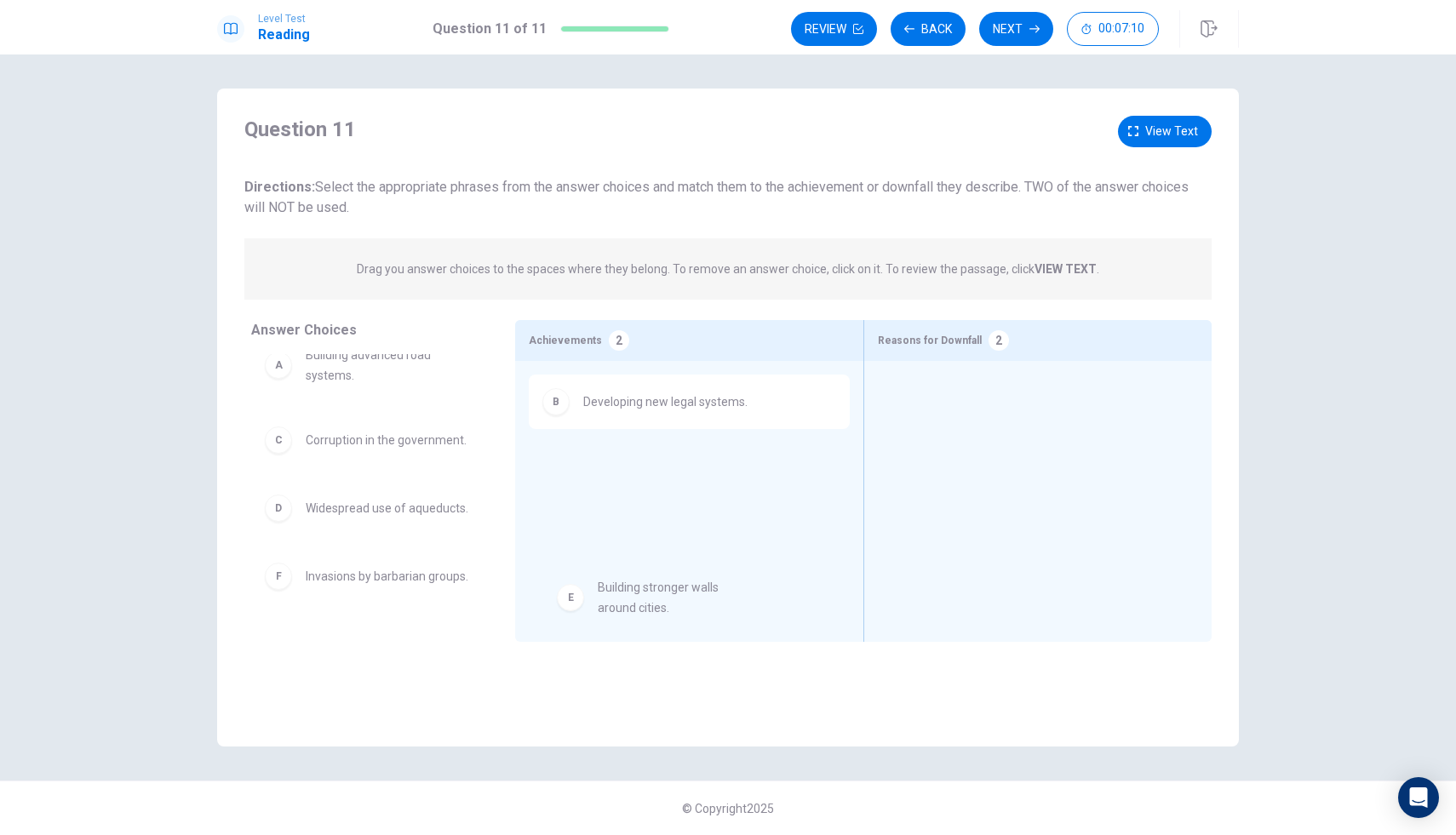
scroll to position [23, 0]
drag, startPoint x: 272, startPoint y: 606, endPoint x: 948, endPoint y: 362, distance: 718.7
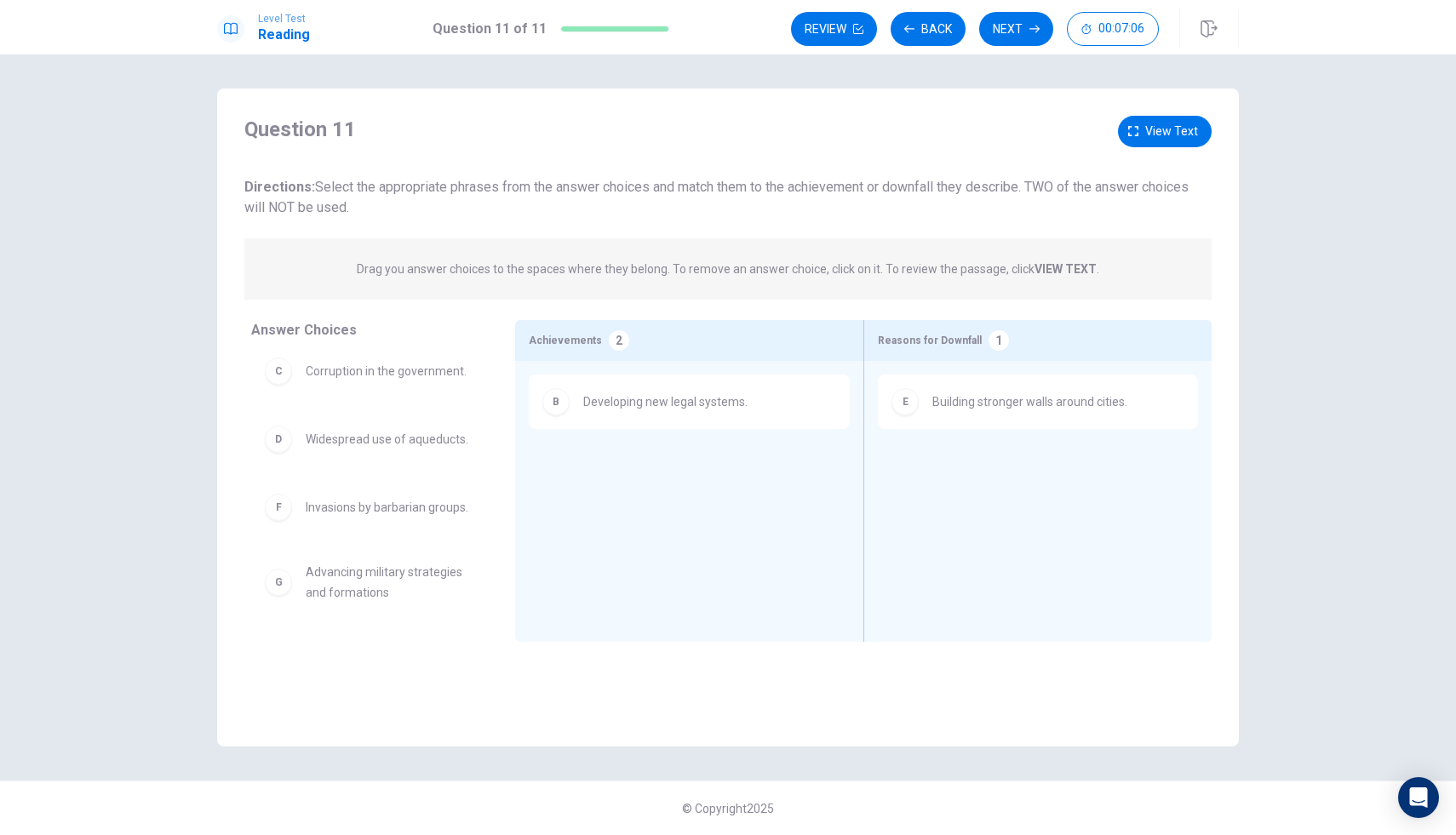
scroll to position [119, 0]
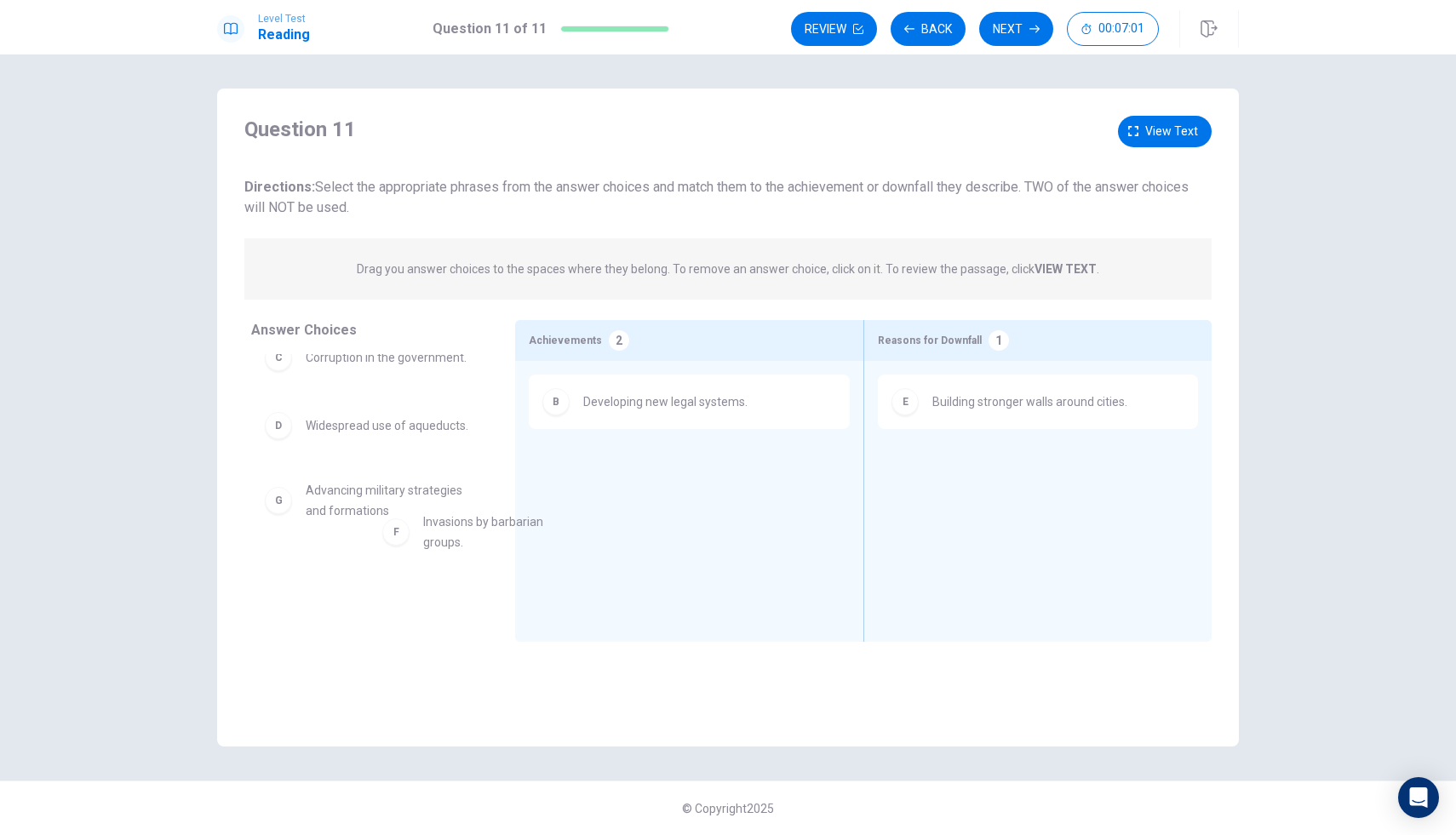
drag, startPoint x: 401, startPoint y: 497, endPoint x: 524, endPoint y: 531, distance: 127.6
drag, startPoint x: 417, startPoint y: 518, endPoint x: 1056, endPoint y: 506, distance: 639.1
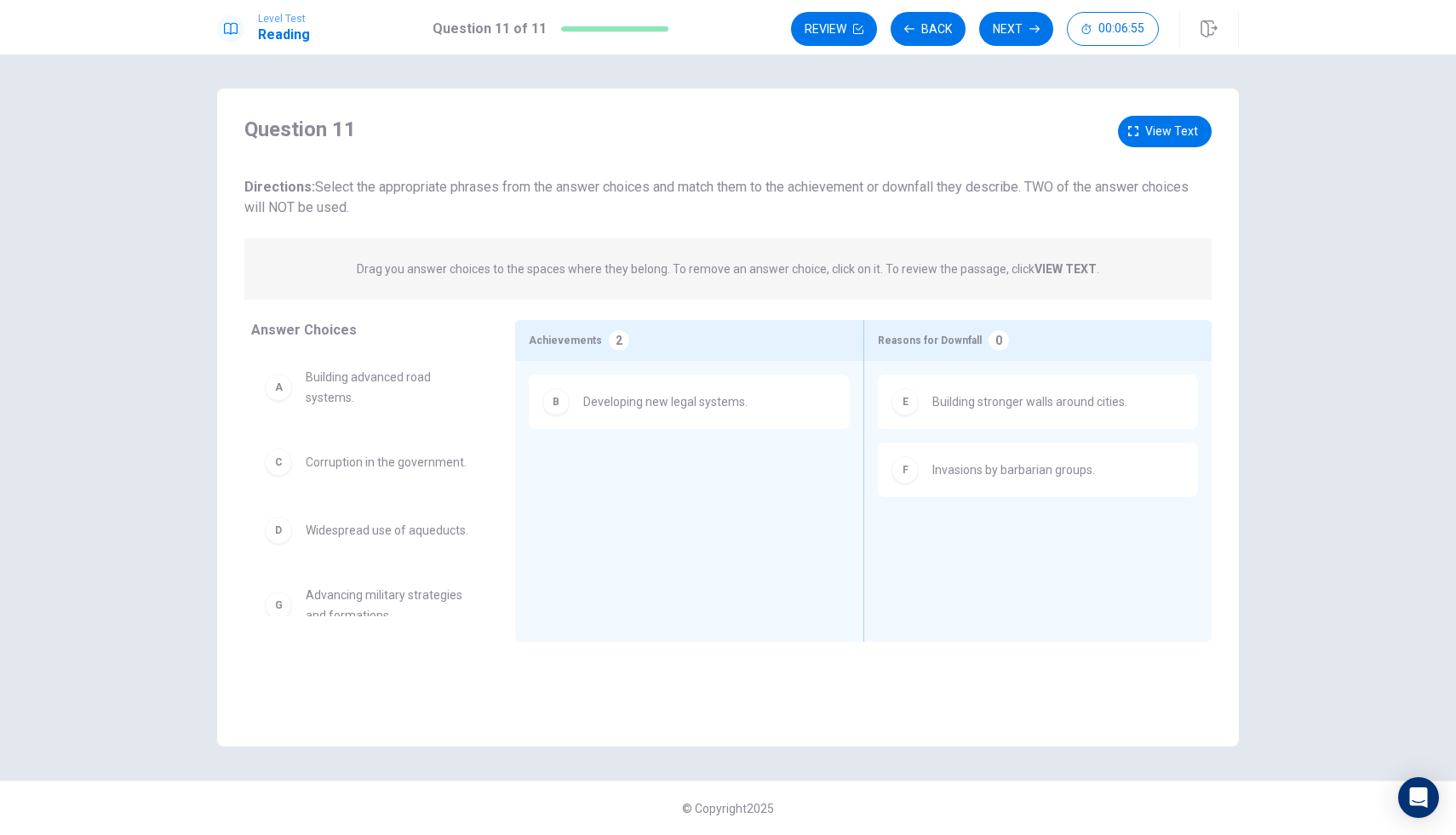
scroll to position [0, 0]
drag, startPoint x: 399, startPoint y: 398, endPoint x: 633, endPoint y: 482, distance: 248.6
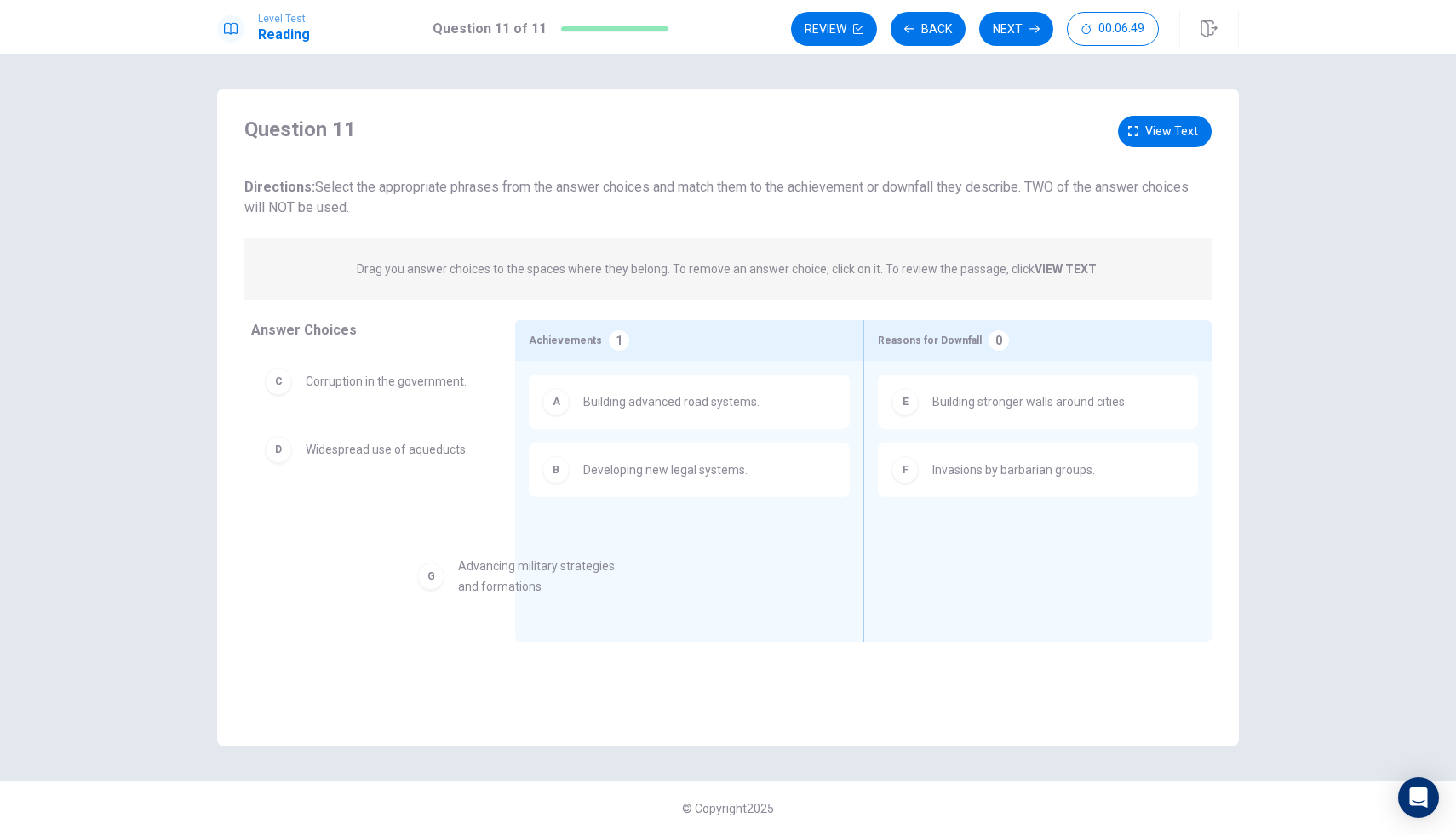
drag, startPoint x: 459, startPoint y: 503, endPoint x: 666, endPoint y: 556, distance: 213.7
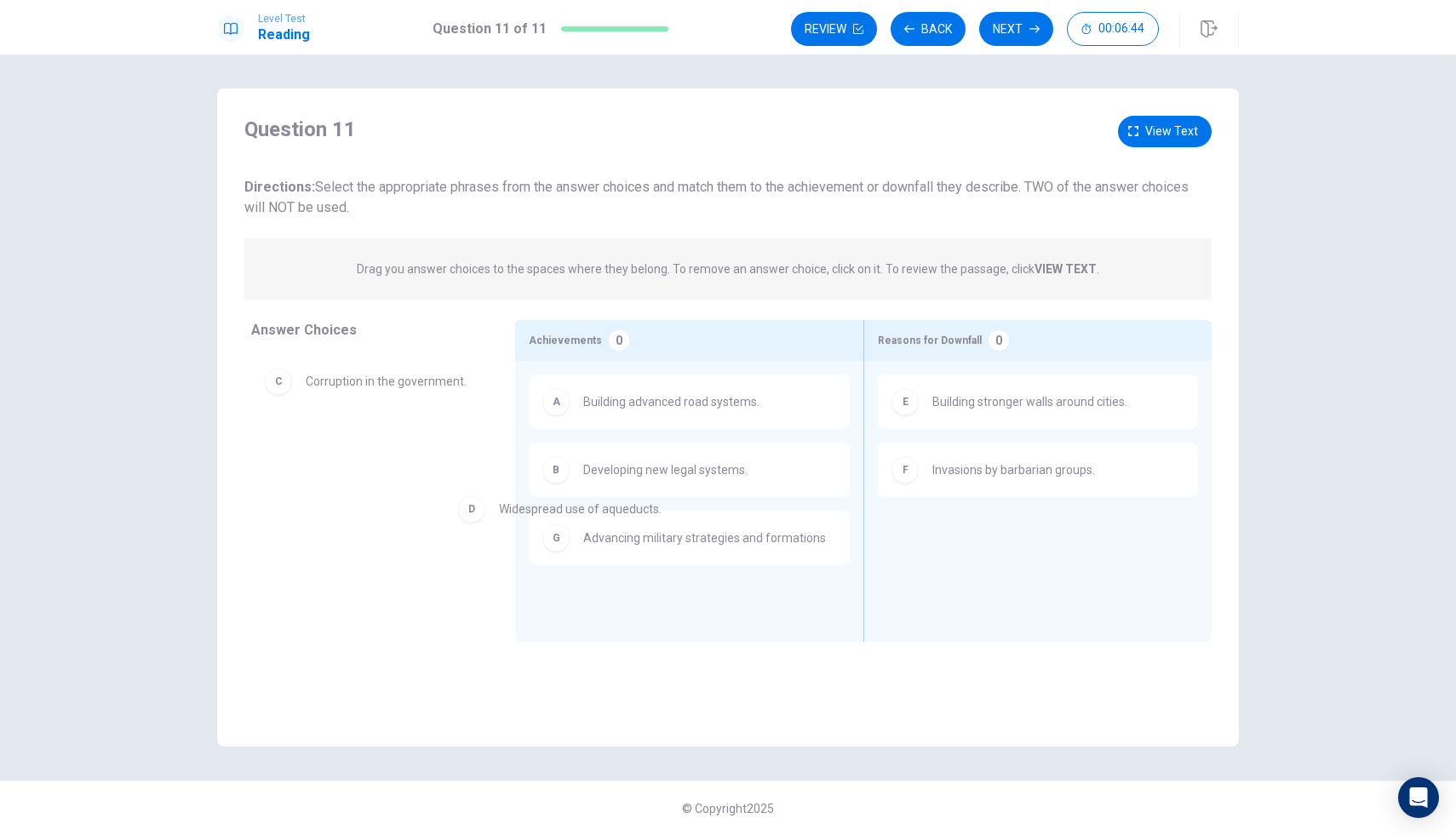
drag, startPoint x: 547, startPoint y: 496, endPoint x: 873, endPoint y: 553, distance: 330.9
drag, startPoint x: 420, startPoint y: 389, endPoint x: 457, endPoint y: 456, distance: 76.5
drag, startPoint x: 457, startPoint y: 456, endPoint x: 1139, endPoint y: 548, distance: 688.2
drag, startPoint x: 286, startPoint y: 449, endPoint x: 1003, endPoint y: 552, distance: 724.4
drag, startPoint x: 453, startPoint y: 453, endPoint x: 1151, endPoint y: 554, distance: 705.3
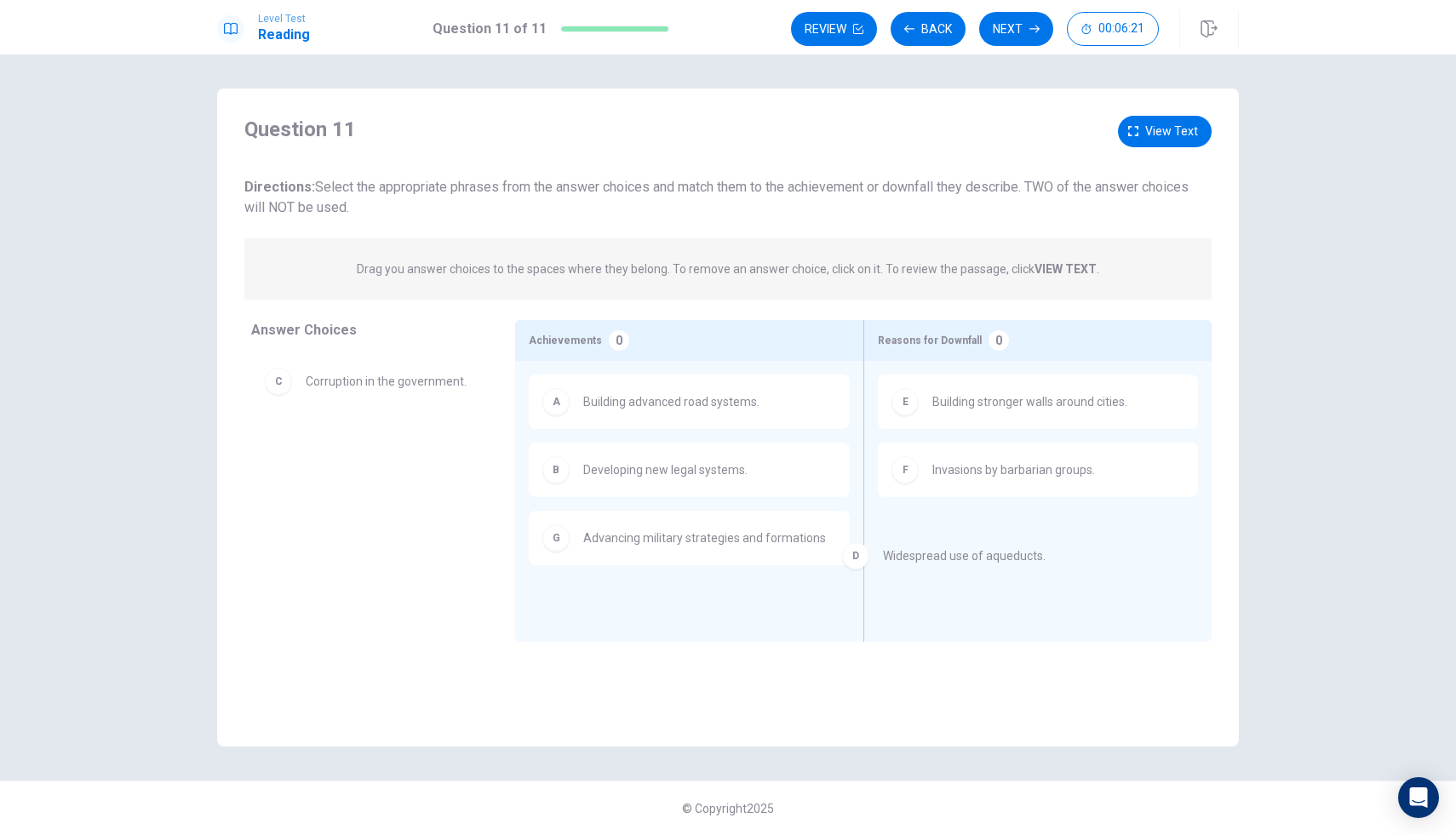
drag, startPoint x: 335, startPoint y: 448, endPoint x: 944, endPoint y: 558, distance: 618.9
click at [978, 558] on div "E Building stronger walls around cities. F Invasions by [DEMOGRAPHIC_DATA] grou…" at bounding box center [1038, 475] width 320 height 201
drag, startPoint x: 393, startPoint y: 463, endPoint x: 1046, endPoint y: 556, distance: 659.6
drag, startPoint x: 397, startPoint y: 460, endPoint x: 1141, endPoint y: 572, distance: 752.4
drag, startPoint x: 365, startPoint y: 397, endPoint x: 1056, endPoint y: 535, distance: 704.6
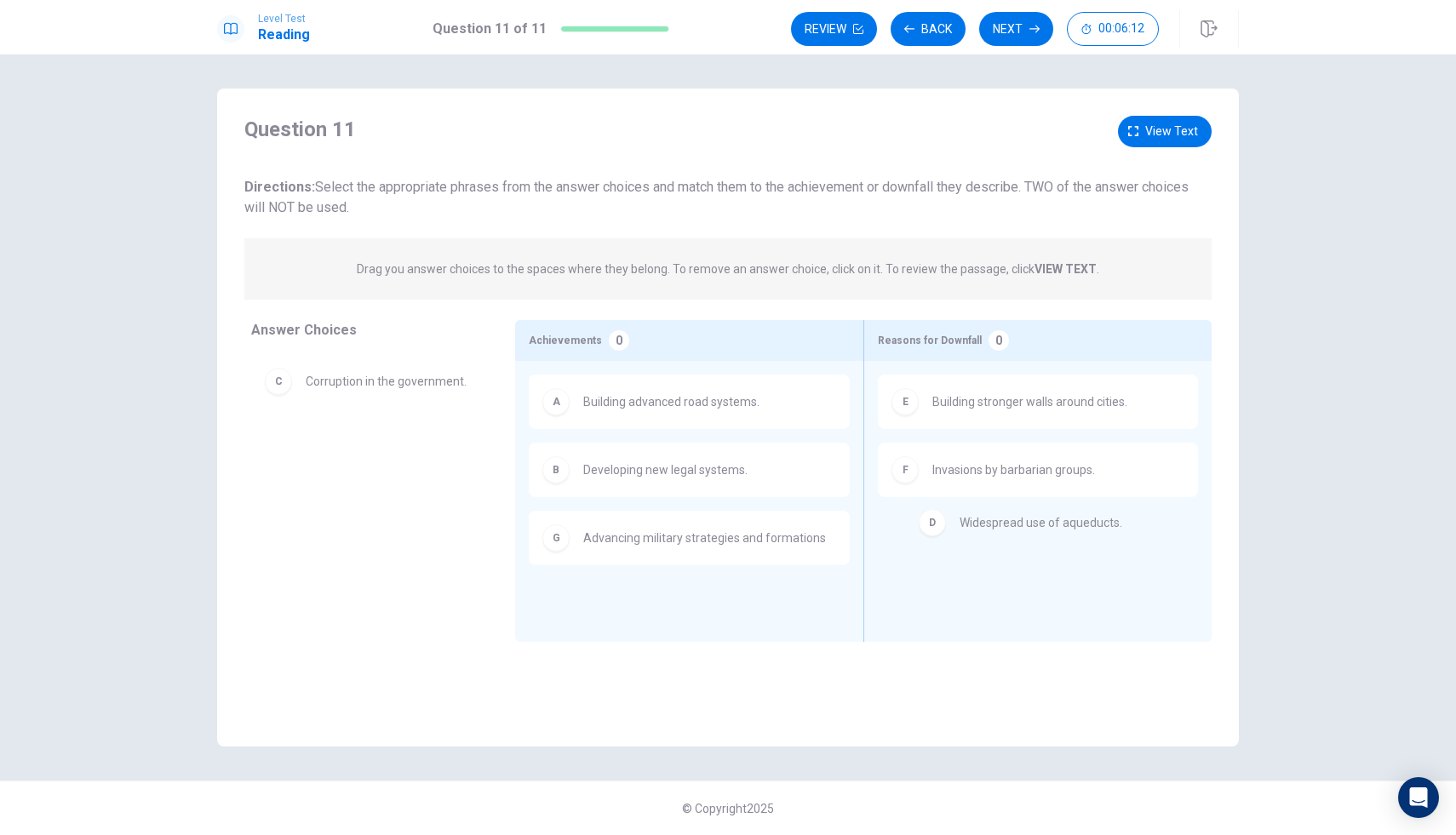
drag, startPoint x: 432, startPoint y: 446, endPoint x: 1092, endPoint y: 519, distance: 664.0
click at [1009, 37] on button "Next" at bounding box center [1016, 29] width 74 height 34
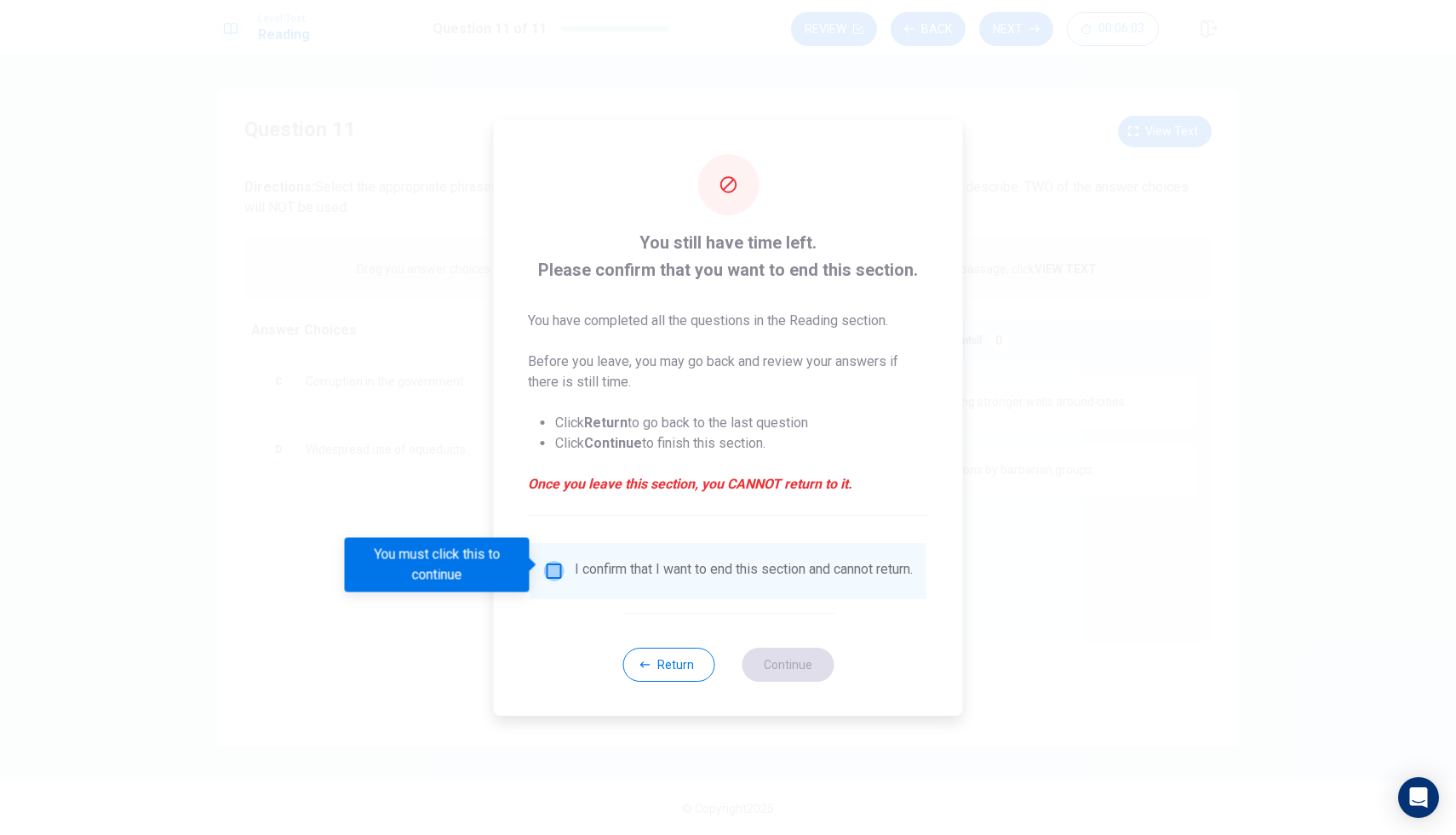
click at [555, 561] on input "You must click this to continue" at bounding box center [555, 572] width 21 height 21
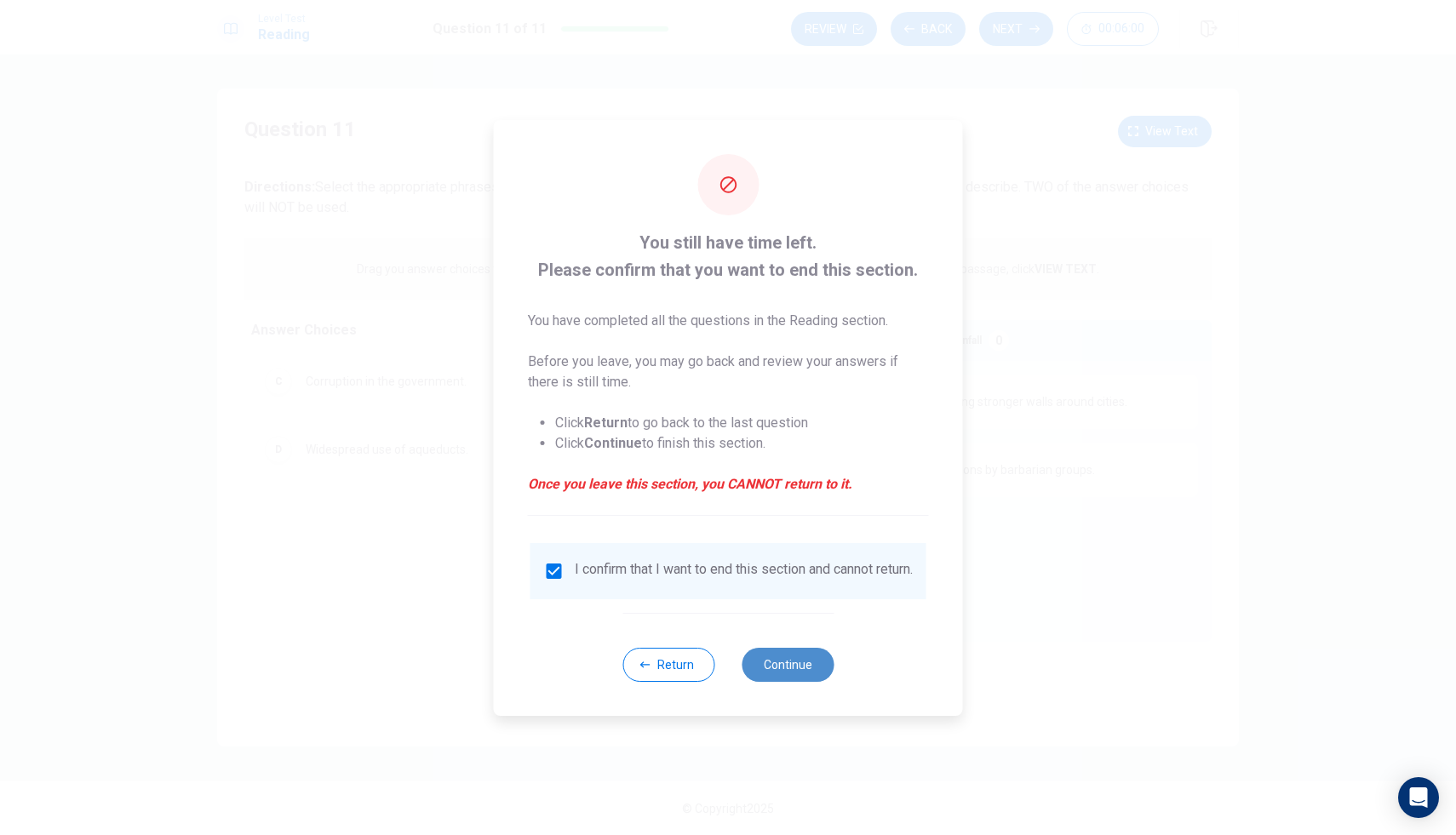
click at [783, 683] on button "Continue" at bounding box center [788, 666] width 92 height 34
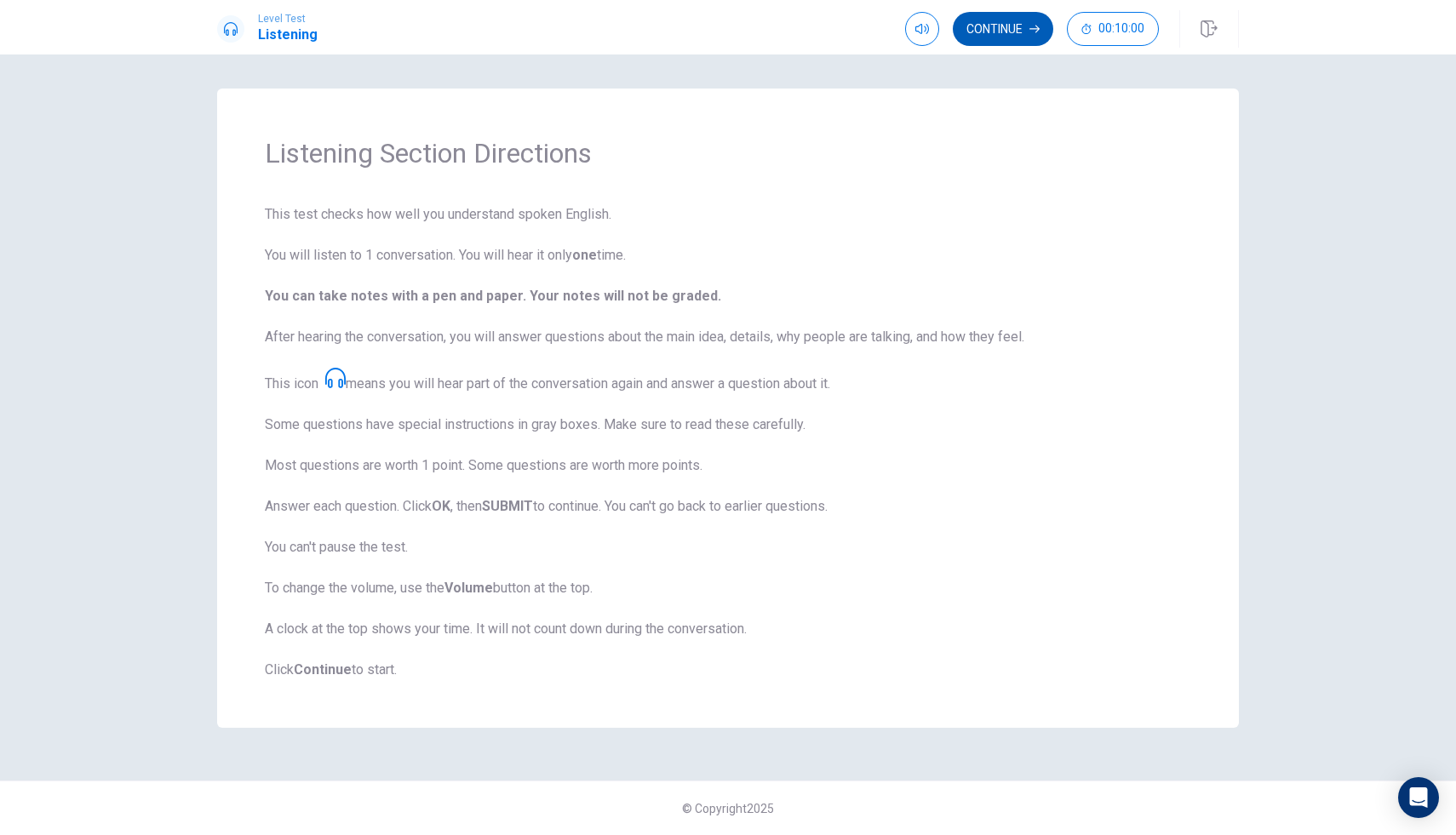
click at [981, 29] on button "Continue" at bounding box center [1003, 29] width 100 height 34
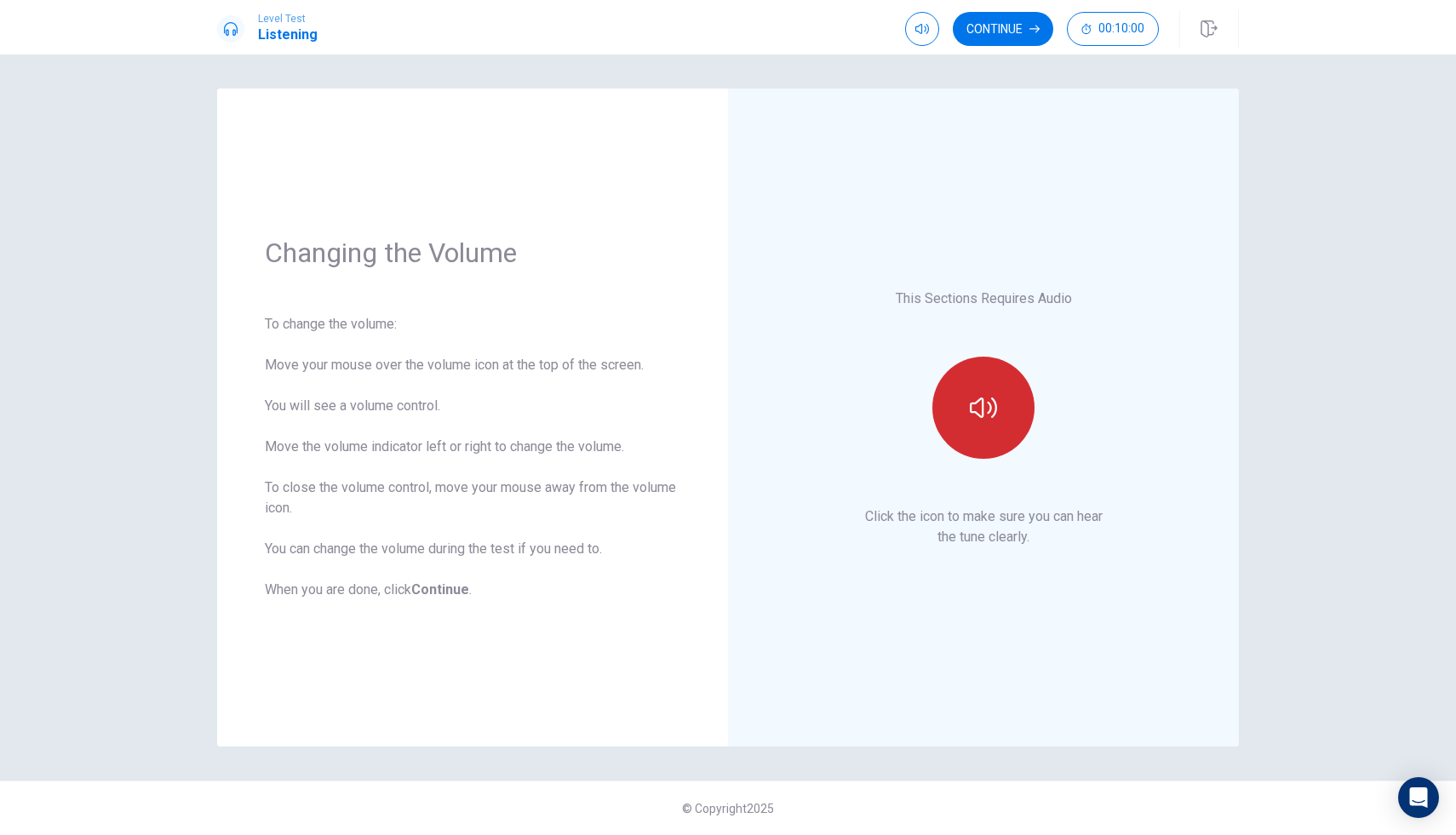
click at [1013, 412] on button "button" at bounding box center [984, 408] width 102 height 102
click at [1003, 385] on button "button" at bounding box center [984, 408] width 102 height 102
click at [1003, 388] on button "button" at bounding box center [984, 408] width 102 height 102
click at [1004, 25] on button "Continue" at bounding box center [1003, 29] width 100 height 34
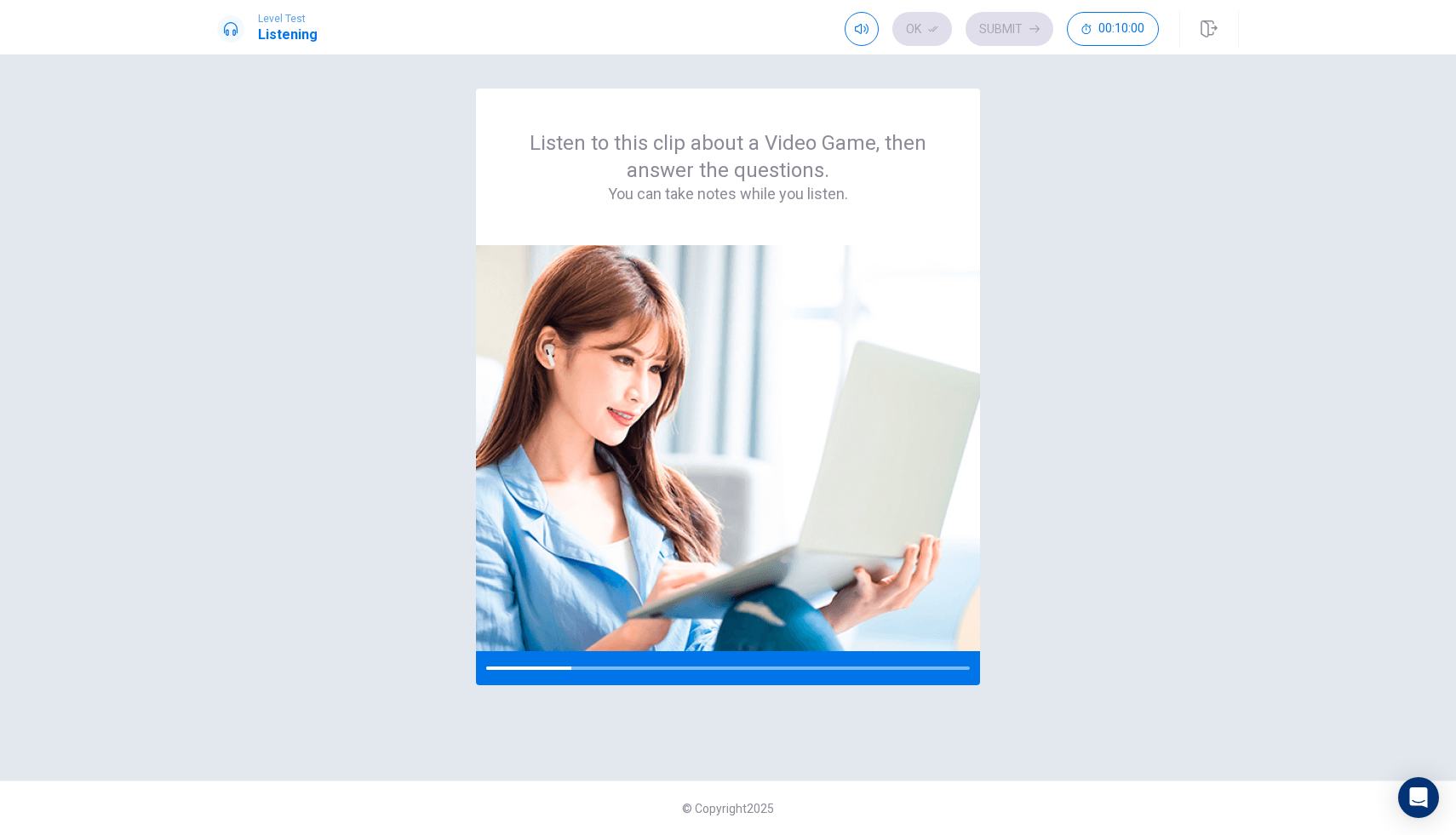
click at [1044, 327] on div "Listen to this clip about a Video Game, then answer the questions. You can take…" at bounding box center [727, 418] width 1021 height 658
drag, startPoint x: 1038, startPoint y: 329, endPoint x: 702, endPoint y: 336, distance: 336.1
click at [700, 337] on div "Listen to this clip about a Video Game, then answer the questions. You can take…" at bounding box center [727, 418] width 1021 height 658
click at [705, 335] on img at bounding box center [728, 448] width 505 height 406
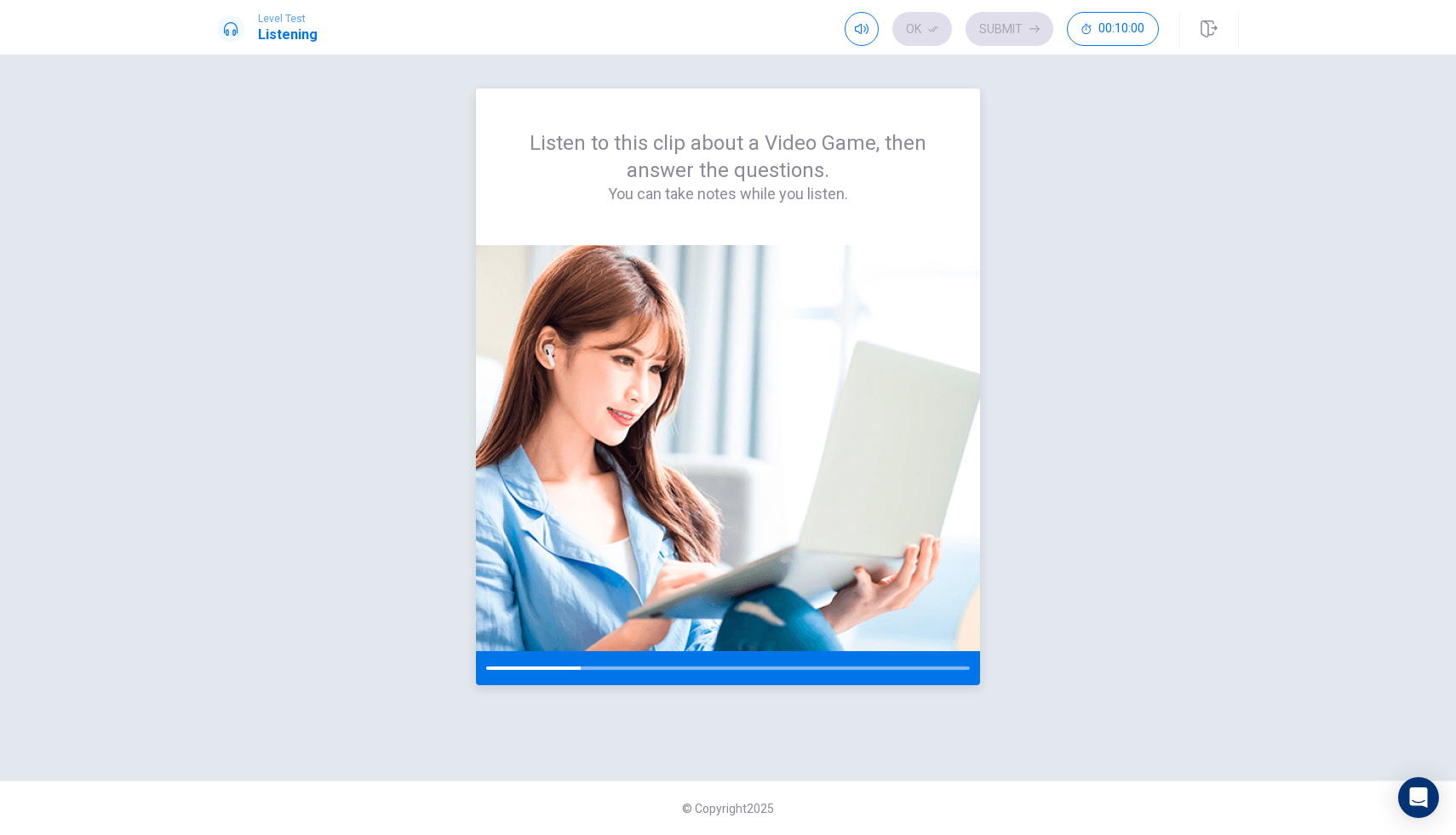
drag, startPoint x: 705, startPoint y: 335, endPoint x: 918, endPoint y: 357, distance: 214.1
click at [918, 357] on img at bounding box center [728, 448] width 505 height 406
drag, startPoint x: 667, startPoint y: 342, endPoint x: 861, endPoint y: 342, distance: 194.0
drag, startPoint x: 845, startPoint y: 351, endPoint x: 276, endPoint y: 374, distance: 569.5
click at [314, 392] on div "Listen to this clip about a Video Game, then answer the questions. You can take…" at bounding box center [727, 418] width 1021 height 658
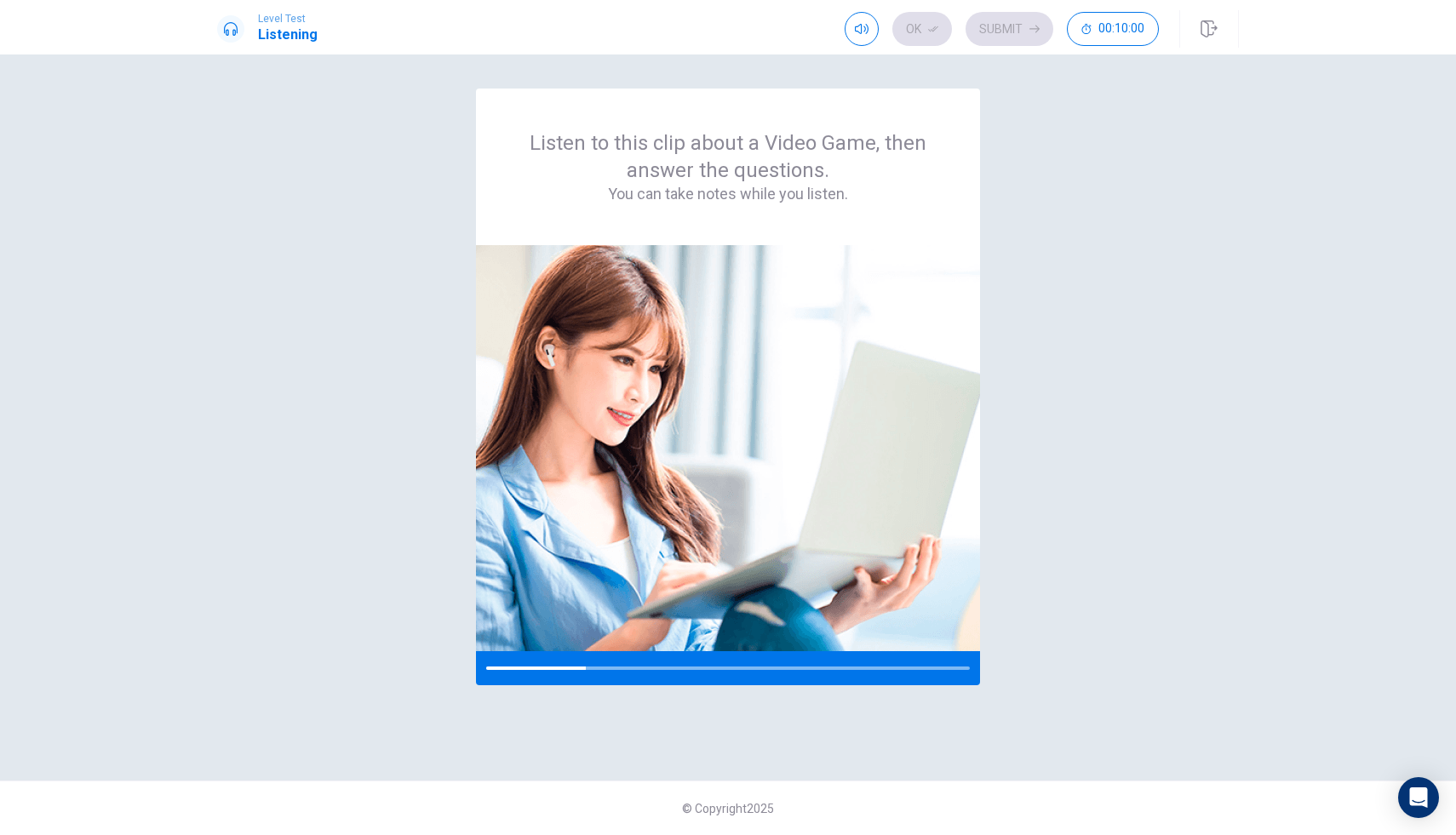
drag, startPoint x: 305, startPoint y: 343, endPoint x: 1039, endPoint y: 386, distance: 735.3
drag, startPoint x: 979, startPoint y: 400, endPoint x: 687, endPoint y: 407, distance: 292.1
click at [689, 408] on div "Listen to this clip about a Video Game, then answer the questions. You can take…" at bounding box center [727, 418] width 1021 height 658
drag, startPoint x: 675, startPoint y: 406, endPoint x: 956, endPoint y: 386, distance: 281.7
drag, startPoint x: 888, startPoint y: 371, endPoint x: 453, endPoint y: 303, distance: 440.3
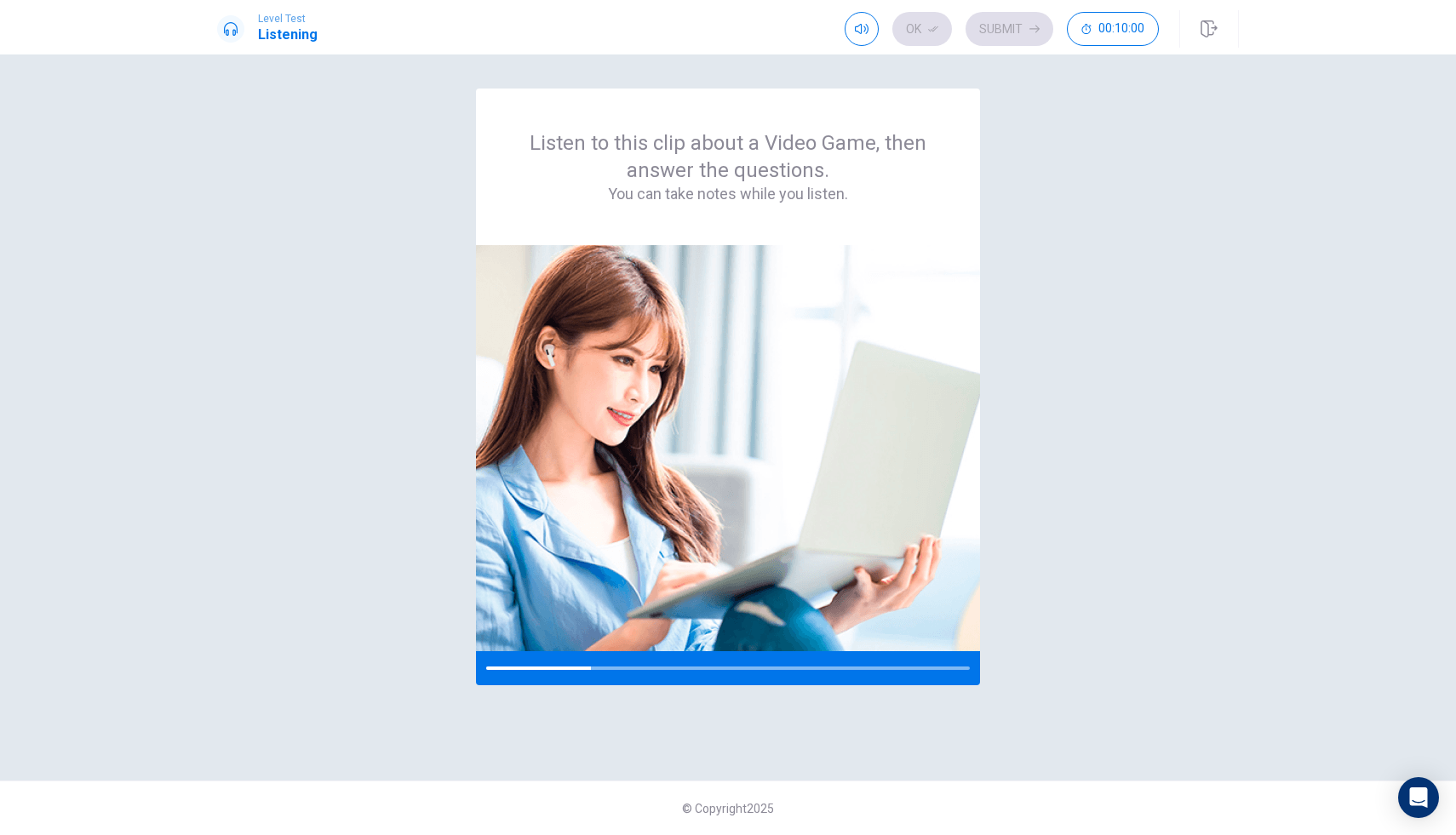
click at [380, 394] on div "Listen to this clip about a Video Game, then answer the questions. You can take…" at bounding box center [727, 418] width 1021 height 658
drag, startPoint x: 453, startPoint y: 303, endPoint x: 1152, endPoint y: 291, distance: 699.1
drag, startPoint x: 419, startPoint y: 304, endPoint x: 320, endPoint y: 297, distance: 99.2
click at [346, 301] on div "Listen to this clip about a Video Game, then answer the questions. You can take…" at bounding box center [727, 418] width 1021 height 658
drag, startPoint x: 1266, startPoint y: 329, endPoint x: 1012, endPoint y: 166, distance: 301.8
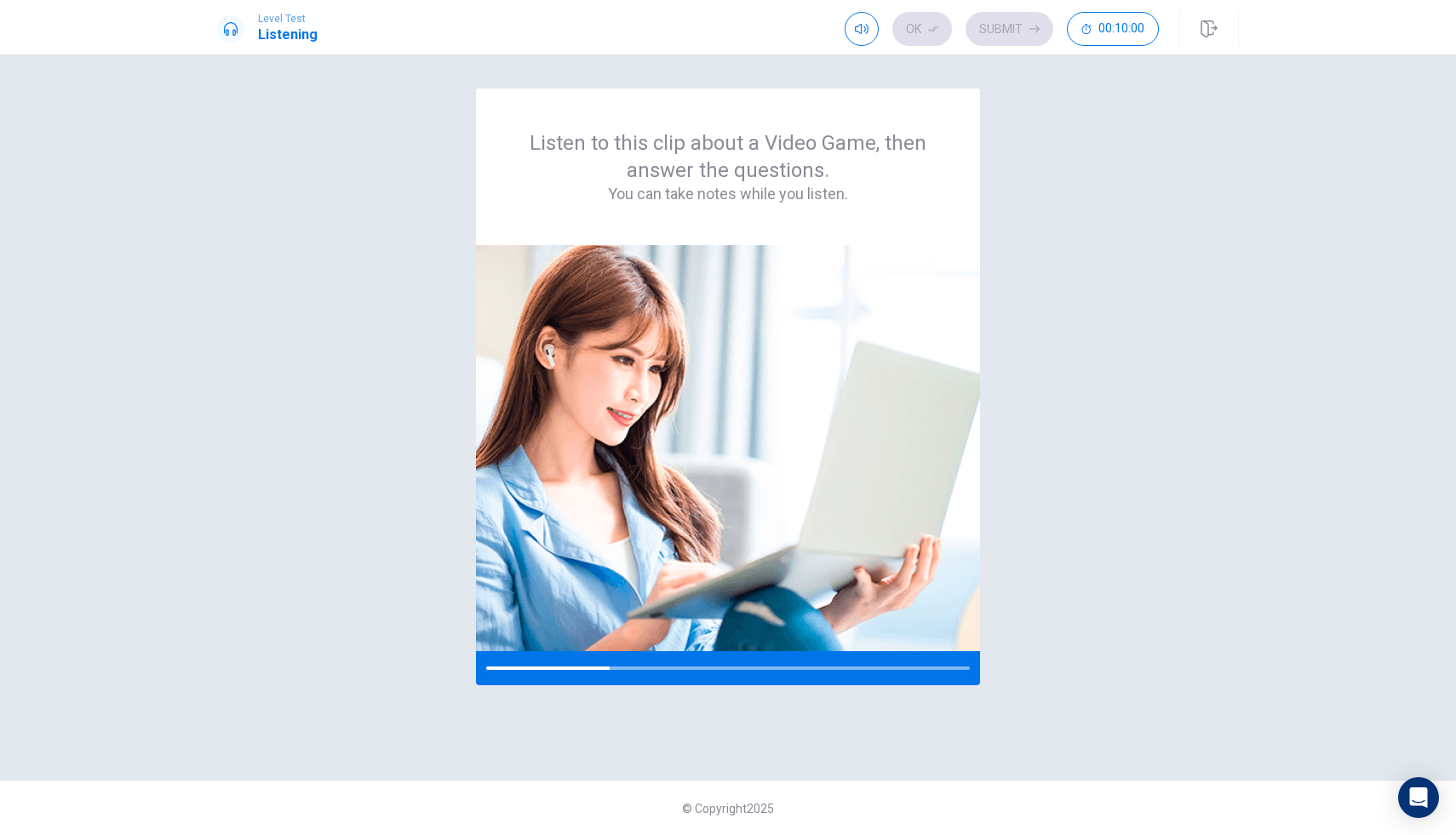
click at [496, 233] on div "Listen to this clip about a Video Game, then answer the questions. You can take…" at bounding box center [728, 387] width 505 height 597
drag, startPoint x: 1383, startPoint y: 239, endPoint x: 1307, endPoint y: 382, distance: 161.9
click at [1317, 409] on div "Listen to this clip about a Video Game, then answer the questions. You can take…" at bounding box center [728, 445] width 1456 height 781
drag, startPoint x: 1218, startPoint y: 337, endPoint x: 861, endPoint y: 243, distance: 369.2
click at [818, 250] on div "Listen to this clip about a Video Game, then answer the questions. You can take…" at bounding box center [728, 418] width 1076 height 658
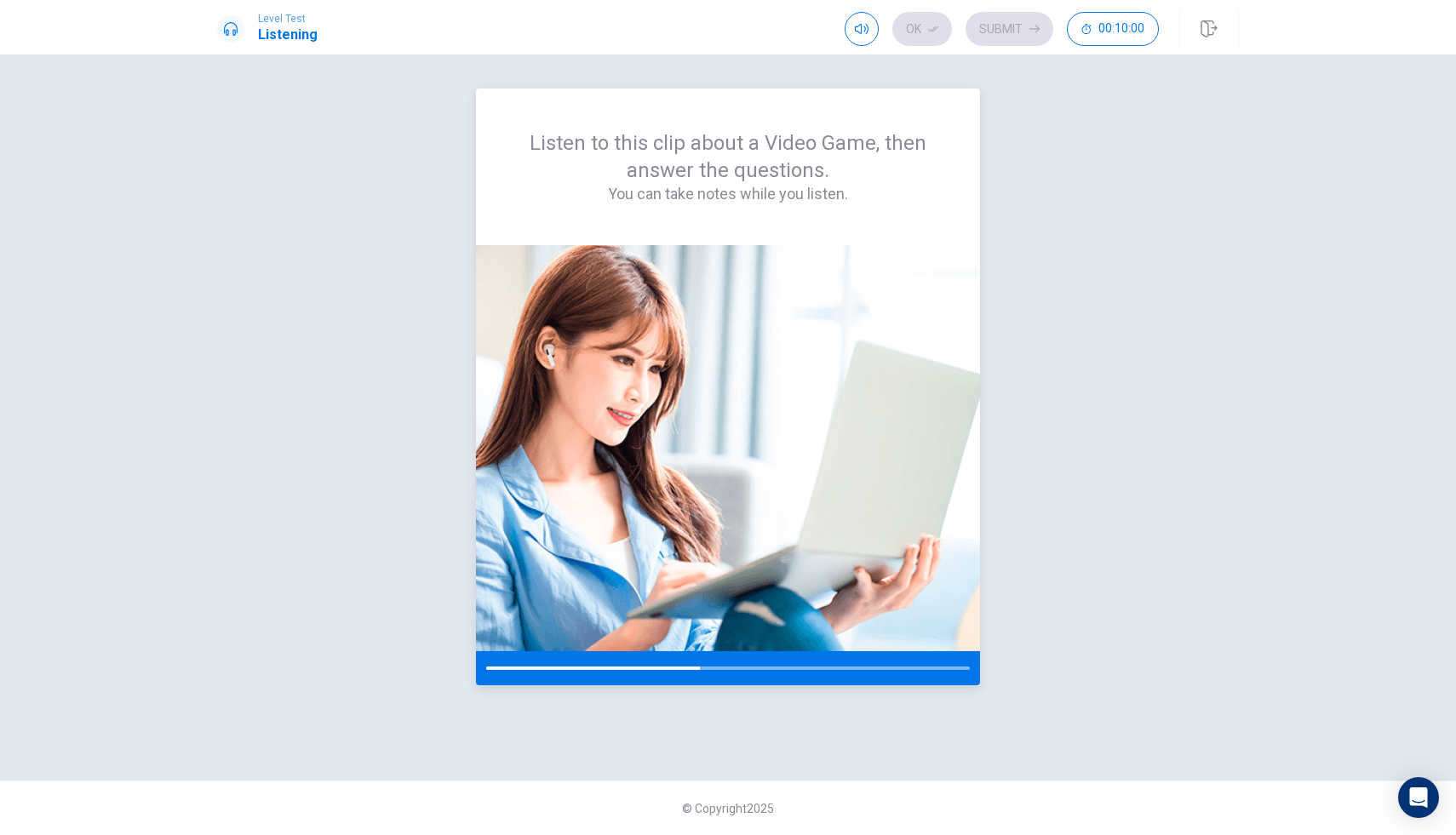
drag, startPoint x: 954, startPoint y: 313, endPoint x: 901, endPoint y: 219, distance: 107.9
click at [942, 240] on div "Listen to this clip about a Video Game, then answer the questions. You can take…" at bounding box center [728, 387] width 505 height 597
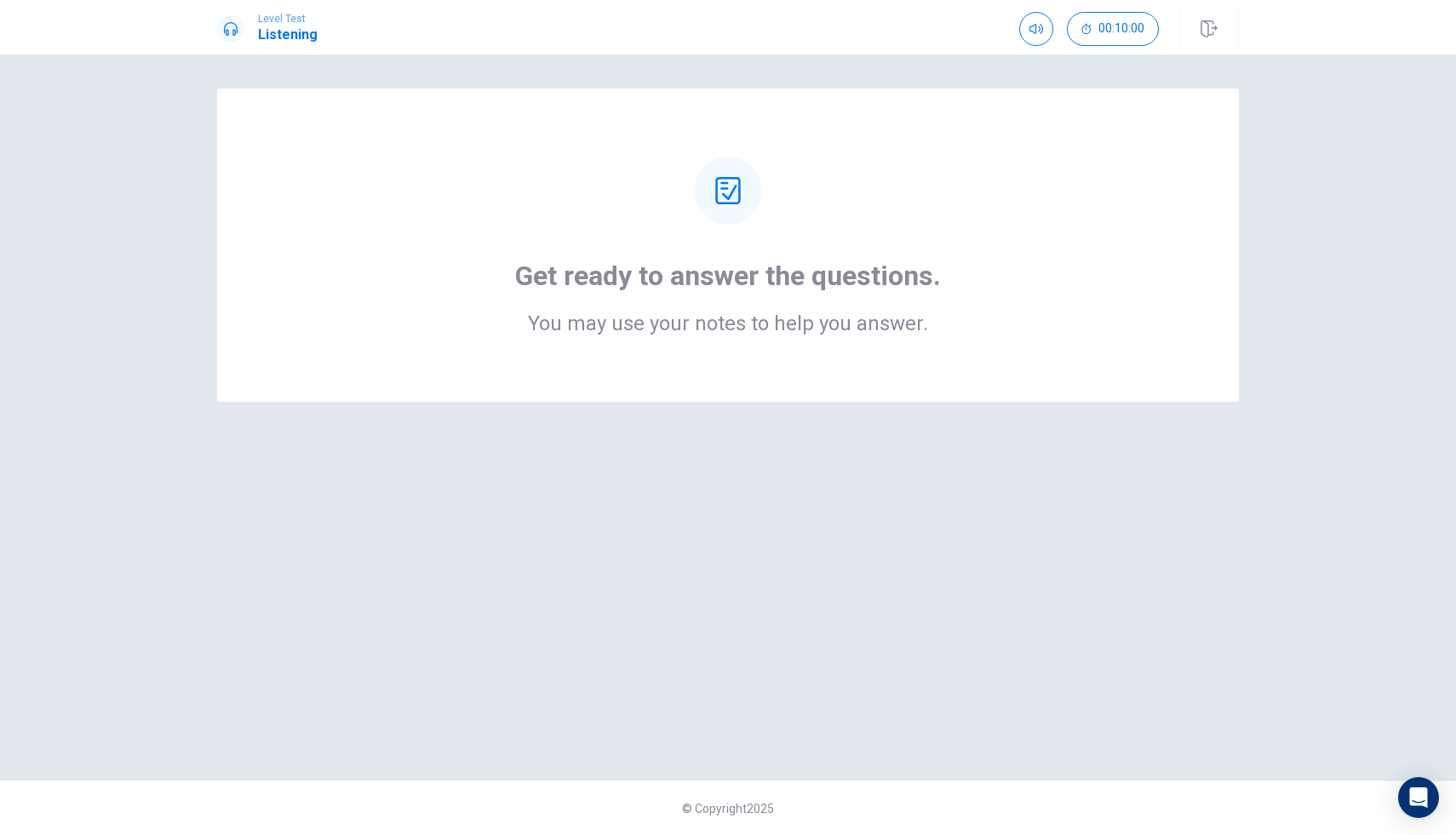
click at [740, 274] on h1 "Get ready to answer the questions." at bounding box center [728, 275] width 426 height 34
click at [743, 167] on div at bounding box center [728, 191] width 68 height 68
drag, startPoint x: 710, startPoint y: 204, endPoint x: 715, endPoint y: 196, distance: 9.4
click at [709, 202] on div at bounding box center [728, 191] width 68 height 68
drag, startPoint x: 728, startPoint y: 195, endPoint x: 763, endPoint y: 205, distance: 36.4
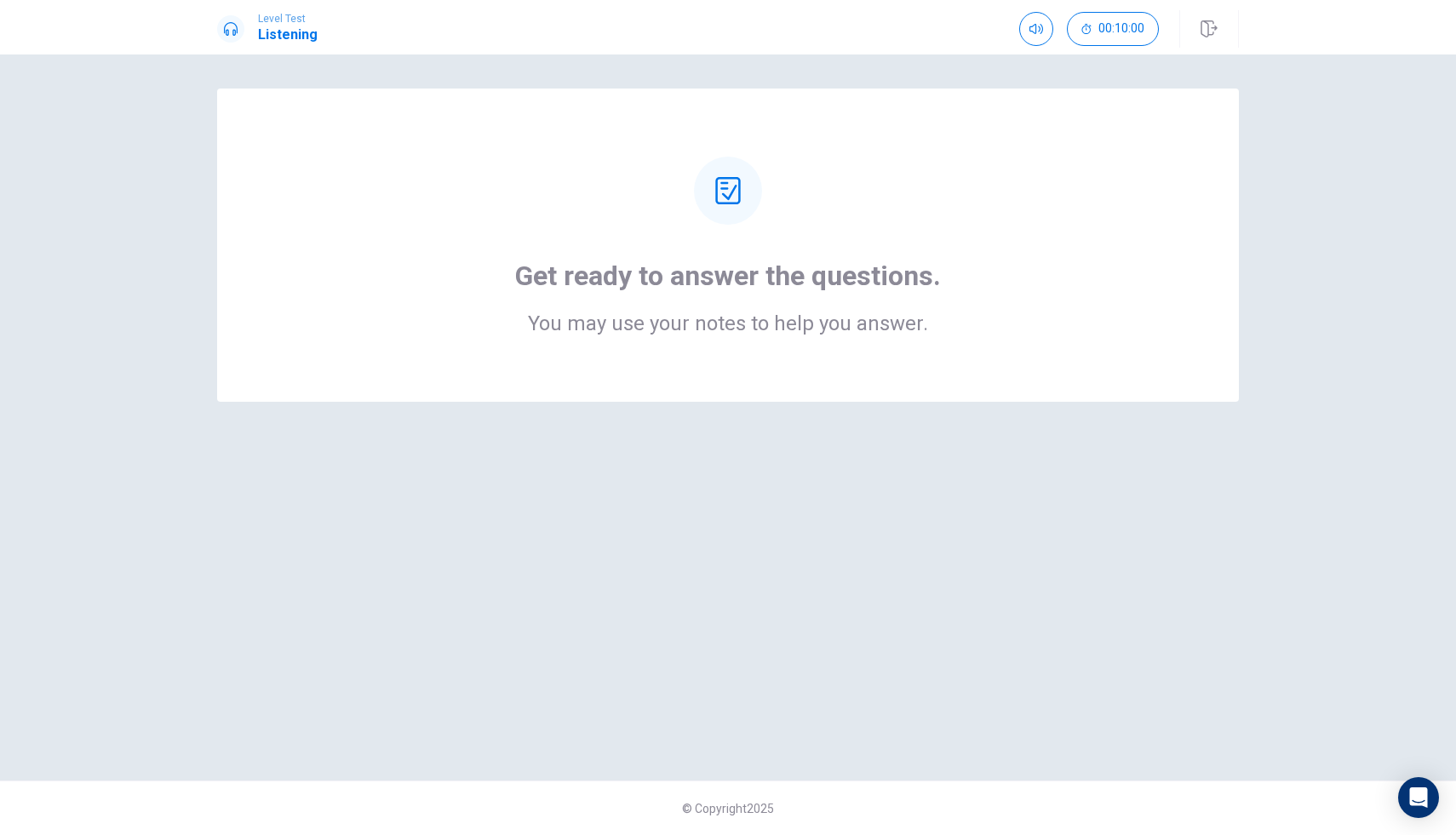
click at [732, 199] on icon at bounding box center [728, 190] width 27 height 27
drag, startPoint x: 794, startPoint y: 250, endPoint x: 905, endPoint y: 280, distance: 115.0
click at [874, 280] on div "Get ready to answer the questions. You may use your notes to help you answer." at bounding box center [728, 245] width 886 height 177
click at [979, 278] on div "Get ready to answer the questions. You may use your notes to help you answer." at bounding box center [728, 245] width 886 height 177
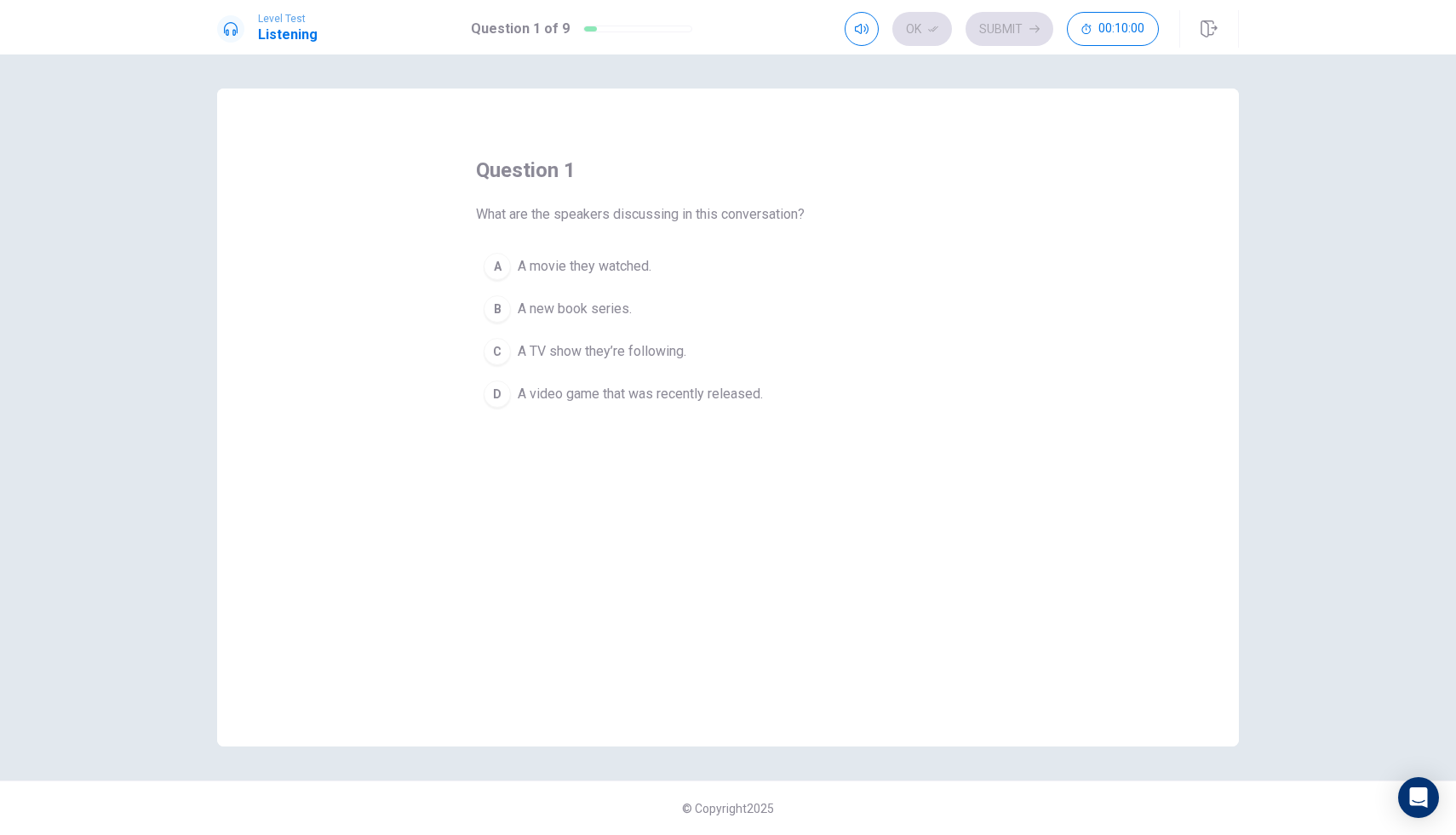
drag, startPoint x: 977, startPoint y: 281, endPoint x: 885, endPoint y: 381, distance: 135.9
click at [958, 303] on div "A A movie they watched. B A new book series. C A TV show they’re following. D A…" at bounding box center [728, 330] width 505 height 170
click at [498, 392] on div "D" at bounding box center [497, 394] width 27 height 27
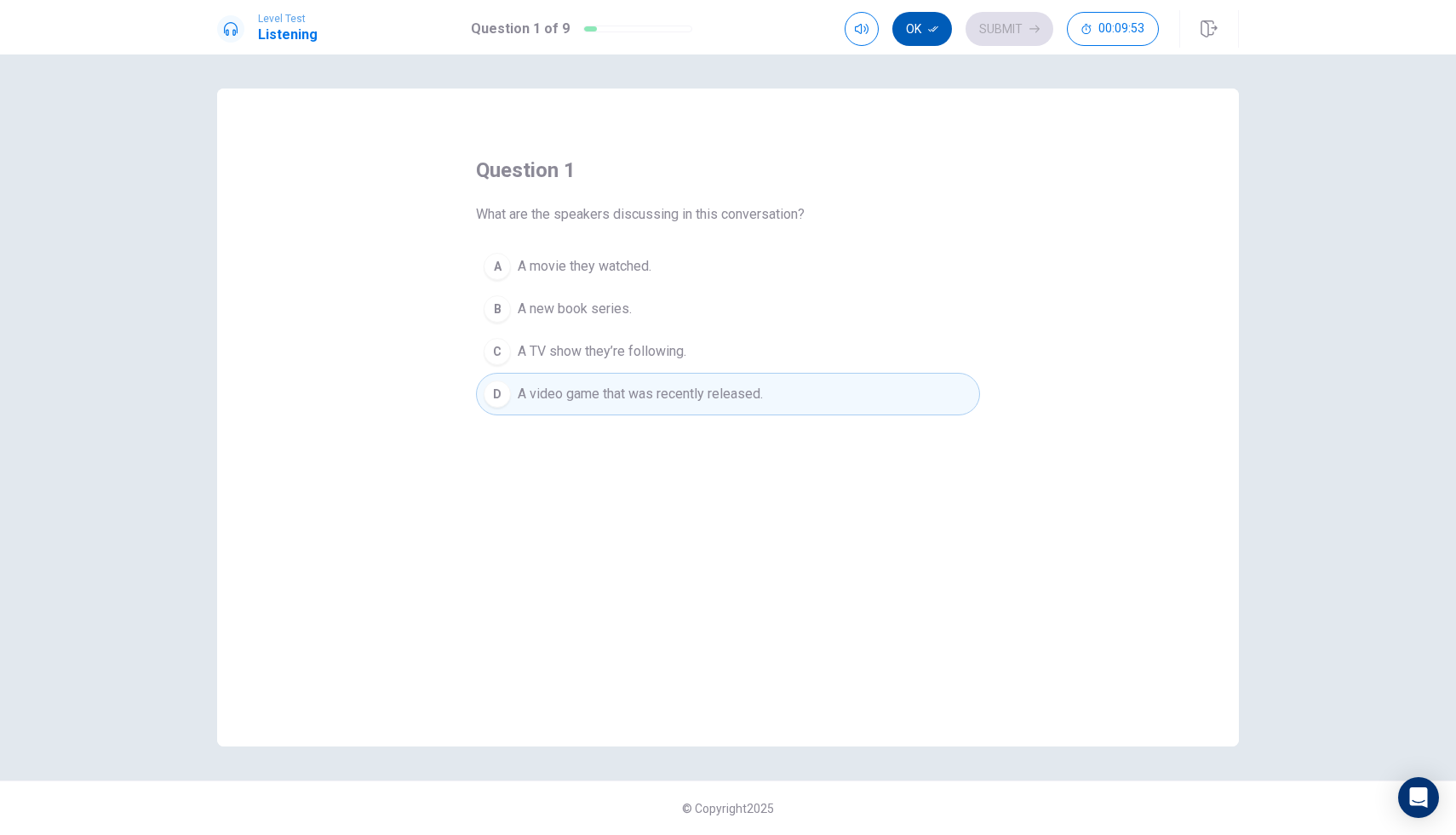
click at [903, 30] on button "Ok" at bounding box center [922, 29] width 60 height 34
click at [1000, 25] on button "Submit" at bounding box center [1009, 29] width 88 height 34
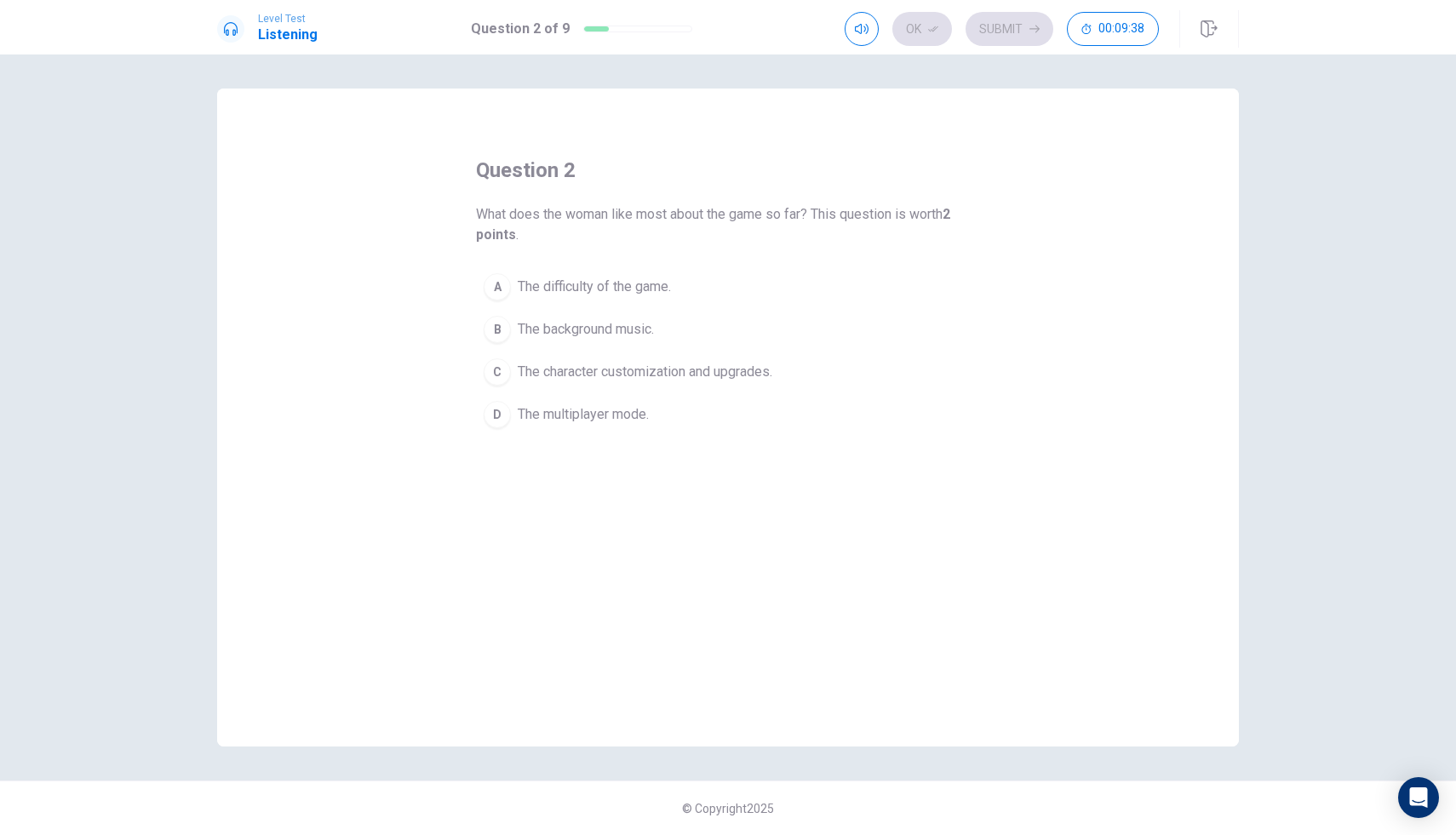
click at [559, 369] on span "The character customization and upgrades." at bounding box center [645, 372] width 255 height 21
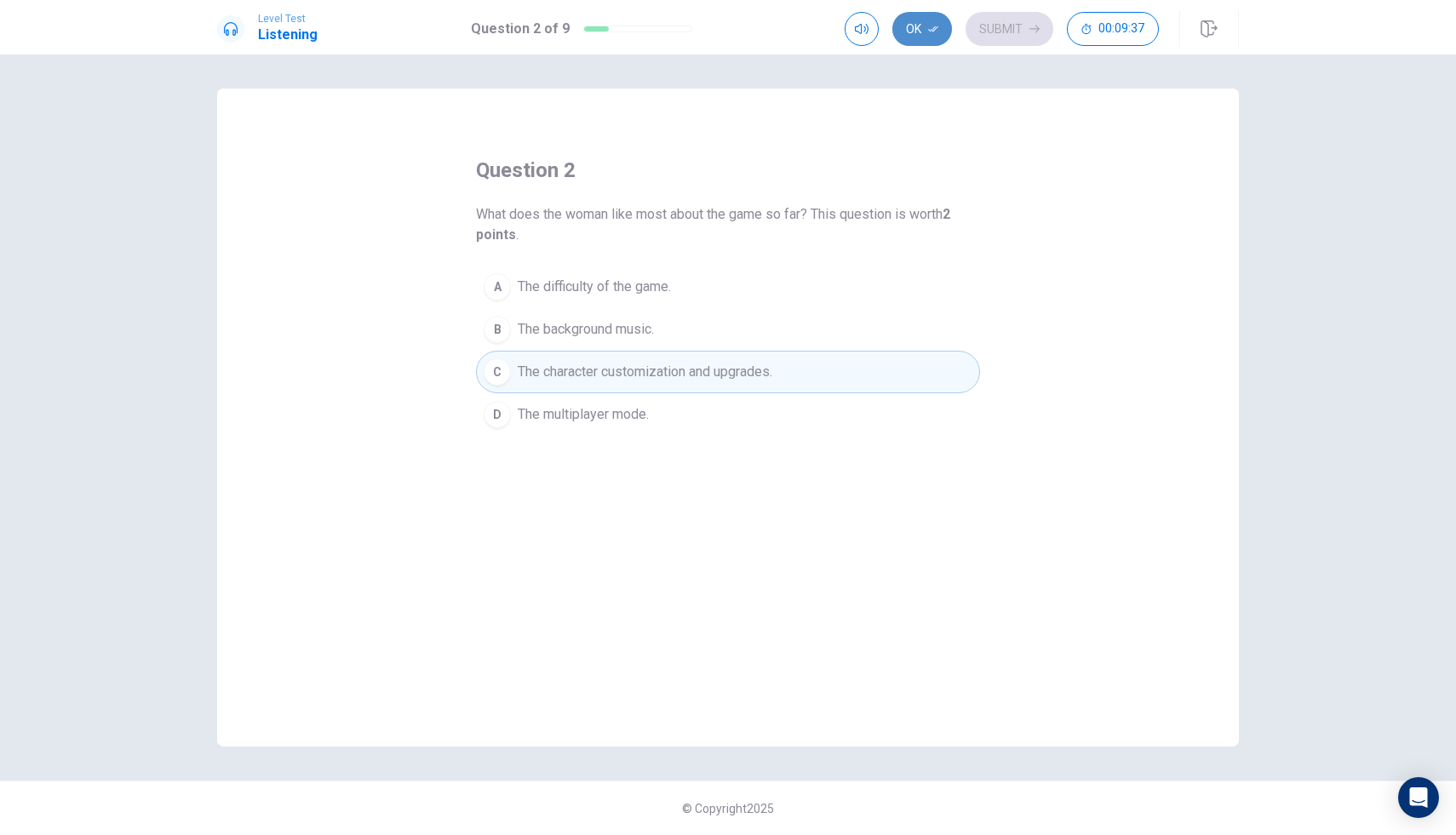
click at [915, 23] on button "Ok" at bounding box center [922, 29] width 60 height 34
click at [1025, 21] on button "Submit" at bounding box center [1009, 29] width 88 height 34
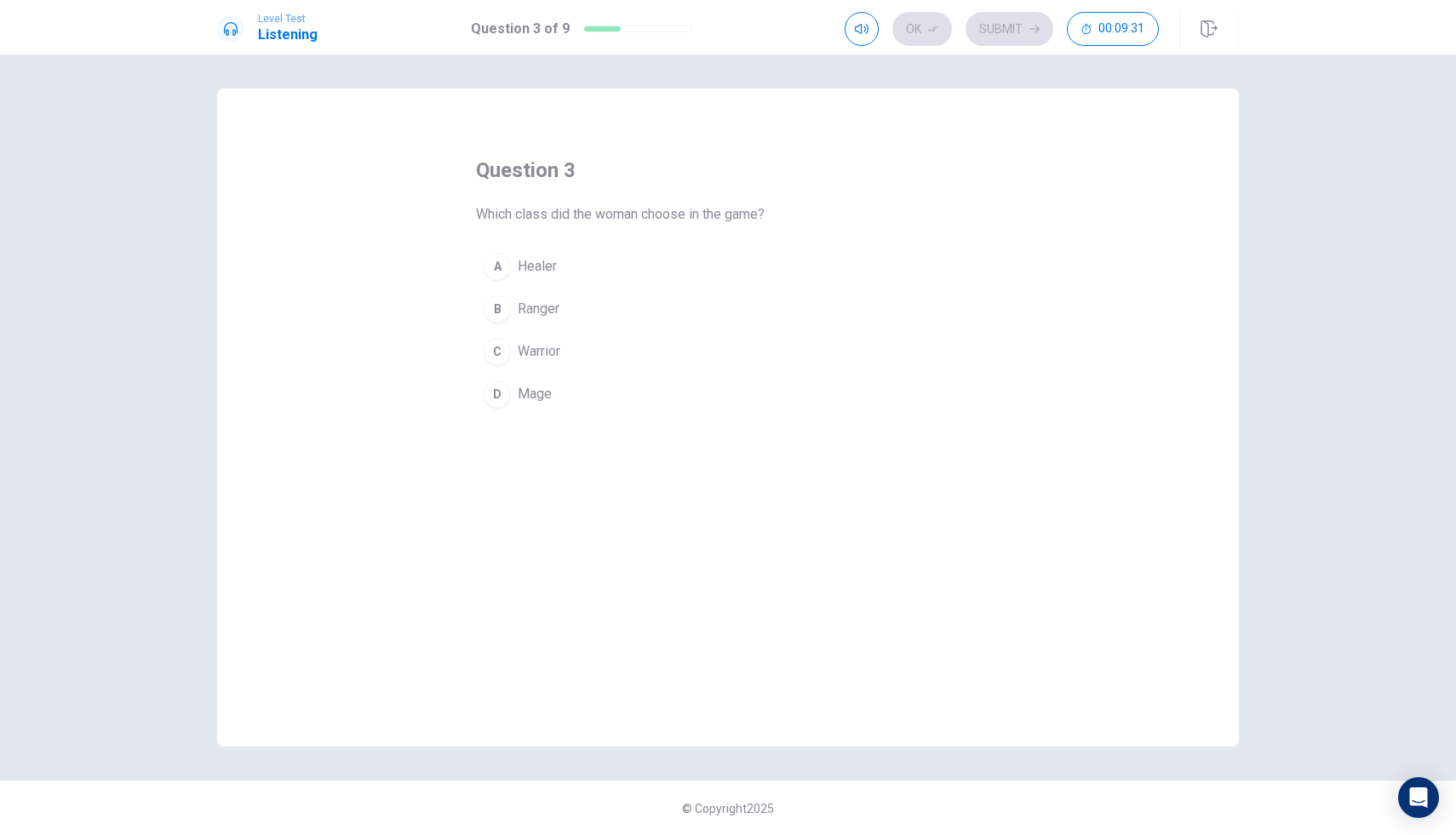
click at [543, 306] on span "Ranger" at bounding box center [539, 310] width 42 height 21
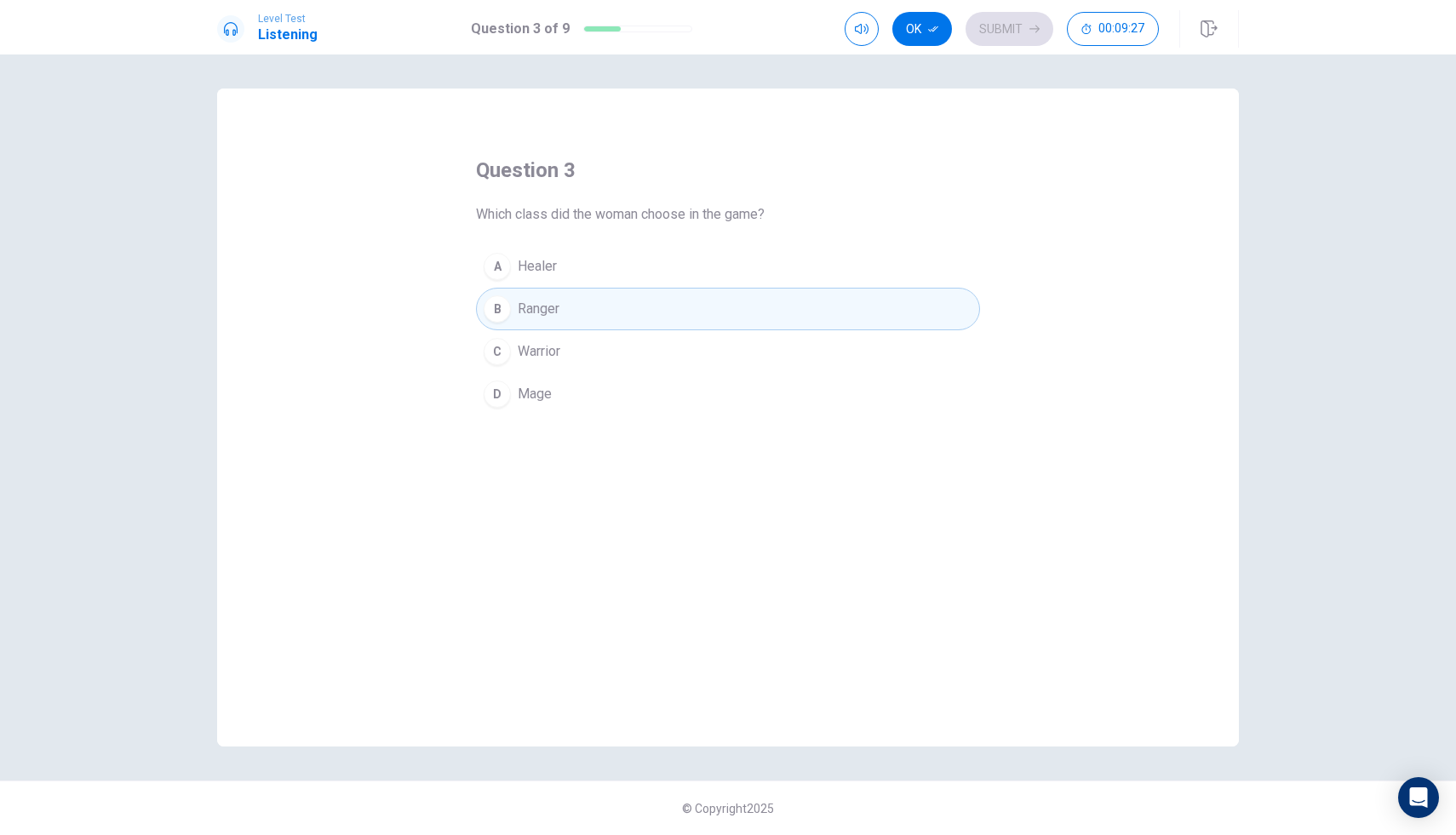
click at [915, 27] on button "Ok" at bounding box center [922, 29] width 60 height 34
click at [1010, 38] on button "Submit" at bounding box center [1009, 29] width 88 height 34
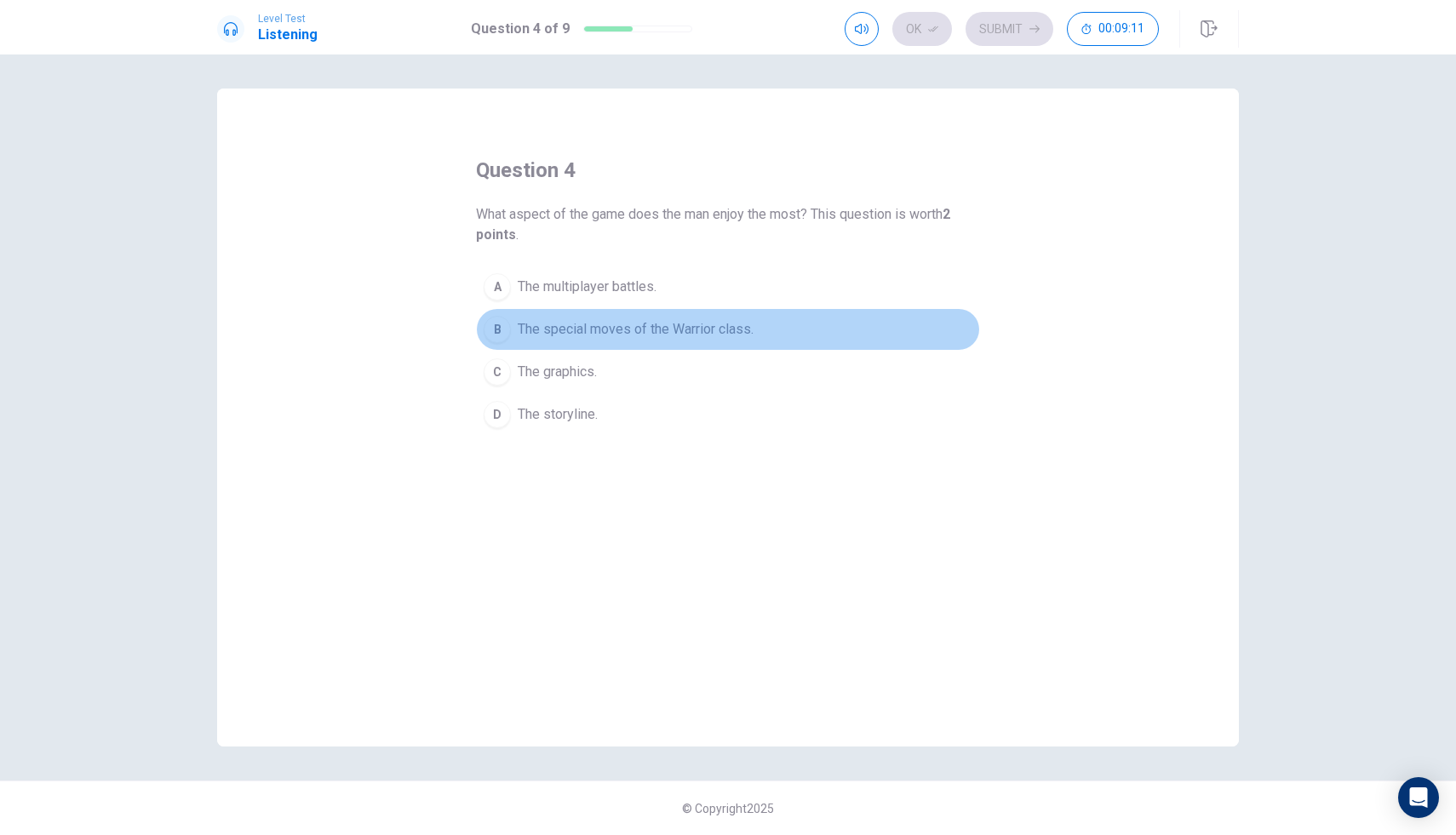
click at [614, 330] on span "The special moves of the Warrior class." at bounding box center [635, 329] width 236 height 21
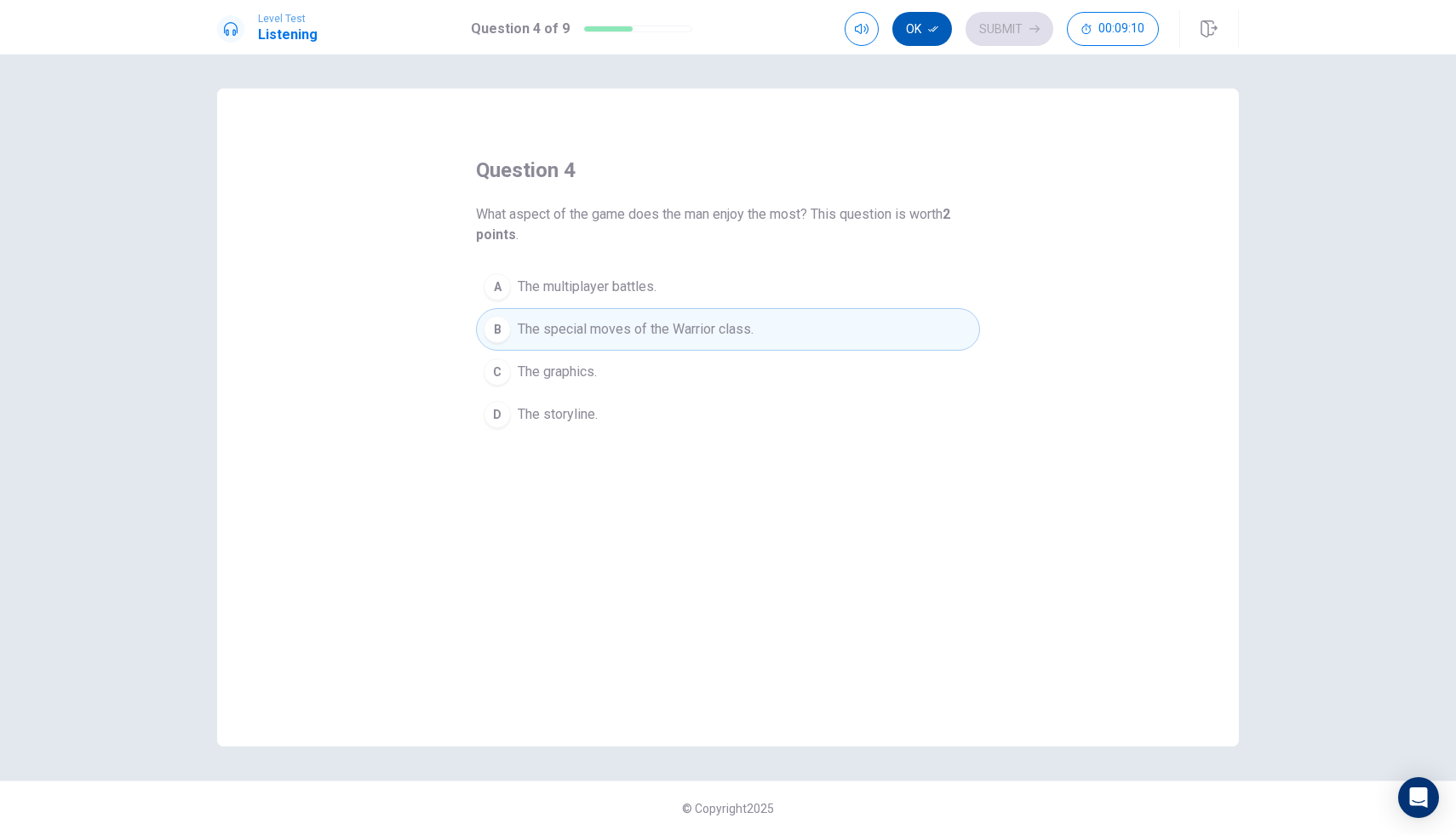
click at [929, 29] on icon "button" at bounding box center [933, 29] width 10 height 6
drag, startPoint x: 995, startPoint y: 24, endPoint x: 994, endPoint y: 35, distance: 11.0
click at [995, 24] on button "Submit" at bounding box center [1009, 29] width 88 height 34
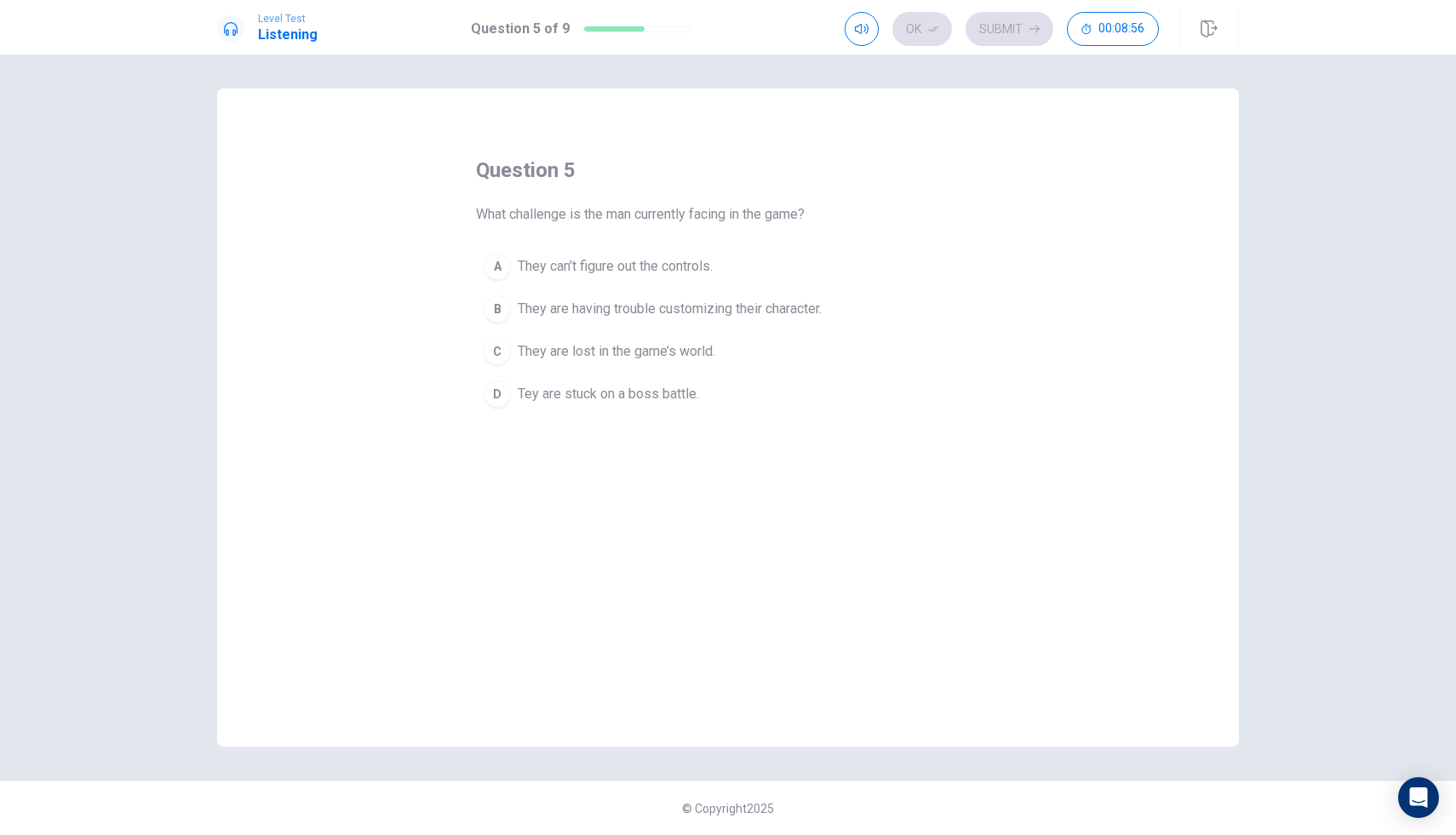
click at [614, 386] on span "Tey are stuck on a boss battle." at bounding box center [609, 395] width 182 height 21
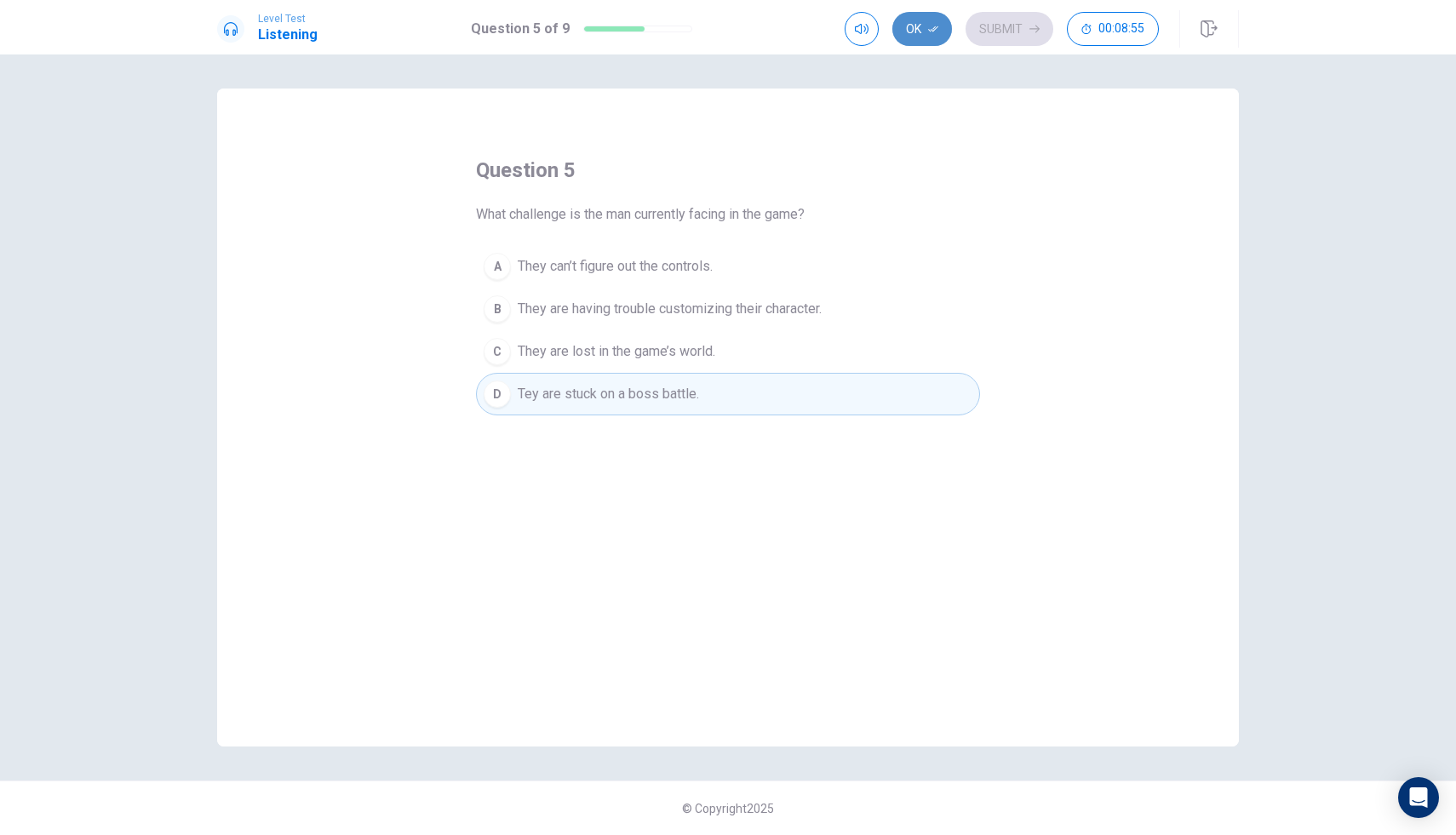
click at [923, 23] on button "Ok" at bounding box center [922, 29] width 60 height 34
click at [1040, 21] on button "Submit" at bounding box center [1009, 29] width 88 height 34
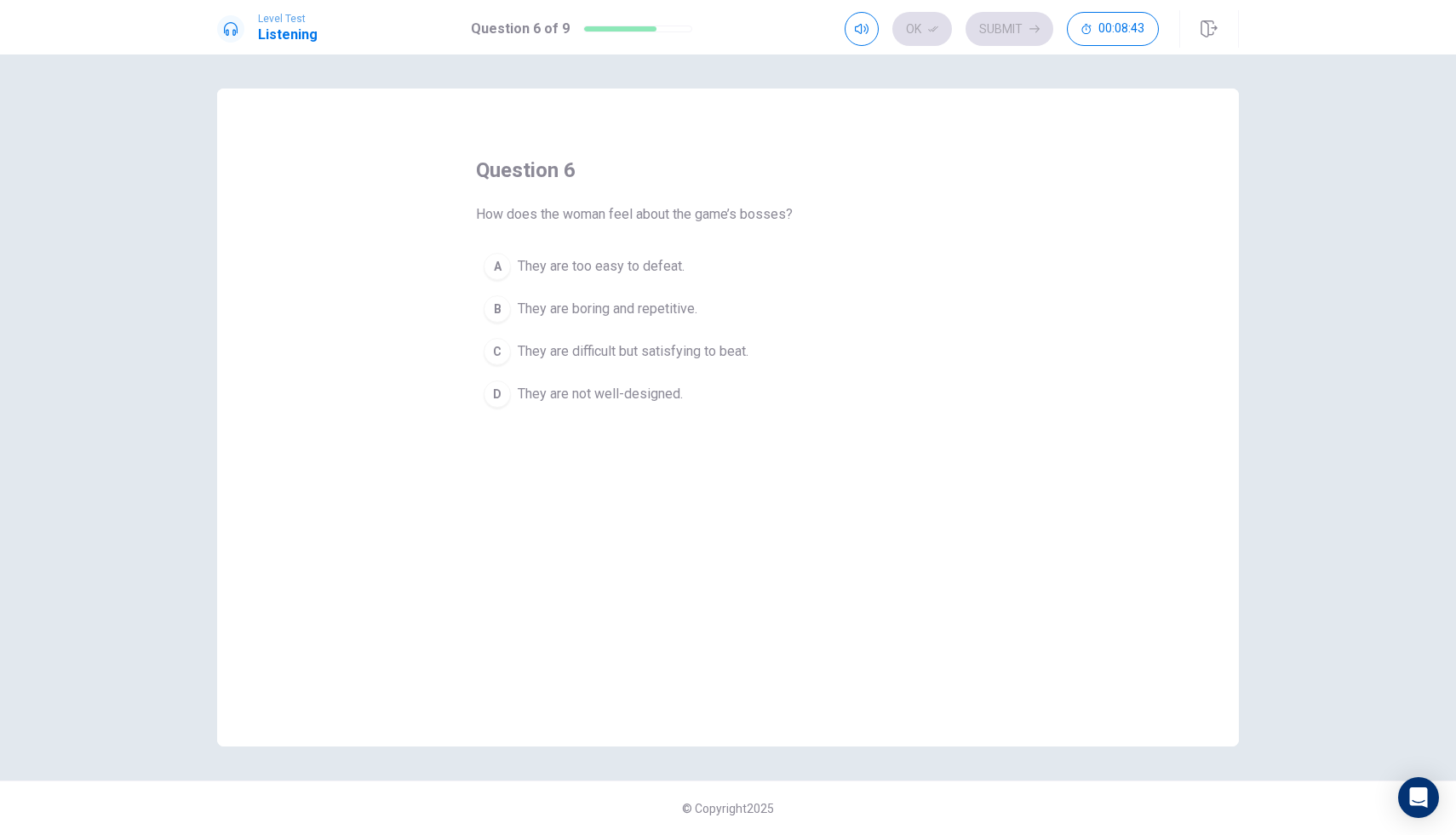
click at [691, 360] on span "They are difficult but satisfying to beat." at bounding box center [633, 352] width 231 height 21
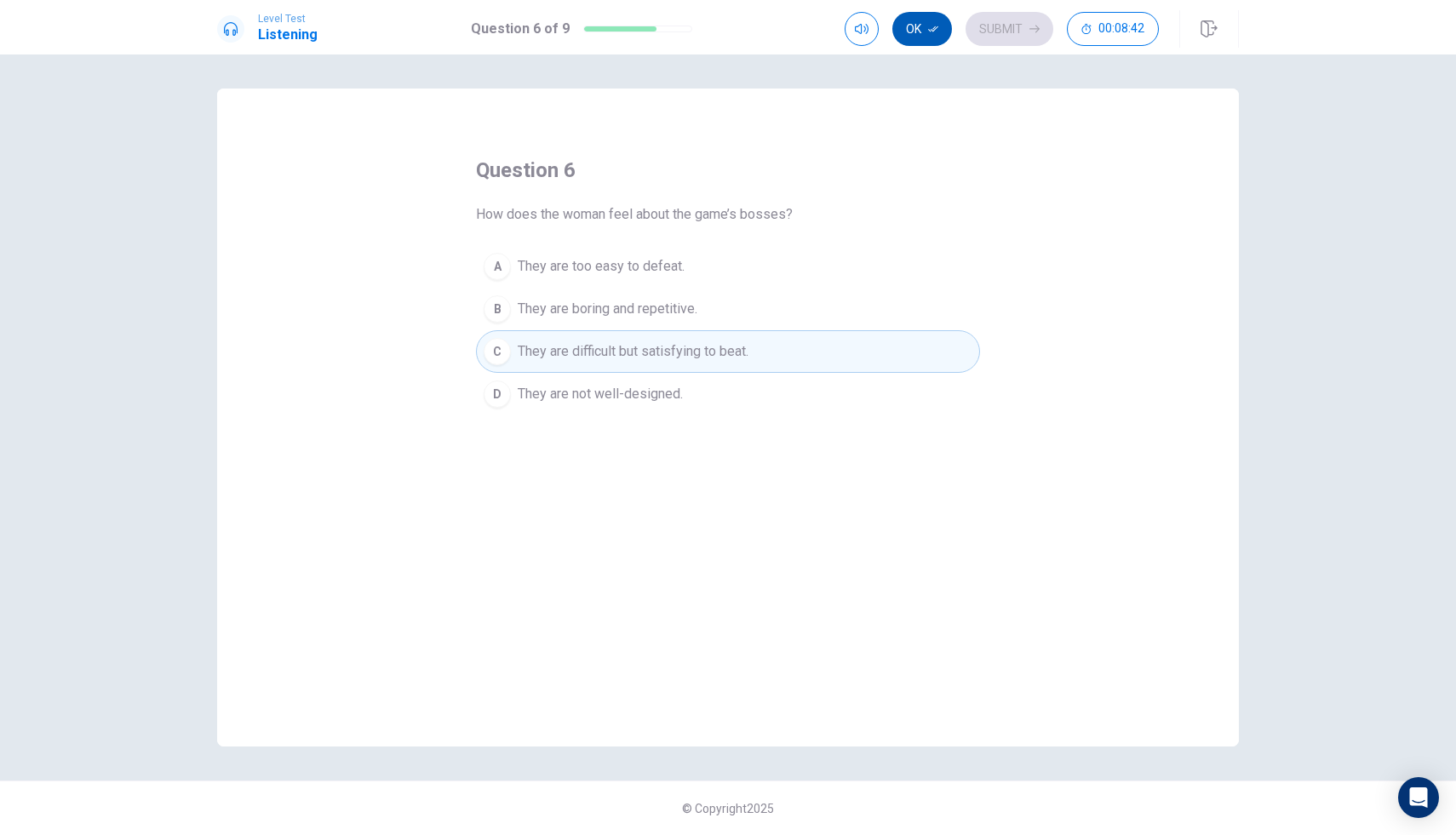
click at [923, 27] on button "Ok" at bounding box center [922, 29] width 60 height 34
drag, startPoint x: 1007, startPoint y: 25, endPoint x: 1013, endPoint y: 18, distance: 9.2
click at [1013, 18] on button "Submit" at bounding box center [1009, 29] width 88 height 34
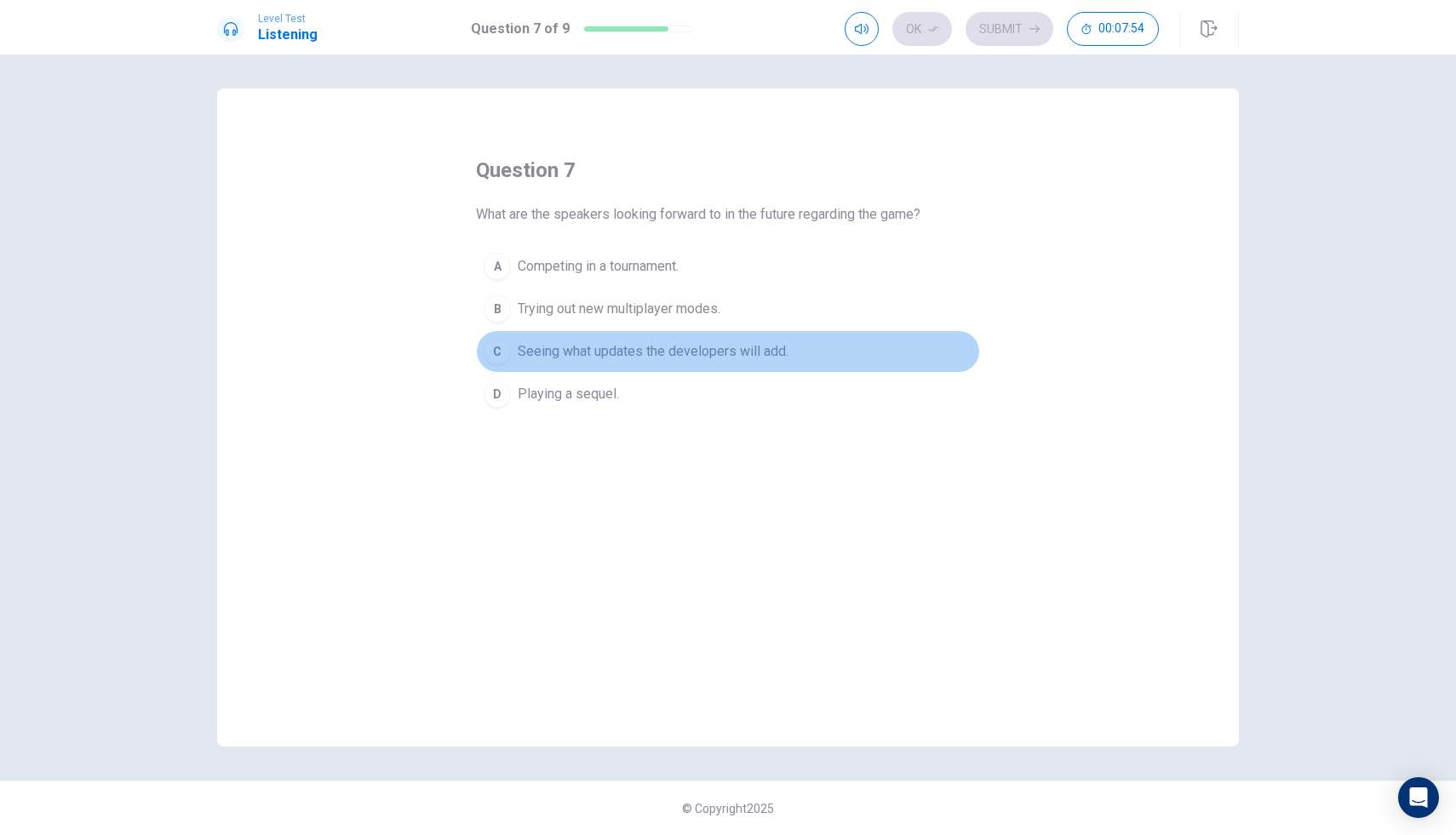
click at [502, 352] on div "C" at bounding box center [497, 351] width 27 height 27
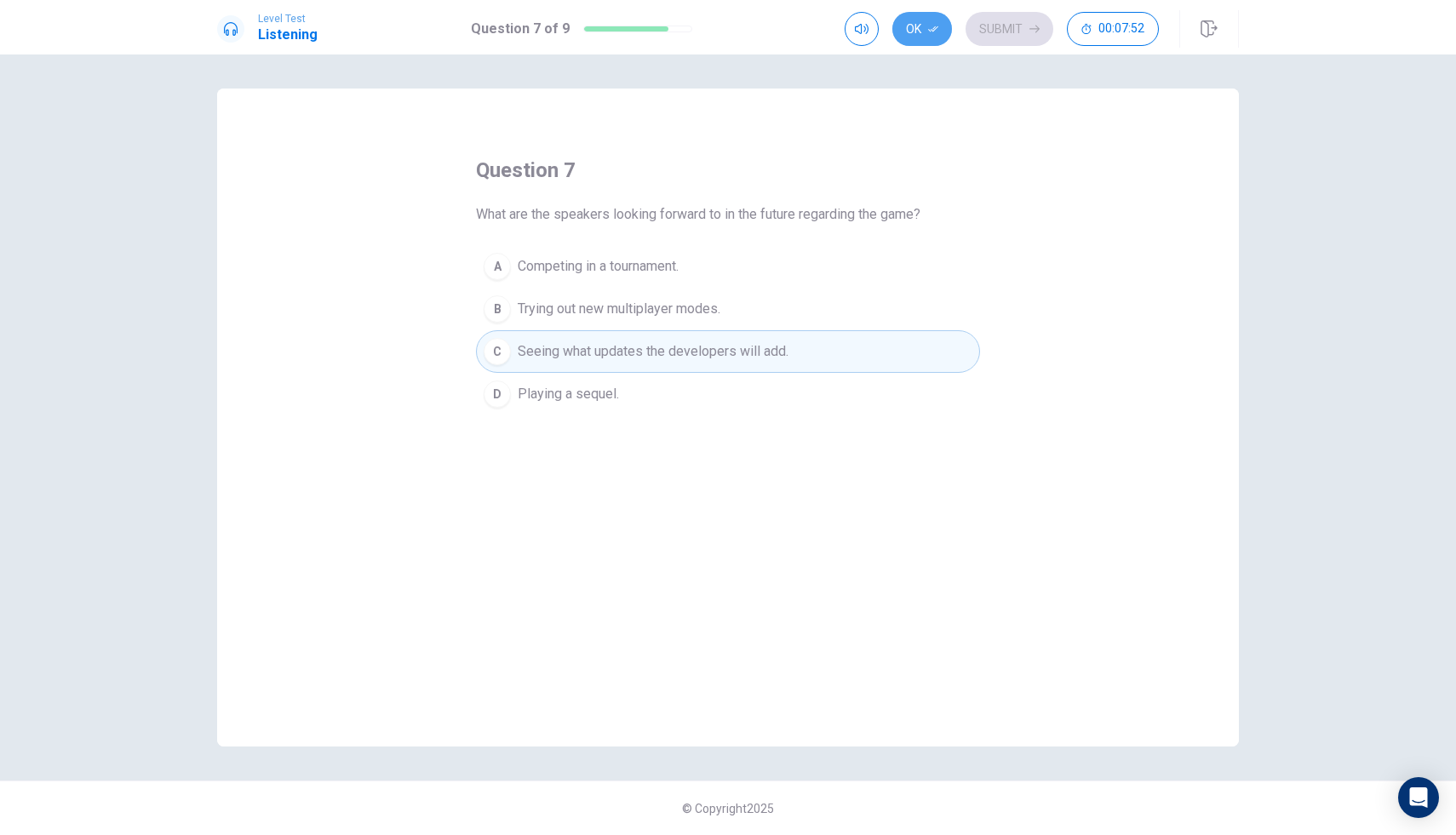
drag, startPoint x: 929, startPoint y: 29, endPoint x: 966, endPoint y: 22, distance: 37.7
click at [931, 28] on icon "button" at bounding box center [933, 28] width 10 height 10
click at [1013, 21] on button "Submit" at bounding box center [1009, 29] width 88 height 34
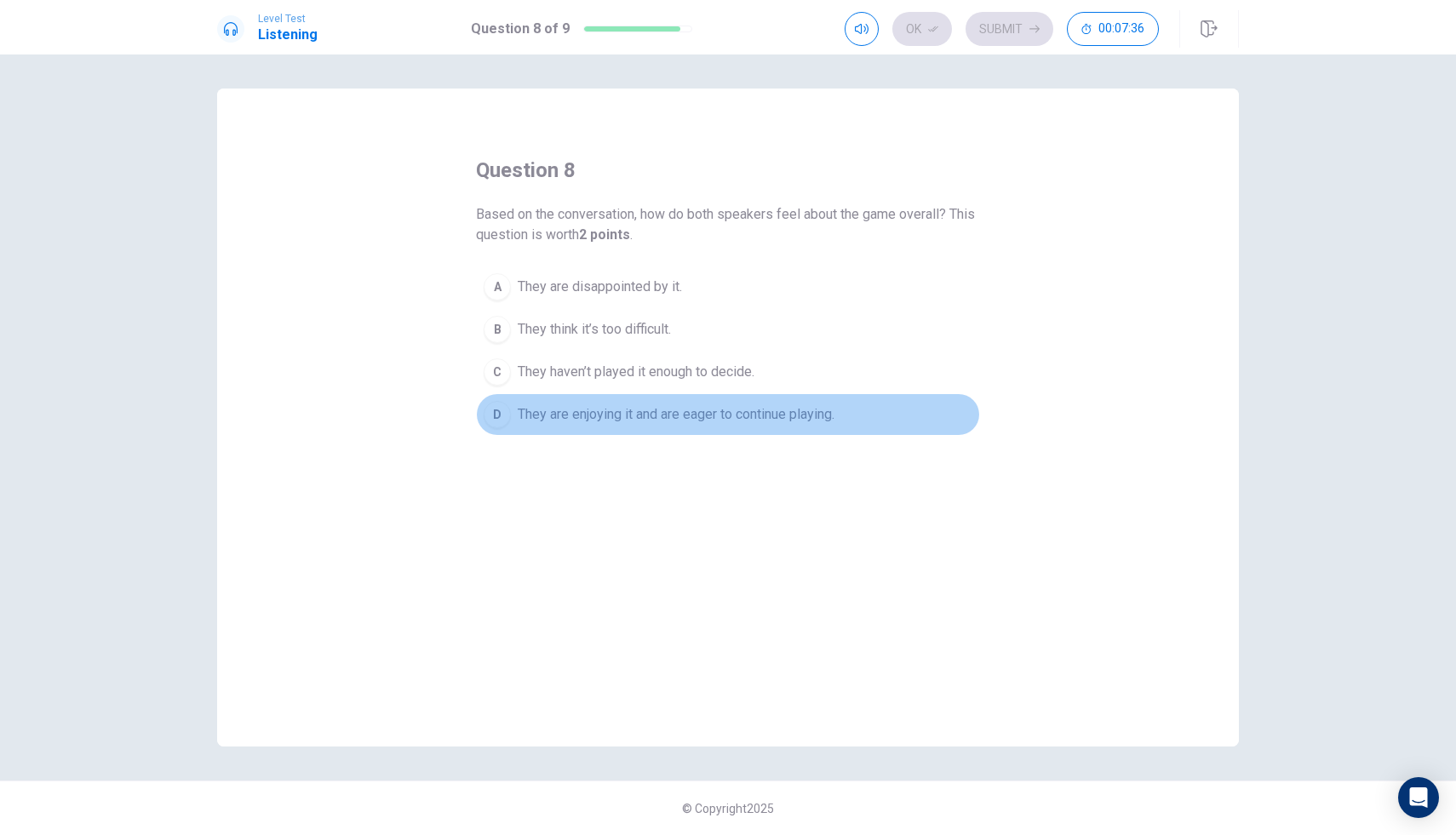
click at [631, 401] on button "D They are enjoying it and are eager to continue playing." at bounding box center [728, 415] width 505 height 43
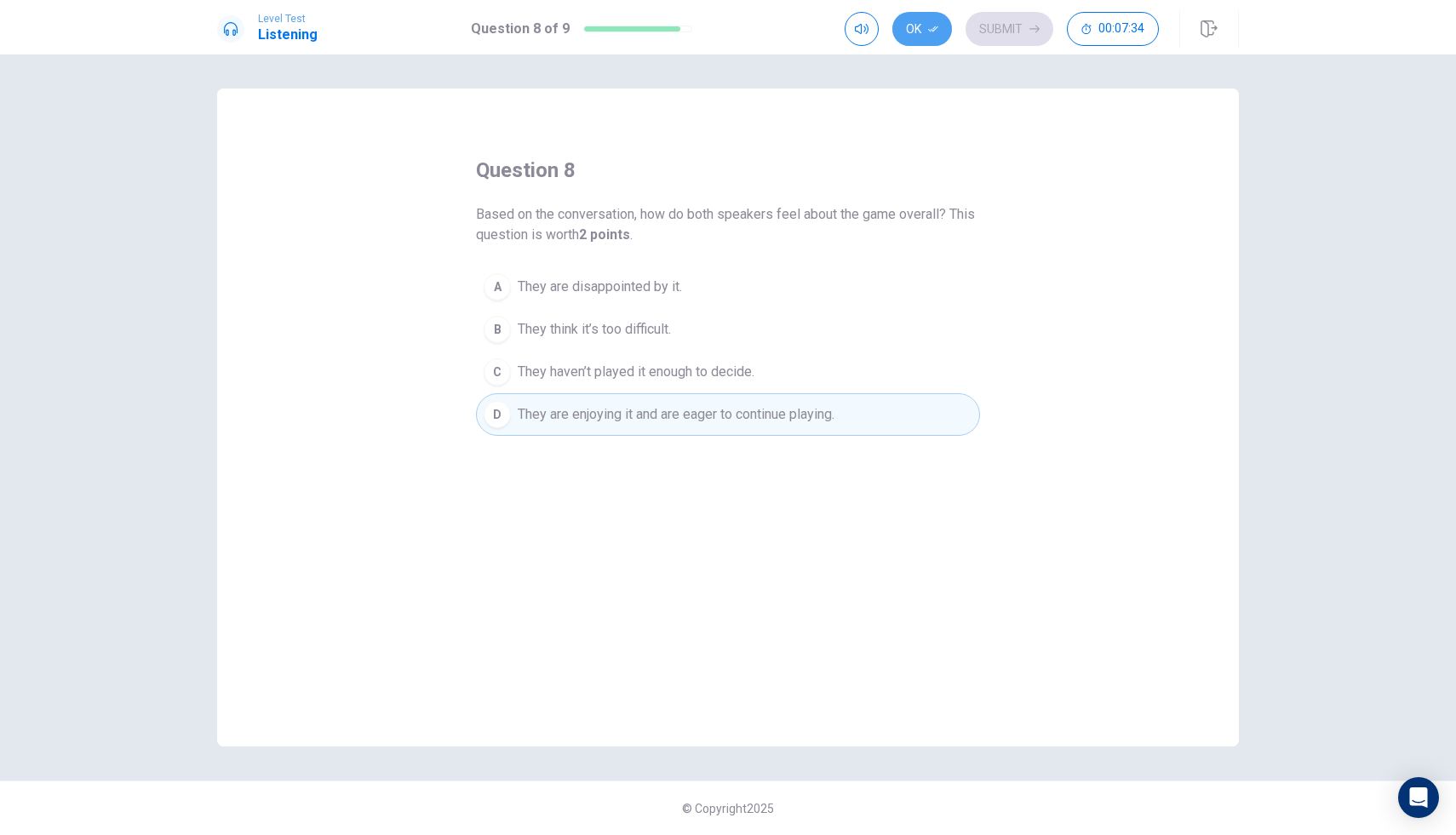
drag, startPoint x: 900, startPoint y: 39, endPoint x: 1047, endPoint y: 68, distance: 149.8
click at [900, 39] on button "Ok" at bounding box center [922, 29] width 60 height 34
click at [1056, 42] on div "Ok Submit 00:07:34" at bounding box center [1002, 29] width 314 height 34
drag, startPoint x: 1036, startPoint y: 34, endPoint x: 1013, endPoint y: 57, distance: 32.5
click at [1036, 34] on button "Submit" at bounding box center [1009, 29] width 88 height 34
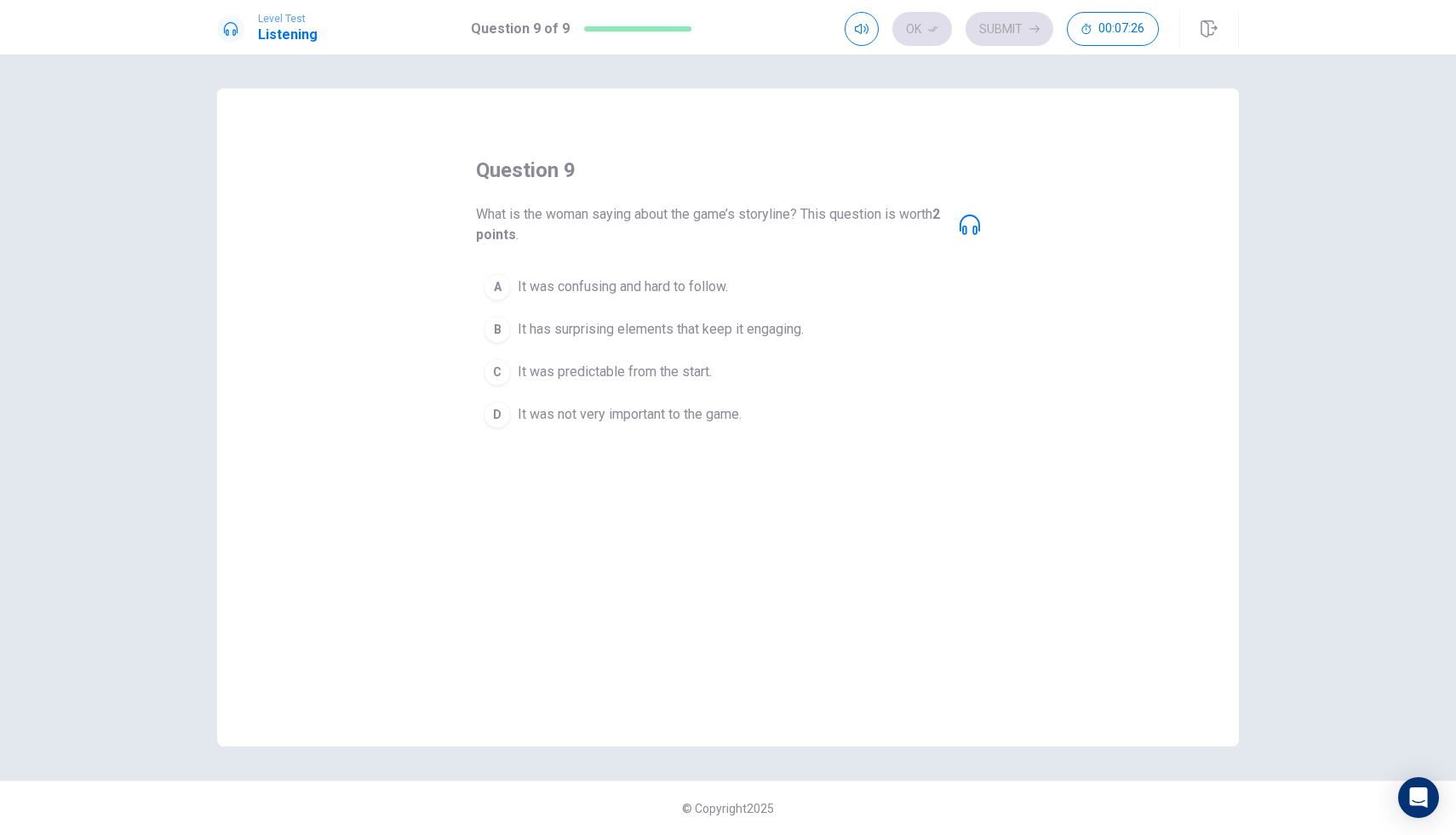
click at [974, 229] on icon at bounding box center [970, 225] width 21 height 21
click at [969, 231] on icon at bounding box center [970, 225] width 21 height 21
click at [967, 234] on icon at bounding box center [970, 225] width 21 height 21
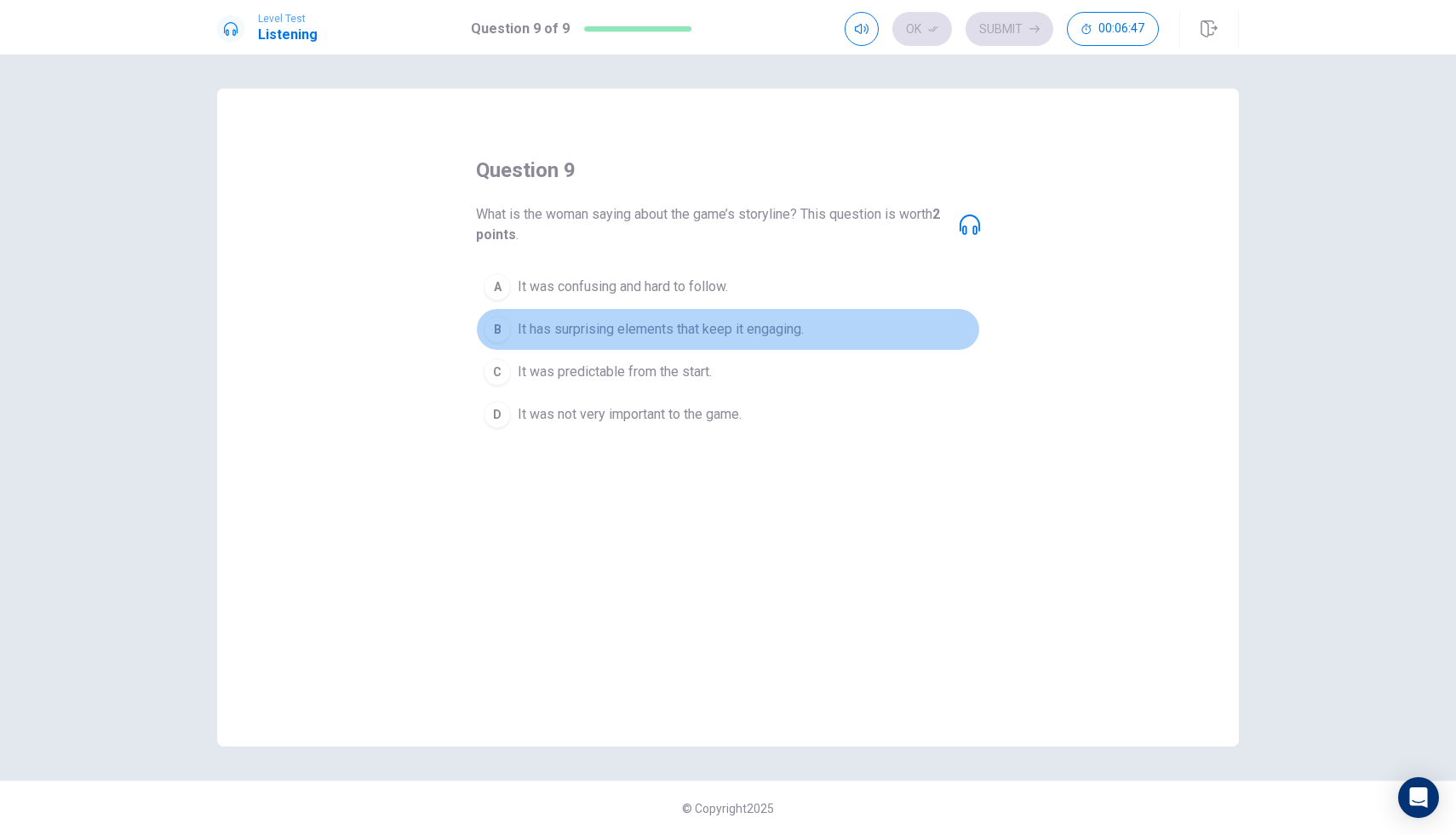
click at [712, 311] on button "B It has surprising elements that keep it engaging." at bounding box center [728, 329] width 505 height 43
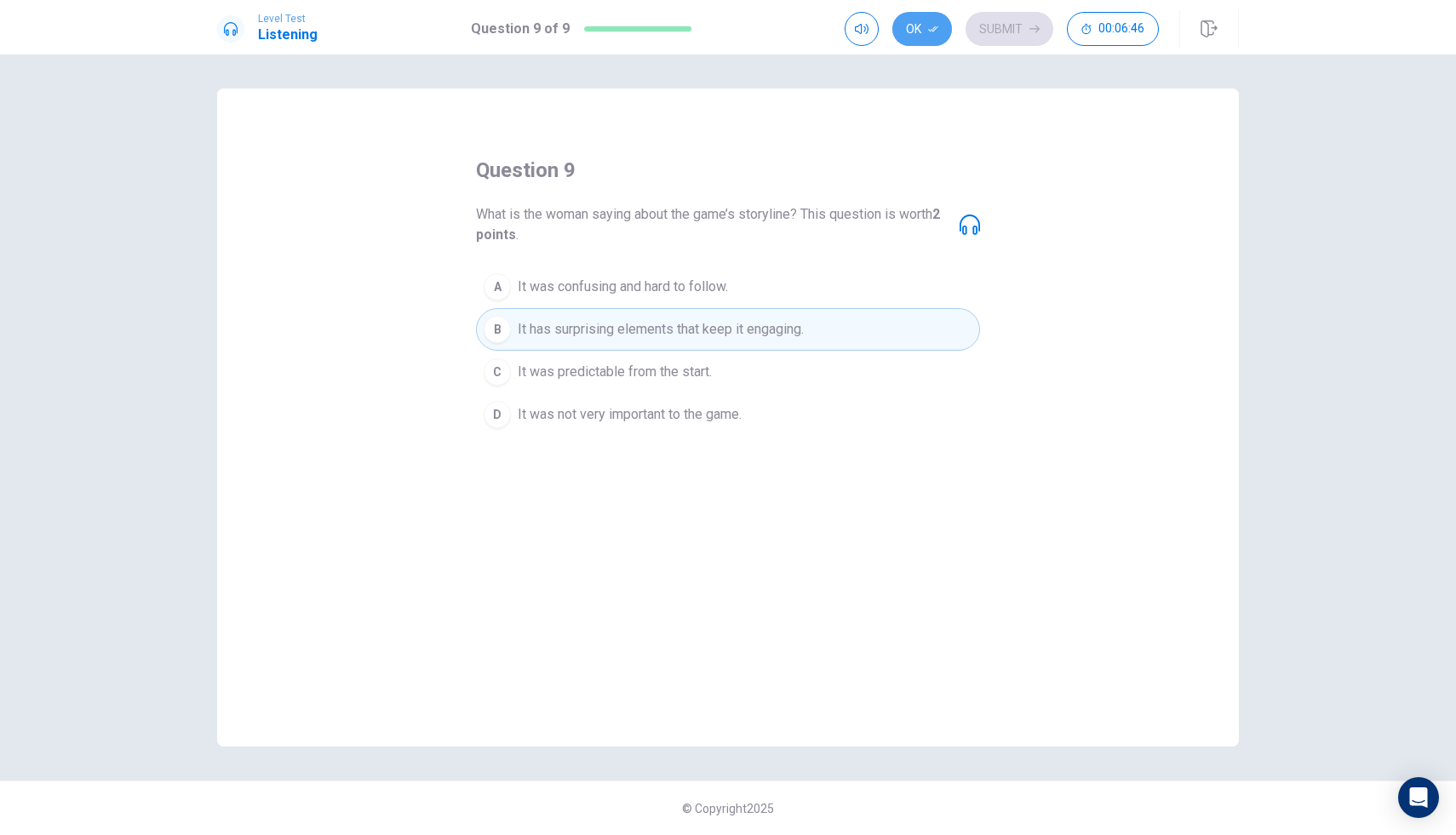
drag, startPoint x: 926, startPoint y: 38, endPoint x: 962, endPoint y: 35, distance: 36.1
click at [929, 37] on button "Ok" at bounding box center [922, 29] width 60 height 34
click at [1014, 33] on button "Submit" at bounding box center [1009, 29] width 88 height 34
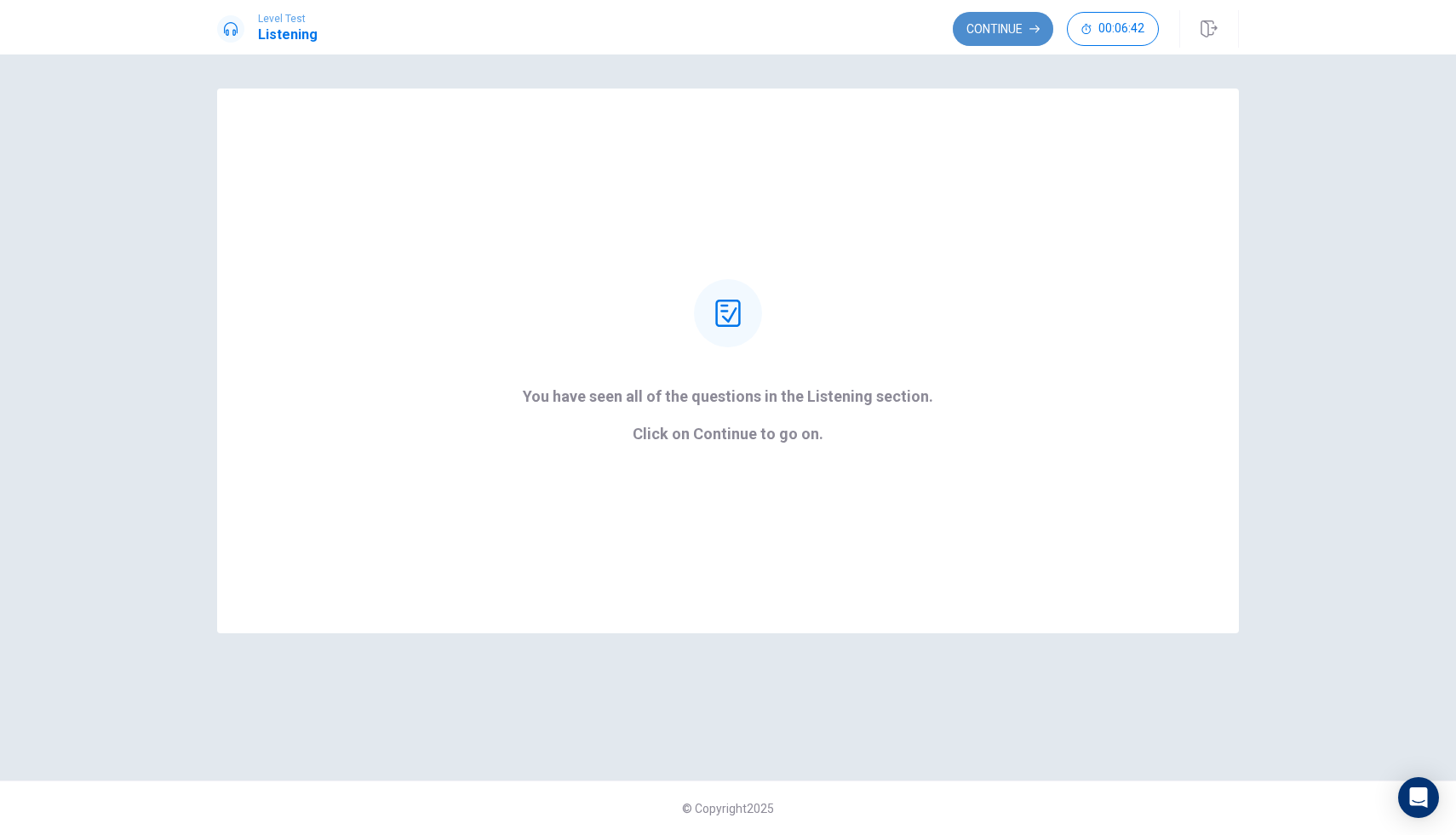
click at [1025, 28] on button "Continue" at bounding box center [1003, 29] width 100 height 34
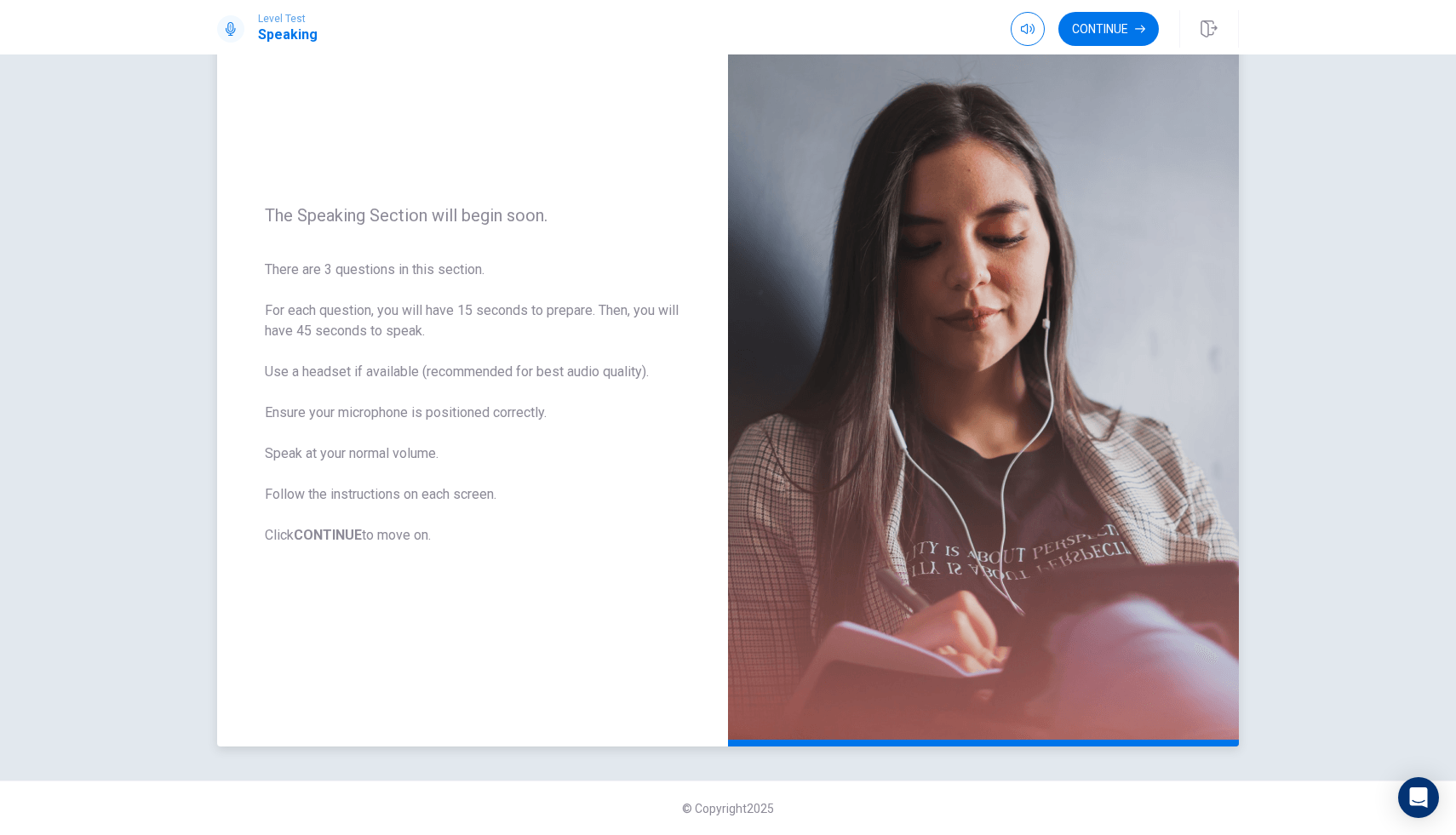
scroll to position [80, 0]
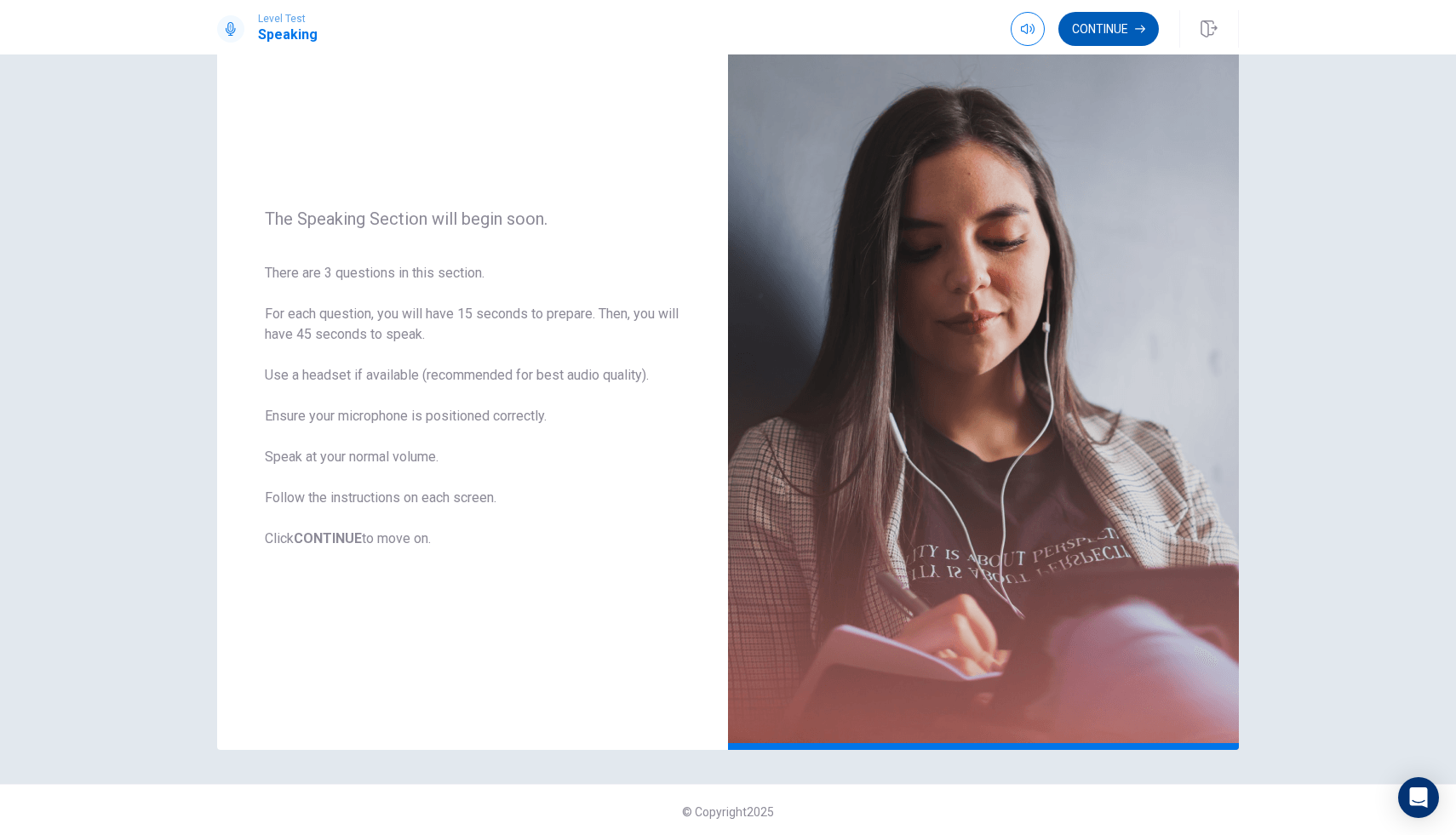
click at [1126, 31] on button "Continue" at bounding box center [1109, 29] width 100 height 34
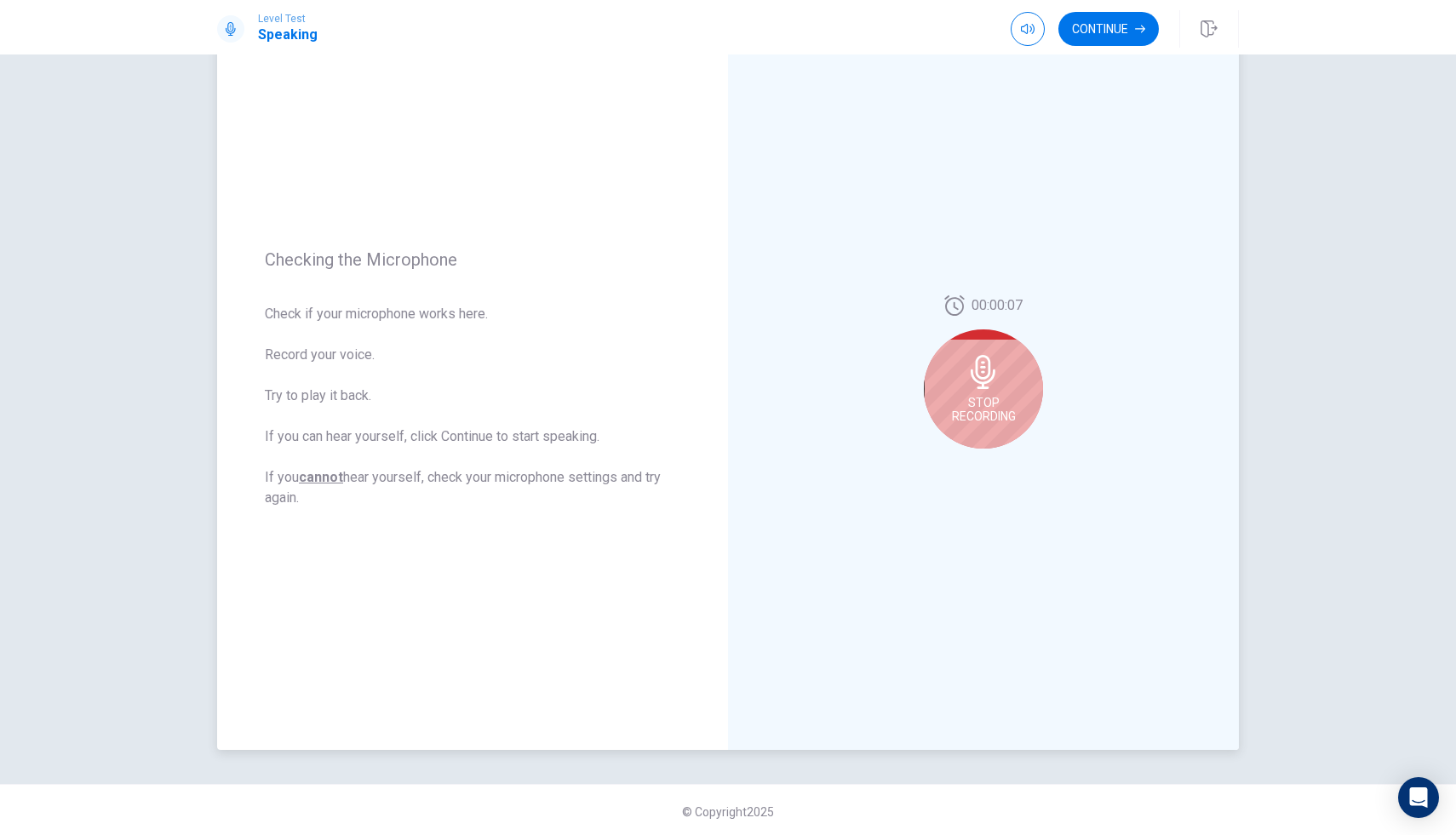
click at [1004, 353] on div "Stop Recording" at bounding box center [984, 389] width 119 height 119
click at [991, 459] on button "Play Audio" at bounding box center [1002, 462] width 24 height 24
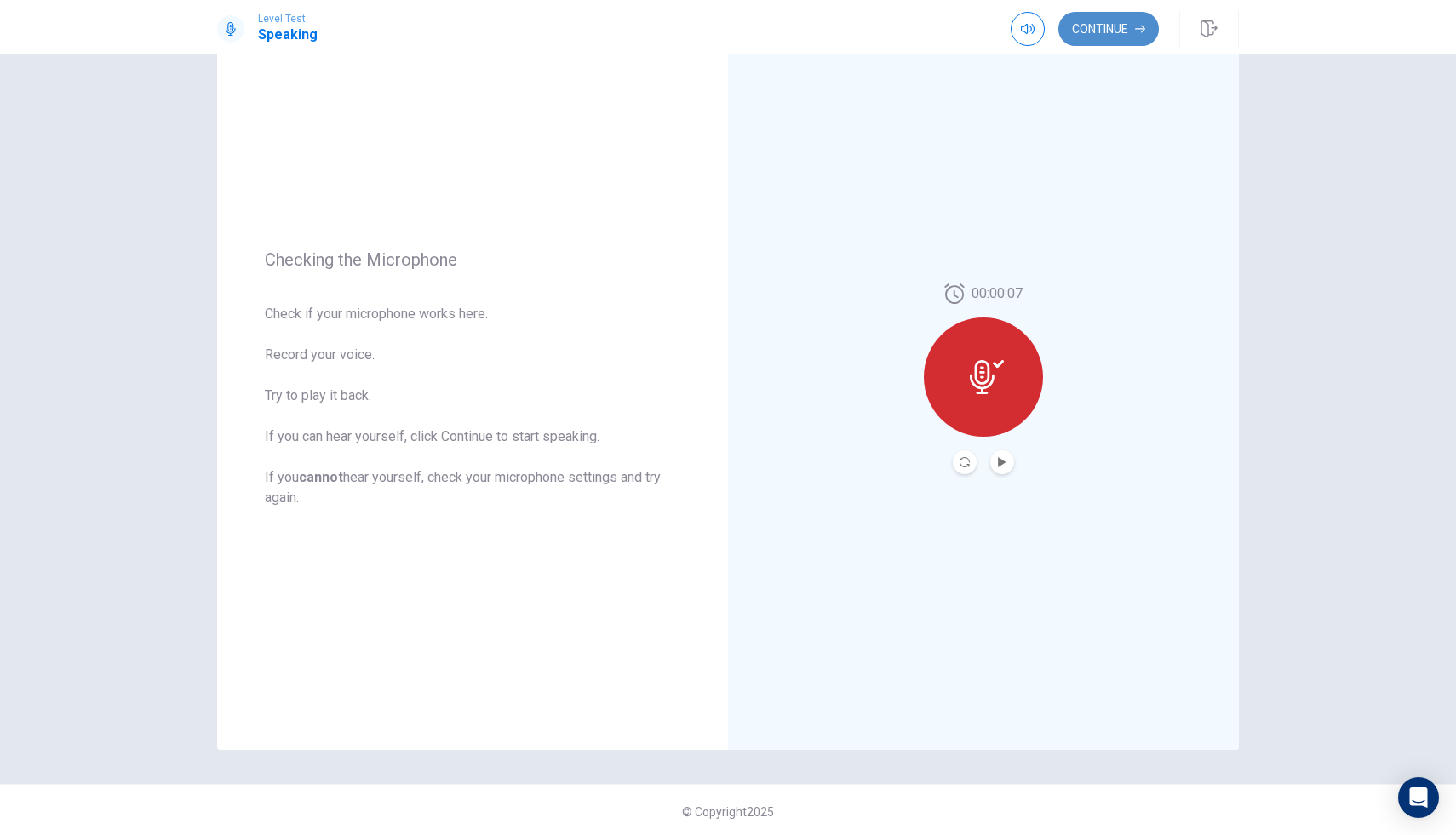
click at [1121, 28] on button "Continue" at bounding box center [1109, 29] width 100 height 34
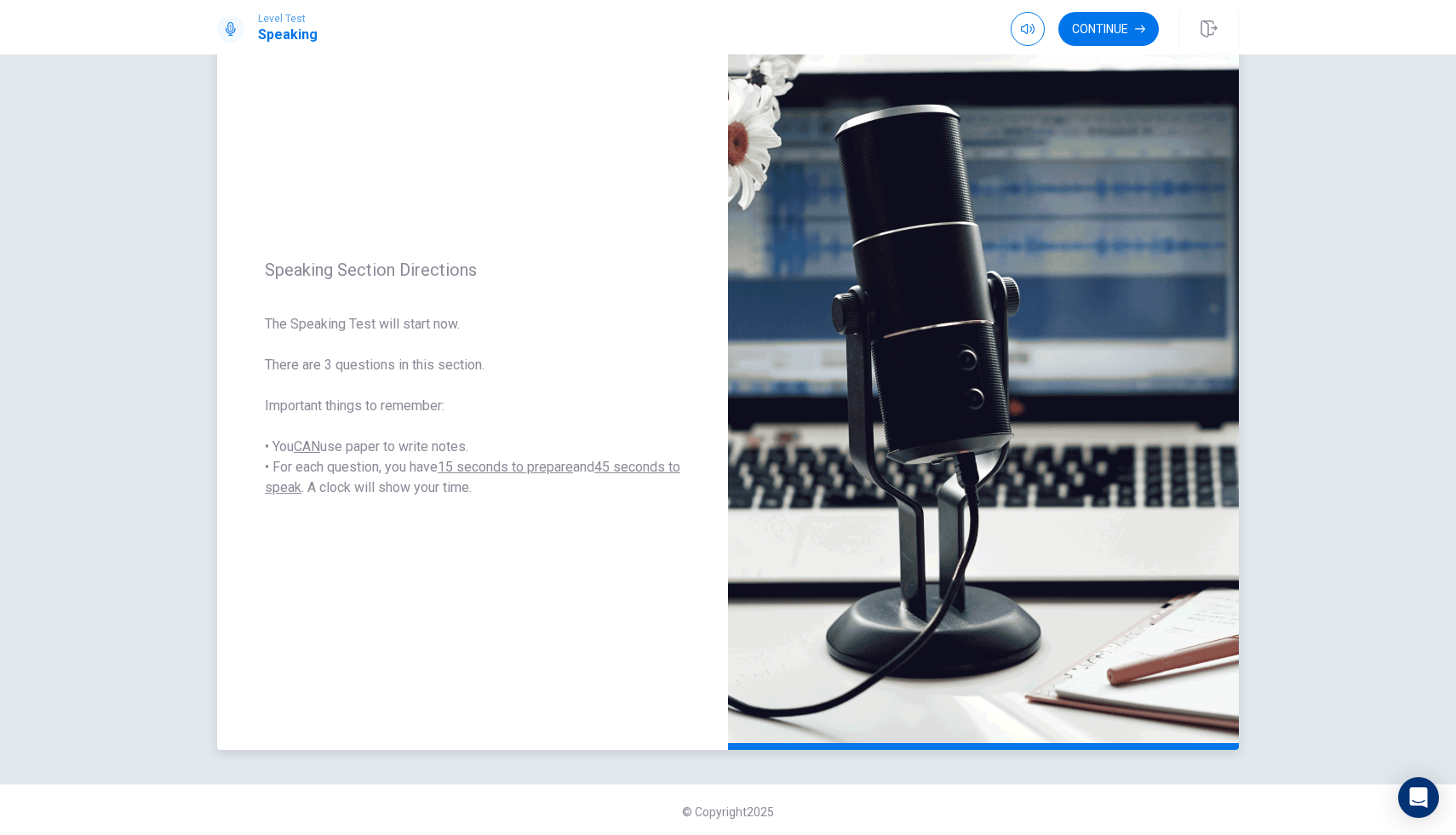
click at [754, 499] on img at bounding box center [984, 379] width 511 height 742
click at [867, 505] on img at bounding box center [984, 379] width 511 height 742
click at [1127, 29] on button "Continue" at bounding box center [1109, 29] width 100 height 34
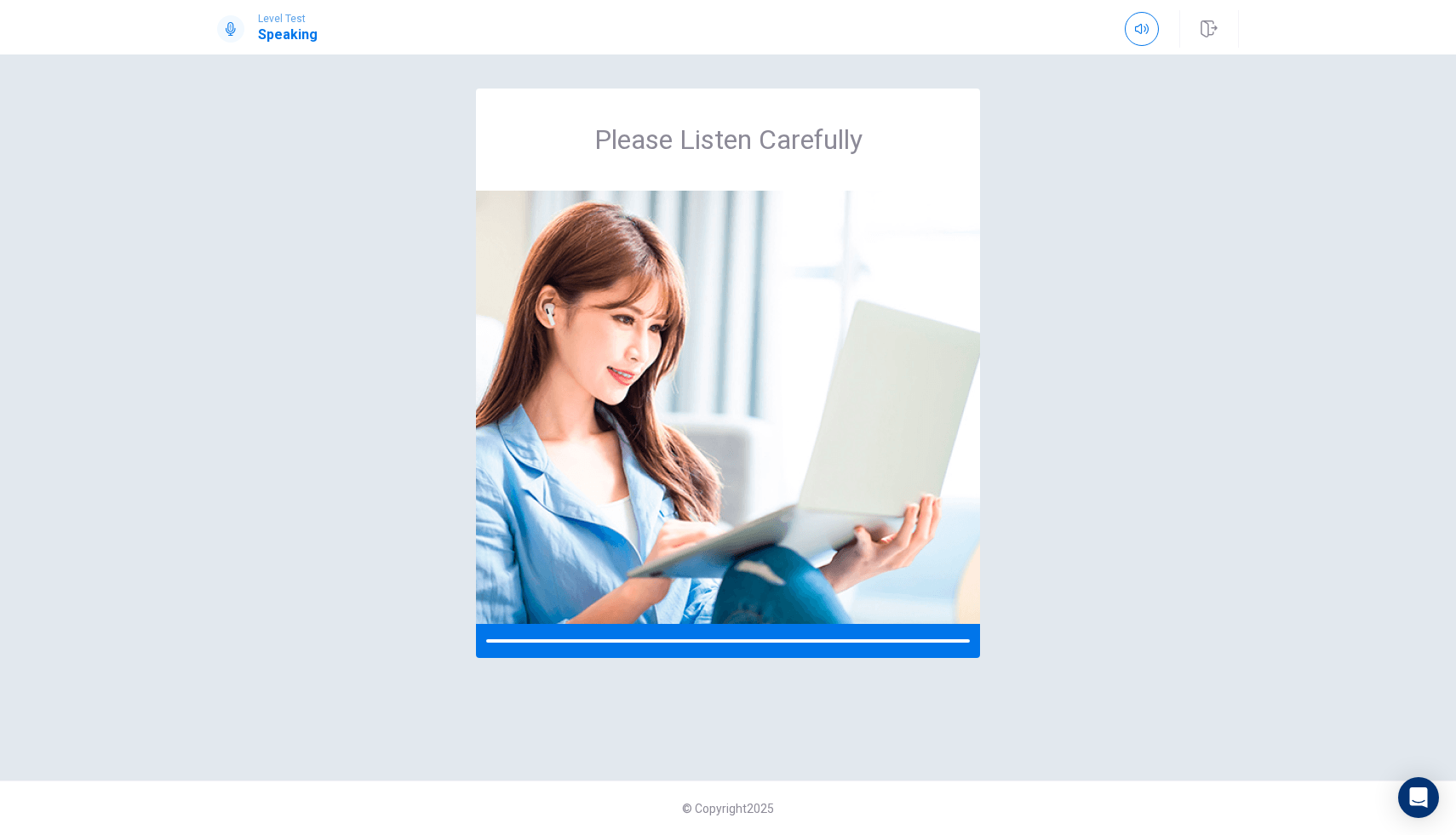
scroll to position [0, 0]
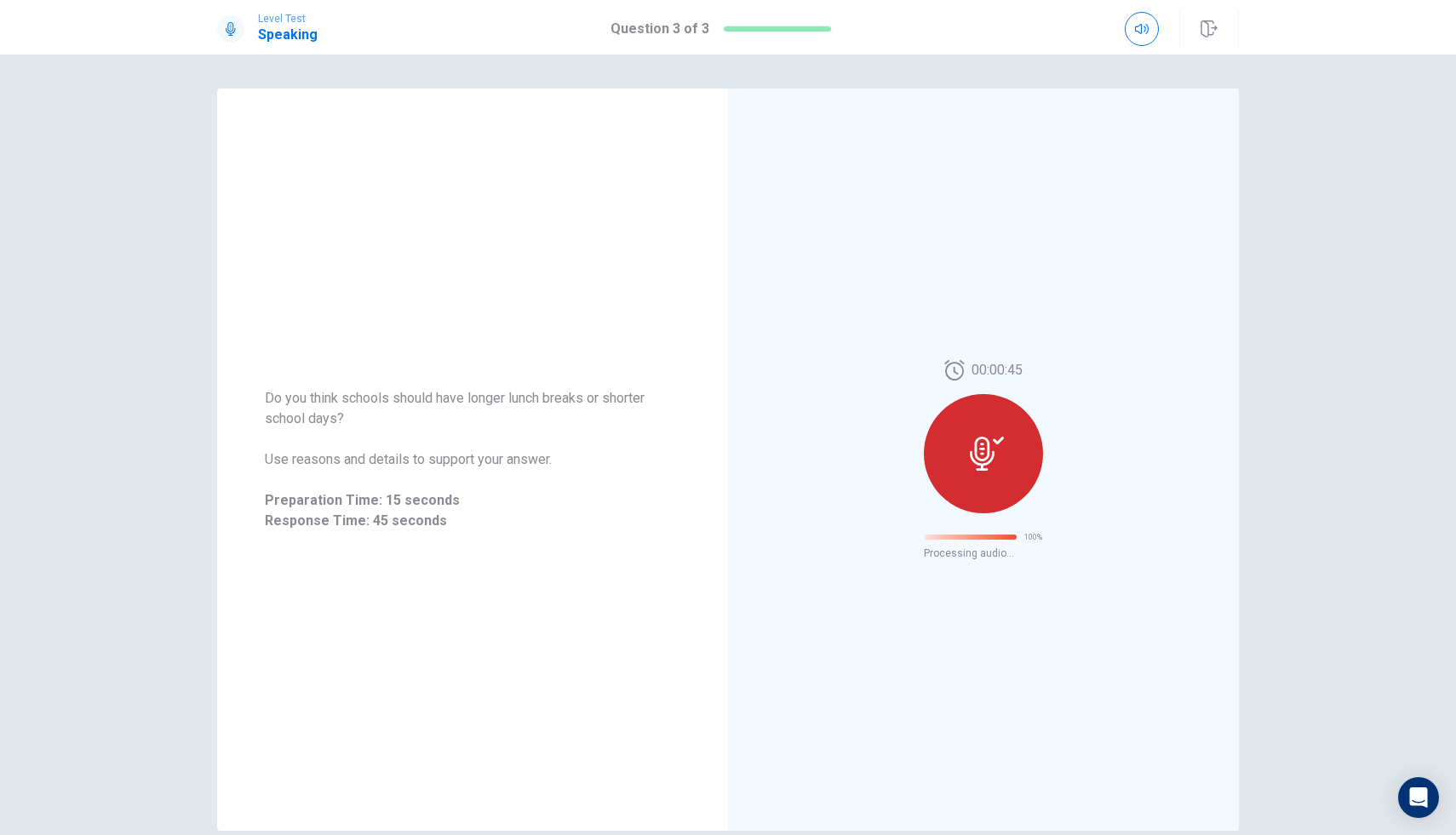
drag, startPoint x: 1158, startPoint y: 426, endPoint x: 1455, endPoint y: 488, distance: 303.4
click at [1455, 484] on div "Do you think schools should have longer lunch breaks or shorter school days? Us…" at bounding box center [728, 445] width 1456 height 781
click at [1044, 292] on div "00:00:45 100 % Processing audio..." at bounding box center [984, 460] width 511 height 742
drag, startPoint x: 1039, startPoint y: 269, endPoint x: 996, endPoint y: 213, distance: 70.6
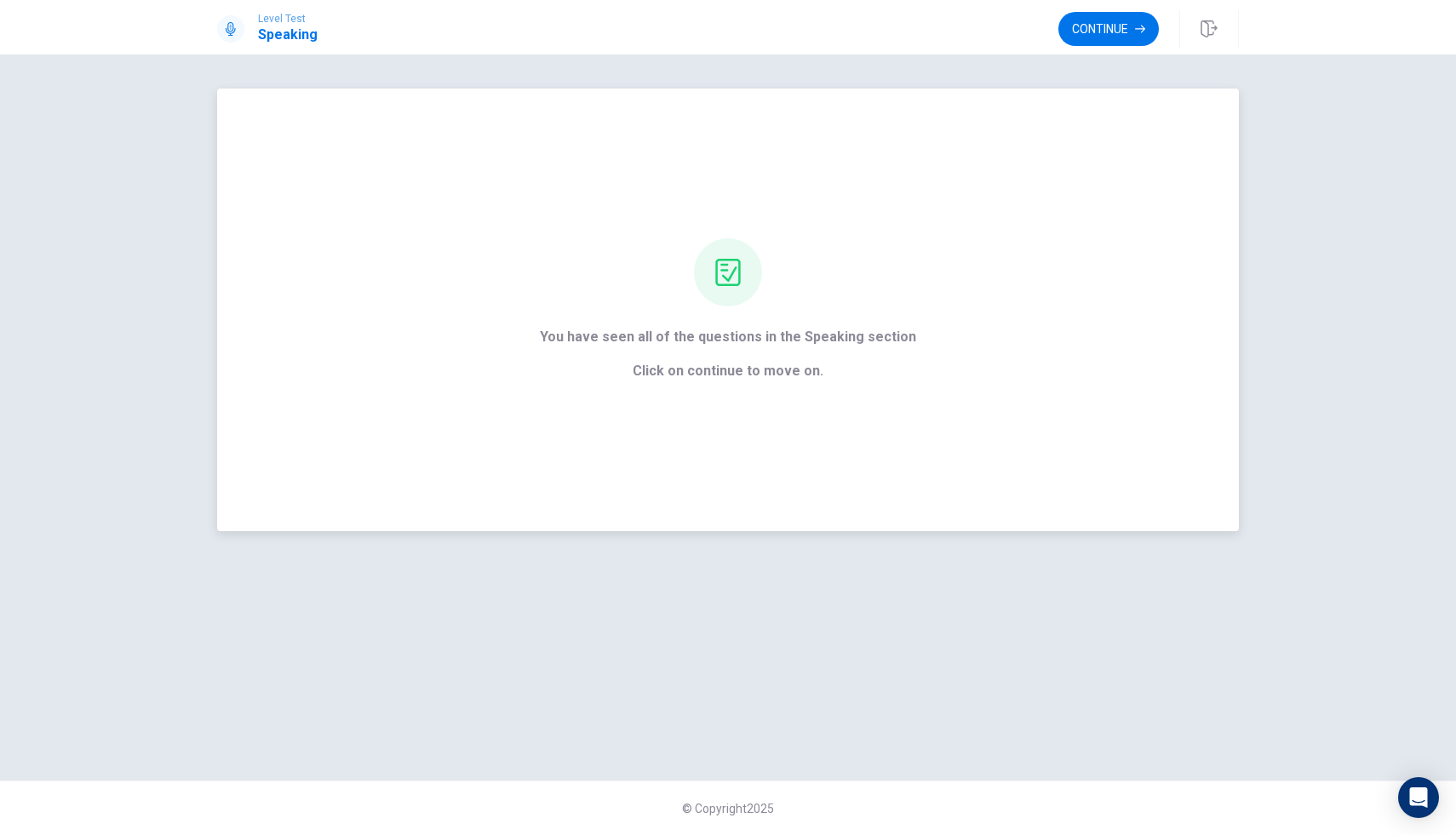
click at [980, 184] on div "You have seen all of the questions in the Speaking section Click on continue to…" at bounding box center [727, 311] width 1021 height 443
drag, startPoint x: 963, startPoint y: 190, endPoint x: 602, endPoint y: 101, distance: 371.8
click at [602, 101] on div "You have seen all of the questions in the Speaking section Click on continue to…" at bounding box center [727, 311] width 1021 height 443
click at [1149, 27] on button "Continue" at bounding box center [1109, 29] width 100 height 34
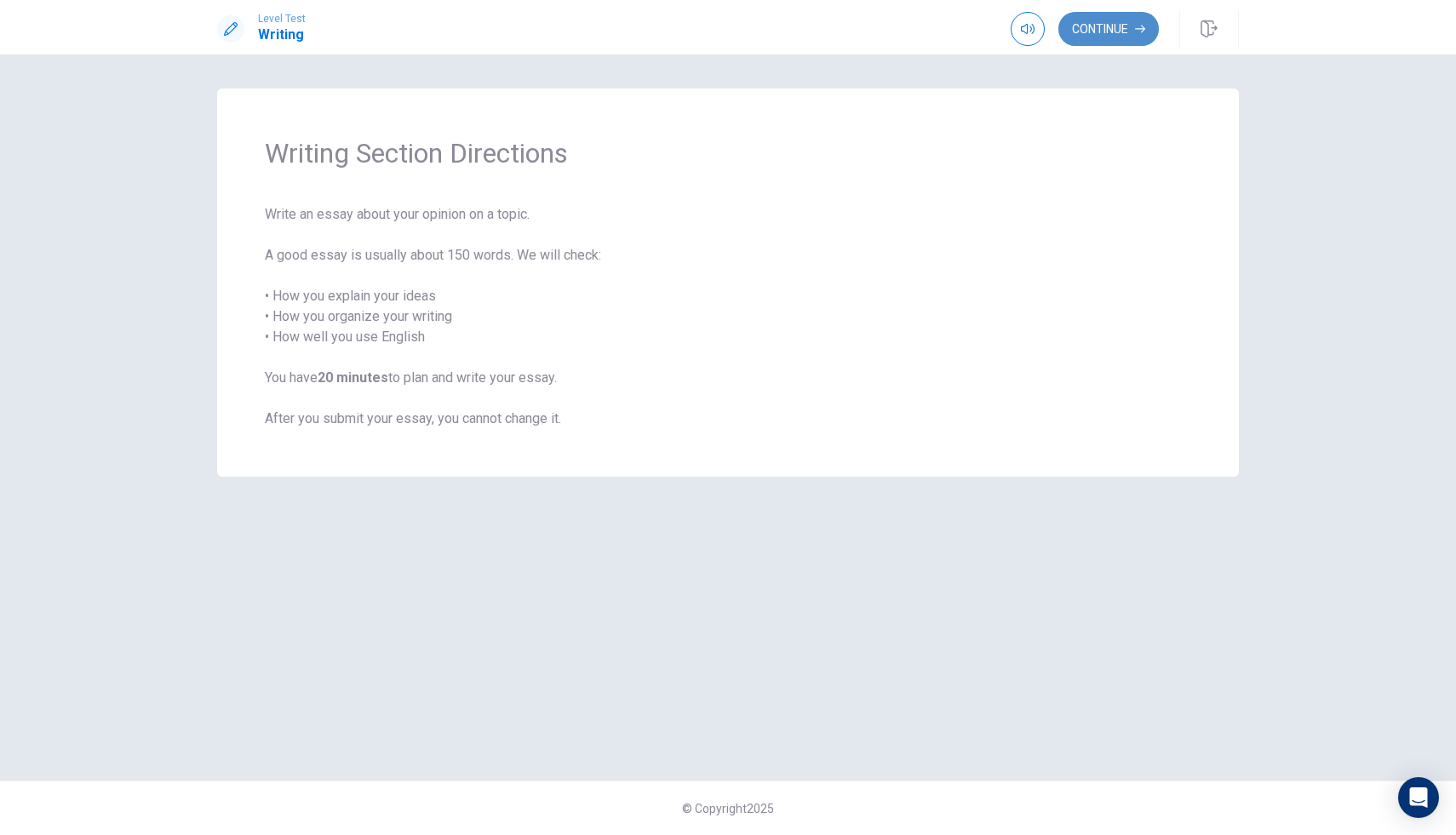
click at [1087, 26] on button "Continue" at bounding box center [1109, 29] width 100 height 34
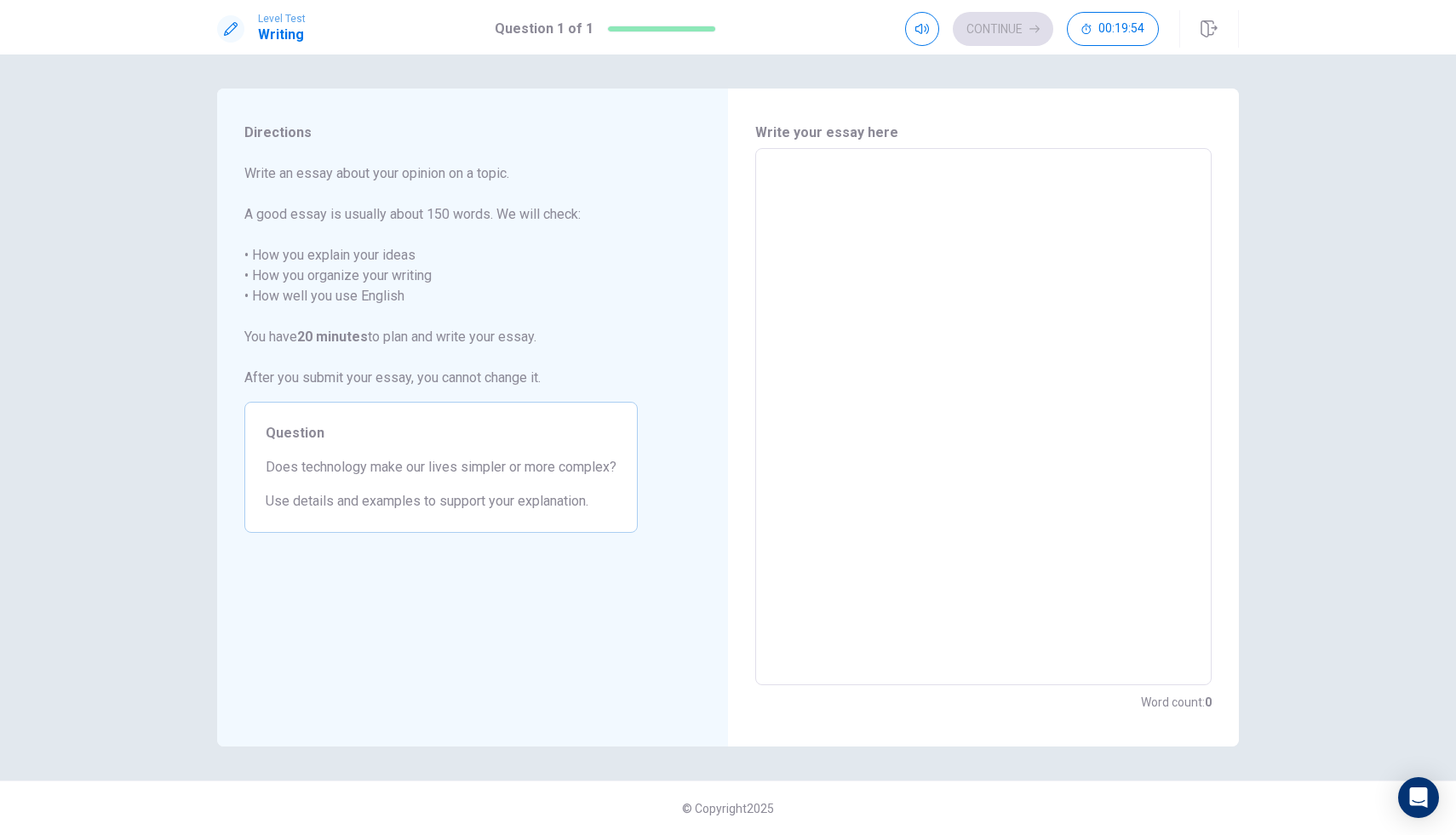
drag, startPoint x: 230, startPoint y: 487, endPoint x: 436, endPoint y: 548, distance: 214.8
click at [431, 548] on div "Directions Write an essay about your opinion on a topic. A good essay is usuall…" at bounding box center [440, 418] width 448 height 658
click at [801, 224] on textarea at bounding box center [983, 418] width 433 height 509
type textarea "i"
type textarea "x"
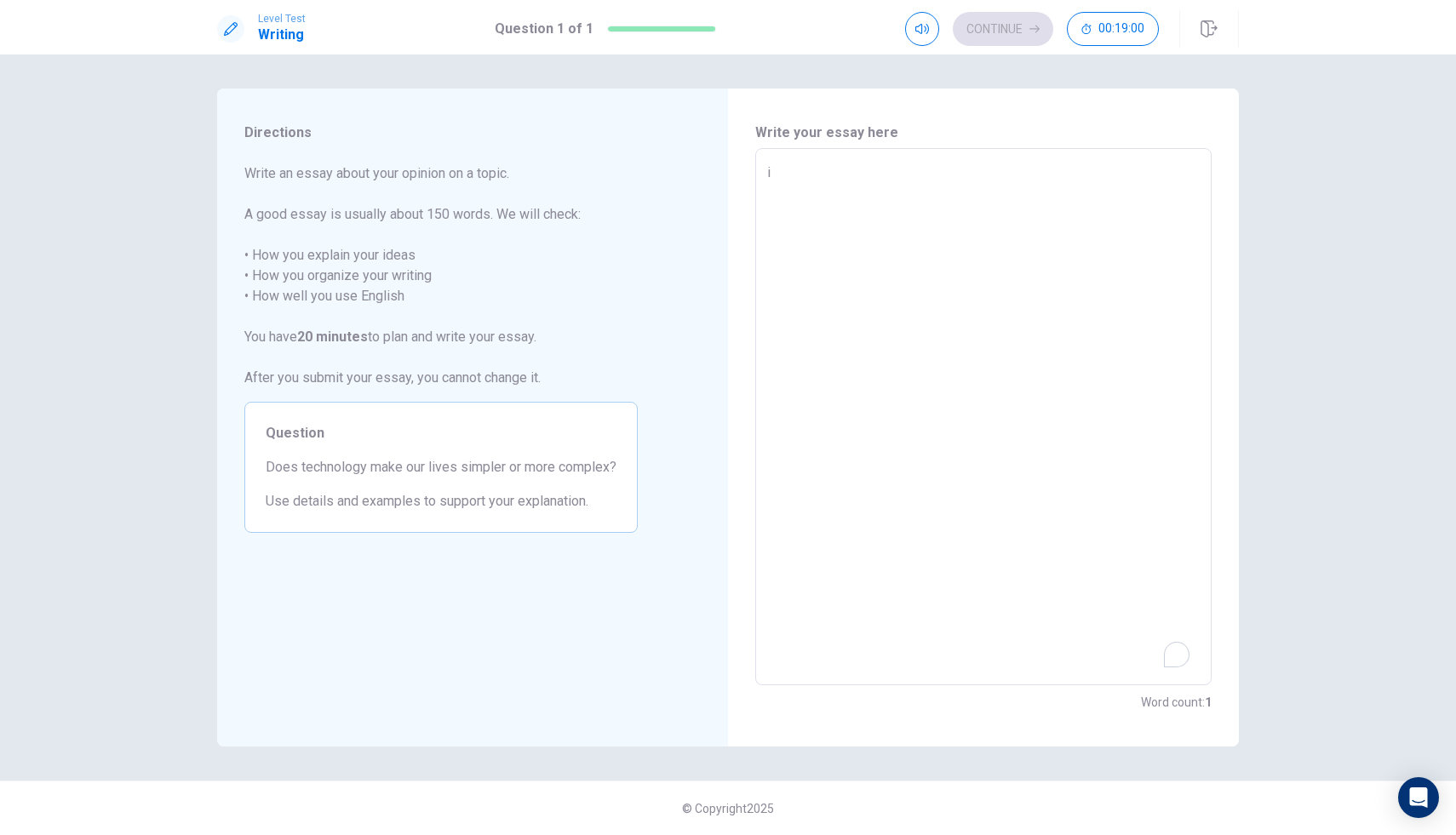
type textarea "i"
type textarea "x"
type textarea "i"
type textarea "x"
type textarea "I"
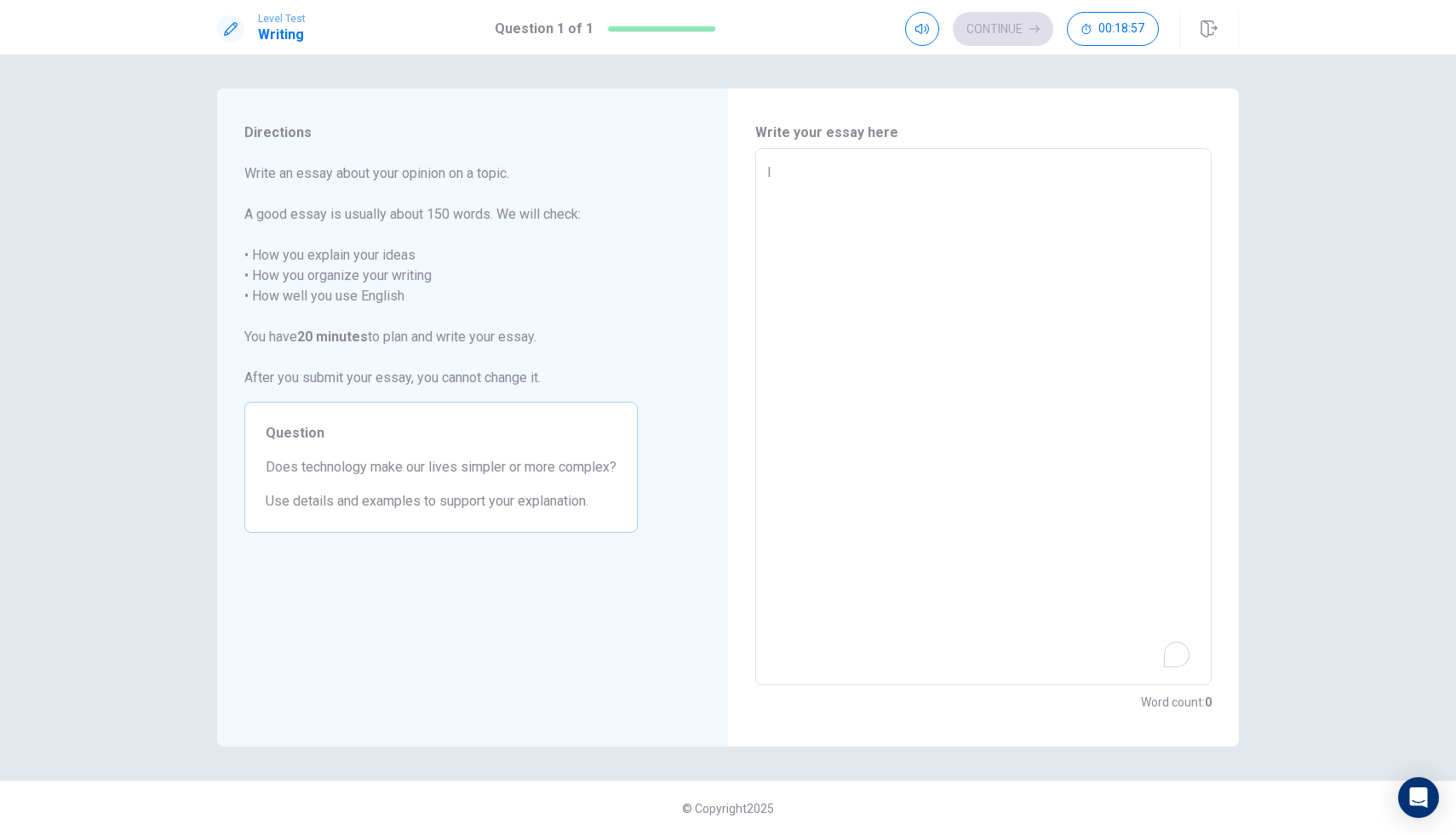
type textarea "x"
type textarea "Im"
type textarea "x"
type textarea "I"
type textarea "x"
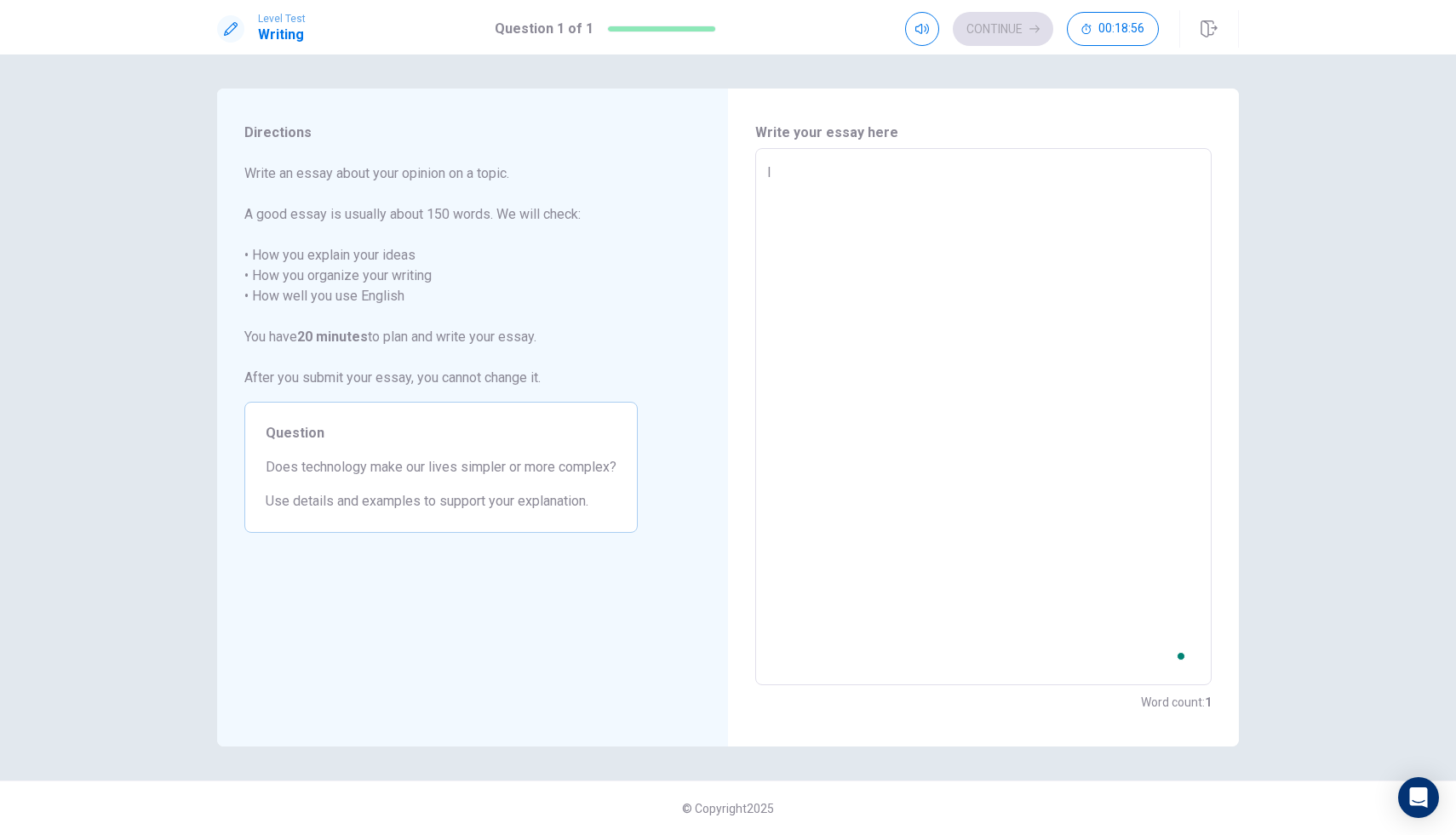
type textarea "I"
type textarea "x"
type textarea "I t"
type textarea "x"
type textarea "I th"
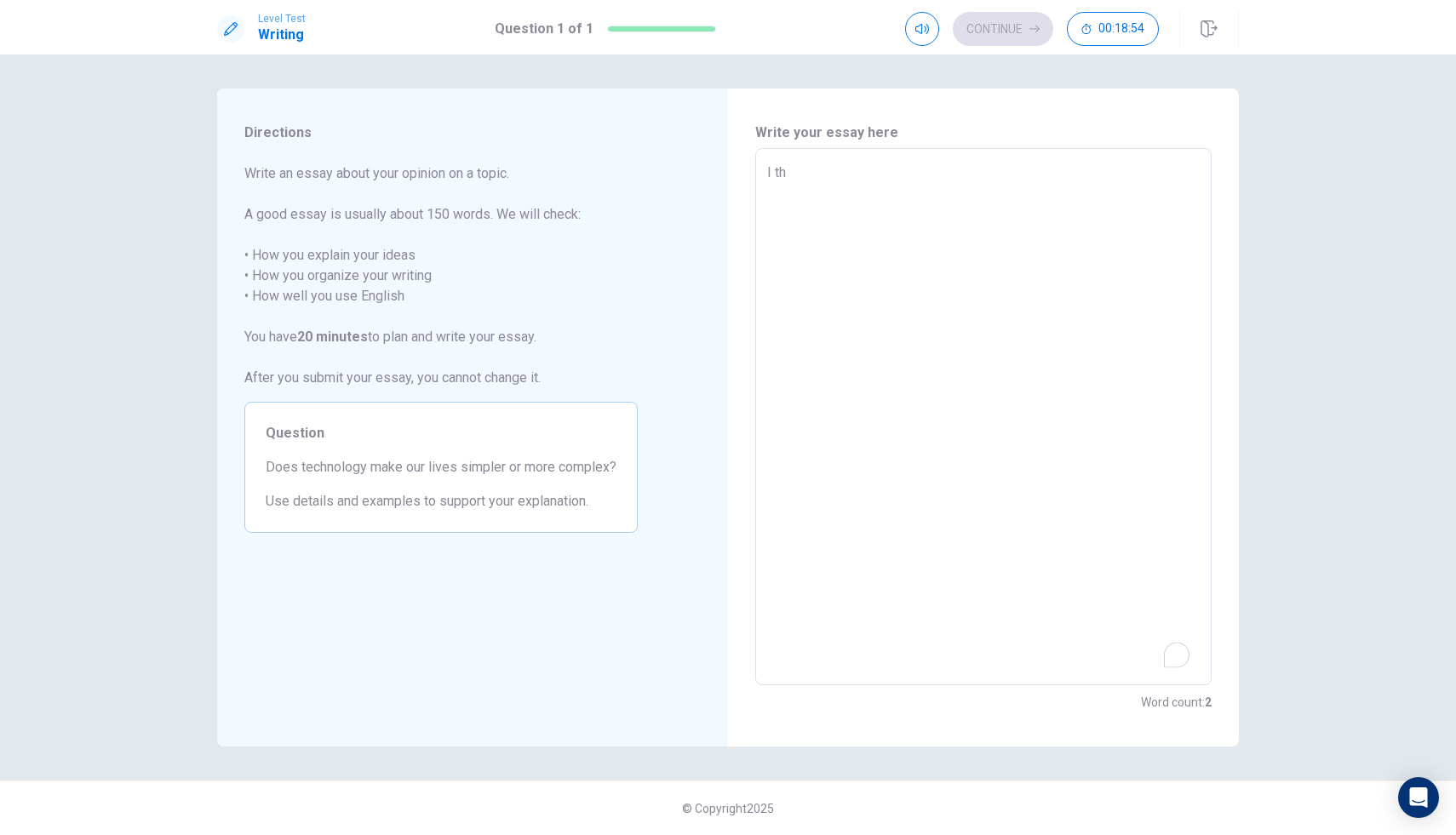
type textarea "x"
type textarea "I thi"
type textarea "x"
type textarea "I thin"
type textarea "x"
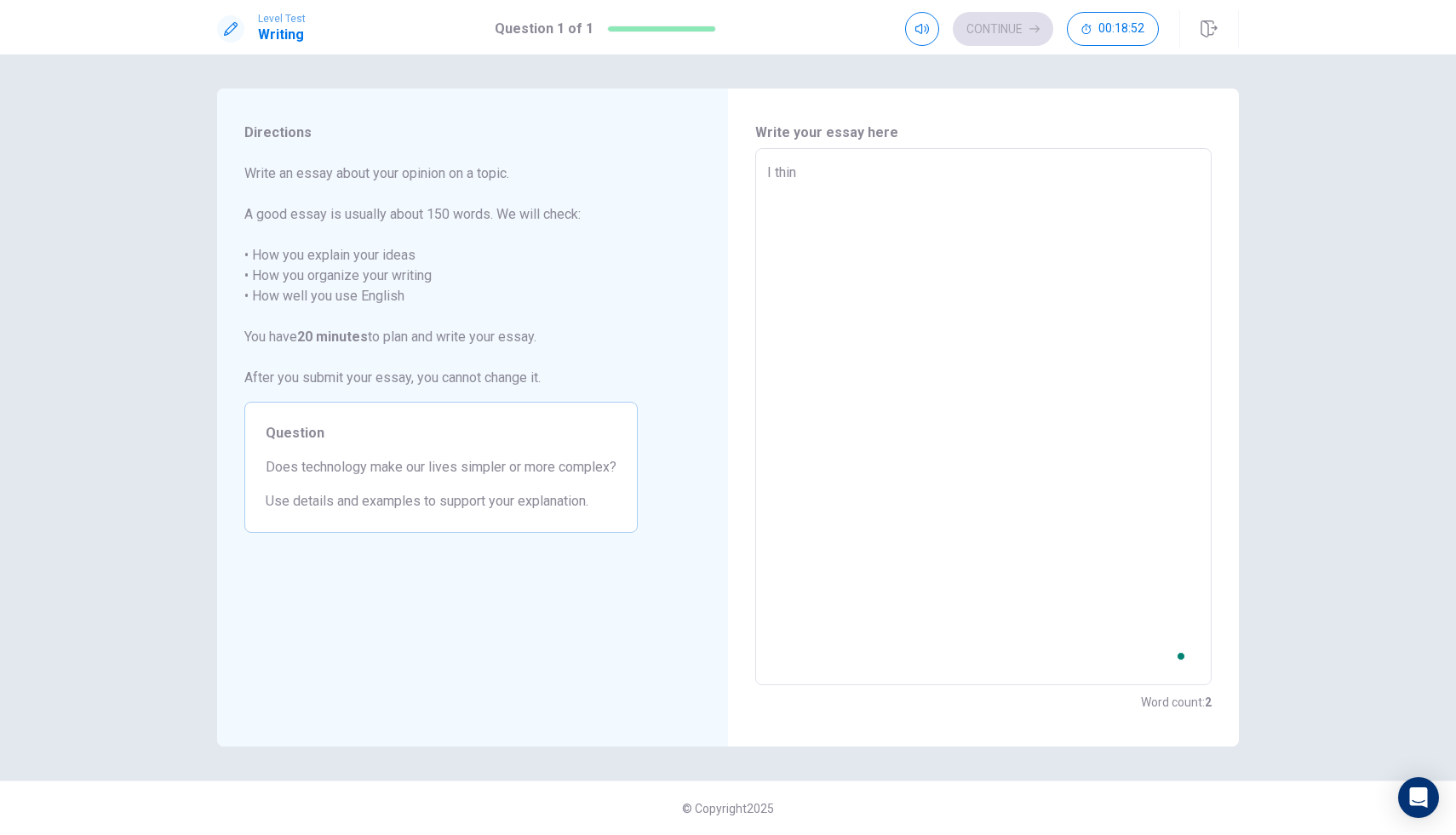
type textarea "I think"
type textarea "x"
type textarea "I think"
type textarea "x"
type textarea "I think t"
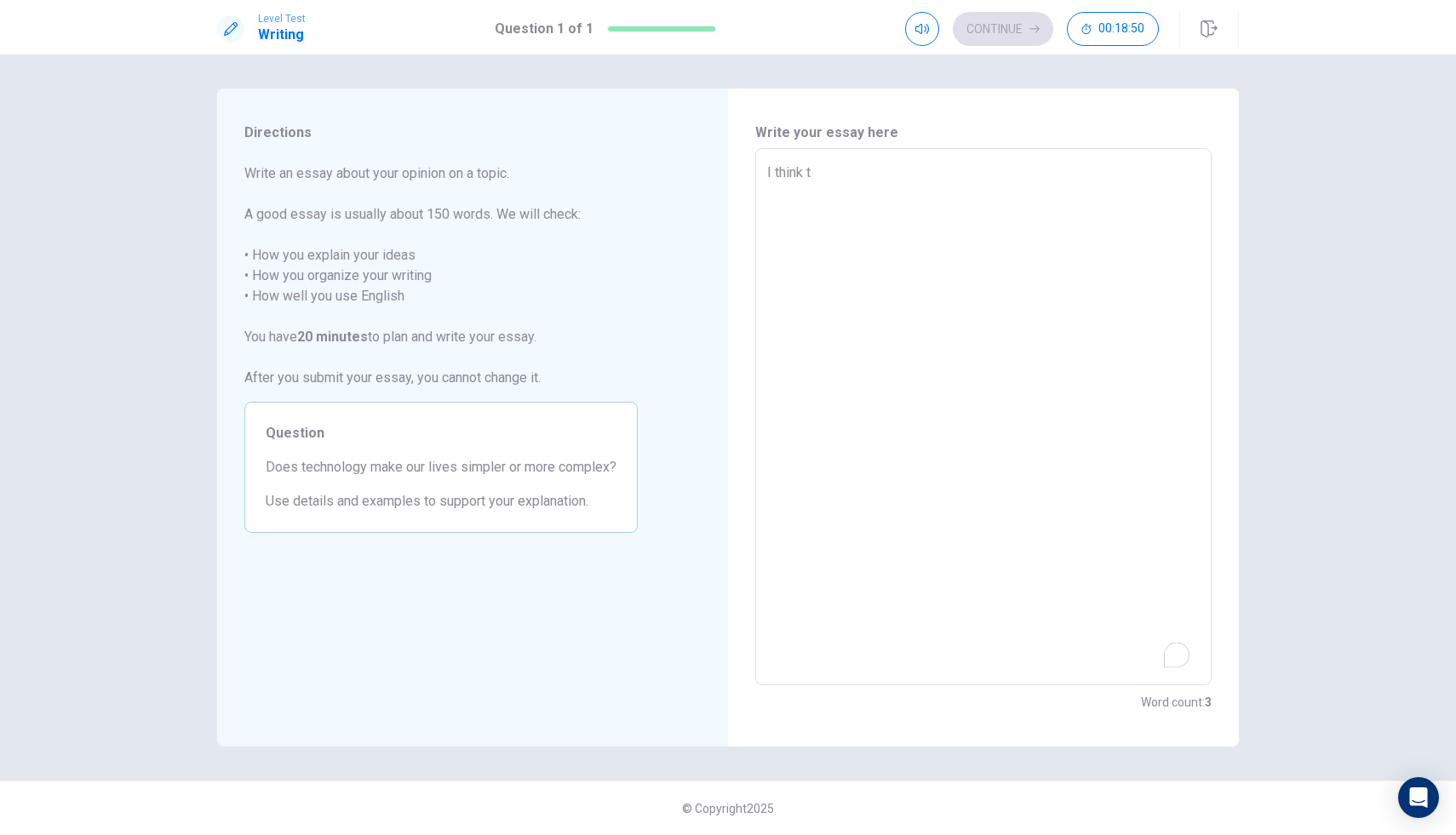
type textarea "x"
type textarea "I think te"
type textarea "x"
type textarea "I think tec"
type textarea "x"
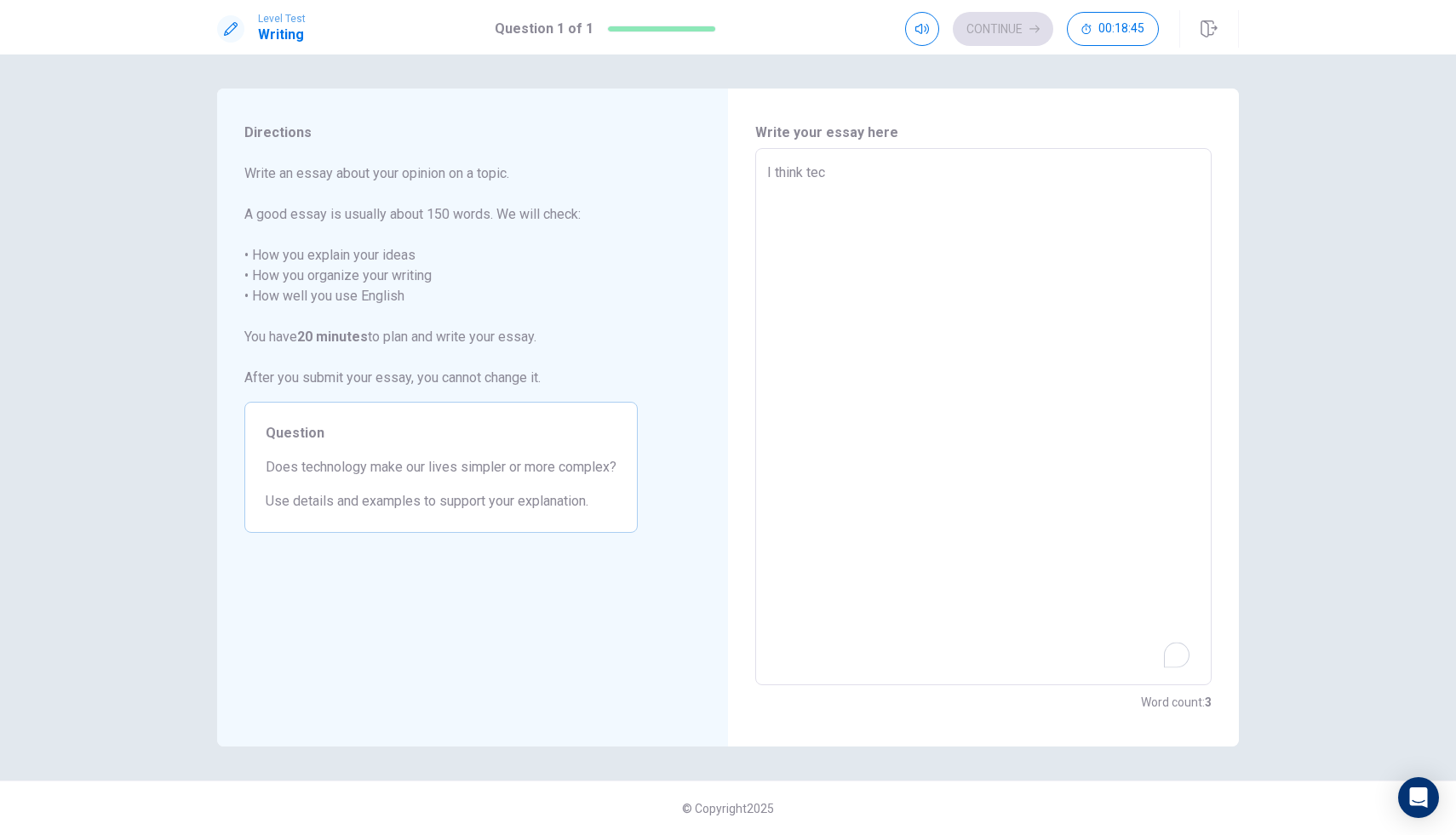
type textarea "I think tech"
type textarea "x"
type textarea "I think techn"
type textarea "x"
type textarea "I think techno"
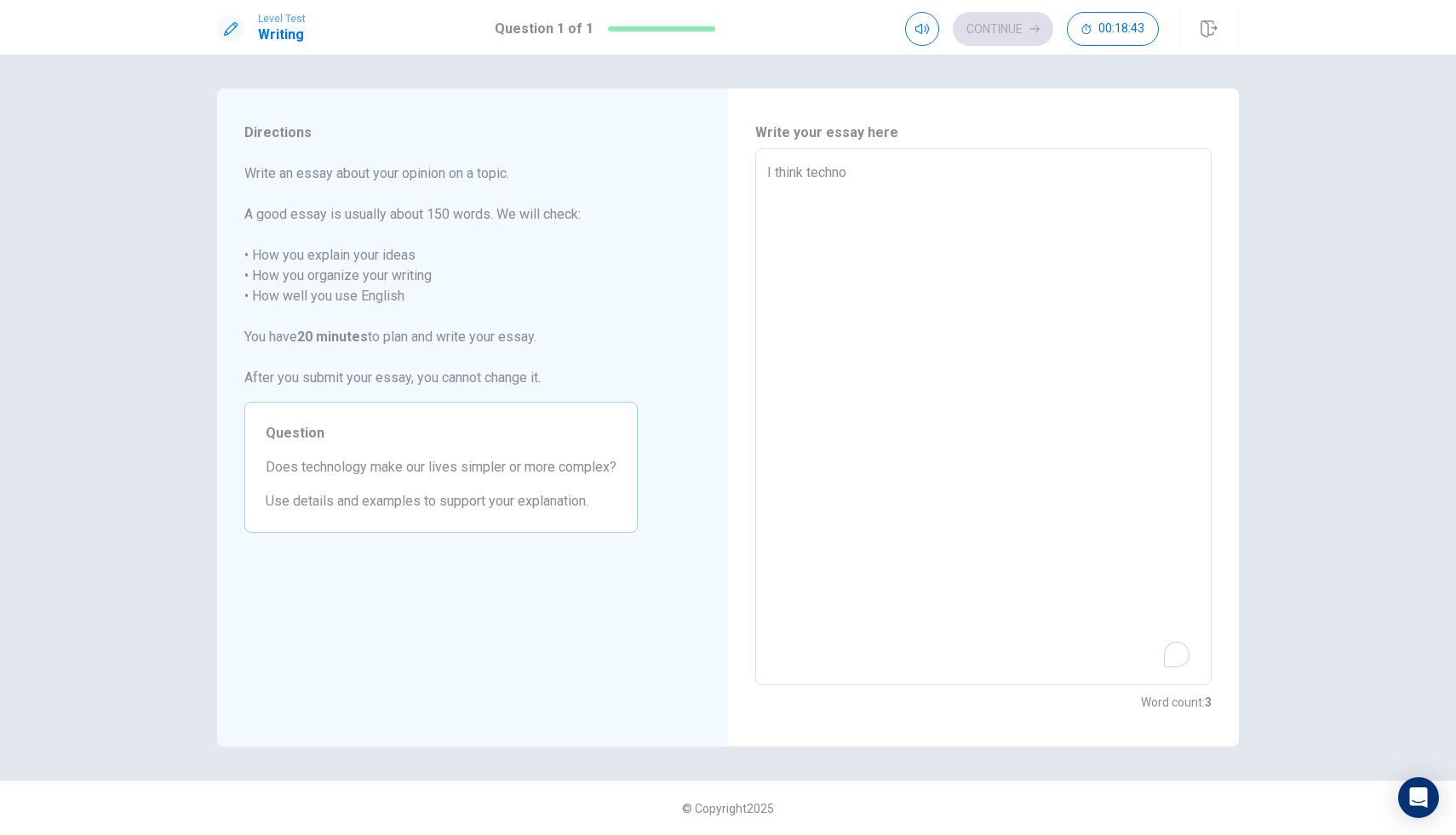
type textarea "x"
type textarea "I think technol"
type textarea "x"
type textarea "I think technolo"
type textarea "x"
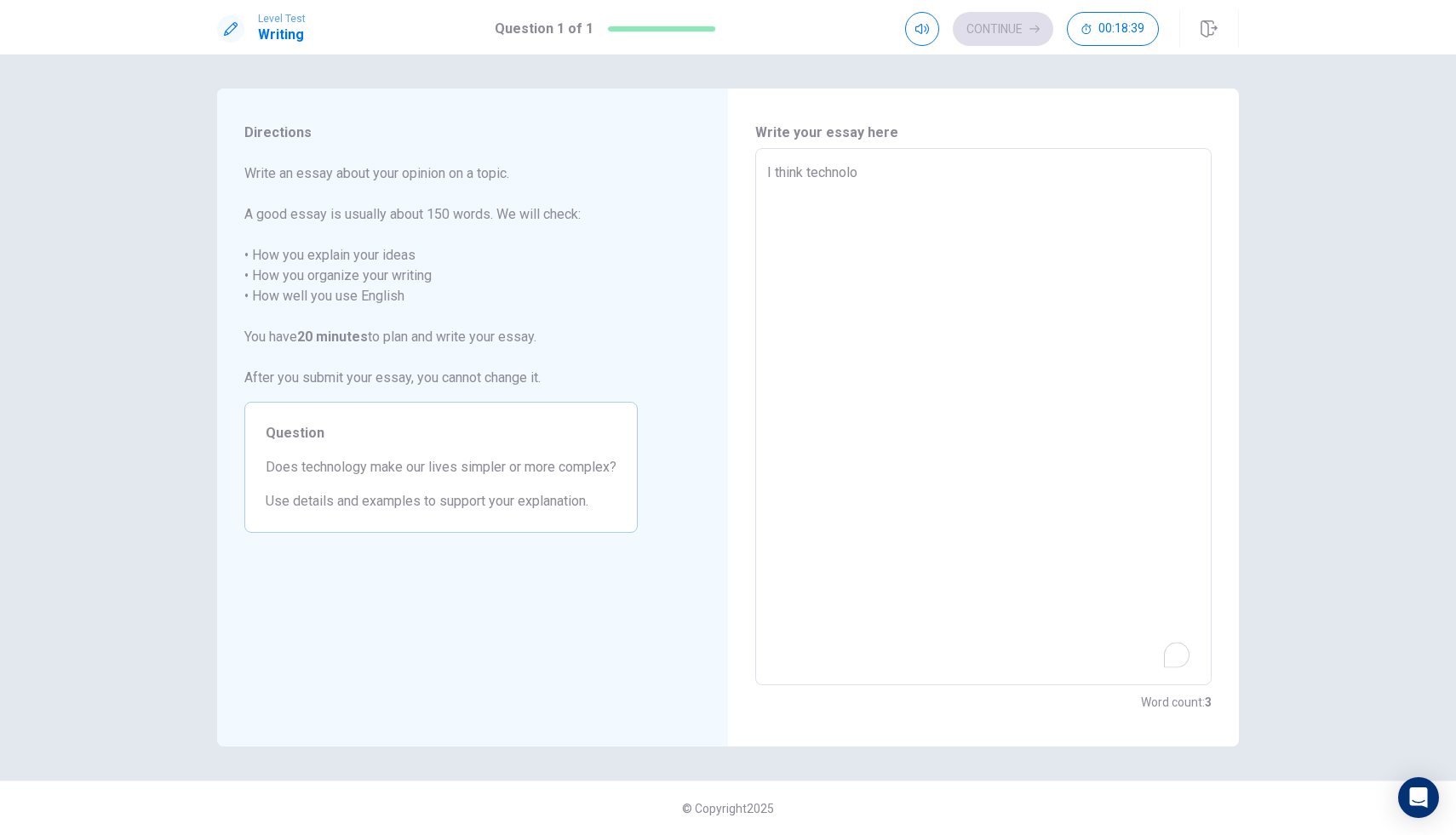
type textarea "I think technolog"
type textarea "x"
type textarea "I think technology"
type textarea "x"
type textarea "I think technology"
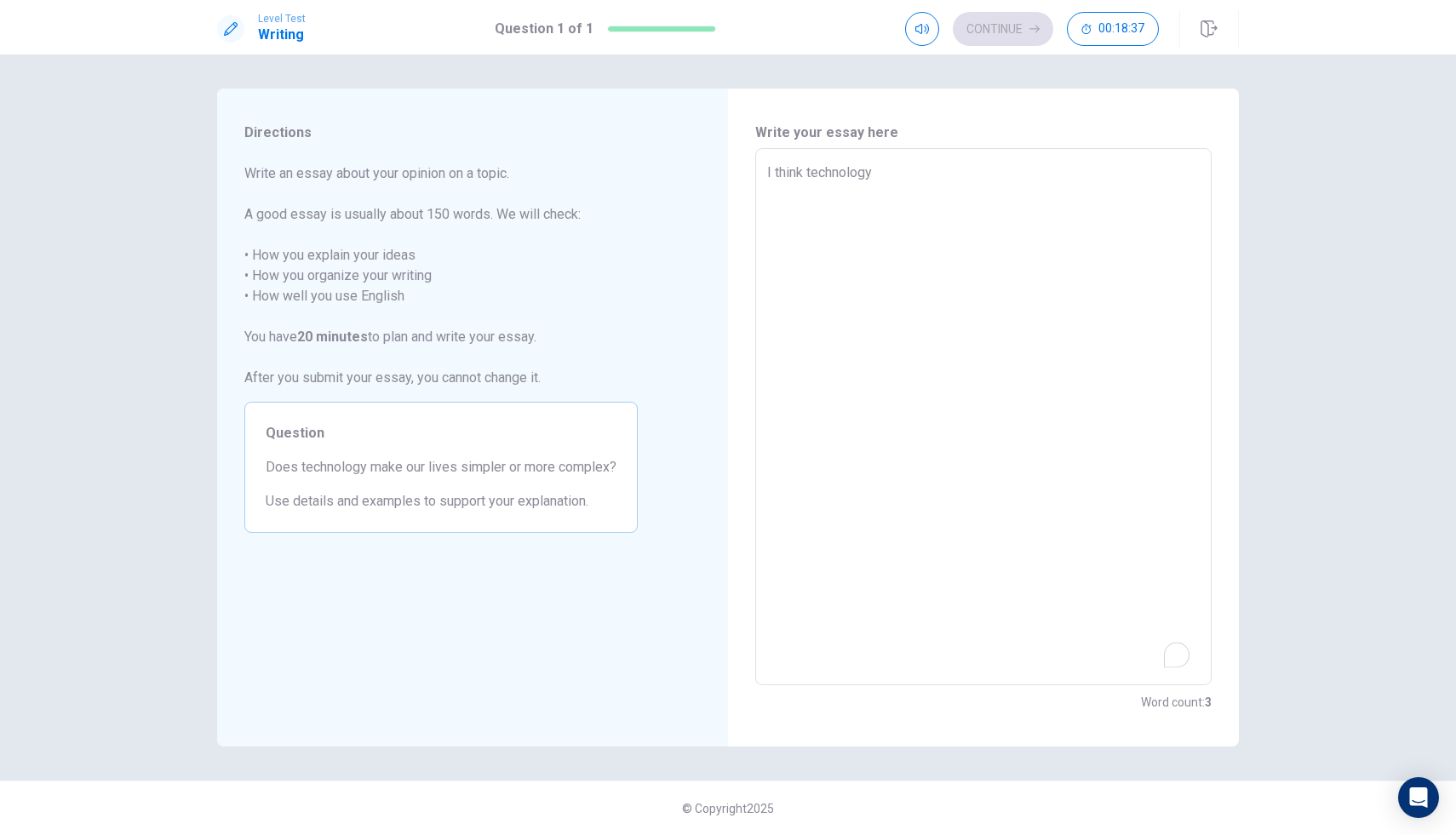
type textarea "x"
type textarea "I think technology m"
type textarea "x"
type textarea "I think technology ma"
type textarea "x"
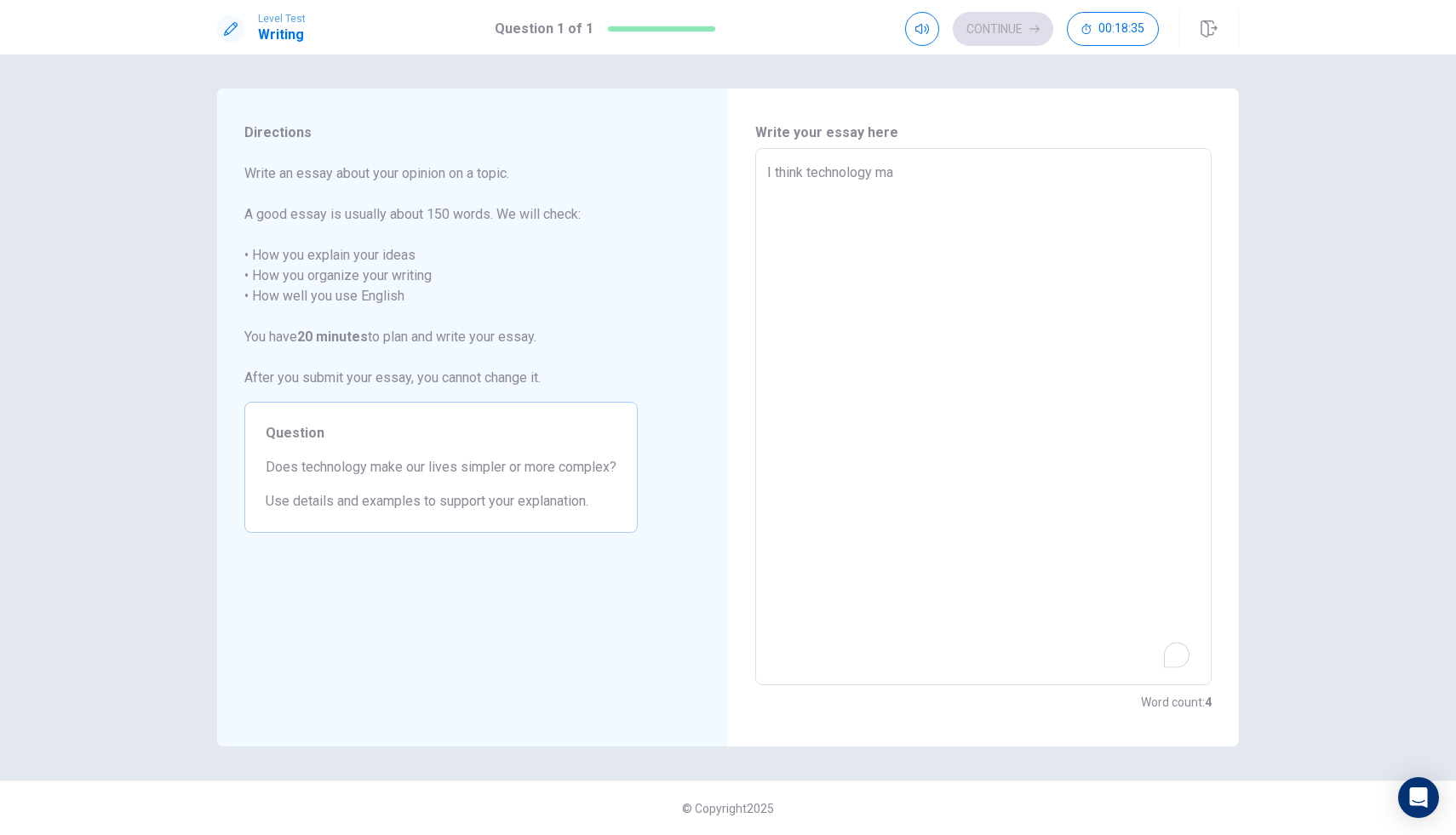
type textarea "I think technology mak"
type textarea "x"
type textarea "I think technology make"
type textarea "x"
type textarea "I think technology make"
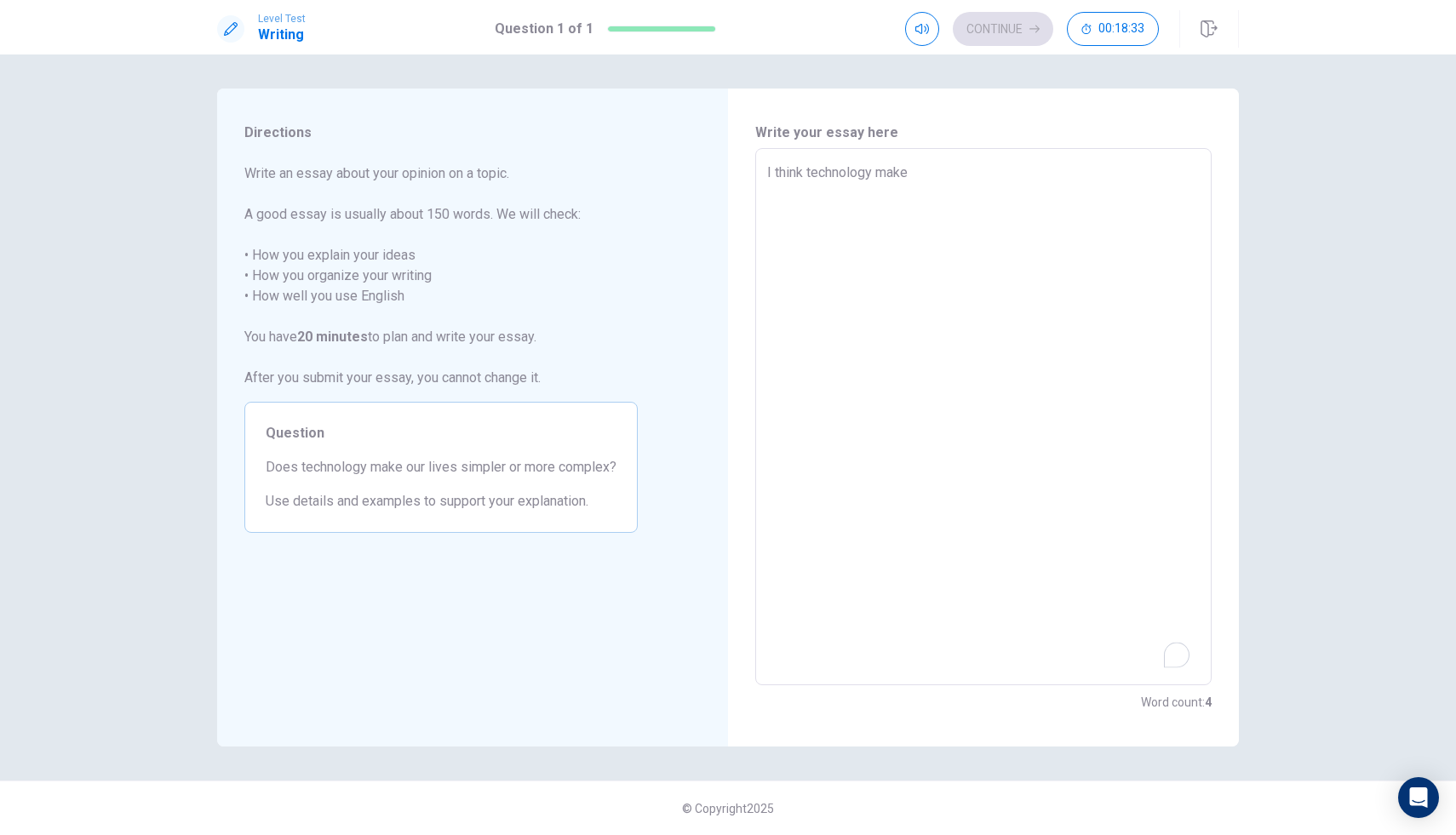
type textarea "x"
type textarea "I think technology make y"
type textarea "x"
type textarea "I think technology make"
type textarea "x"
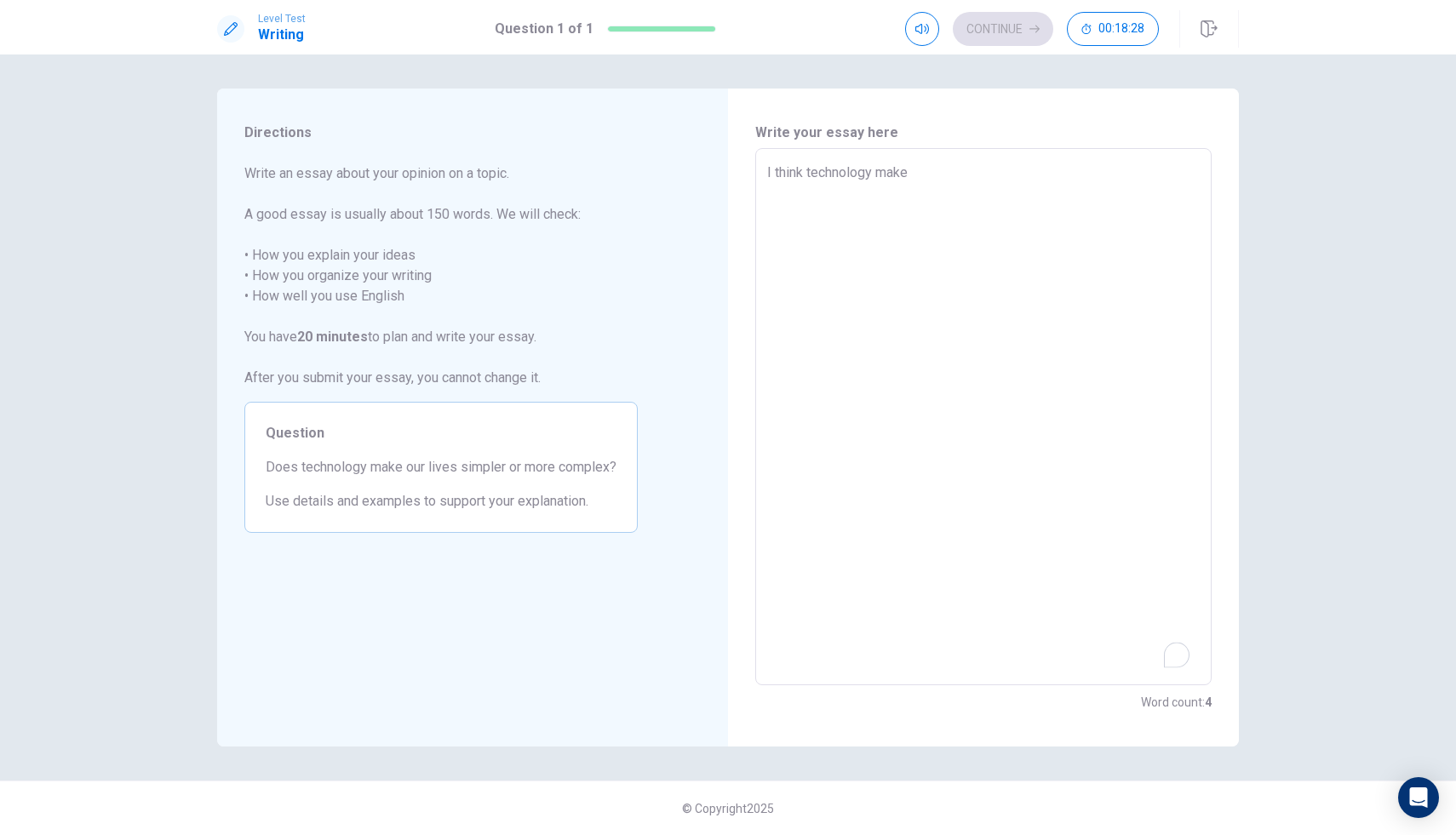
type textarea "I think technology make o"
type textarea "x"
type textarea "I think technology make ou"
type textarea "x"
type textarea "I think technology make our"
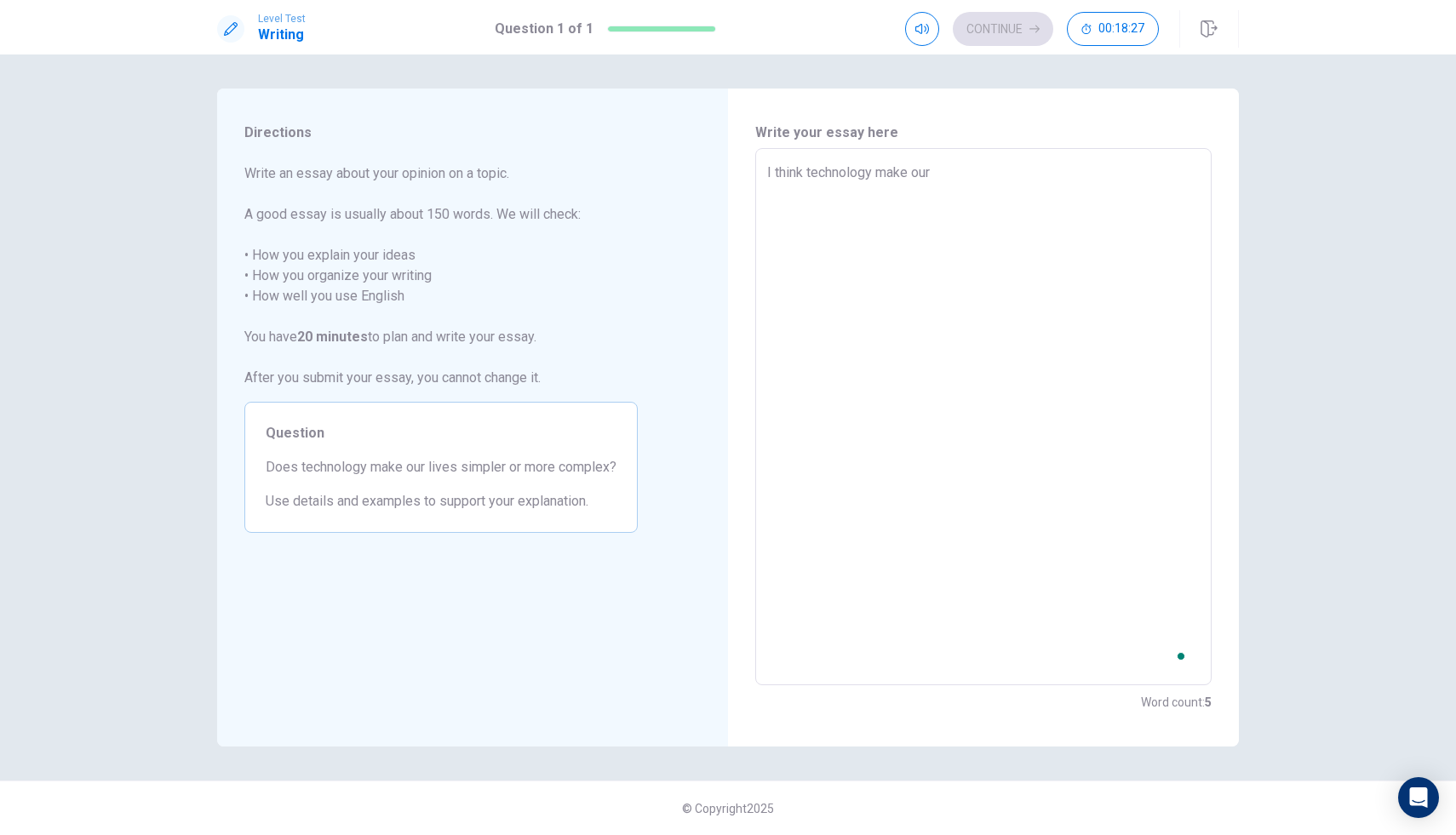
type textarea "x"
type textarea "I think technology make ourb"
type textarea "x"
type textarea "I think technology make ourb"
type textarea "x"
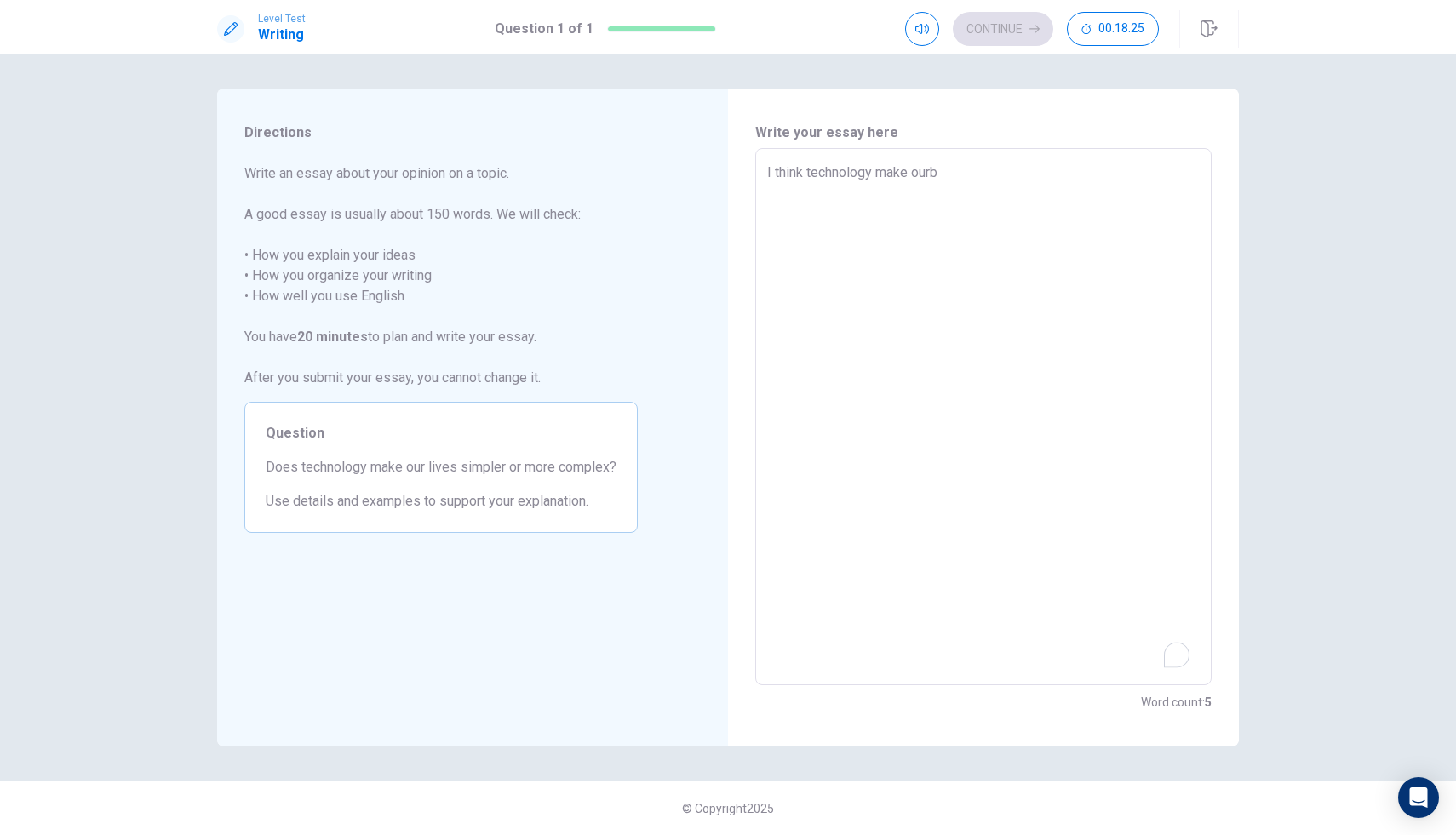
type textarea "I think technology make our"
type textarea "x"
type textarea "I think technology make our"
type textarea "x"
type textarea "I think technology make our l"
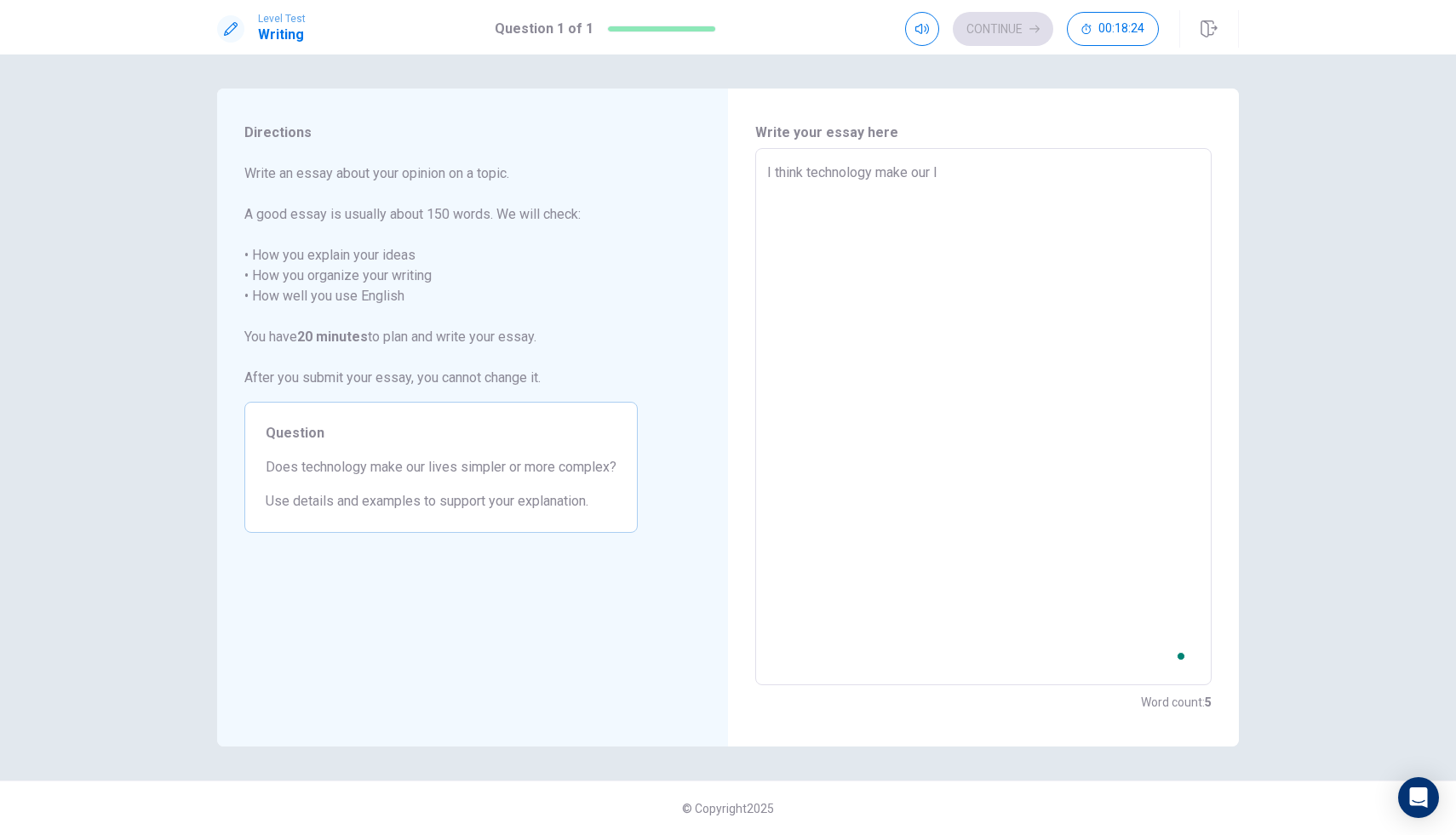
type textarea "x"
type textarea "I think technology make our li"
type textarea "x"
type textarea "I think technology make our lif"
type textarea "x"
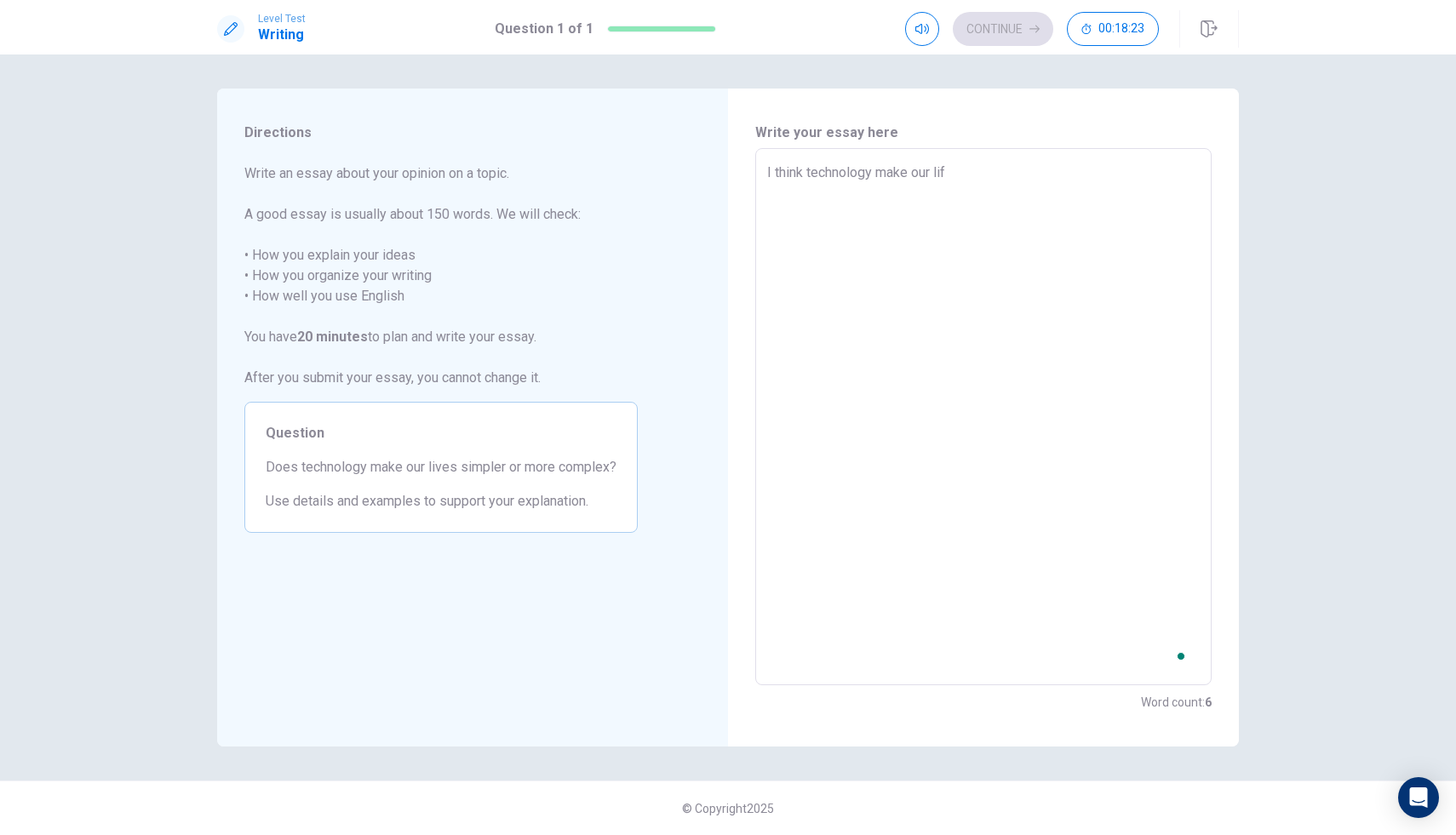
type textarea "I think technology make our life"
type textarea "x"
type textarea "I think technology make our life"
type textarea "x"
type textarea "I think technology make our life s"
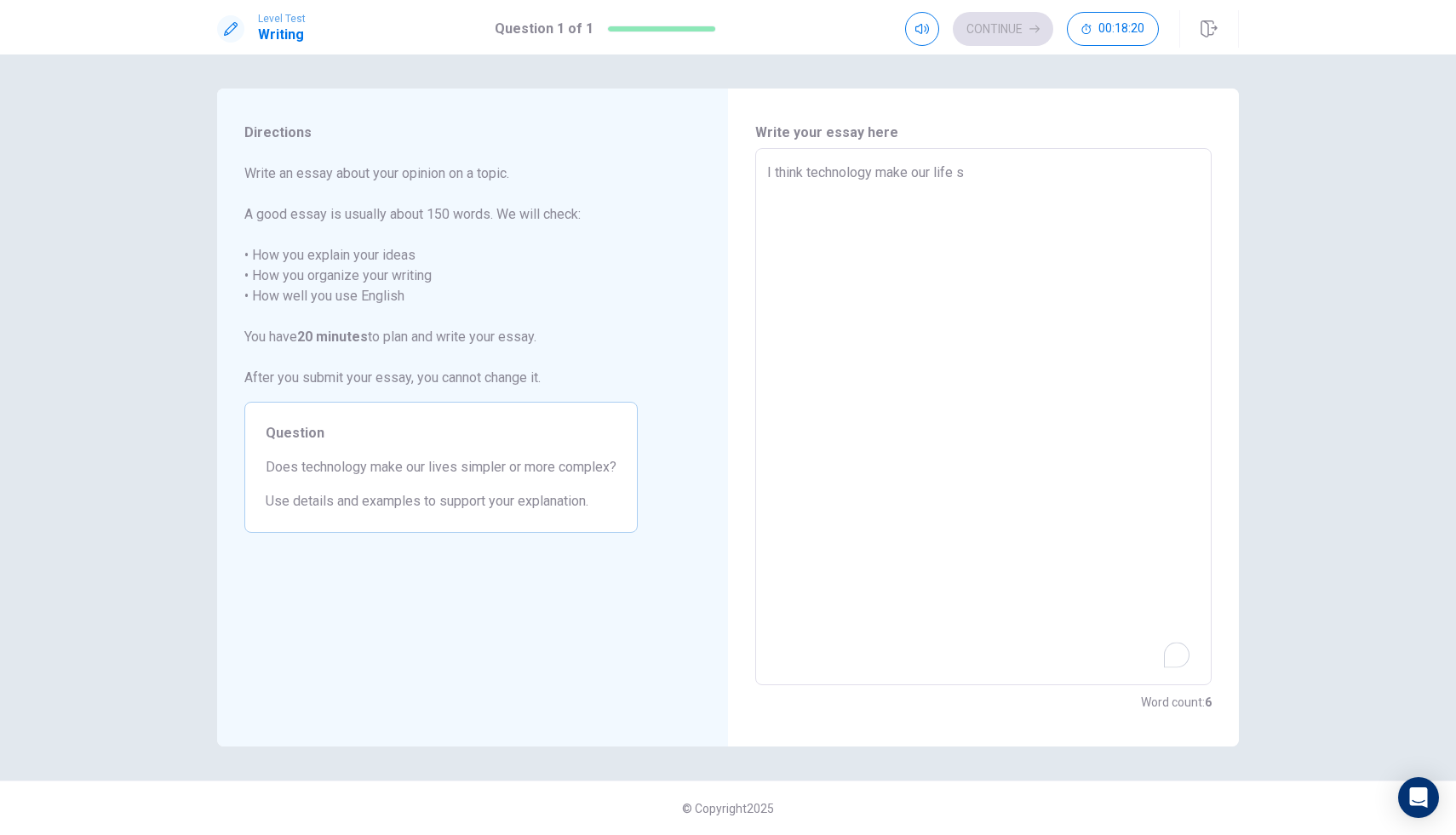
type textarea "x"
type textarea "I think technology make our life si"
type textarea "x"
type textarea "I think technology make our life sim"
type textarea "x"
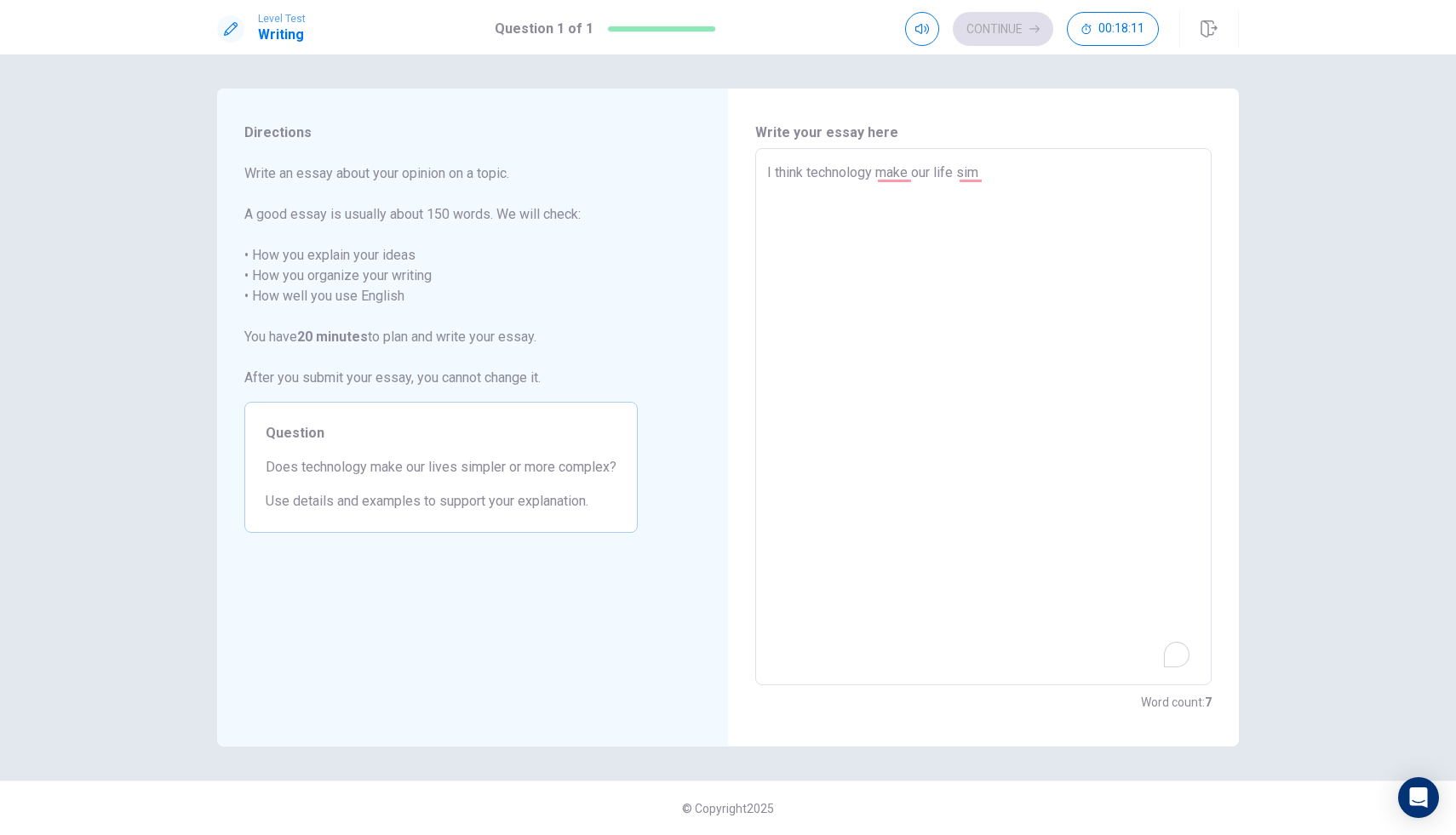
type textarea "I think technology make our life sim"
type textarea "x"
type textarea "I think technology make our life sim"
type textarea "x"
type textarea "I think technology make our life simp"
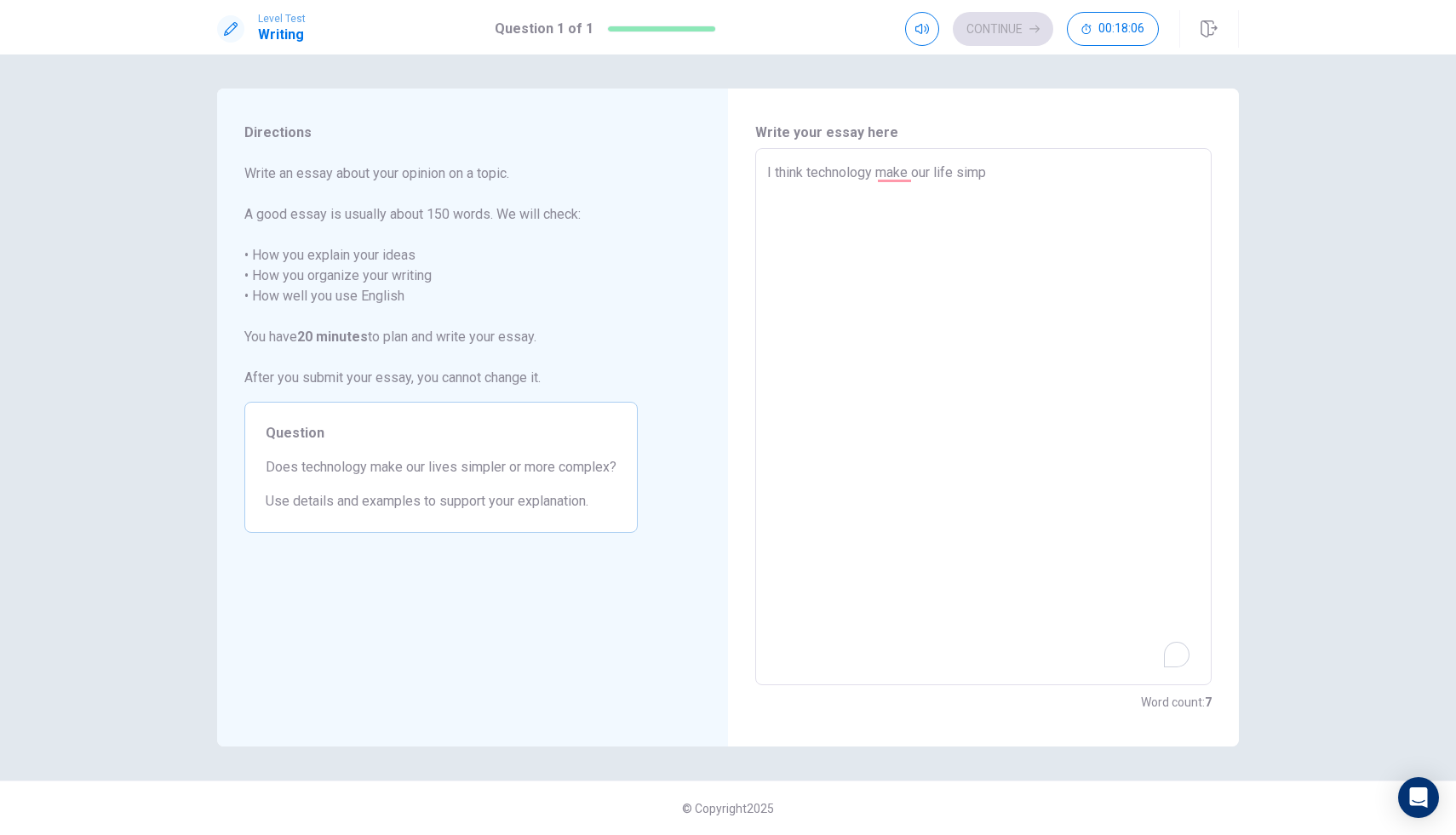
type textarea "x"
type textarea "I think technology make our life simpl"
type textarea "x"
type textarea "I think technology make our life simple"
type textarea "x"
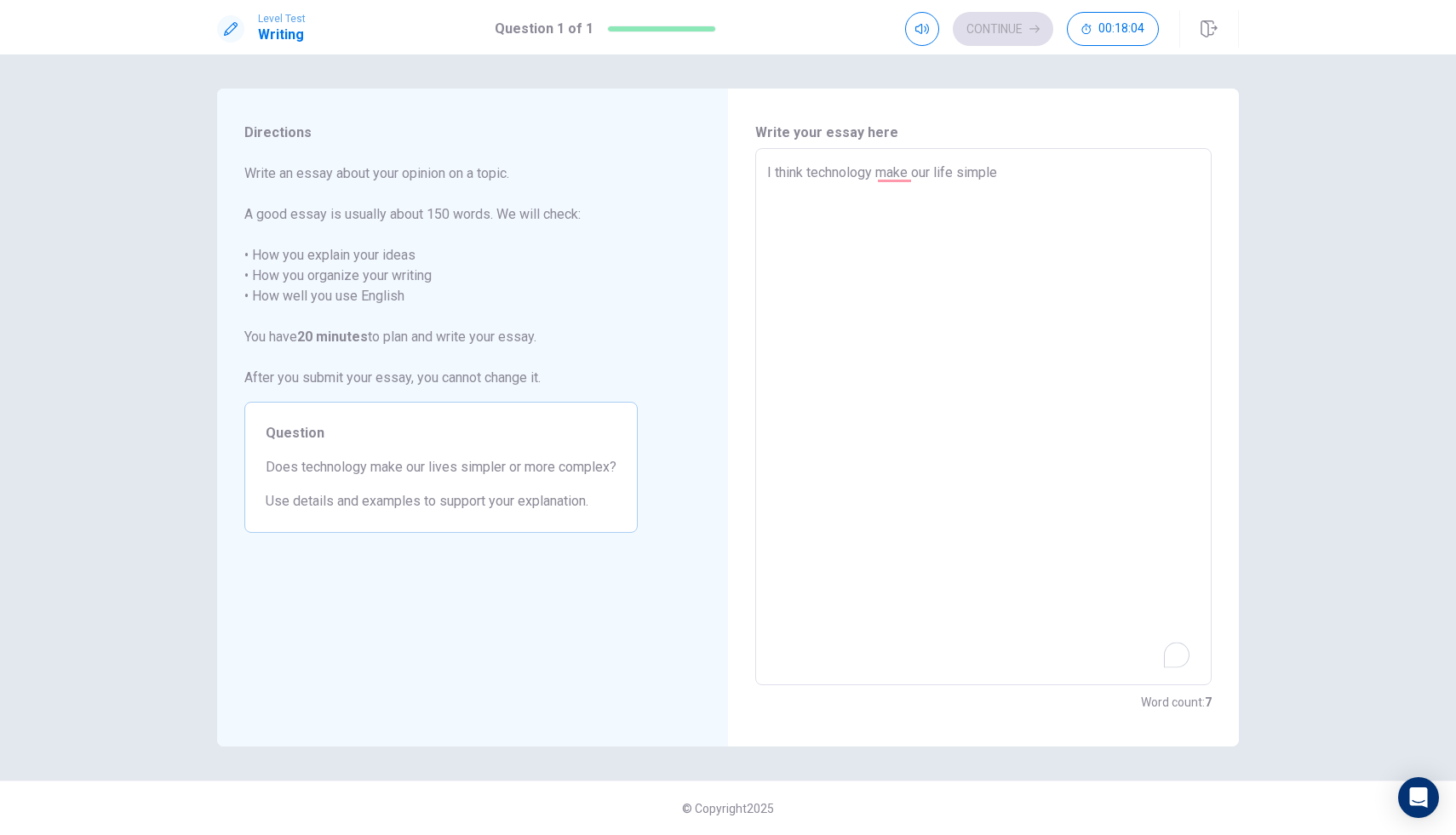
type textarea "I think technology make our life simpler"
type textarea "x"
type textarea "I think technology make our life simpler."
type textarea "x"
type textarea "I think technology make our life simpler."
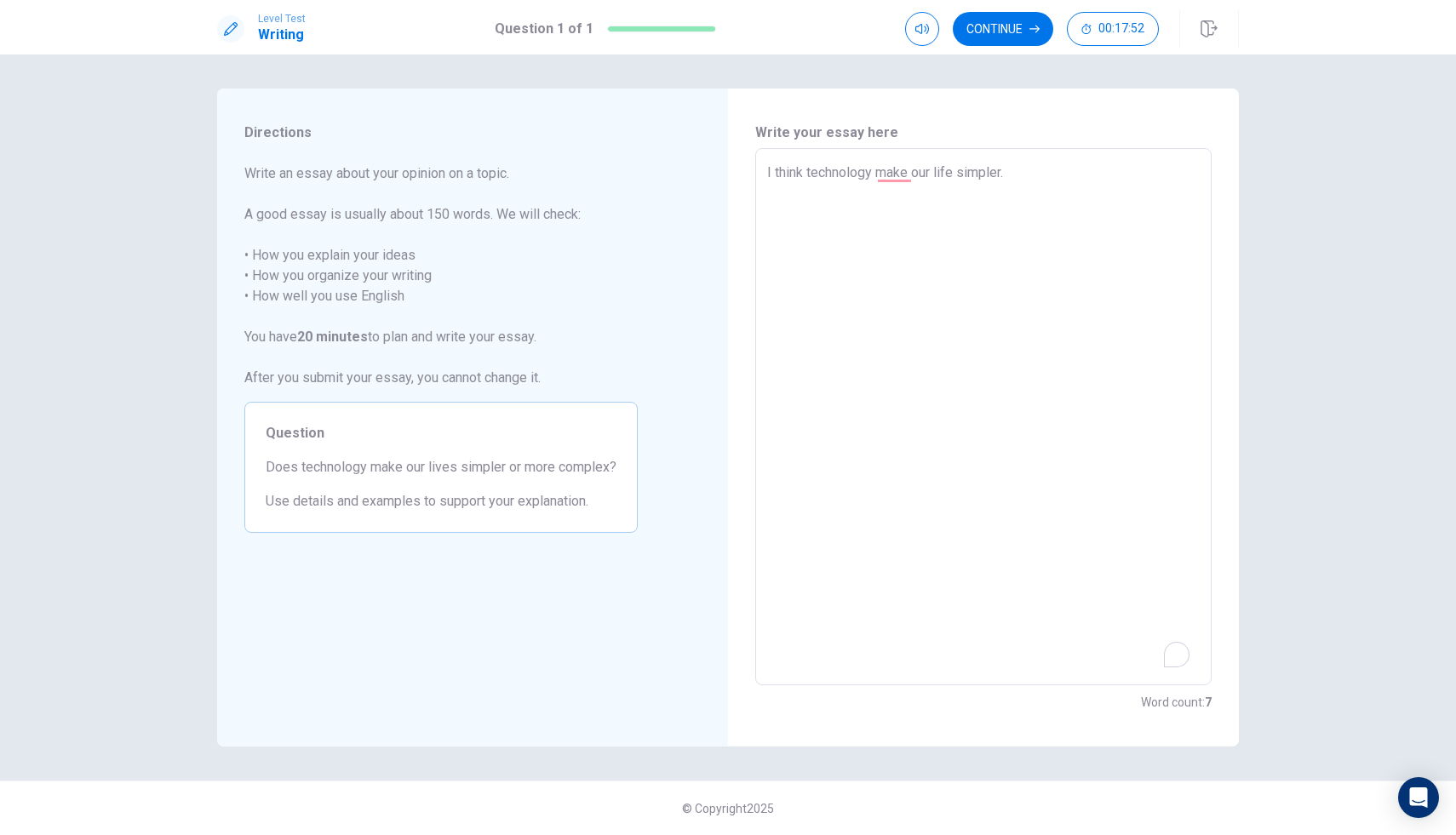
type textarea "x"
type textarea "I think technology make our life simpler. t"
type textarea "x"
type textarea "I think technology make our life simpler. te"
type textarea "x"
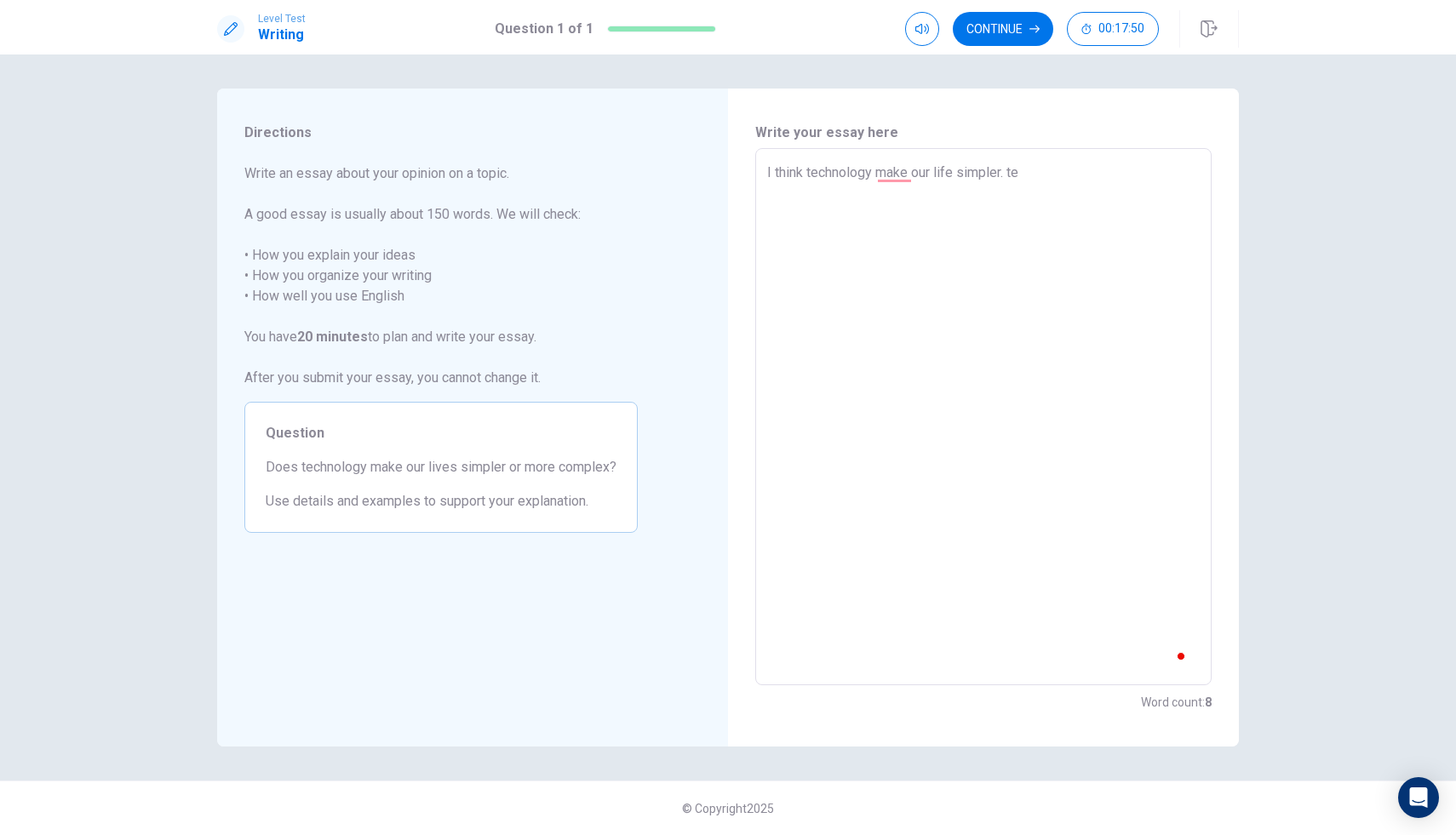
type textarea "I think technology make our life simpler. tec"
type textarea "x"
type textarea "I think technology make our life simpler. tech"
type textarea "x"
type textarea "I think technology make our life simpler. techn"
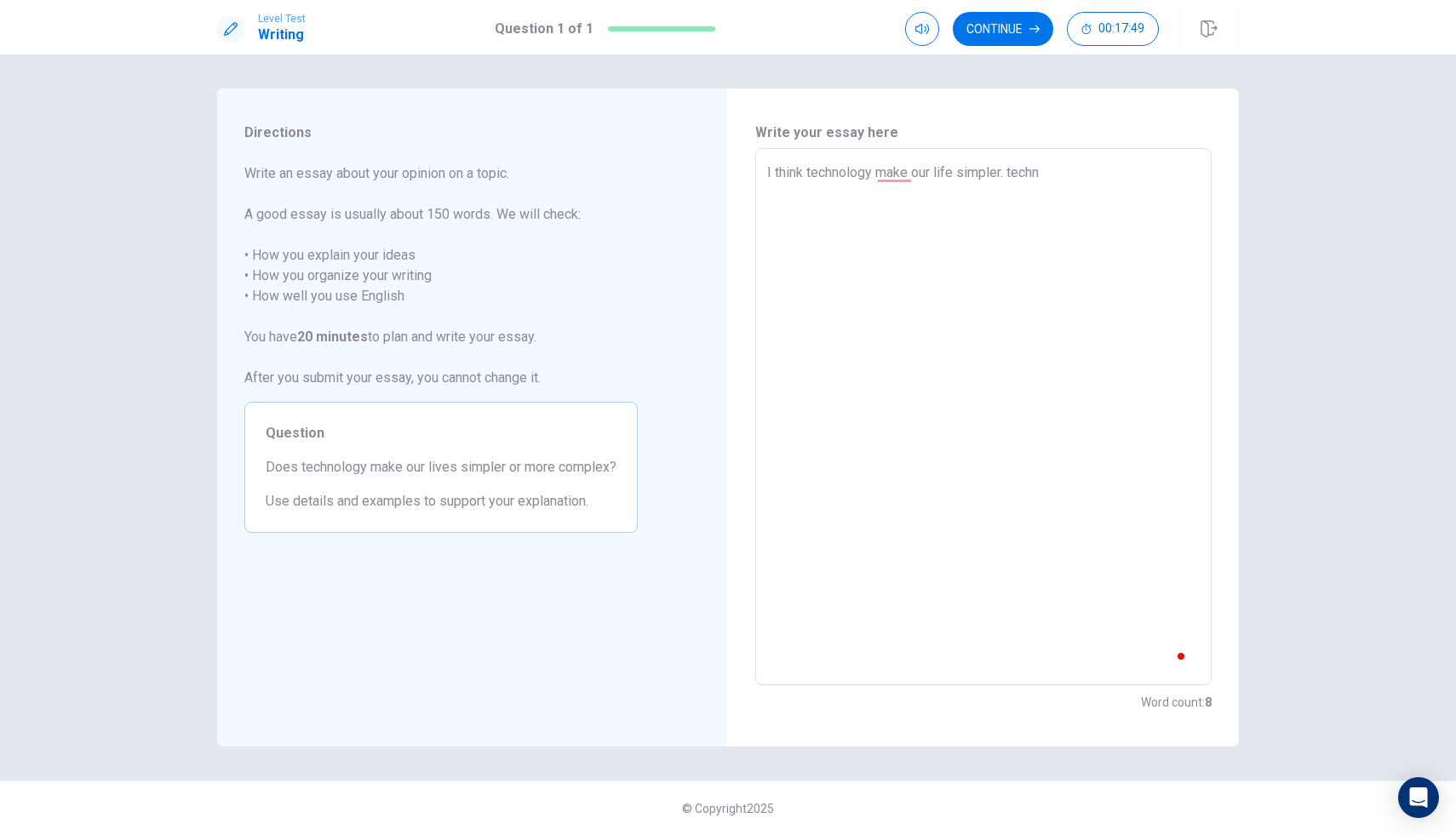
type textarea "x"
type textarea "I think technology make our life simpler. techno"
type textarea "x"
type textarea "I think technology make our life simpler. technol"
type textarea "x"
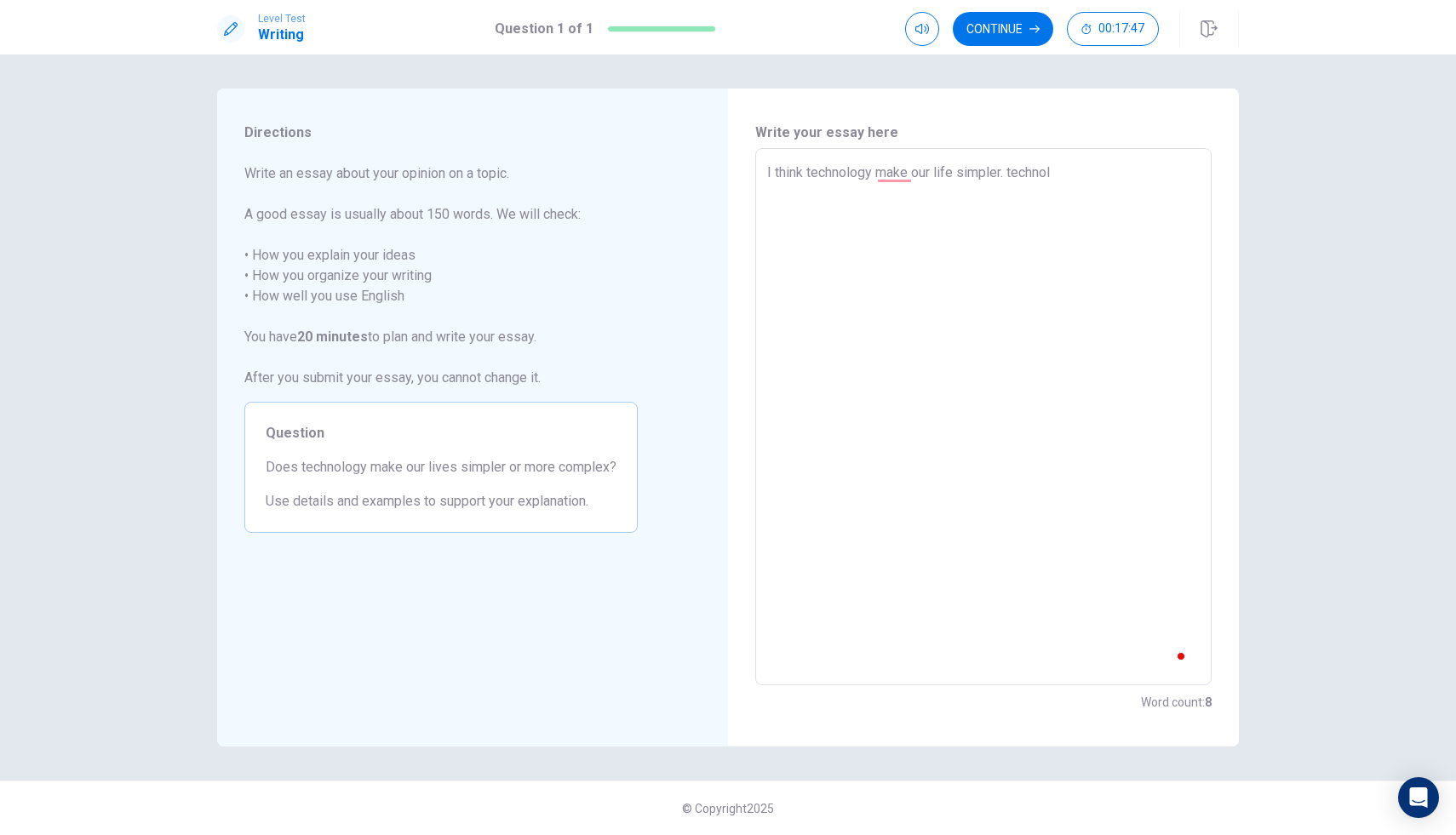
type textarea "I think technology make our life simpler. technolo"
type textarea "x"
type textarea "I think technology make our life simpler. technolog"
type textarea "x"
type textarea "I think technology make our life simpler. technology"
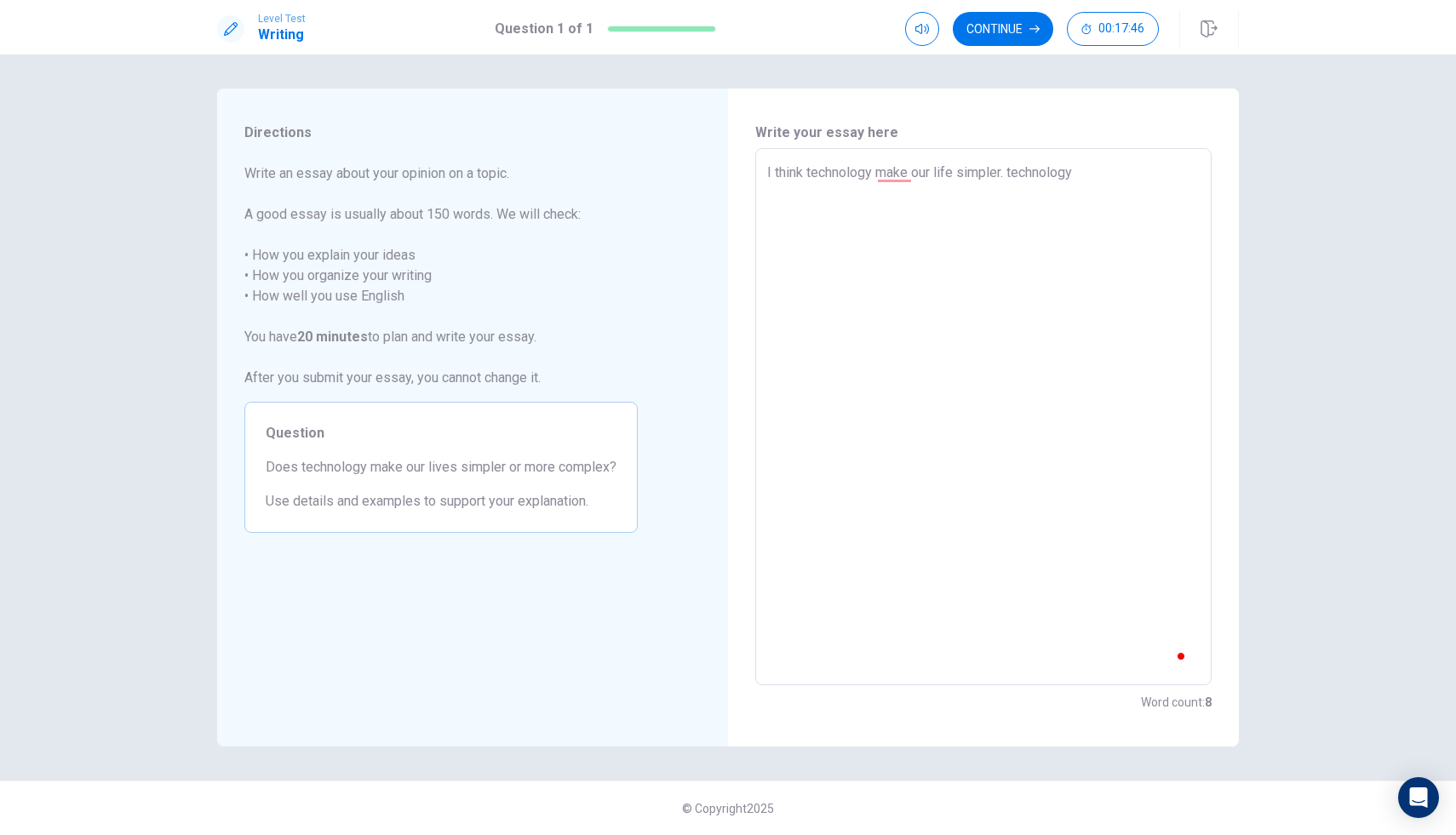
type textarea "x"
type textarea "I think technology make our life simpler. technology"
type textarea "x"
type textarea "I think technology make our life simpler. technology i"
type textarea "x"
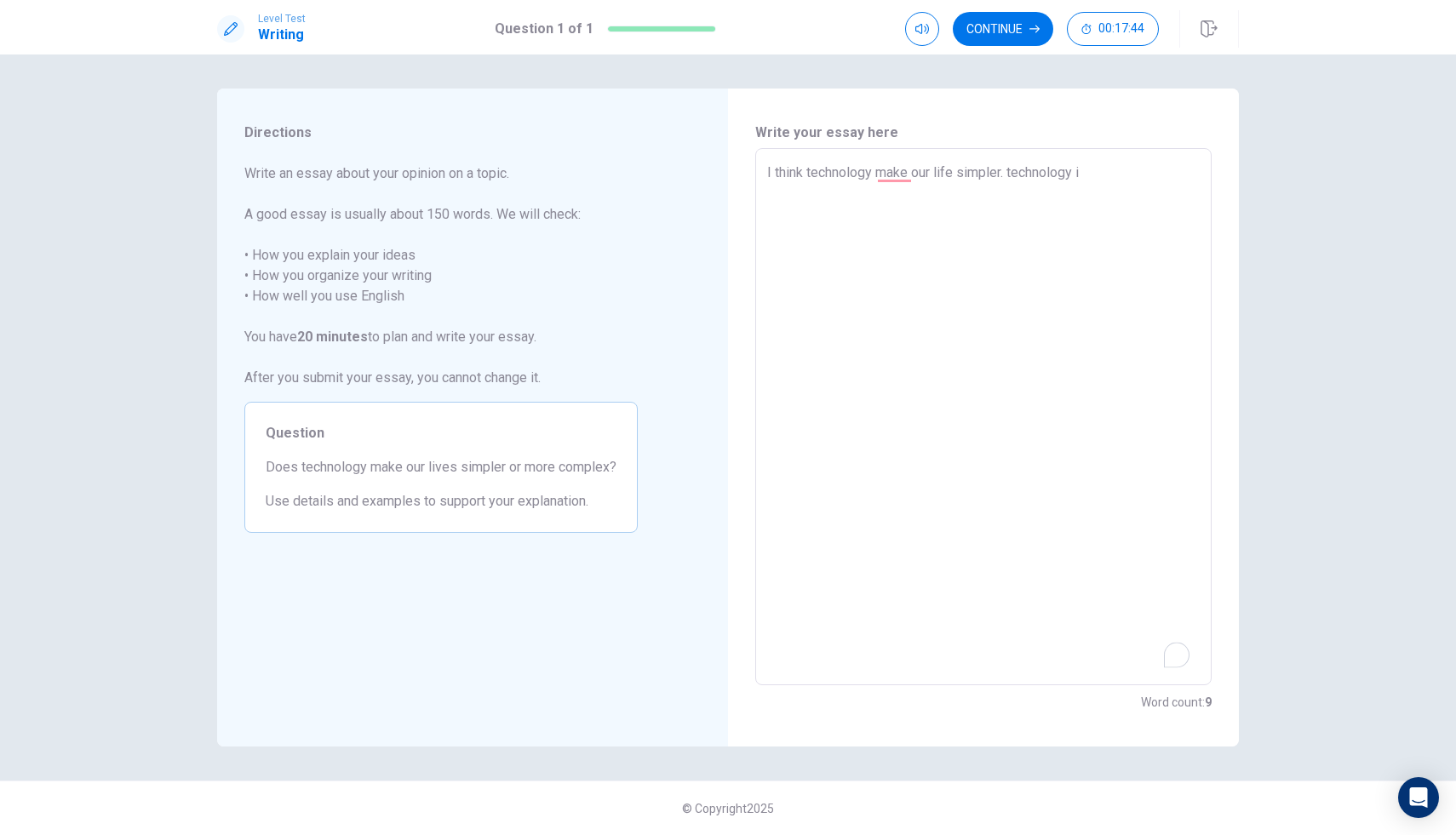
type textarea "I think technology make our life simpler. technology is"
type textarea "x"
type textarea "I think technology make our life simpler. technology is"
click at [809, 230] on textarea "I think technology make our life simpler. technology is" at bounding box center [983, 418] width 433 height 509
click at [1018, 169] on textarea "I think technology make our life simpler. technology is" at bounding box center [983, 418] width 433 height 509
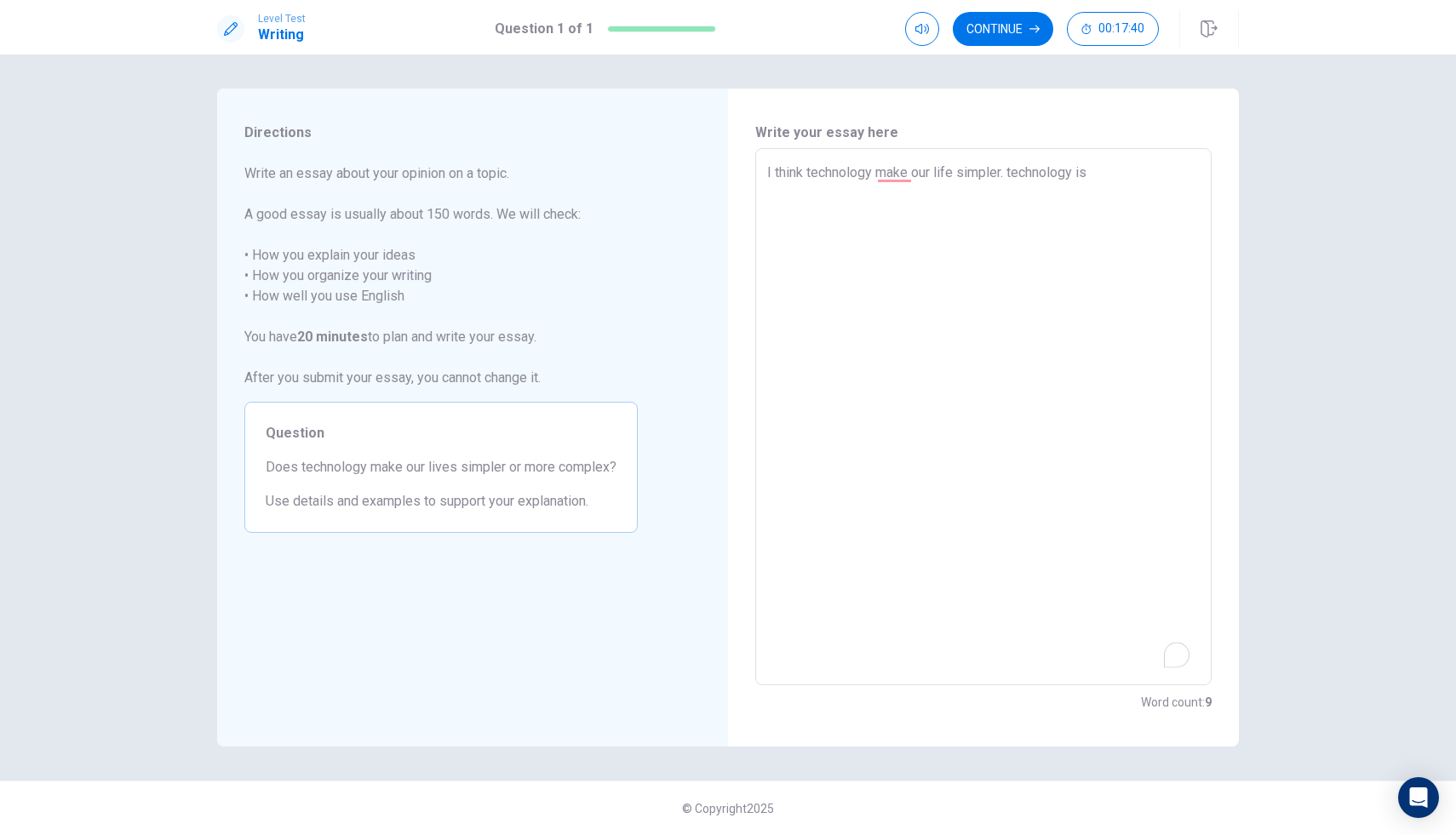
type textarea "x"
type textarea "I think technology make our life simpler. echnology is"
type textarea "x"
type textarea "I think technology make our life simpler. technology is"
type textarea "x"
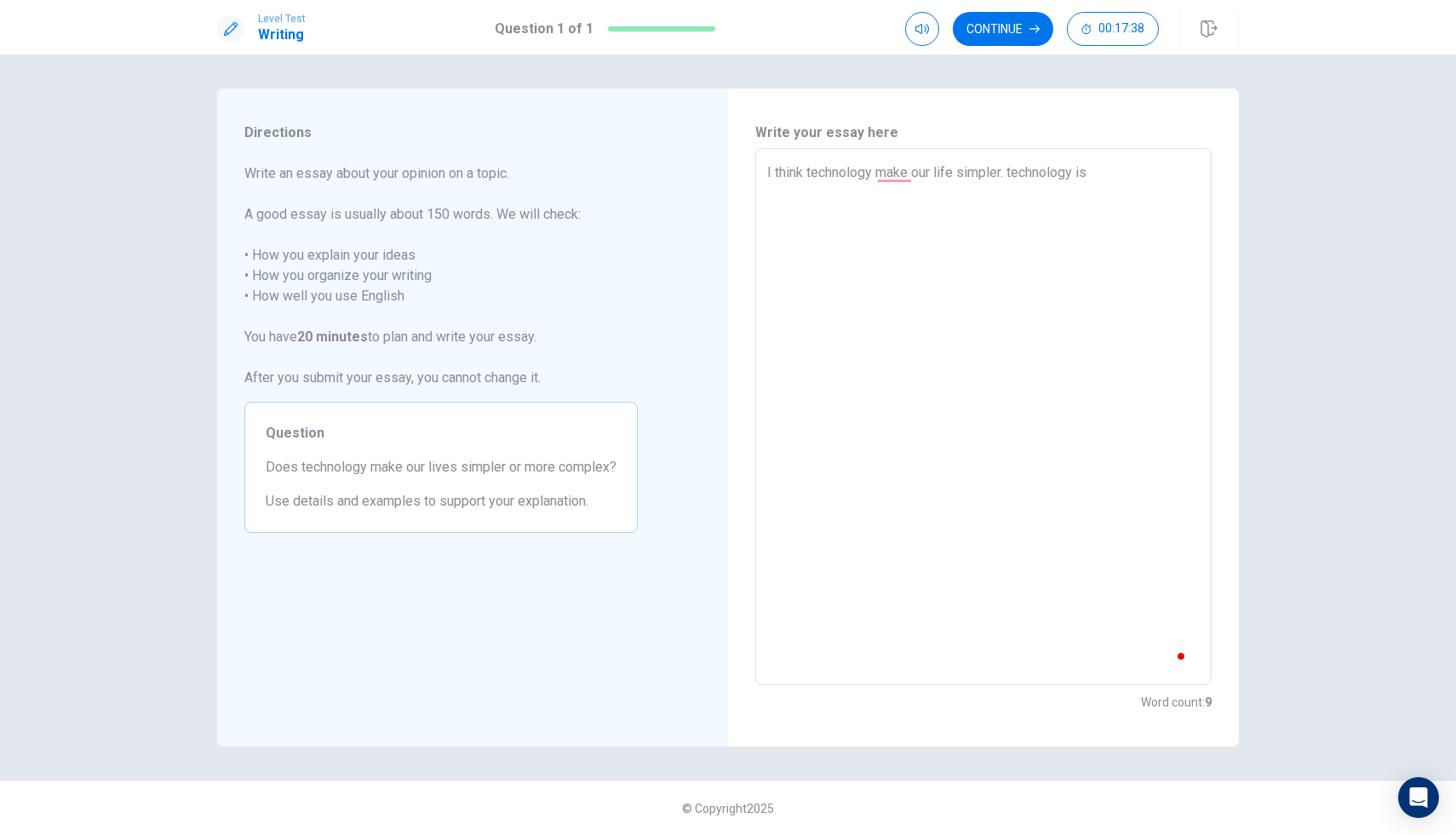
type textarea "I think technology make our life simpler. echnology is"
type textarea "x"
type textarea "I think technology make our life simpler. Technology is"
click at [1106, 178] on textarea "I think technology make our life simpler. Technology is" at bounding box center [983, 418] width 433 height 509
type textarea "x"
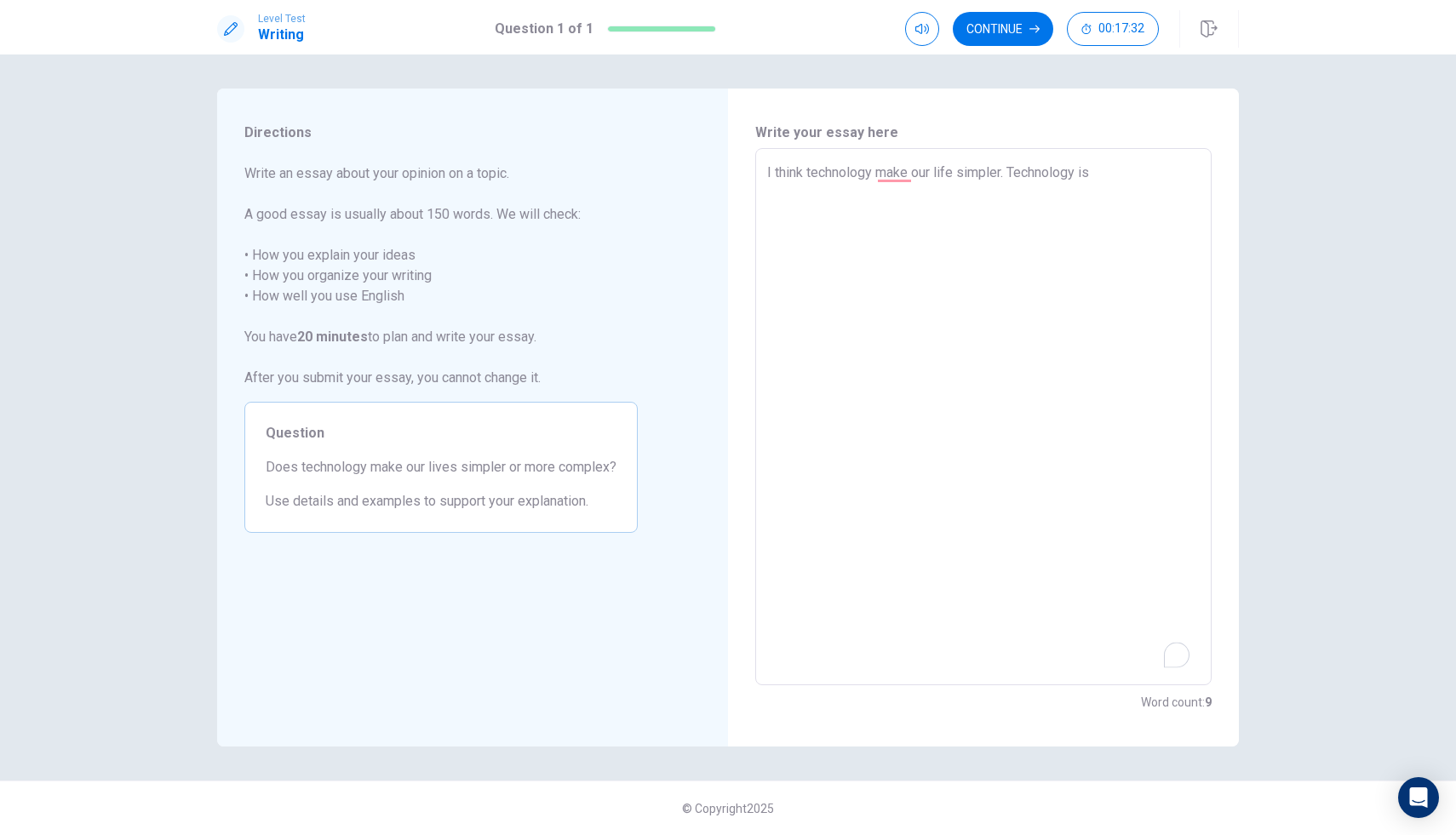
type textarea "I think technology make our life simpler. Technology is i"
type textarea "x"
type textarea "I think technology make our life simpler. Technology is"
type textarea "x"
type textarea "I think technology make our life simpler. Technology is h"
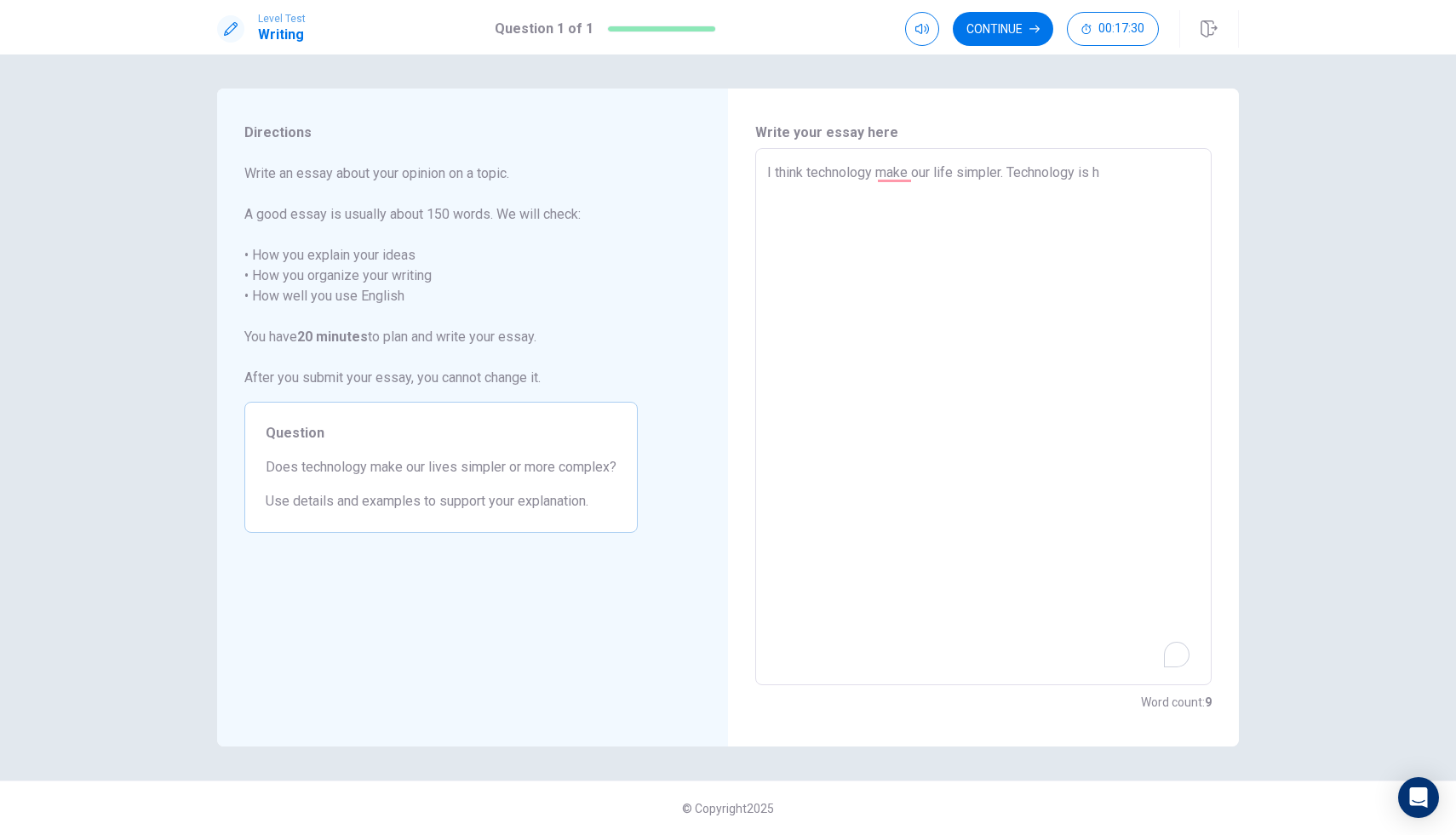
type textarea "x"
type textarea "I think technology make our life simpler. Technology is he"
type textarea "x"
type textarea "I think technology make our life simpler. Technology is hel"
type textarea "x"
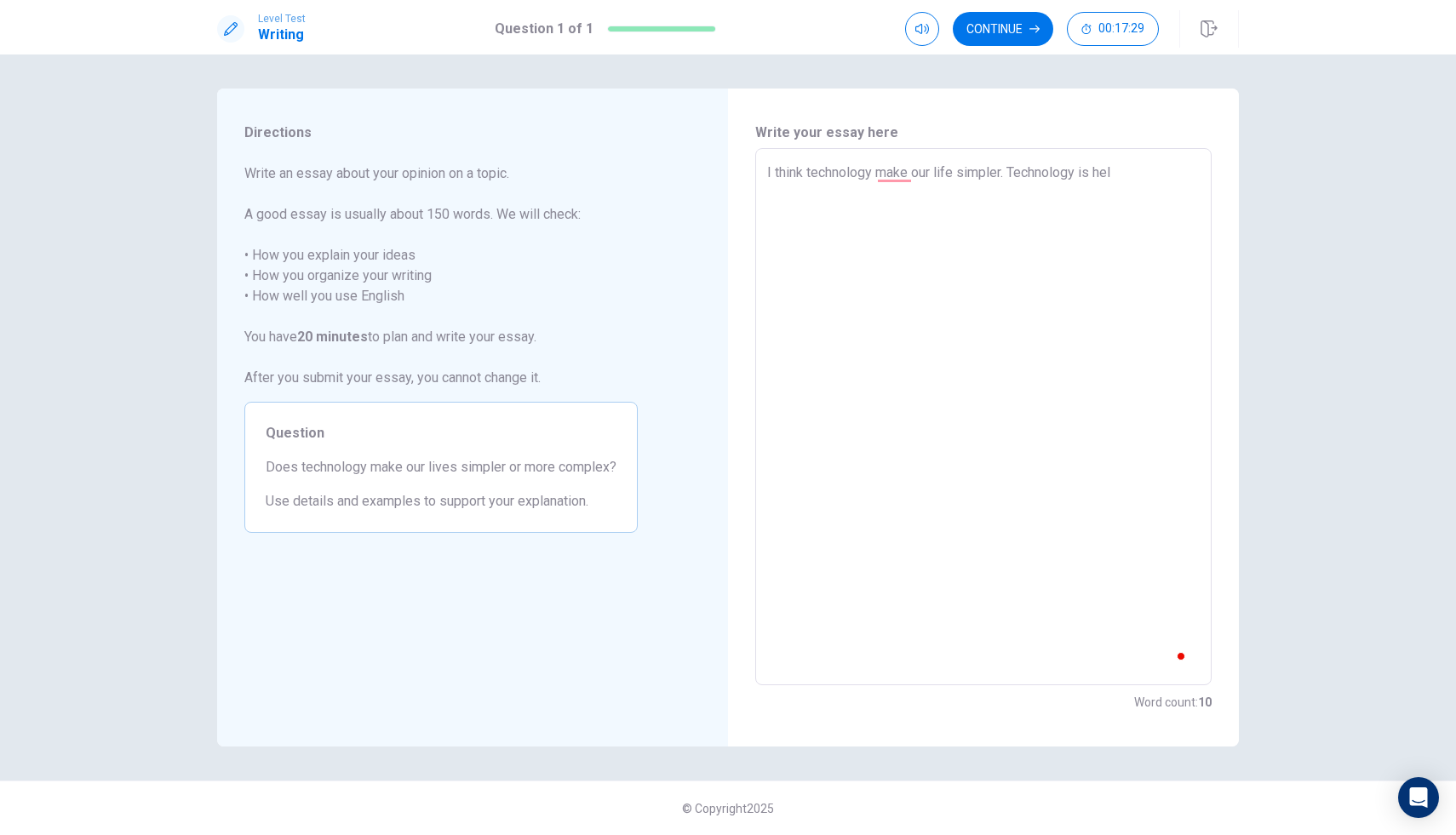
type textarea "I think technology make our life simpler. Technology is help"
type textarea "x"
type textarea "I think technology make our life simpler. Technology is helps"
type textarea "x"
type textarea "I think technology make our life simpler. Technology is helps"
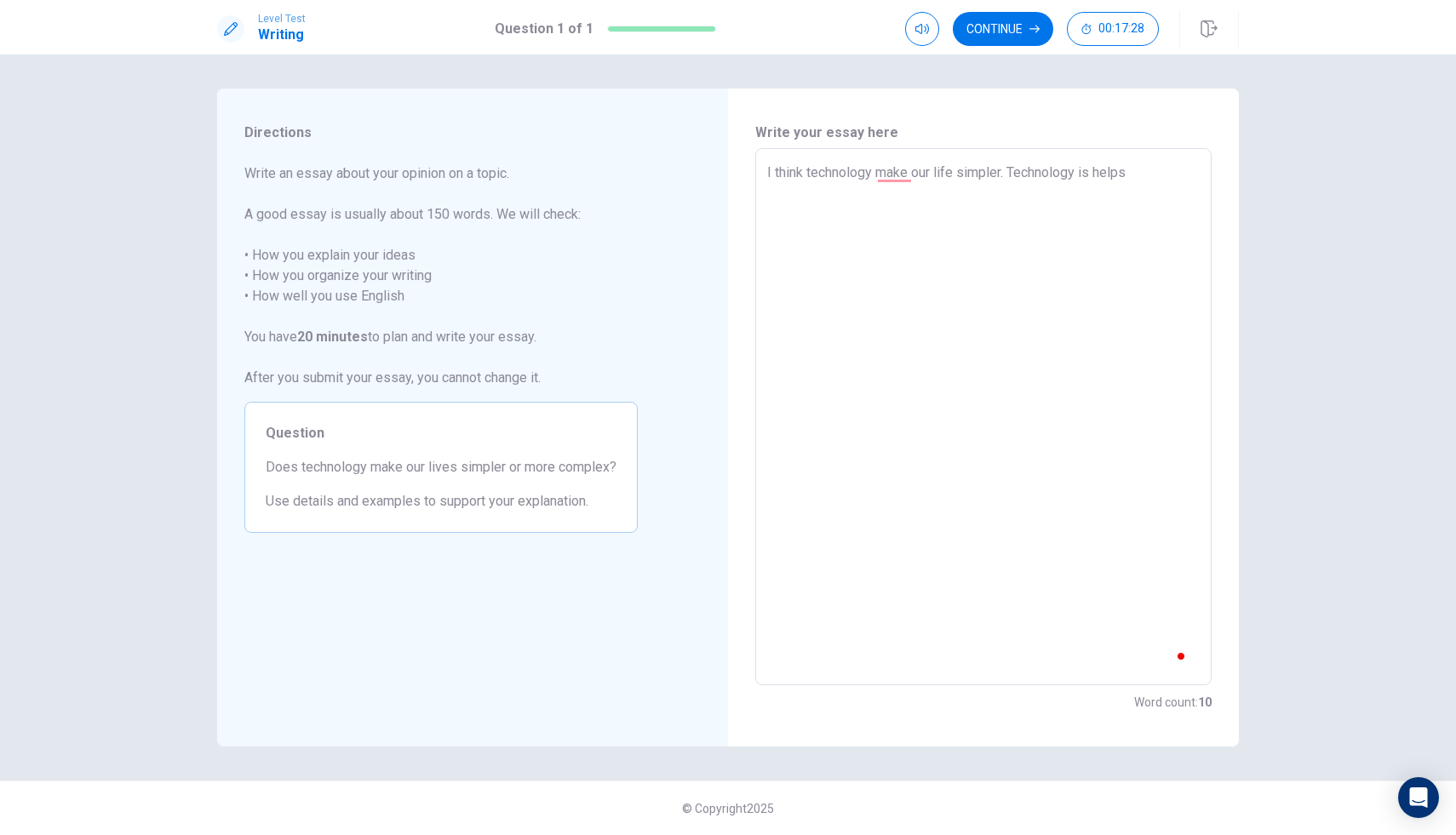
type textarea "x"
type textarea "I think technology make our life simpler. Technology is helps u"
type textarea "x"
type textarea "I think technology make our life simpler. Technology is helps us"
type textarea "x"
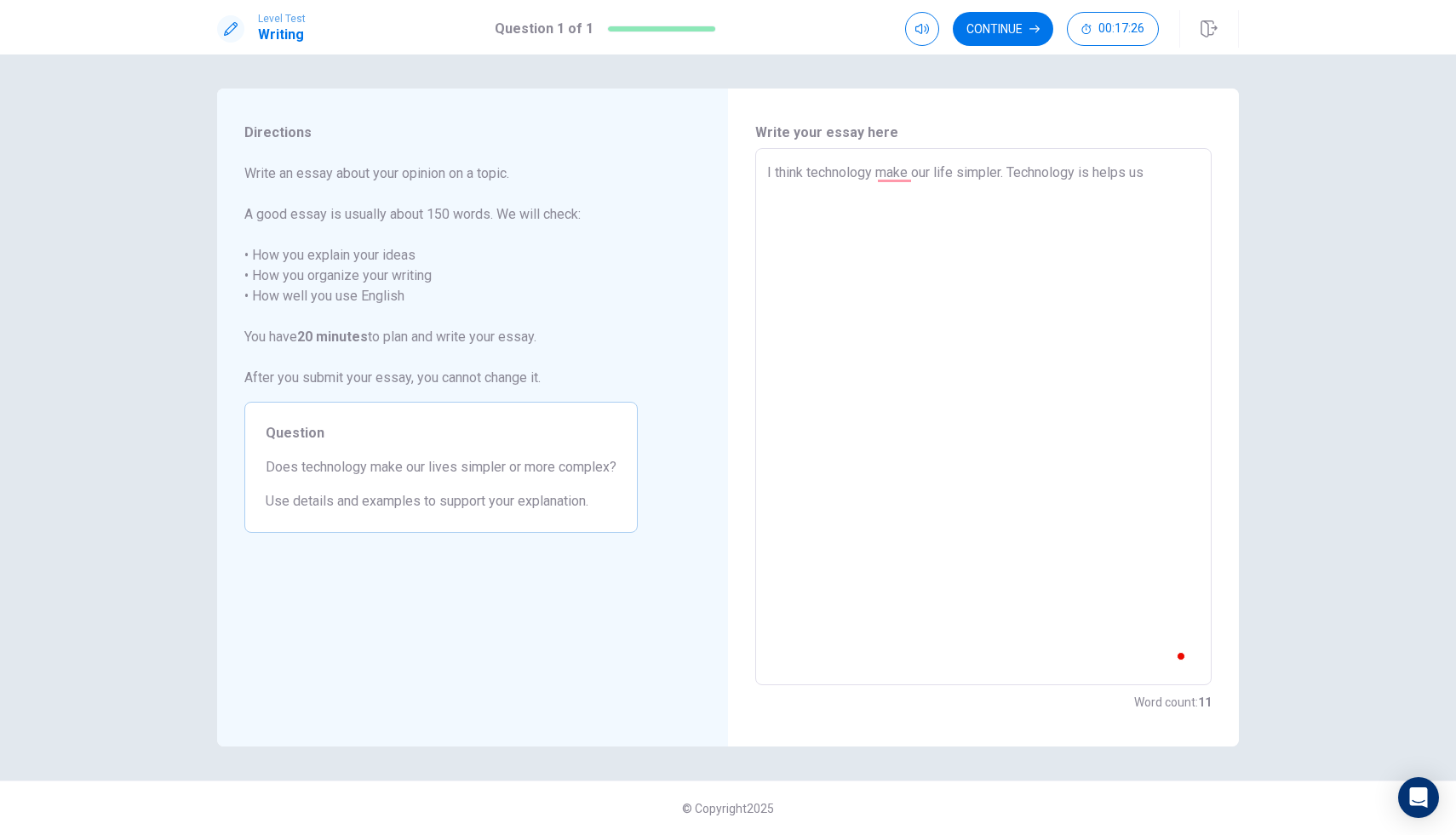
type textarea "I think technology make our life simpler. Technology is helps us"
type textarea "x"
type textarea "I think technology make our life simpler. Technology is helps us i"
type textarea "x"
type textarea "I think technology make our life simpler. Technology is helps us in"
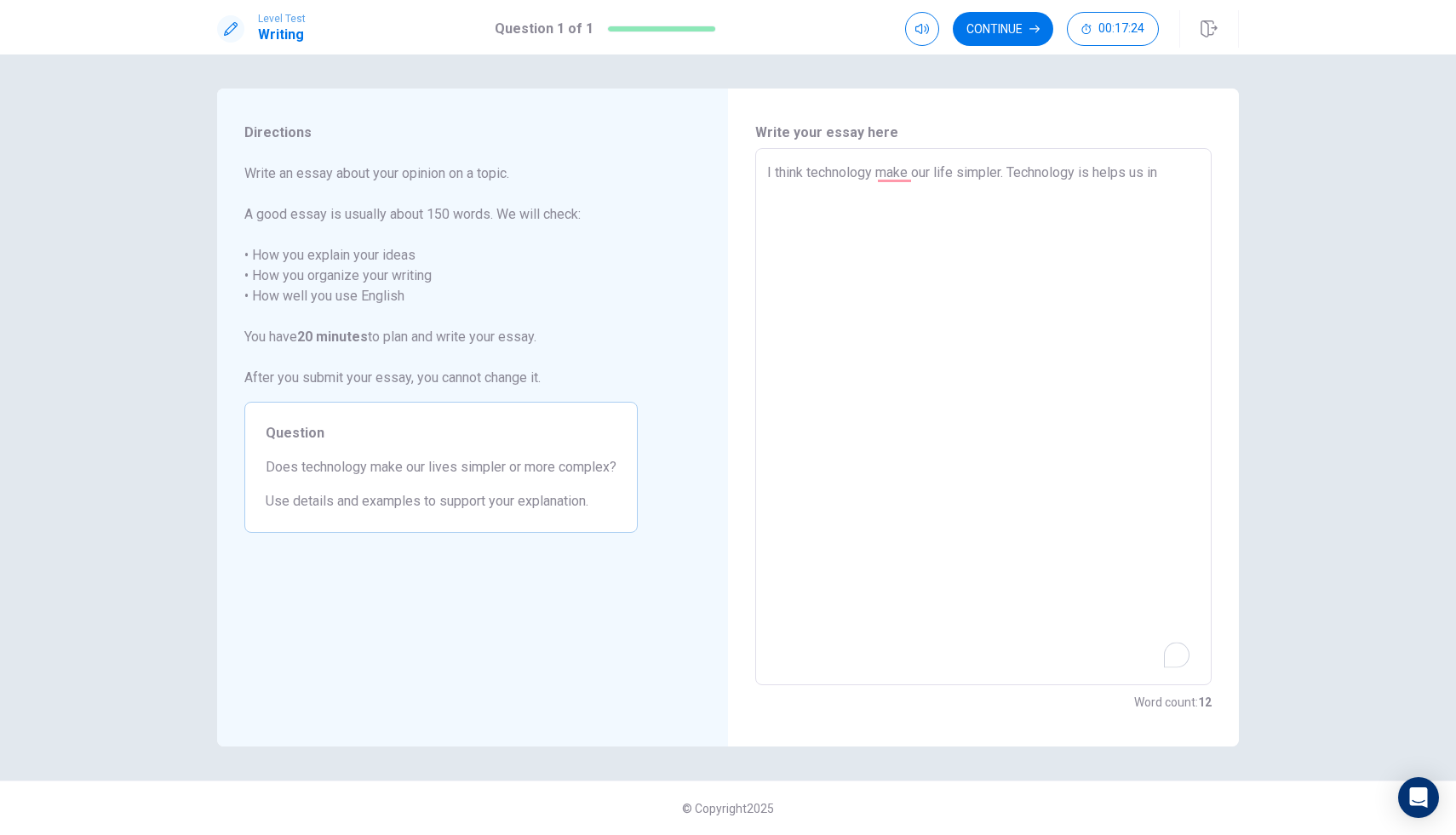
type textarea "x"
type textarea "I think technology make our life simpler. Technology is helps us in"
type textarea "x"
type textarea "I think technology make our life simpler. Technology is helps us in d"
type textarea "x"
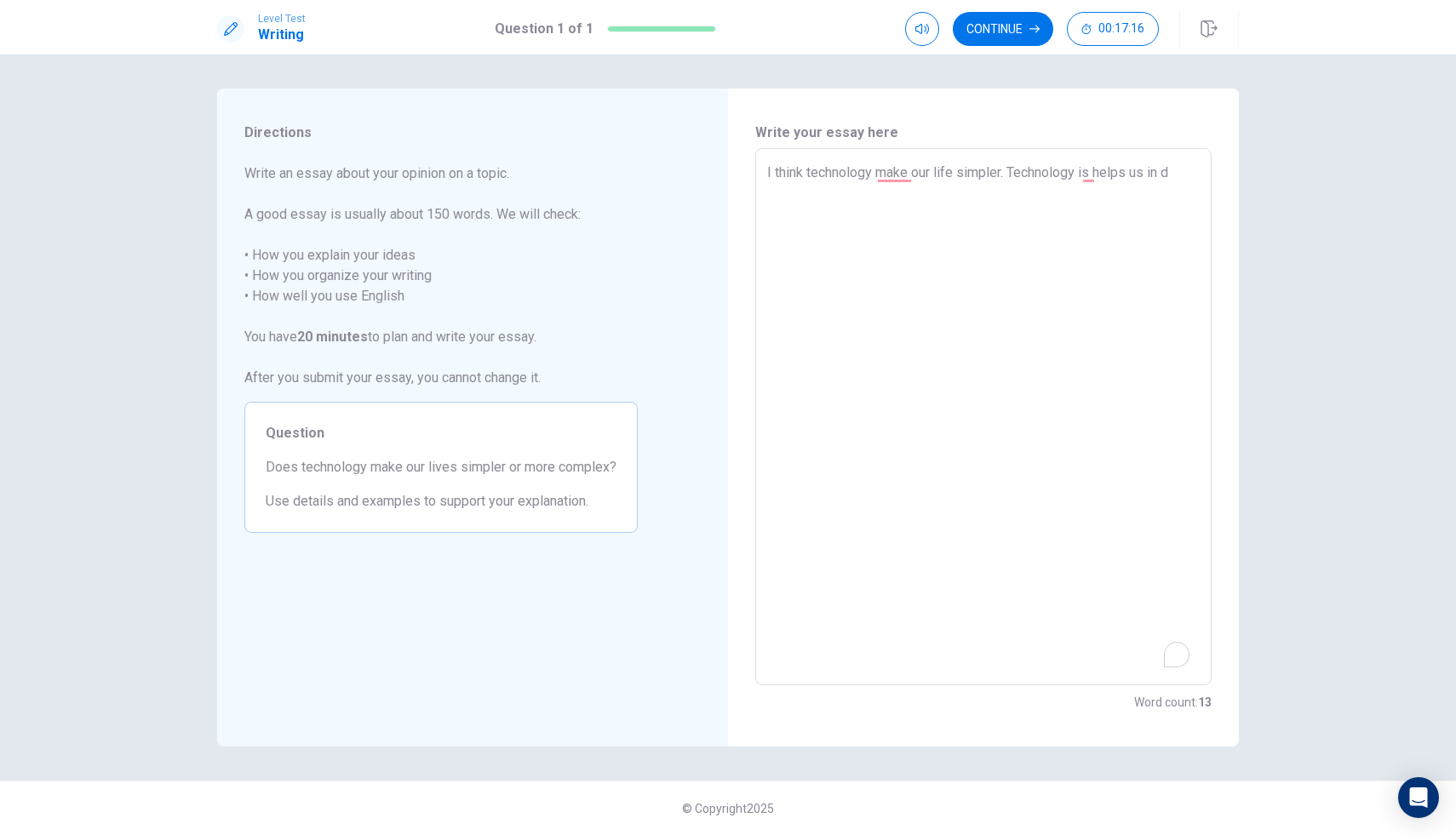
type textarea "I think technology make our life simpler. Technology is helps us in di"
type textarea "x"
type textarea "I think technology make our life simpler. Technology is helps us in dif"
type textarea "x"
type textarea "I think technology make our life simpler. Technology is helps us in diff"
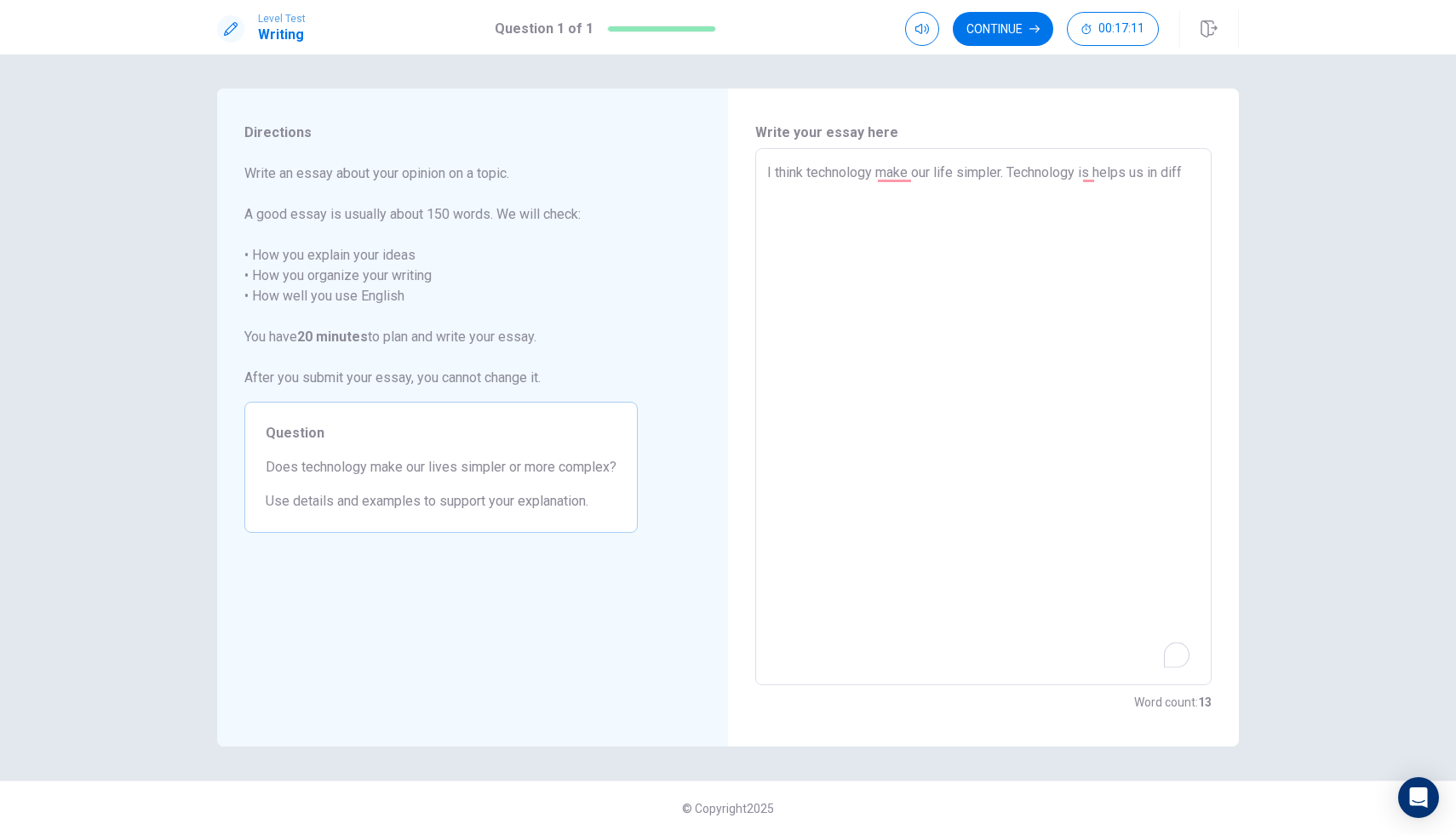
type textarea "x"
type textarea "I think technology make our life simpler. Technology is helps us in dif"
type textarea "x"
type textarea "I think technology make our life simpler. Technology is helps us in di"
type textarea "x"
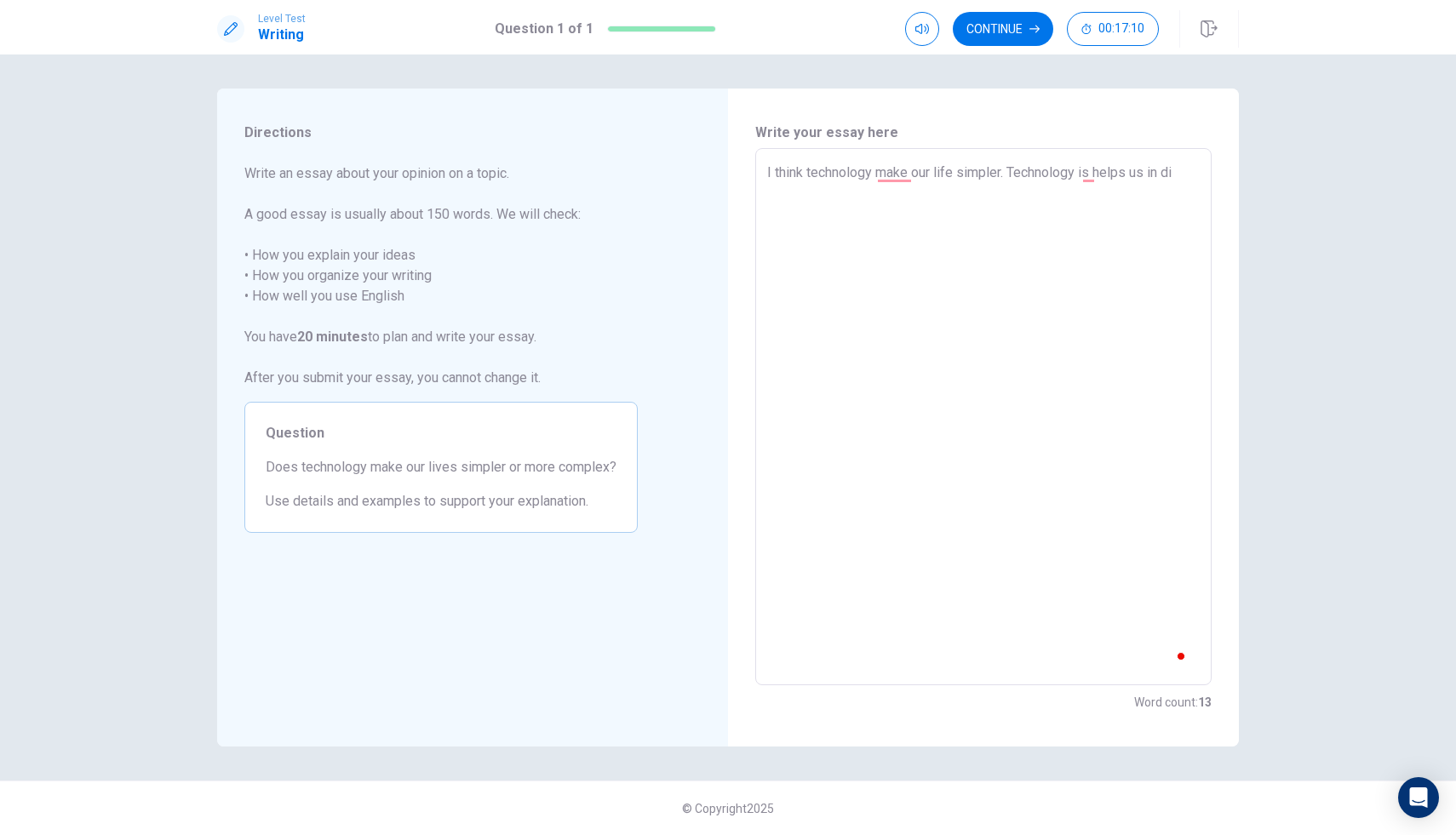
type textarea "I think technology make our life simpler. Technology is helps us in d"
type textarea "x"
type textarea "I think technology make our life simpler. Technology is helps us in"
type textarea "x"
type textarea "I think technology make our life simpler. Technology is helps us in"
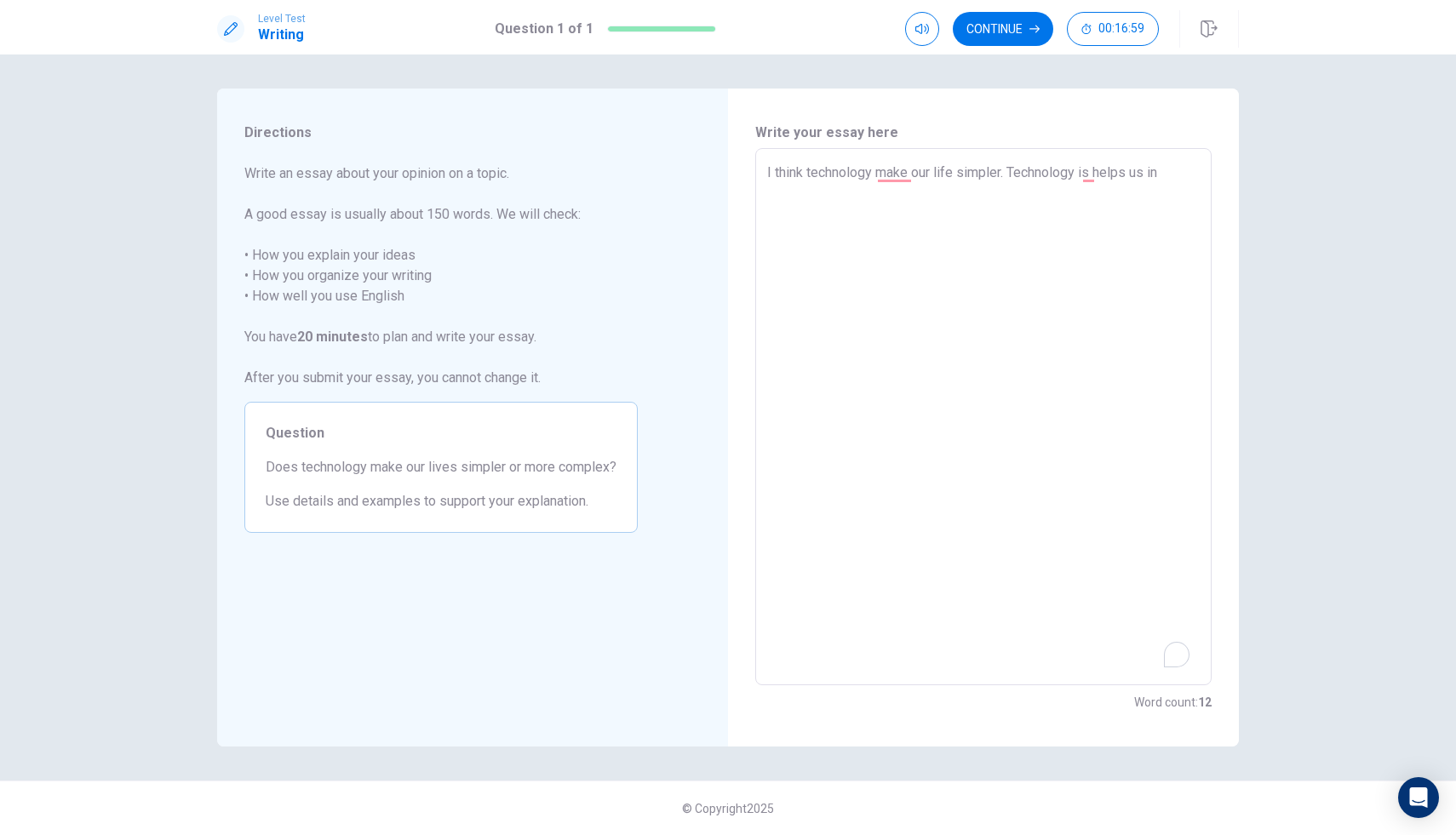
type textarea "x"
type textarea "I think technology make our life simpler. Technology is helps us i"
type textarea "x"
type textarea "I think technology make our life simpler. Technology is helps us"
type textarea "x"
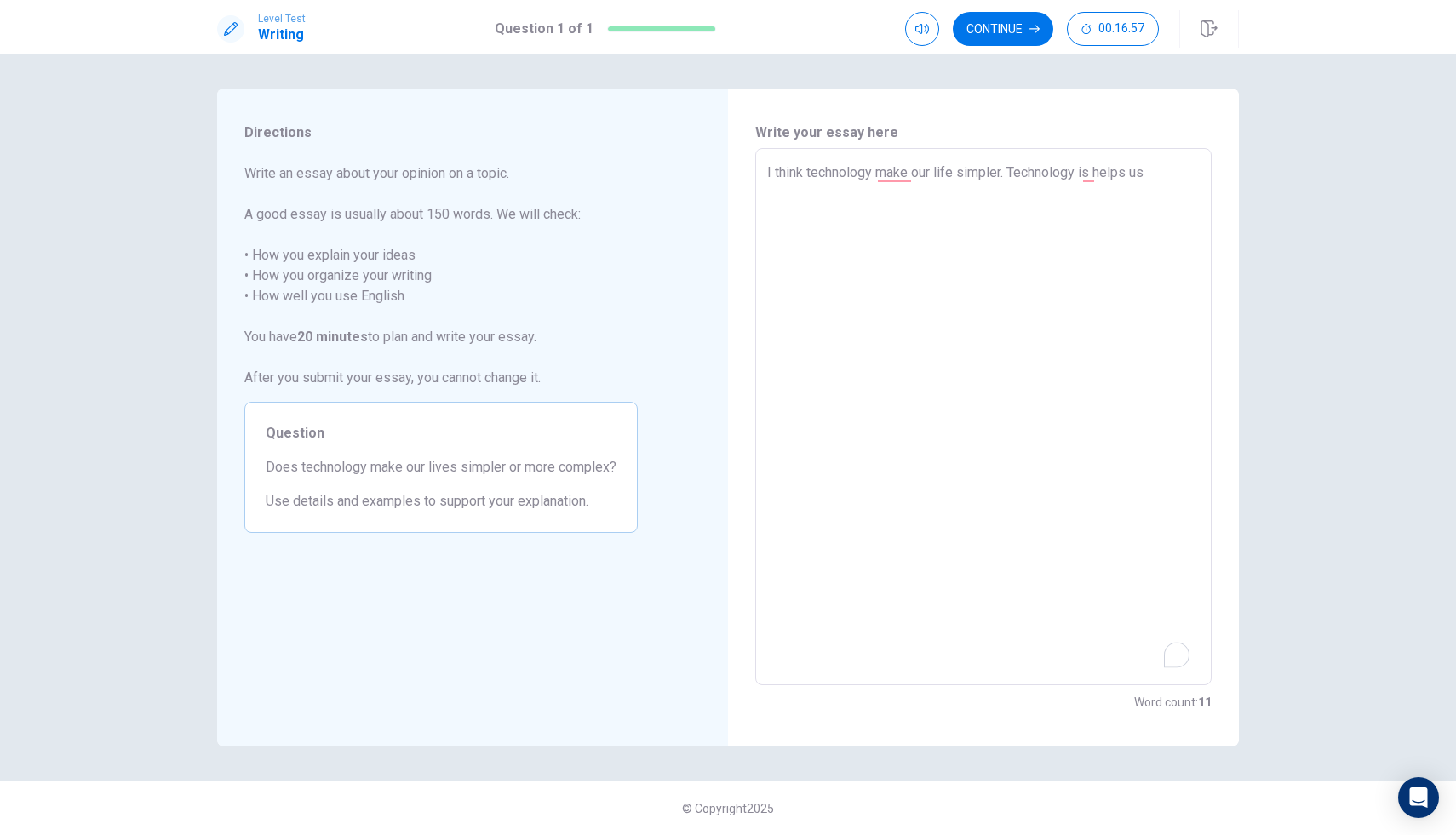
type textarea "I think technology make our life simpler. Technology is helps us a"
type textarea "x"
type textarea "I think technology make our life simpler. Technology is helps us at"
type textarea "x"
type textarea "I think technology make our life simpler. Technology is helps us at"
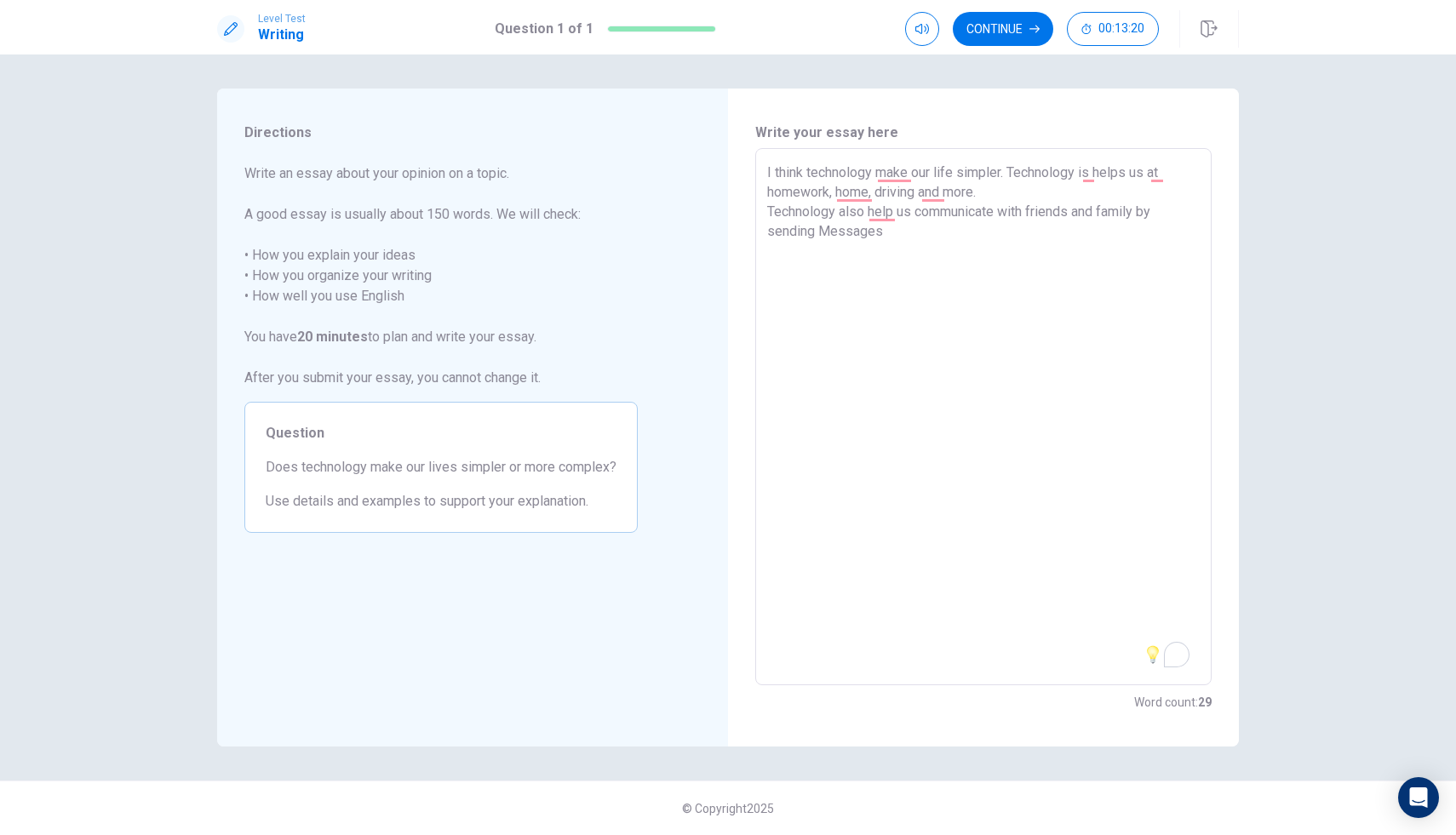
click at [833, 230] on textarea "I think technology make our life simpler. Technology is helps us at homework, h…" at bounding box center [983, 418] width 433 height 509
click at [896, 241] on textarea "I think technology make our life simpler. Technology is helps us at homework, h…" at bounding box center [983, 418] width 433 height 509
click at [1165, 653] on div "6" at bounding box center [1176, 654] width 22 height 22
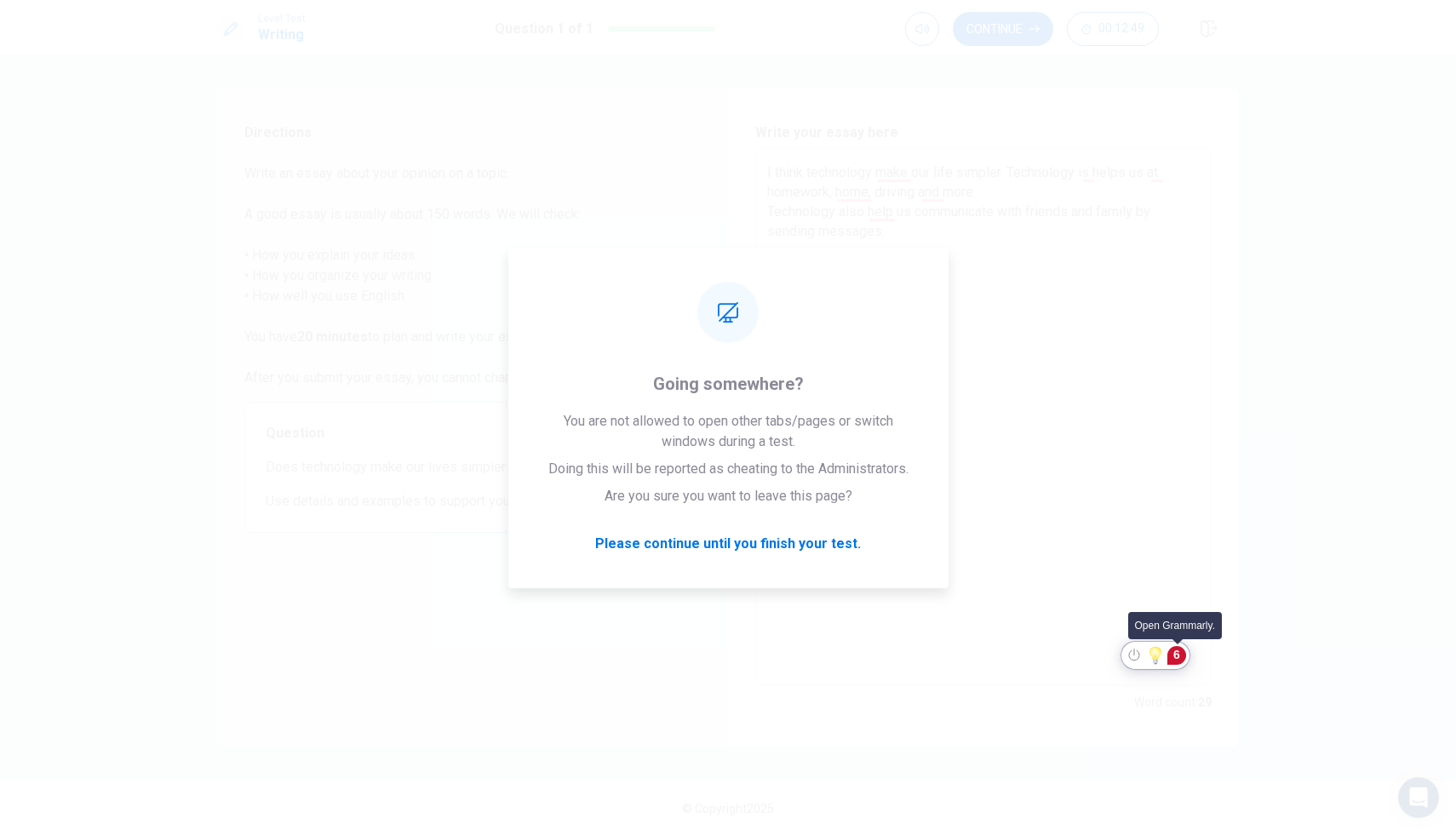
click at [1172, 653] on div "6" at bounding box center [1177, 656] width 19 height 19
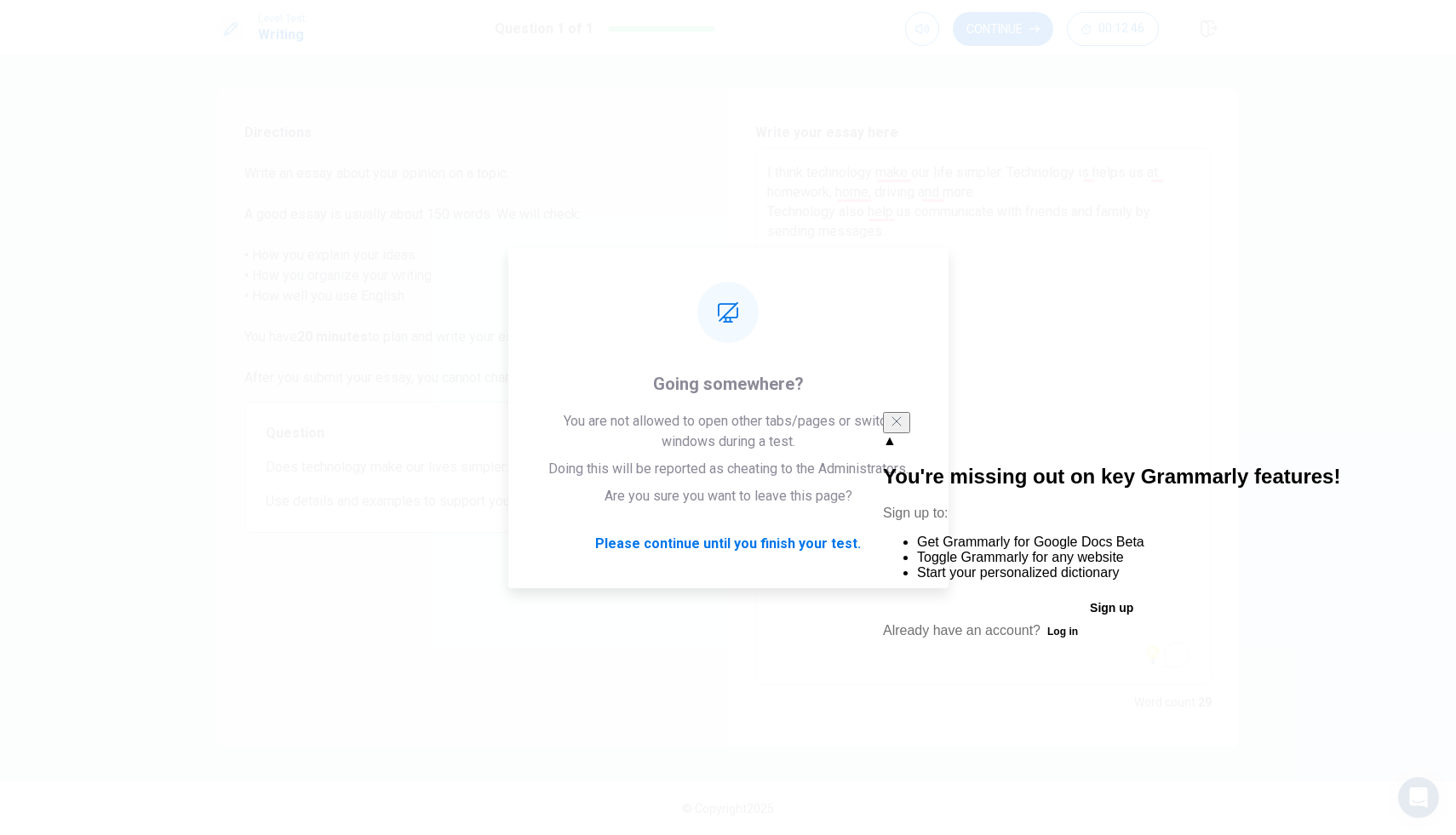
click at [911, 432] on button at bounding box center [897, 422] width 27 height 21
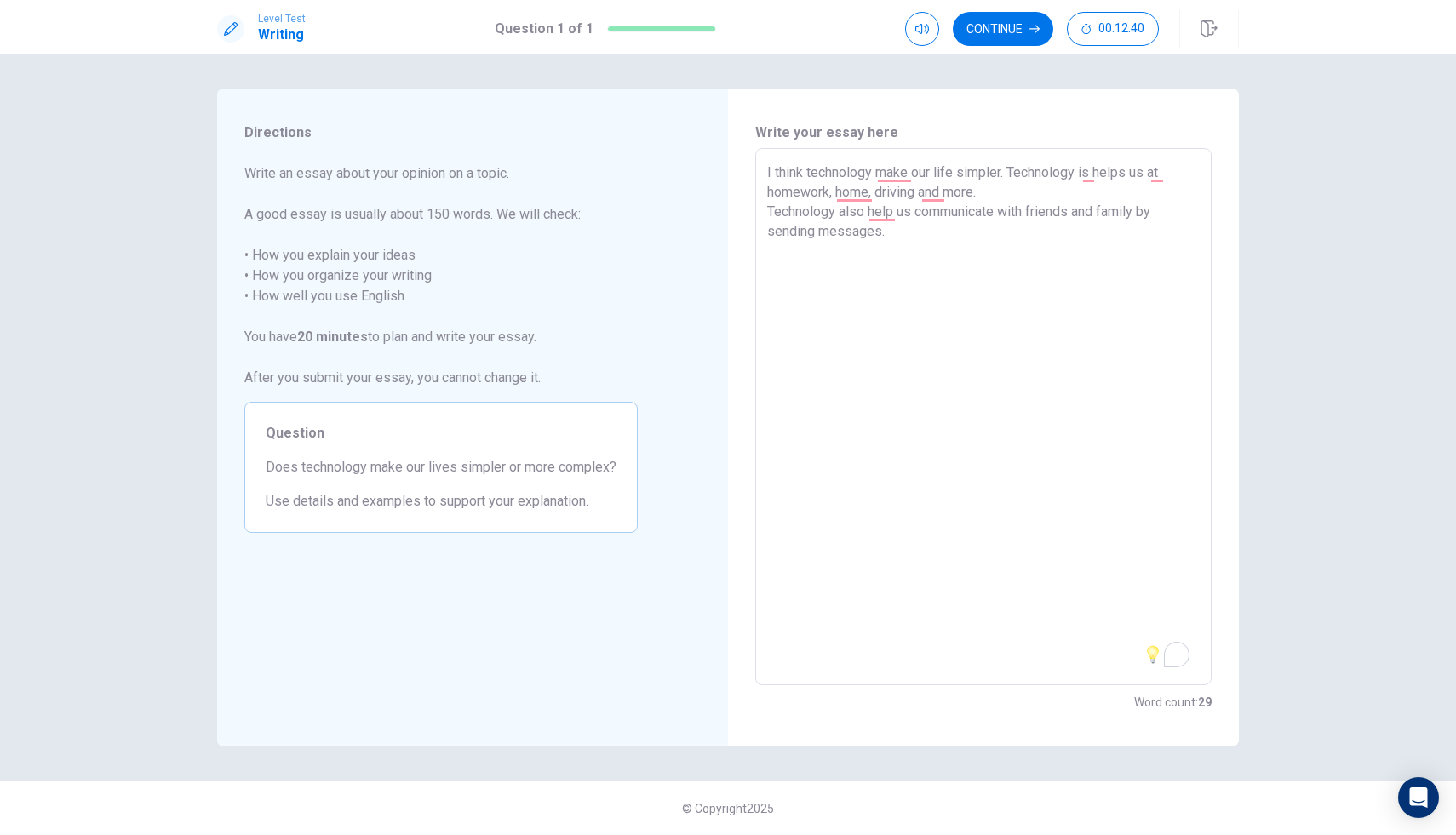
click at [955, 240] on textarea "I think technology make our life simpler. Technology is helps us at homework, h…" at bounding box center [983, 418] width 433 height 509
click at [978, 287] on textarea "I think technology make our life simpler. Technology is helps us at homework, h…" at bounding box center [983, 418] width 433 height 509
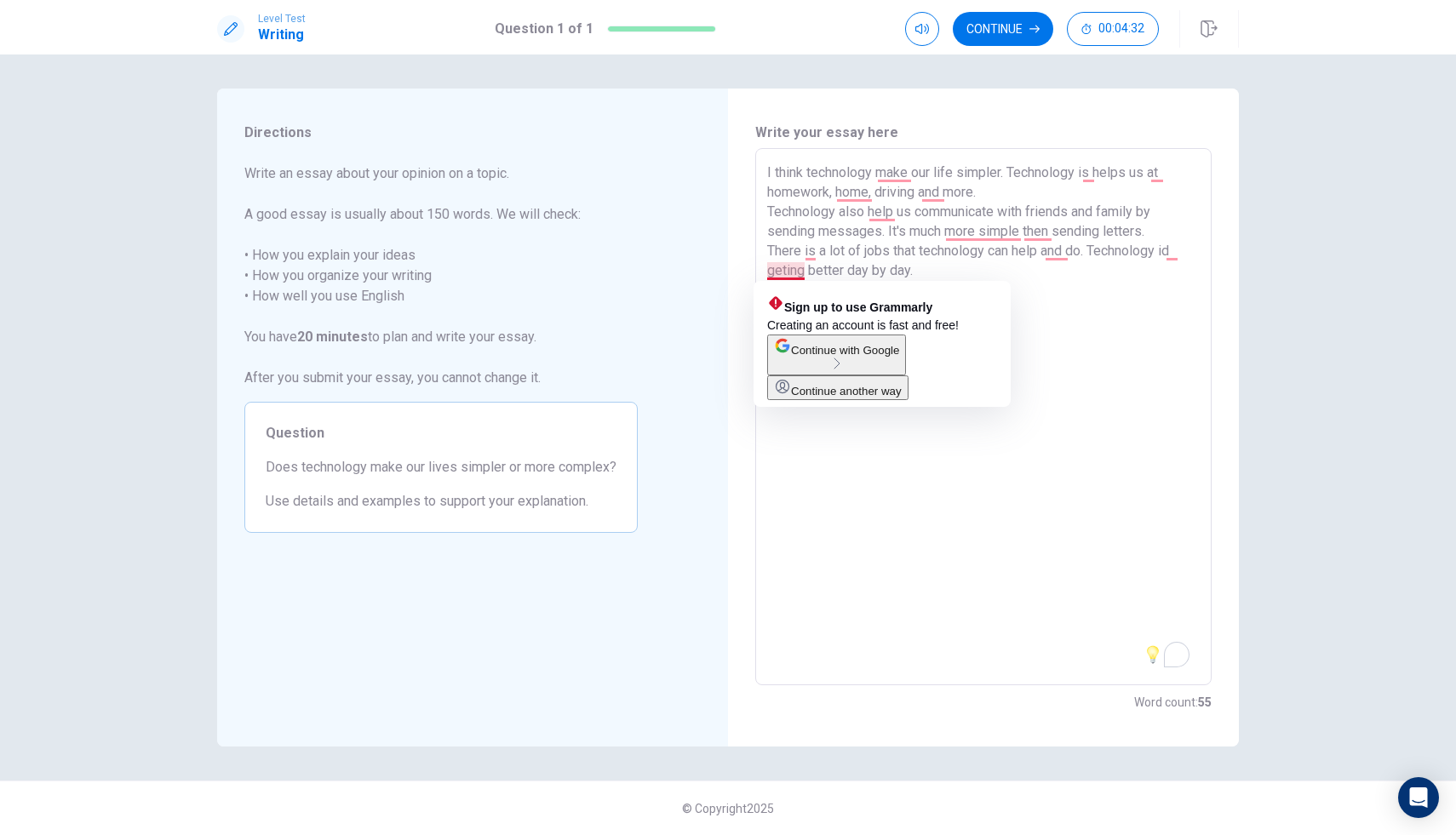
click at [790, 271] on textarea "I think technology make our life simpler. Technology is helps us at homework, h…" at bounding box center [983, 418] width 433 height 509
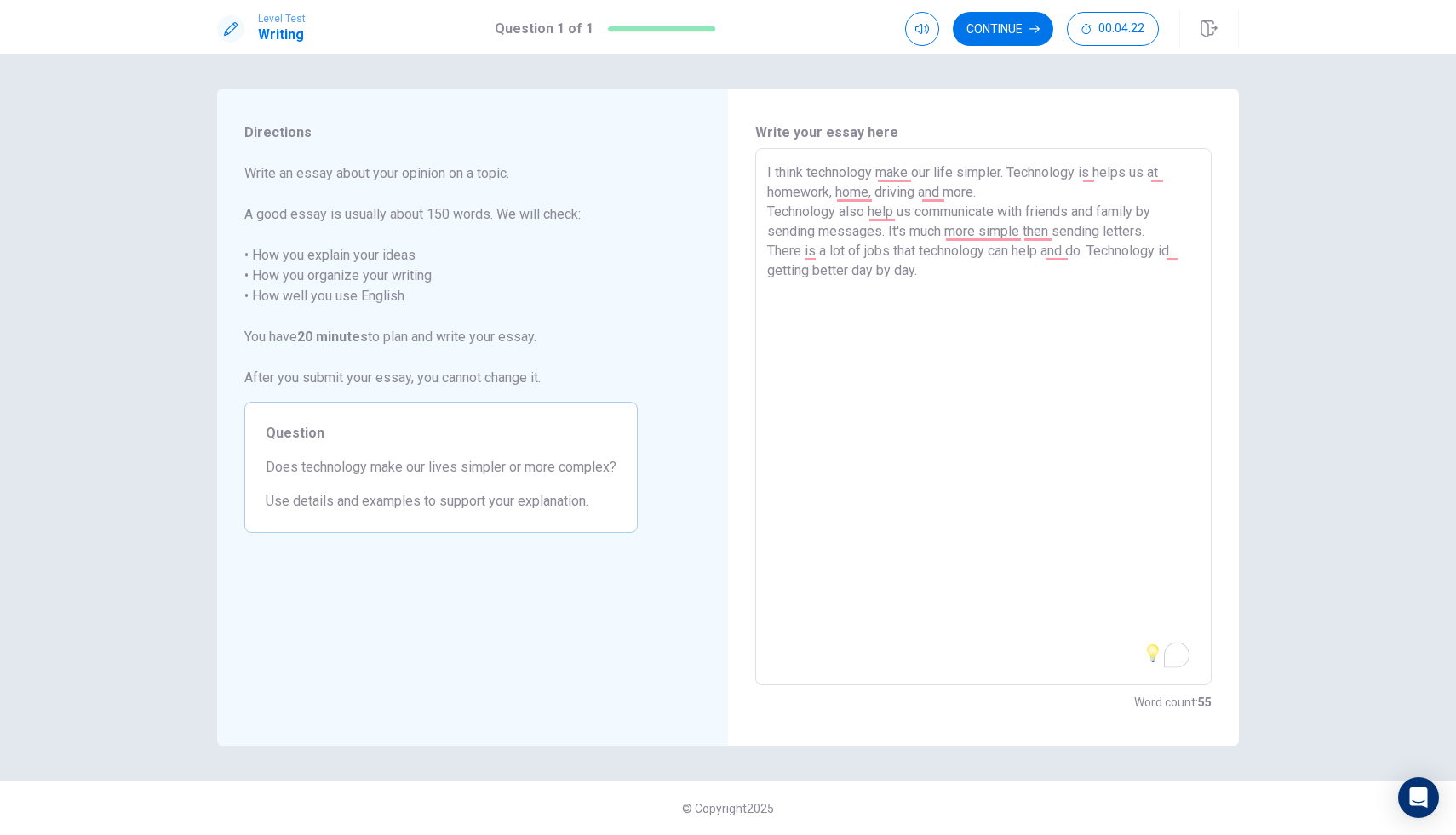
click at [940, 280] on textarea "I think technology make our life simpler. Technology is helps us at homework, h…" at bounding box center [983, 418] width 433 height 509
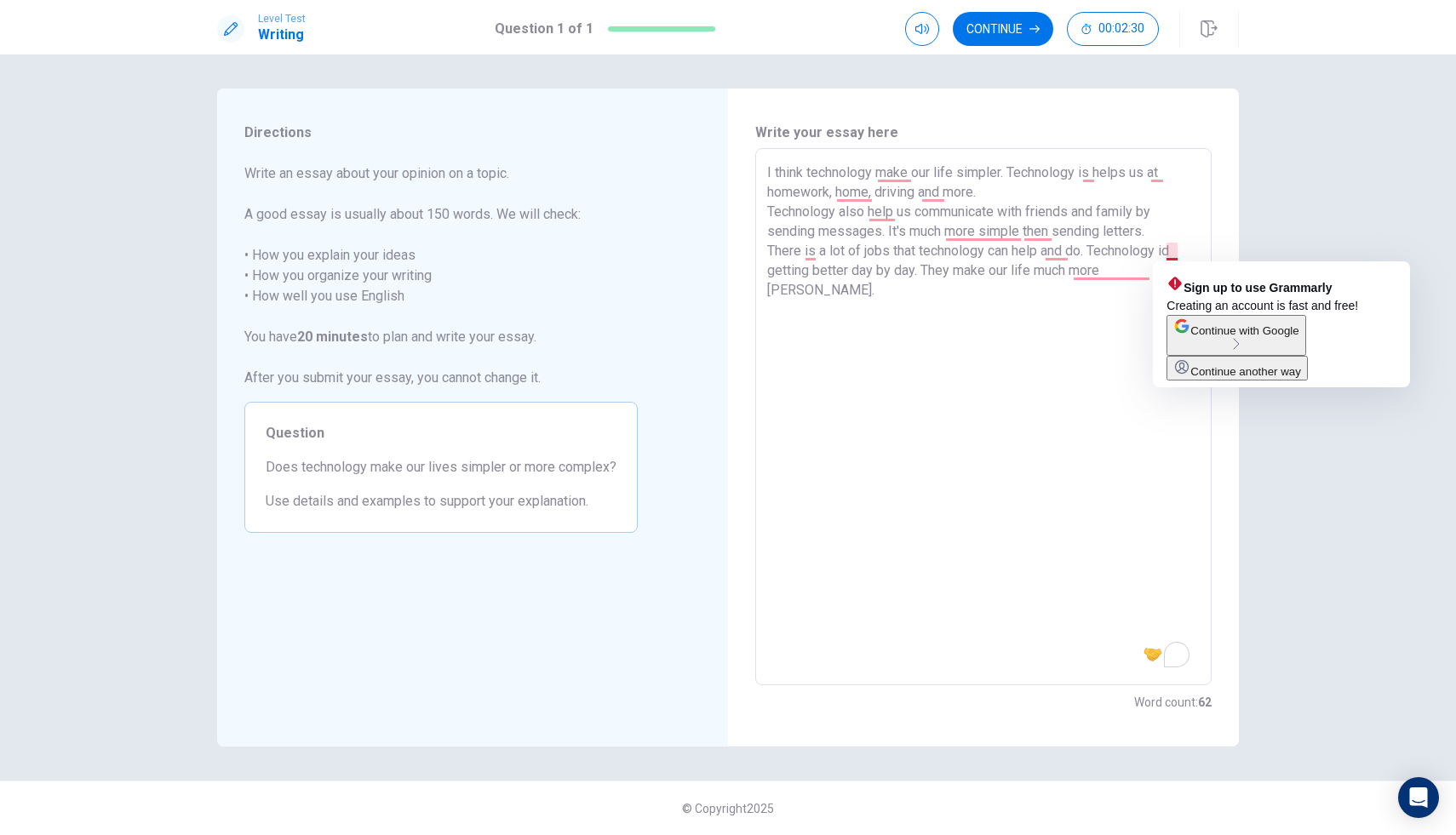
click at [1177, 248] on textarea "I think technology make our life simpler. Technology is helps us at homework, h…" at bounding box center [983, 418] width 433 height 509
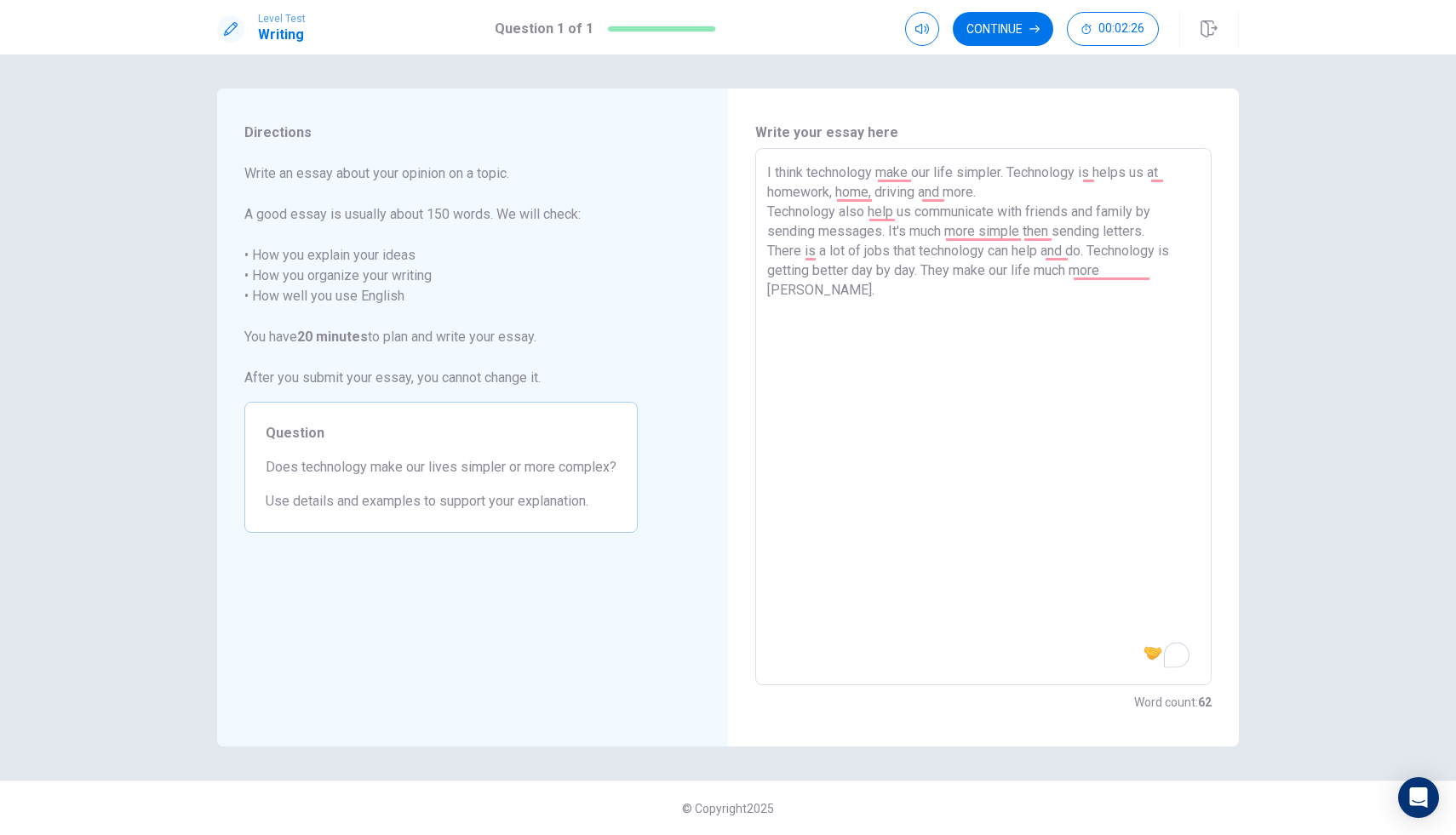
click at [1163, 315] on textarea "I think technology make our life simpler. Technology is helps us at homework, h…" at bounding box center [983, 418] width 433 height 509
click at [1154, 299] on textarea "I think technology make our life simpler. Technology is helps us at homework, h…" at bounding box center [983, 418] width 433 height 509
click at [1153, 299] on textarea "I think technology make our life simpler. Technology is helps us at homework, h…" at bounding box center [983, 418] width 433 height 509
click at [1151, 299] on textarea "I think technology make our life simpler. Technology is helps us at homework, h…" at bounding box center [983, 418] width 433 height 509
drag, startPoint x: 1000, startPoint y: 820, endPoint x: 907, endPoint y: 835, distance: 94.2
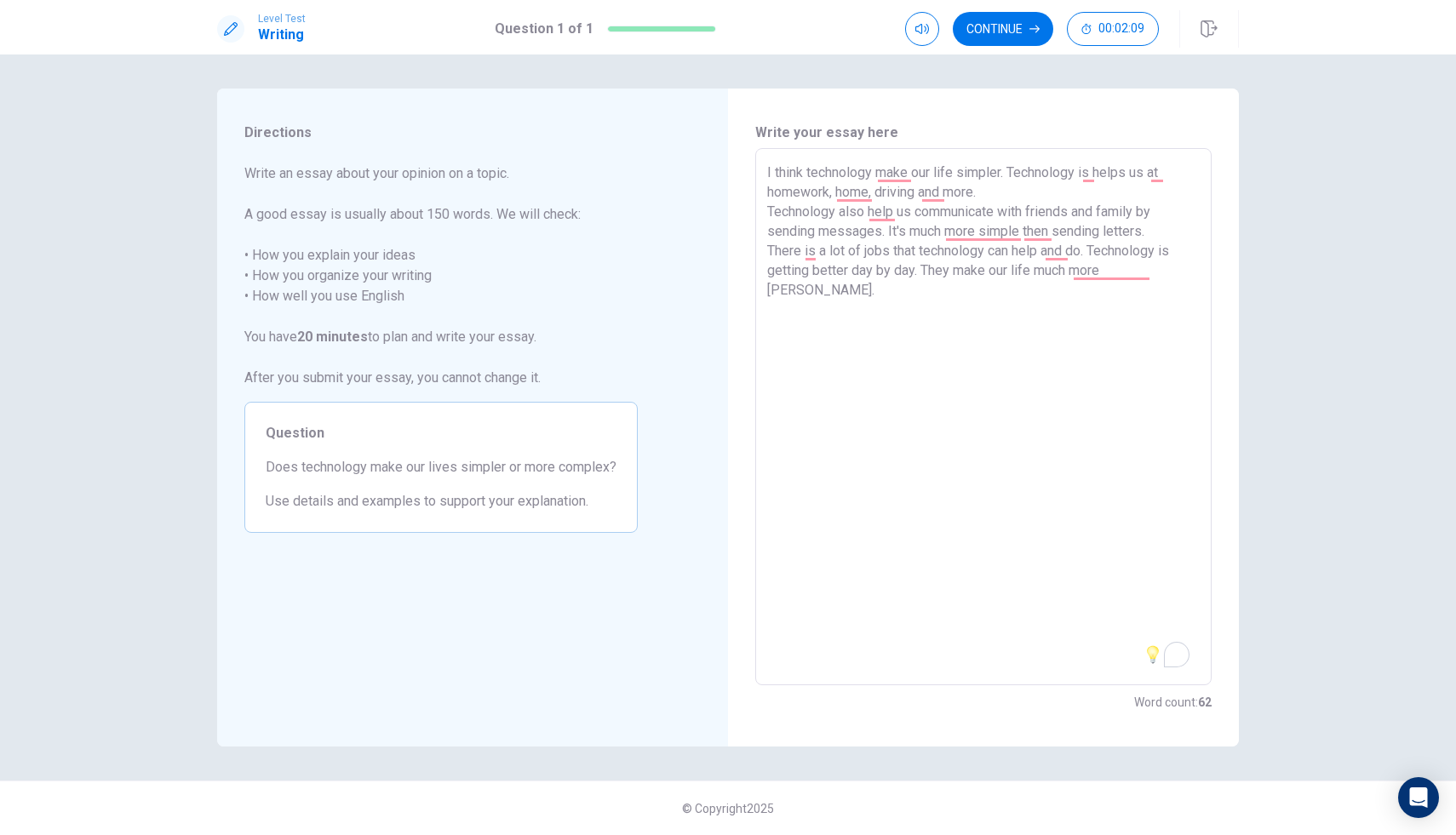
click at [925, 835] on div "Directions Write an essay about your opinion on a topic. A good essay is usuall…" at bounding box center [728, 445] width 1456 height 781
click at [891, 835] on div "© Copyright 2025" at bounding box center [728, 808] width 1456 height 55
click at [892, 835] on div "© Copyright 2025" at bounding box center [728, 808] width 1456 height 55
click at [885, 826] on div "© Copyright 2025" at bounding box center [728, 808] width 1456 height 55
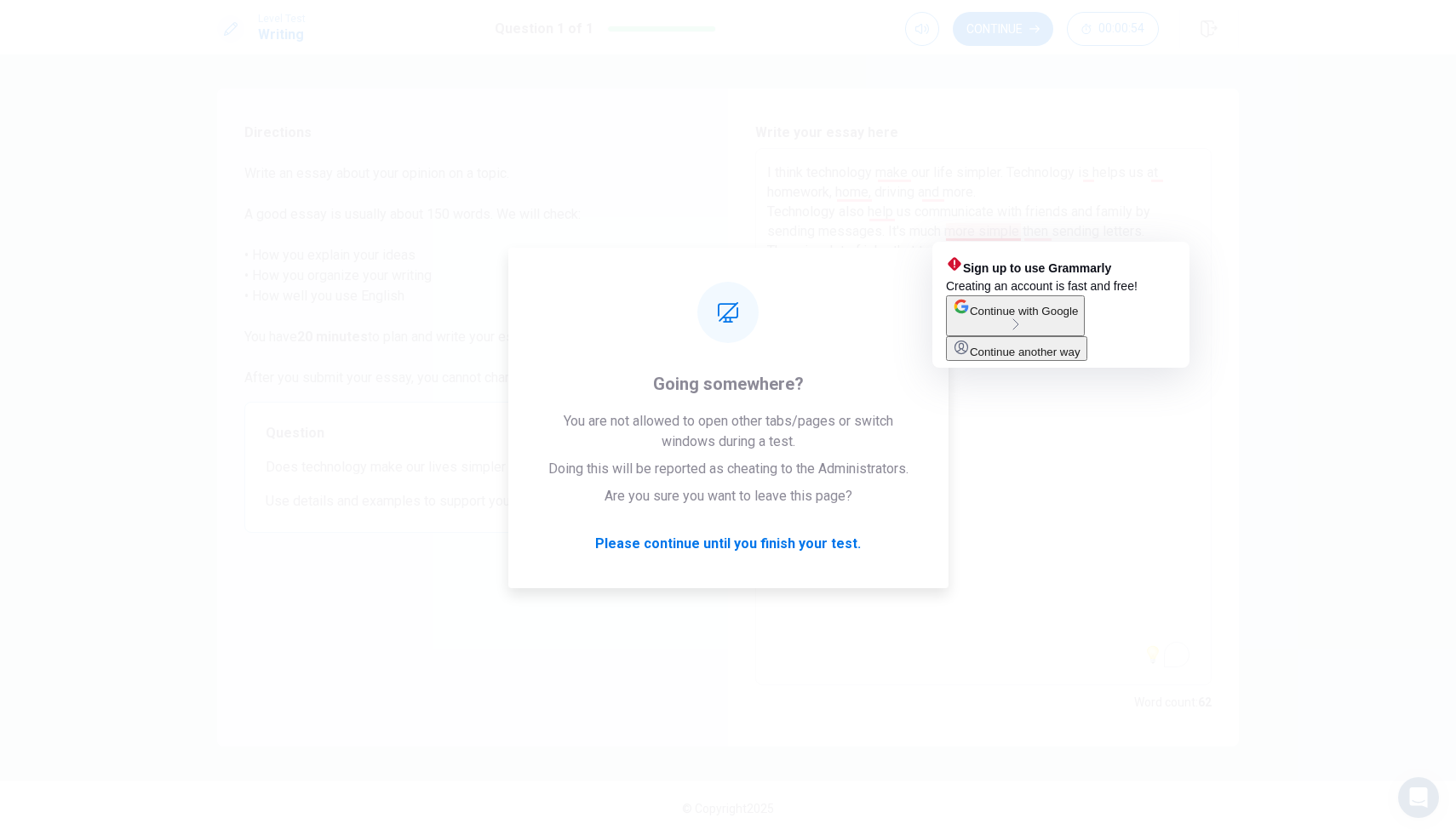
drag, startPoint x: 1074, startPoint y: 149, endPoint x: 919, endPoint y: 419, distance: 311.3
click at [919, 419] on div "Write your essay here I think technology make our life simpler. Technology is h…" at bounding box center [984, 418] width 456 height 590
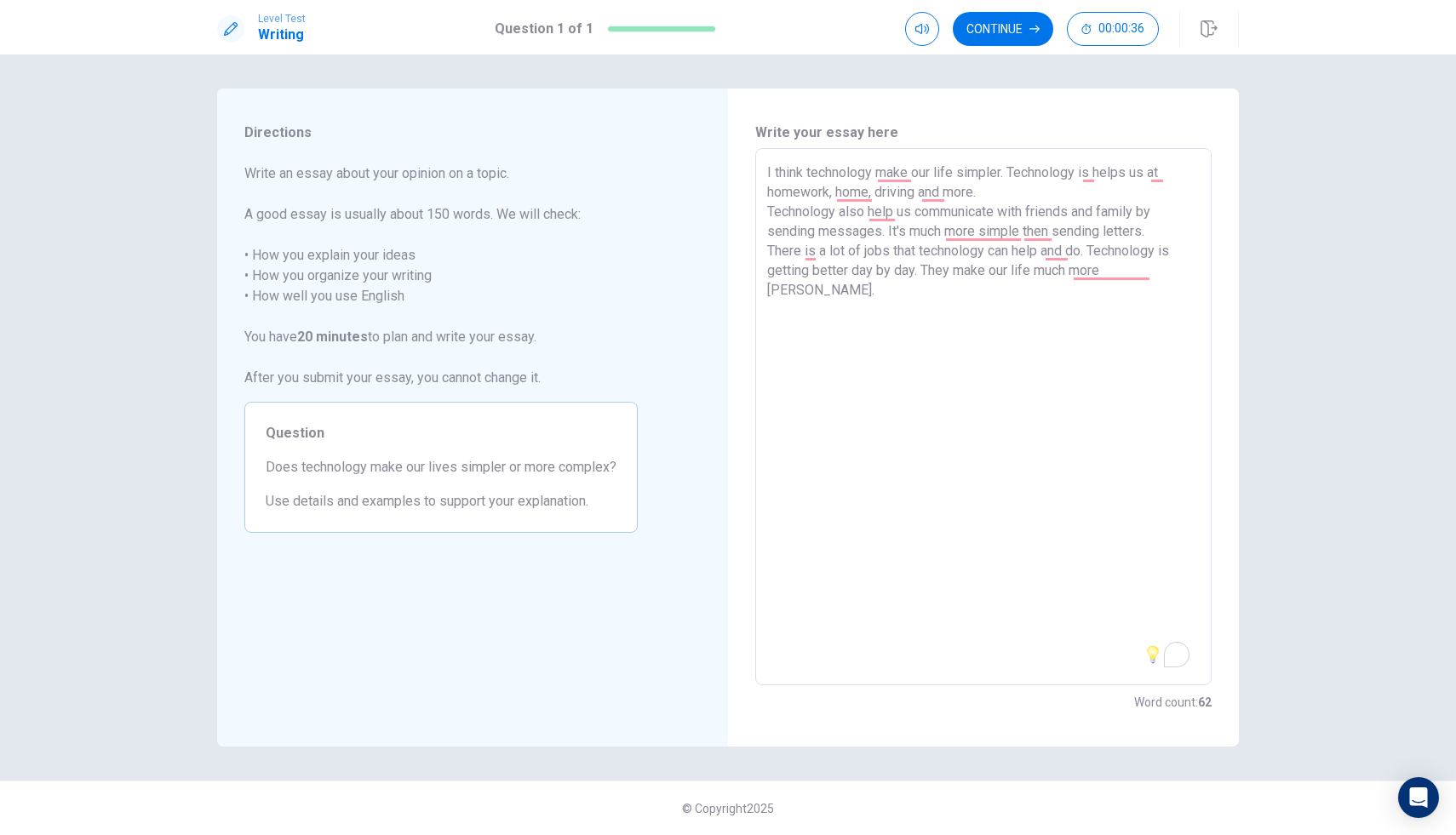
click at [1167, 343] on textarea "I think technology make our life simpler. Technology is helps us at homework, h…" at bounding box center [983, 418] width 433 height 509
click at [1011, 26] on button "Continue" at bounding box center [1003, 29] width 100 height 34
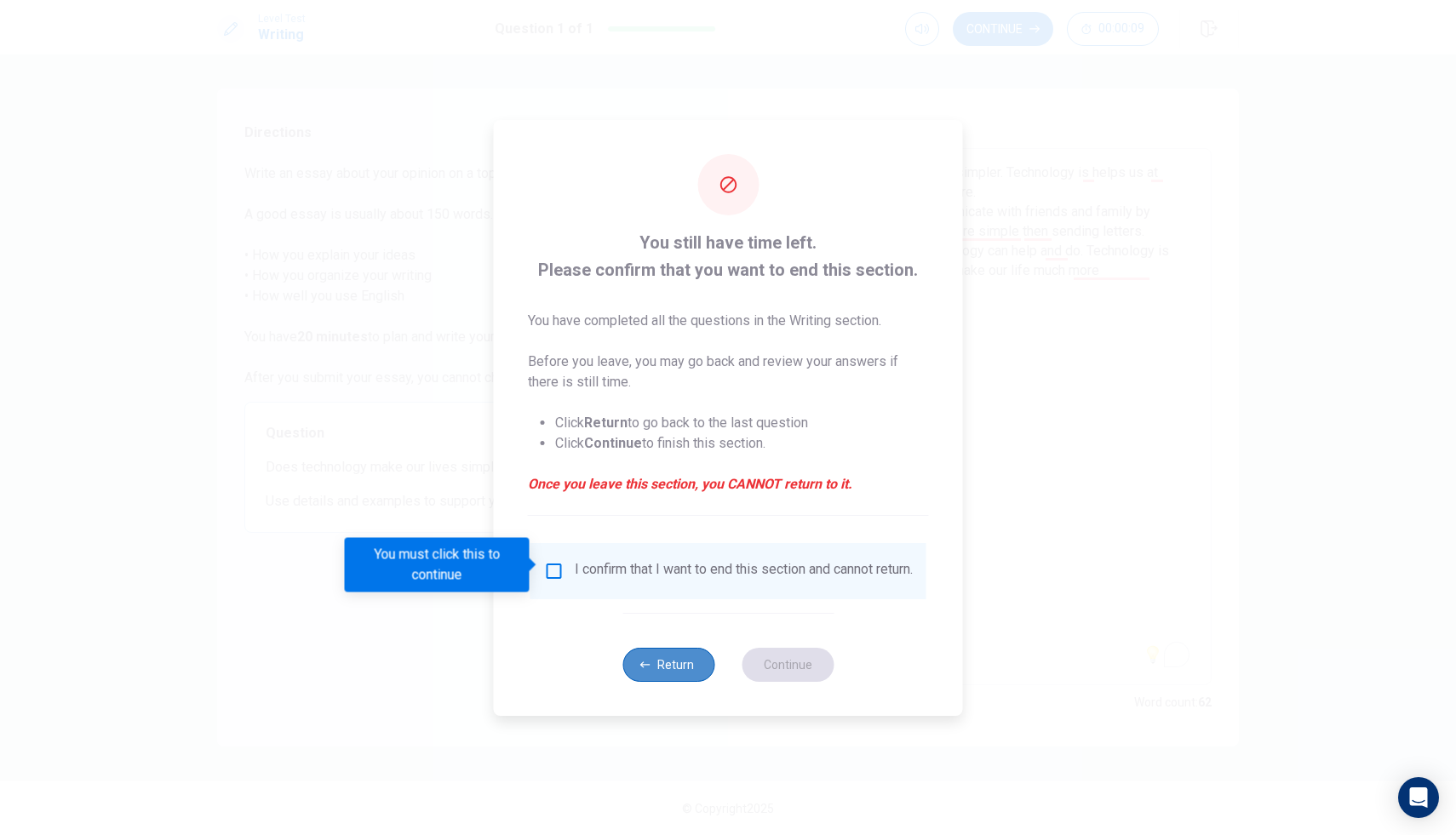
click at [665, 666] on button "Return" at bounding box center [668, 666] width 92 height 34
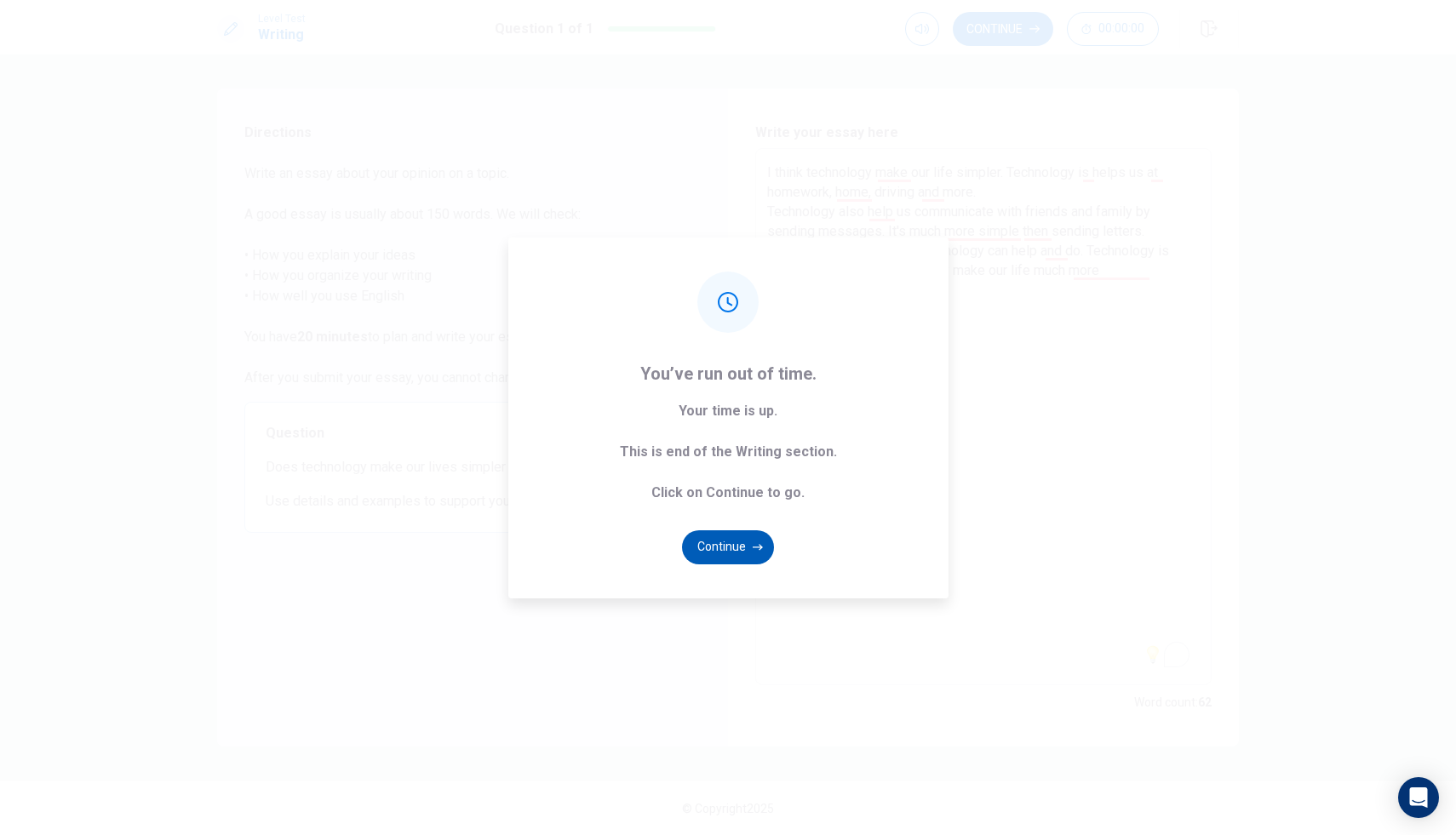
click at [739, 550] on button "Continue" at bounding box center [728, 547] width 92 height 34
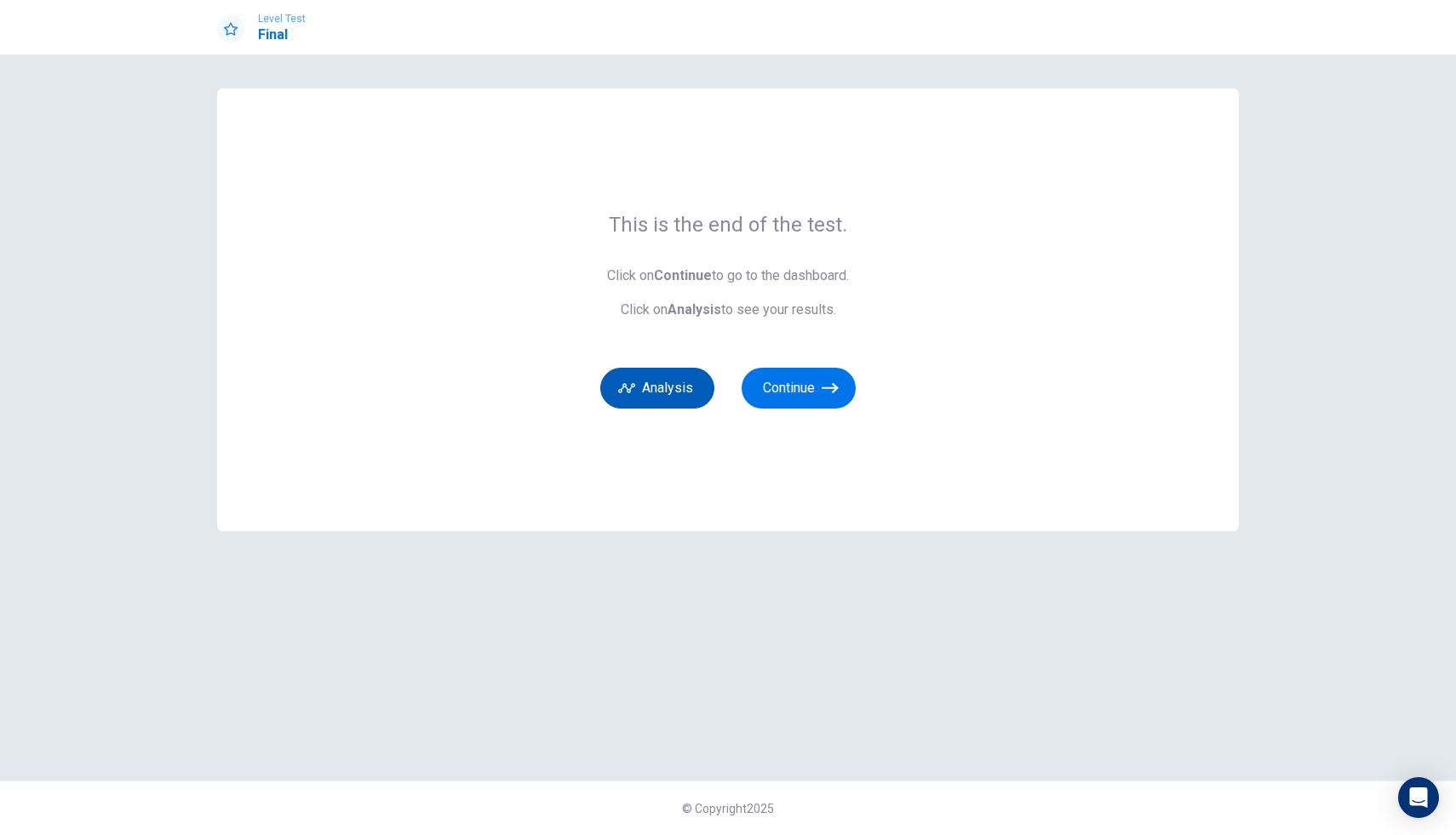
click at [681, 387] on button "Analysis" at bounding box center [657, 388] width 115 height 41
